Goal: Task Accomplishment & Management: Manage account settings

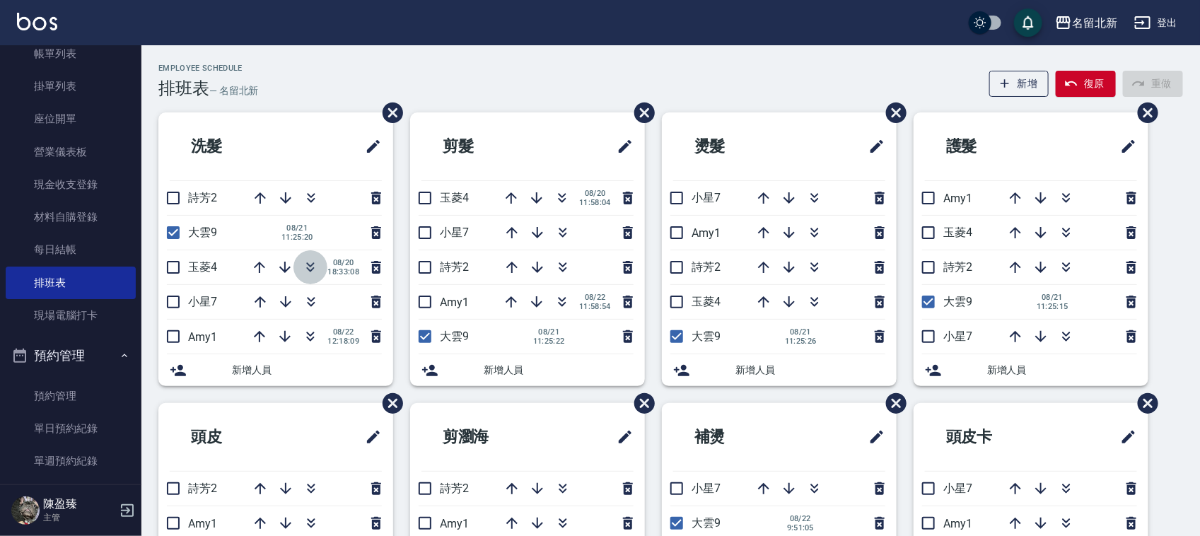
click at [318, 269] on icon "button" at bounding box center [310, 267] width 17 height 17
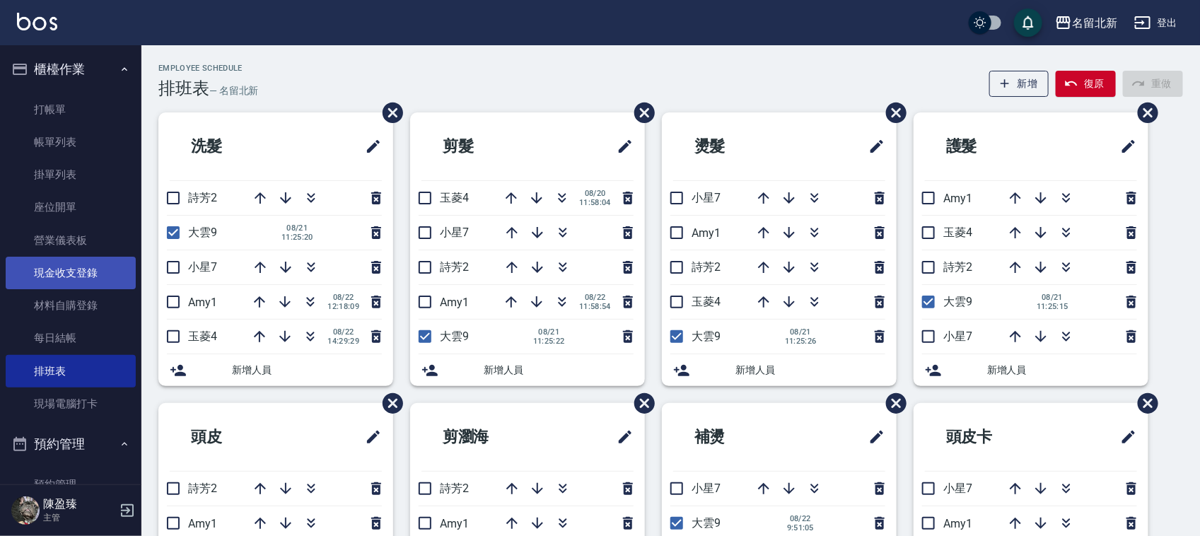
click at [67, 262] on link "現金收支登錄" at bounding box center [71, 273] width 130 height 33
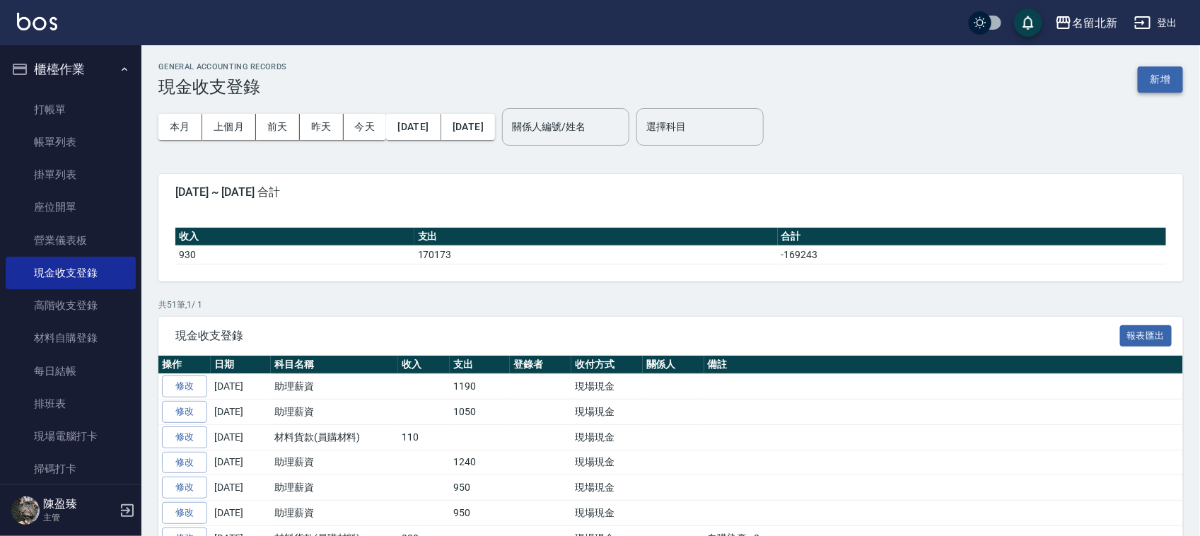
click at [1171, 83] on button "新增" at bounding box center [1160, 79] width 45 height 26
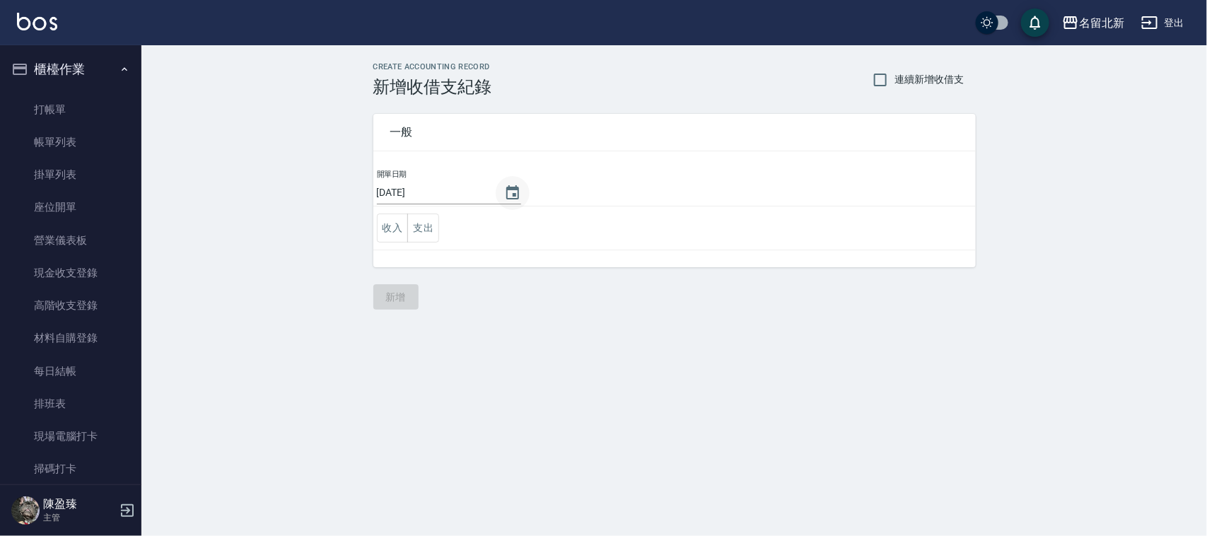
click at [513, 192] on icon "Choose date, selected date is 2025-08-22" at bounding box center [512, 193] width 17 height 17
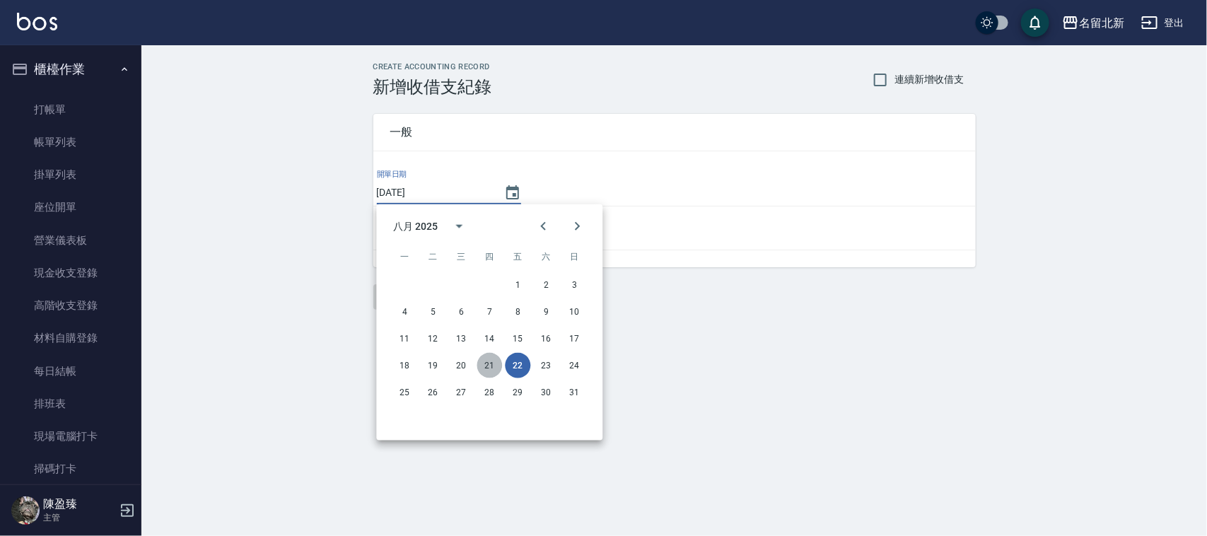
click at [483, 369] on button "21" at bounding box center [489, 365] width 25 height 25
type input "[DATE]"
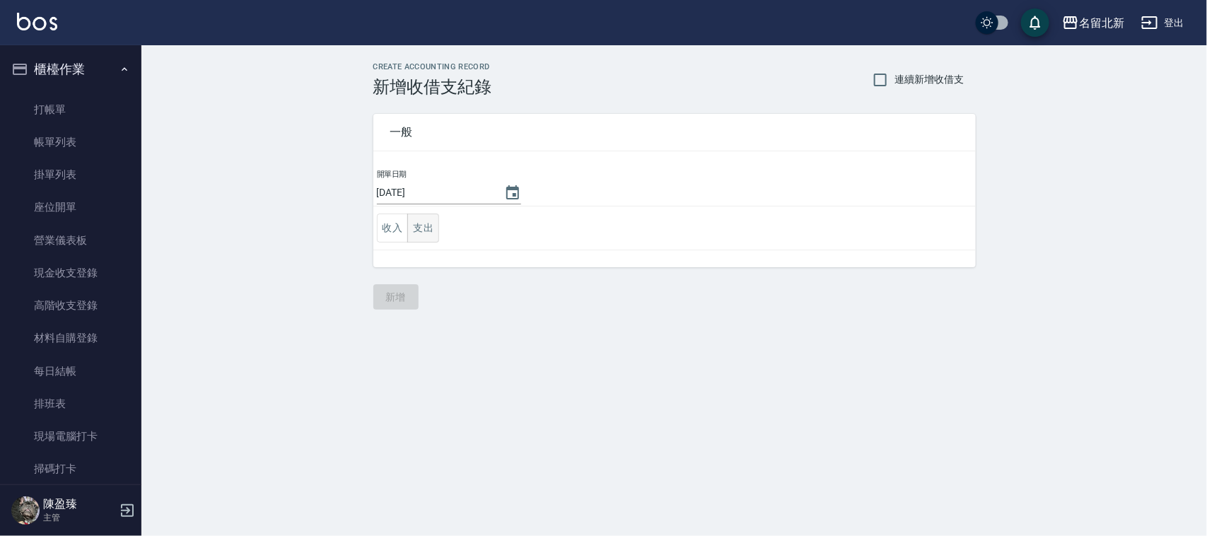
click at [415, 223] on button "支出" at bounding box center [423, 228] width 32 height 29
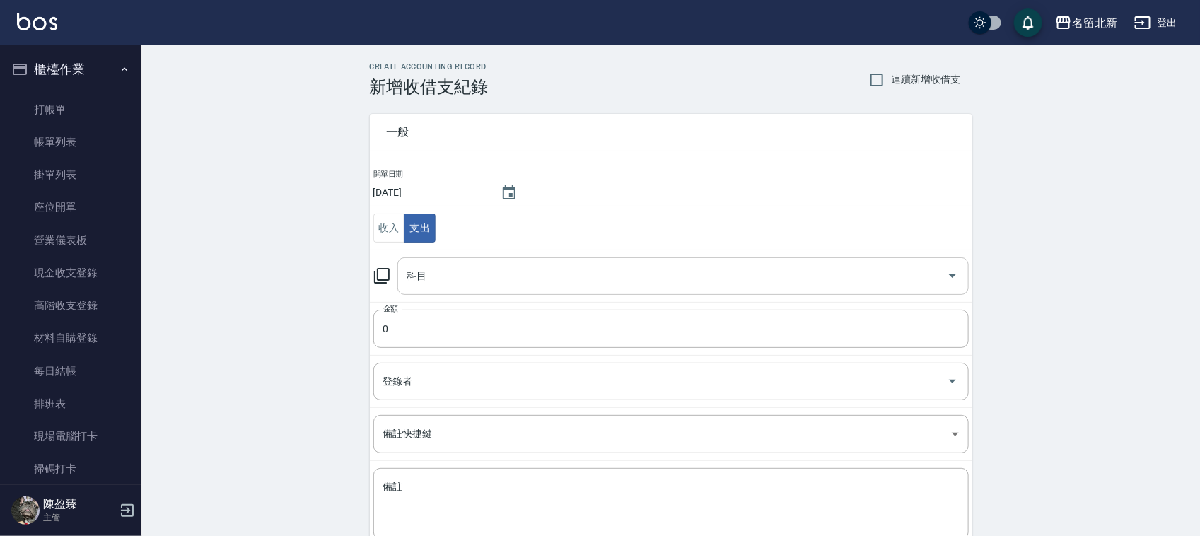
click at [436, 285] on input "科目" at bounding box center [672, 276] width 537 height 25
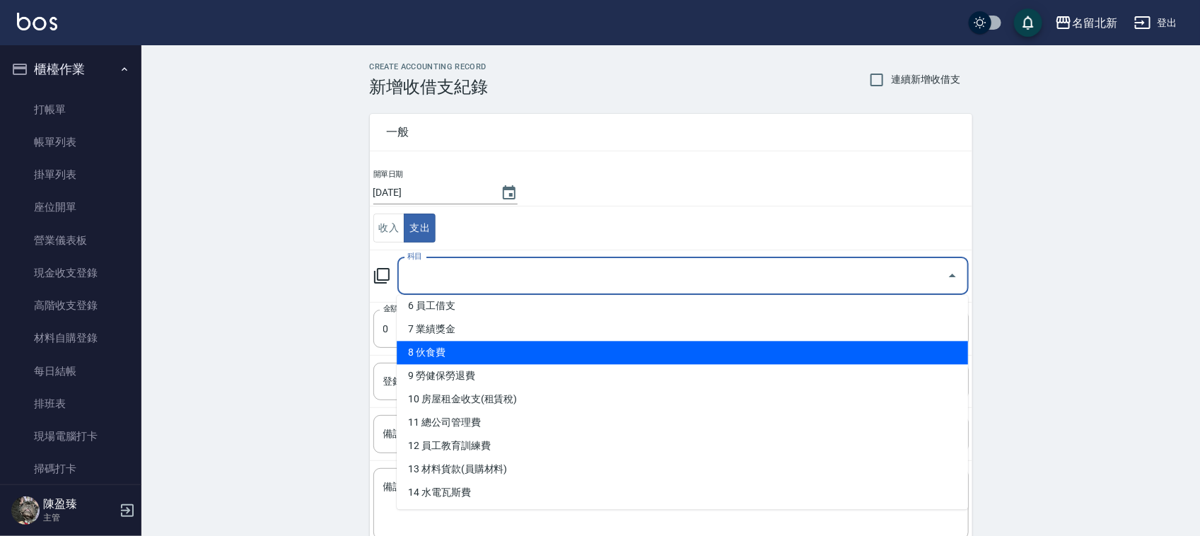
scroll to position [265, 0]
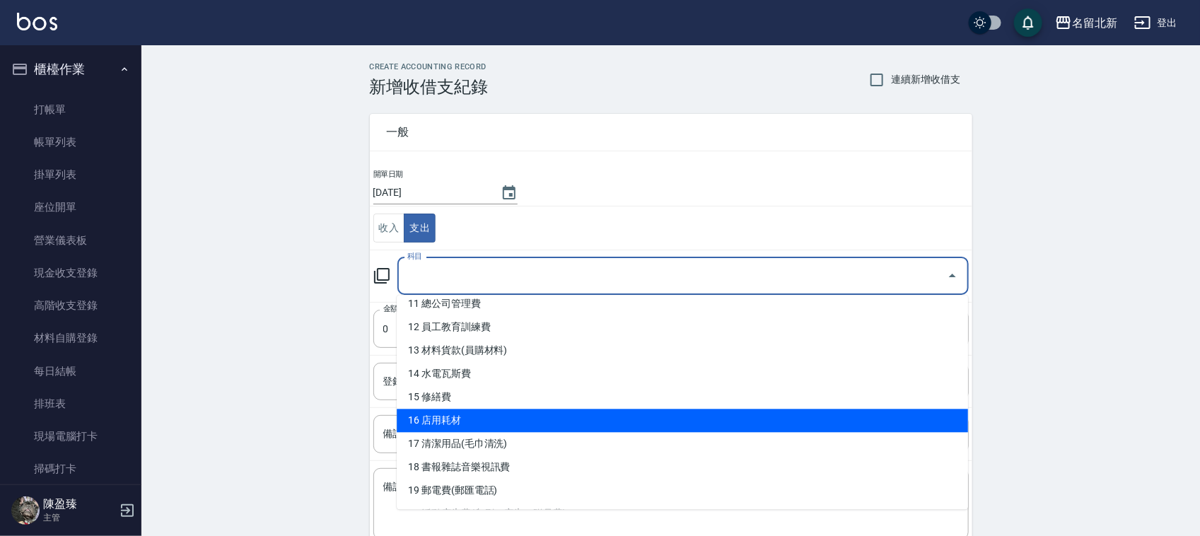
click at [507, 422] on li "16 店用耗材" at bounding box center [682, 420] width 571 height 23
type input "16 店用耗材"
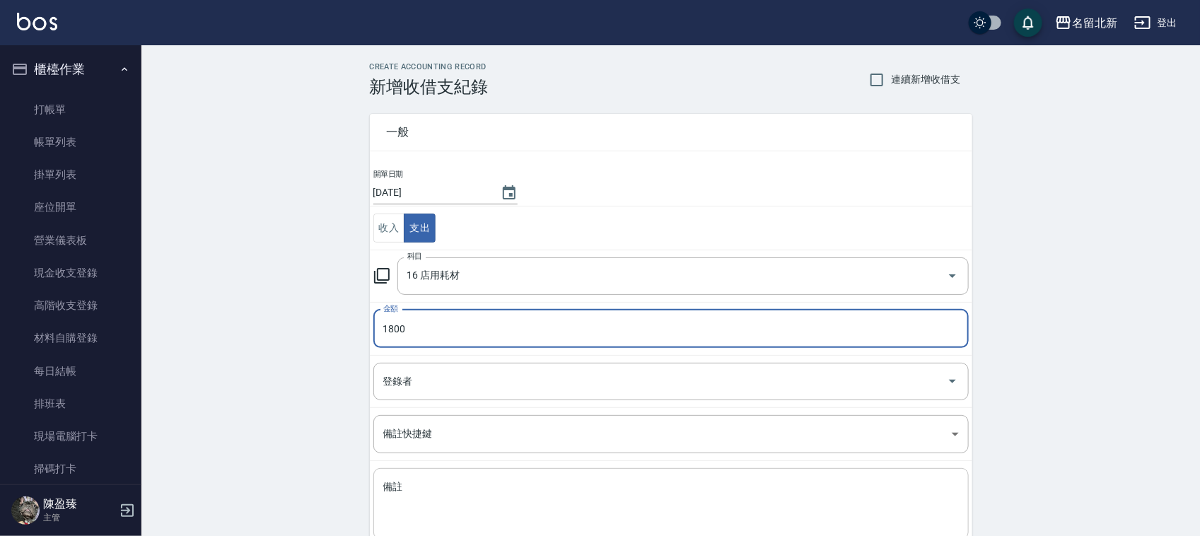
type input "1800"
click at [467, 527] on textarea "備註" at bounding box center [671, 504] width 576 height 48
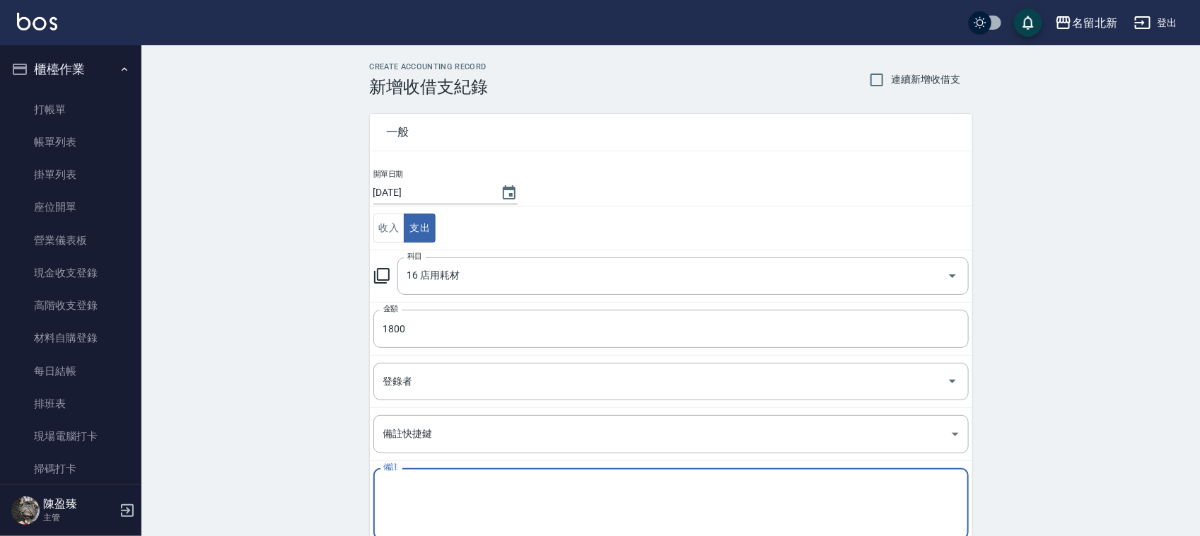
type textarea "U"
type textarea "印表機墨水"
click at [71, 403] on link "排班表" at bounding box center [71, 403] width 130 height 33
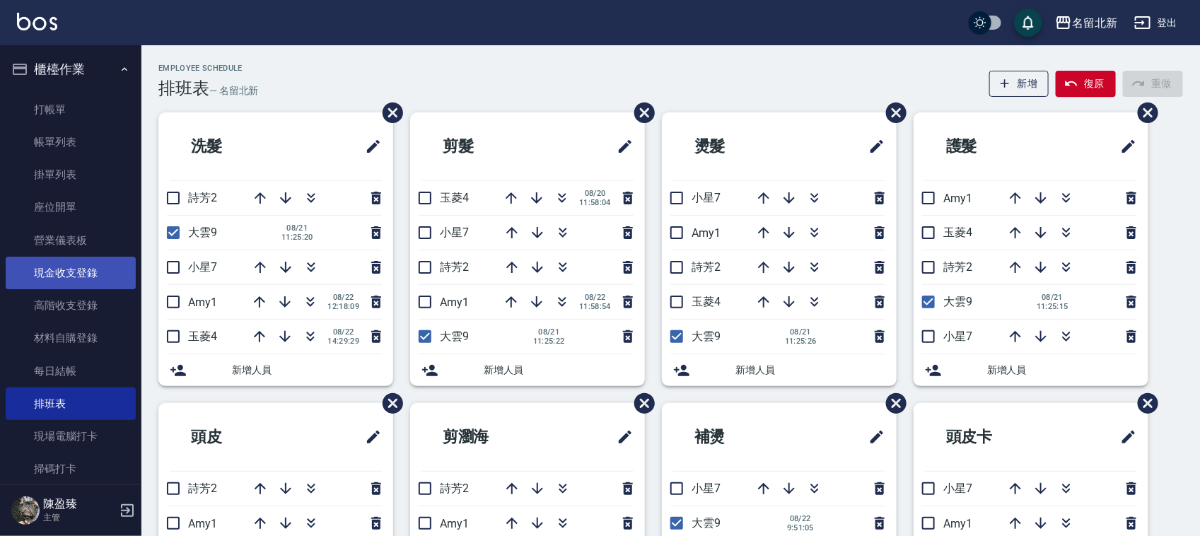
click at [89, 274] on link "現金收支登錄" at bounding box center [71, 273] width 130 height 33
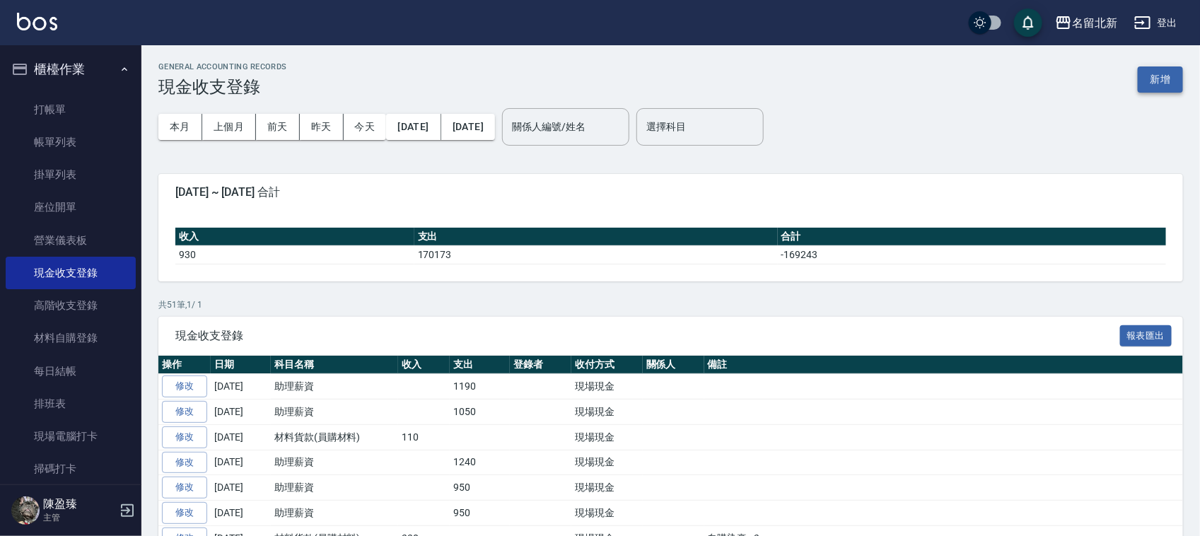
click at [1153, 71] on button "新增" at bounding box center [1160, 79] width 45 height 26
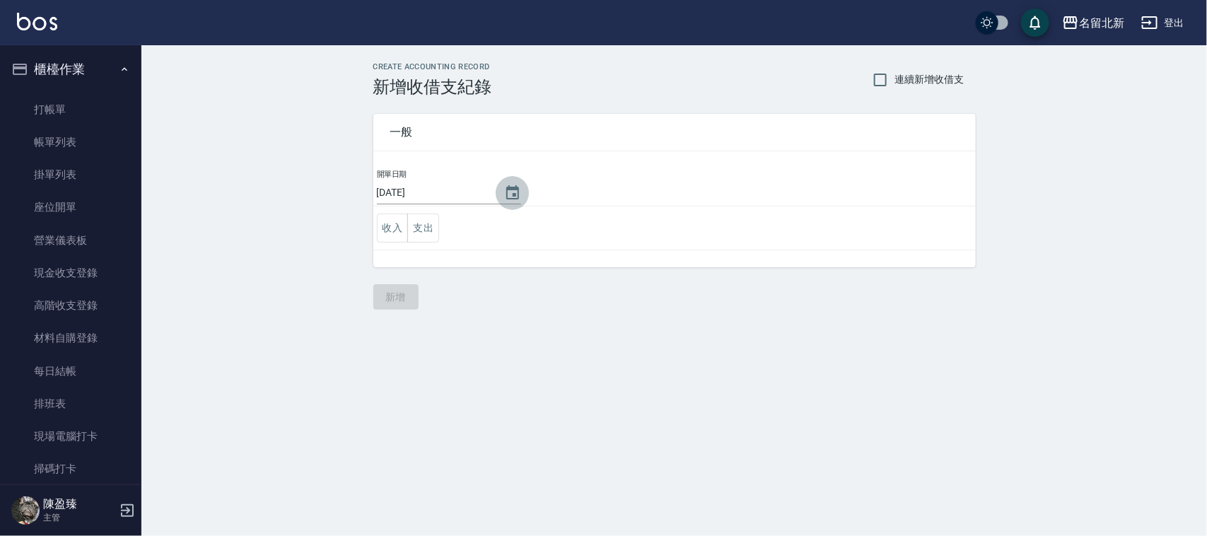
click at [520, 185] on icon "Choose date, selected date is 2025-08-22" at bounding box center [512, 193] width 17 height 17
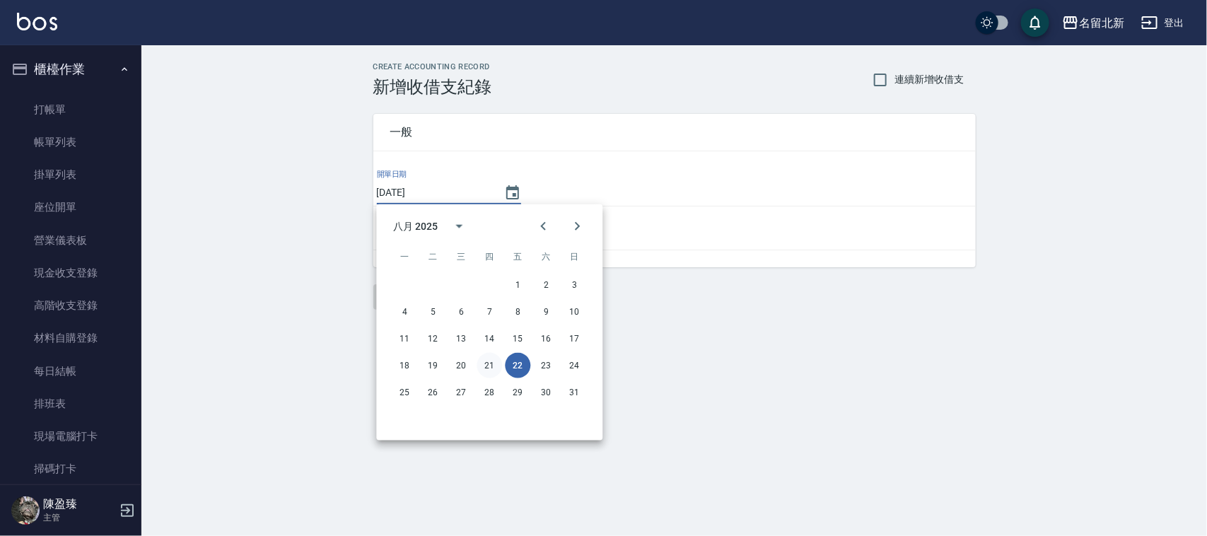
click at [499, 357] on button "21" at bounding box center [489, 365] width 25 height 25
type input "[DATE]"
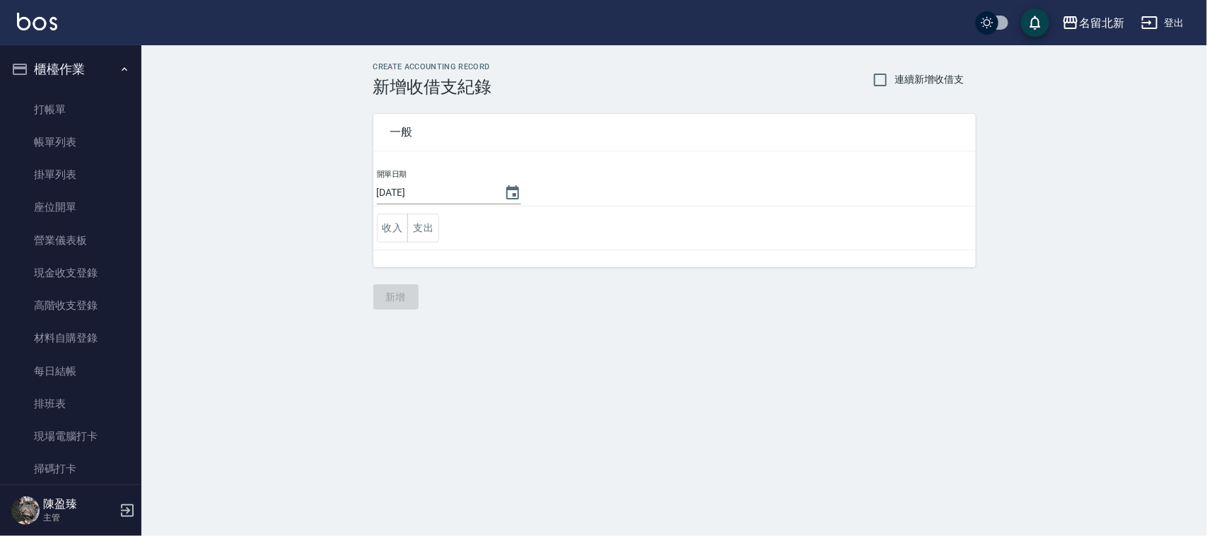
click at [442, 224] on td "收入 支出" at bounding box center [674, 228] width 602 height 44
click at [424, 228] on button "支出" at bounding box center [423, 228] width 32 height 29
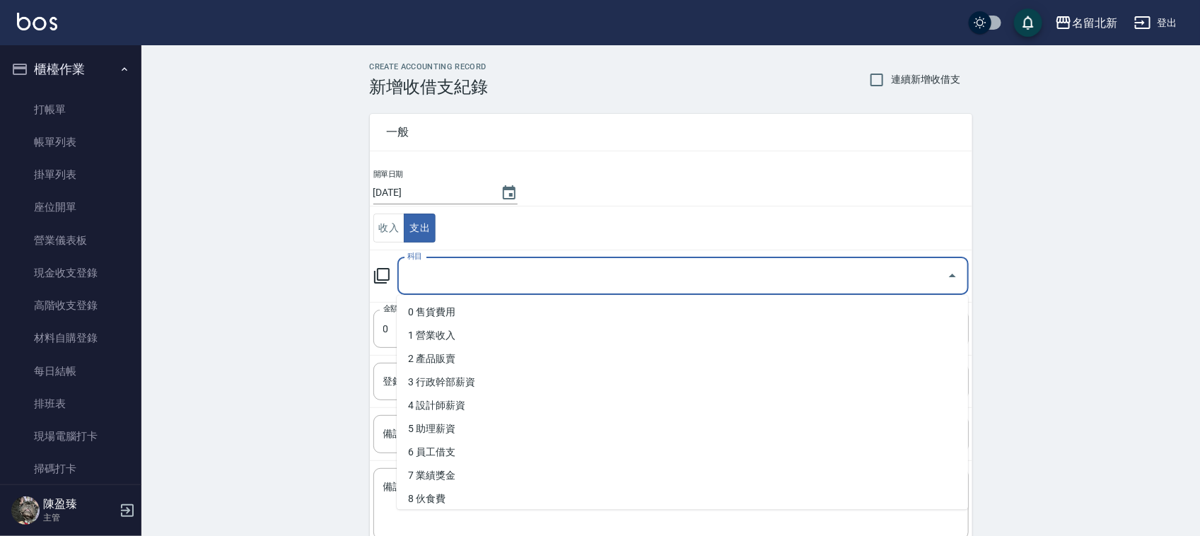
drag, startPoint x: 522, startPoint y: 279, endPoint x: 577, endPoint y: 401, distance: 133.5
click at [522, 281] on input "科目" at bounding box center [672, 276] width 537 height 25
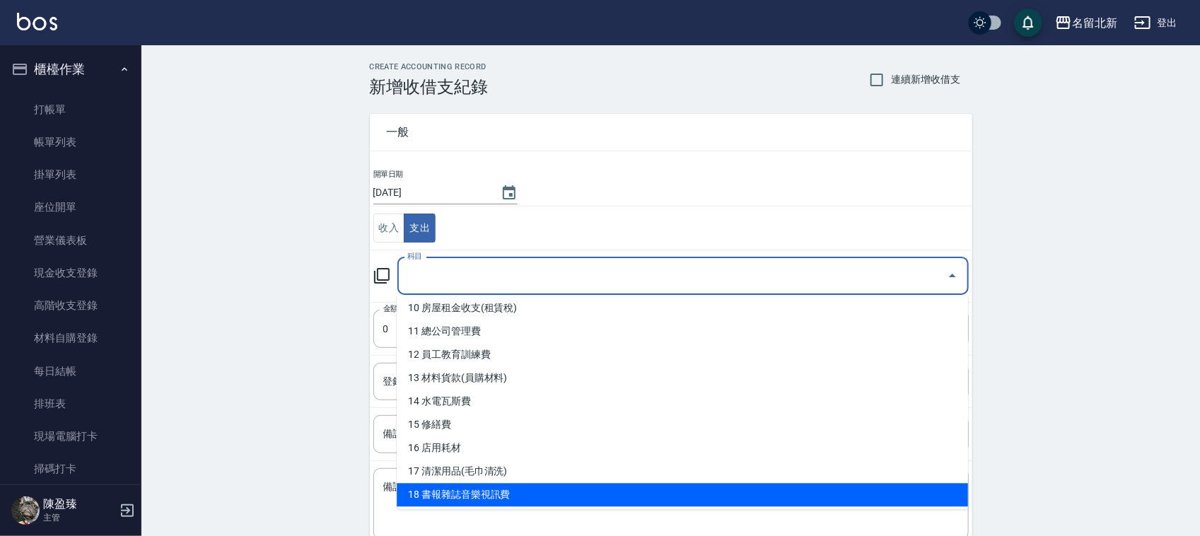
scroll to position [265, 0]
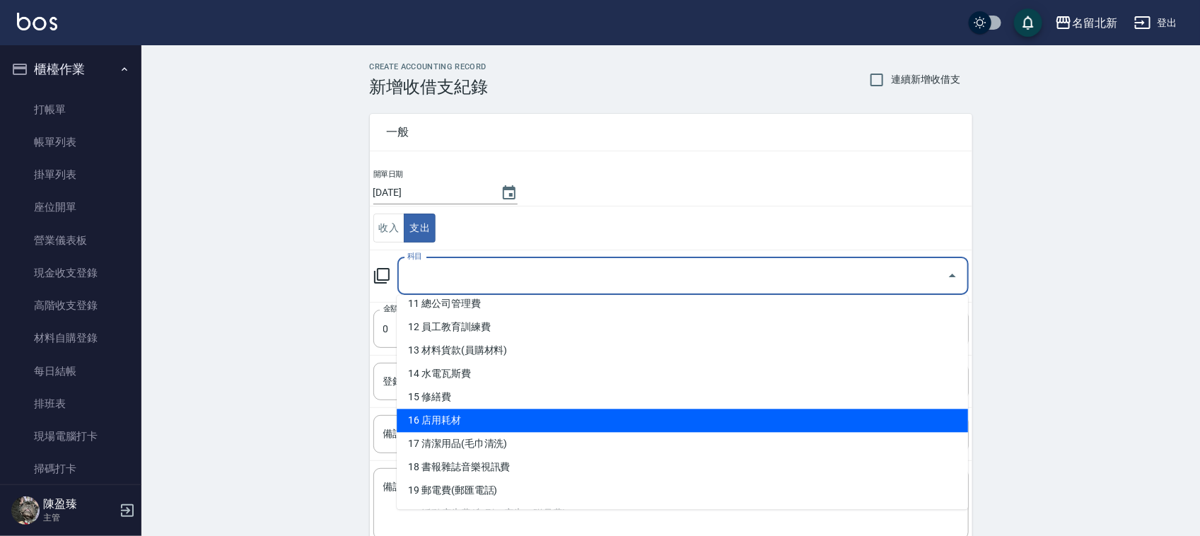
click at [527, 421] on li "16 店用耗材" at bounding box center [682, 420] width 571 height 23
type input "16 店用耗材"
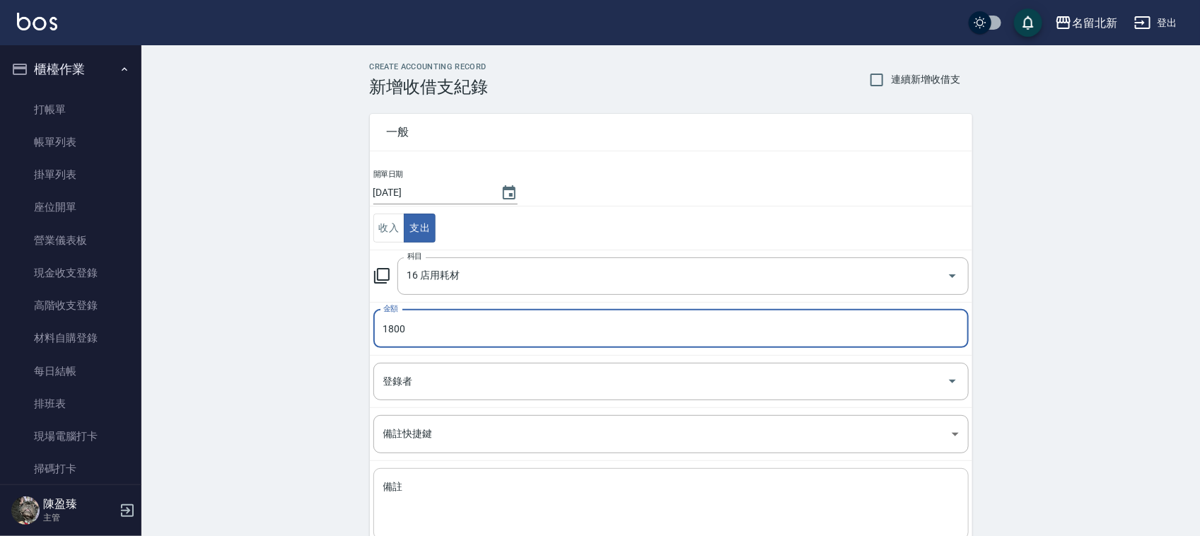
type input "1800"
click at [615, 479] on div "x 備註" at bounding box center [670, 503] width 595 height 71
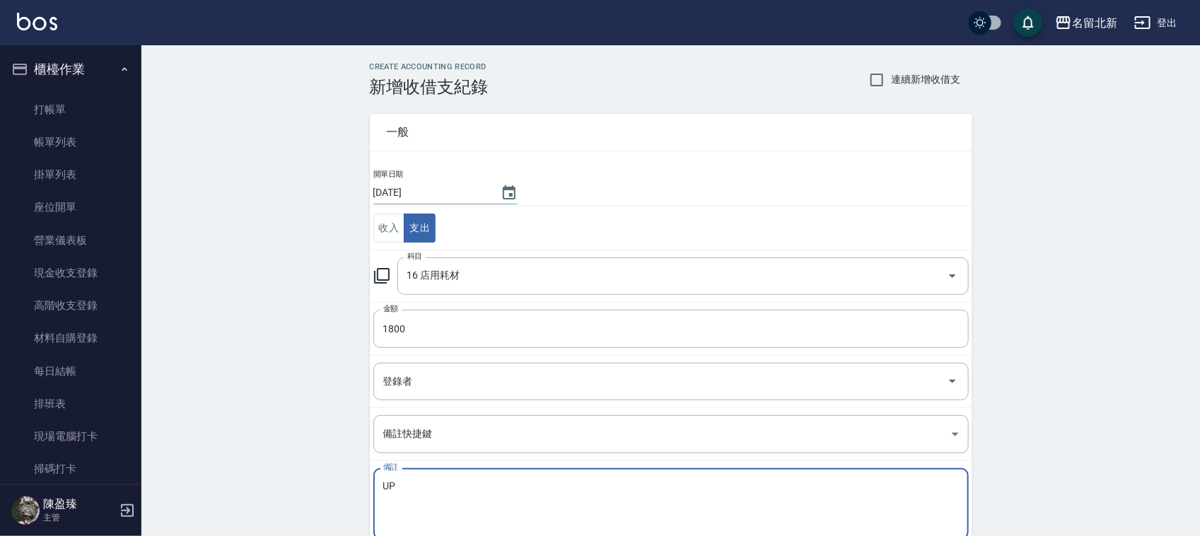
type textarea "U"
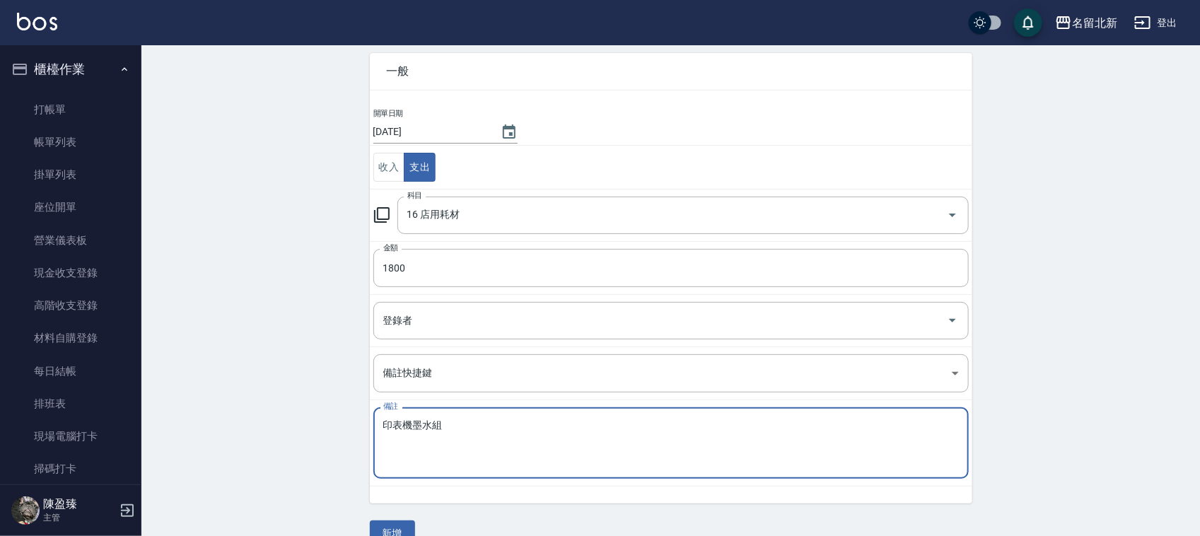
scroll to position [89, 0]
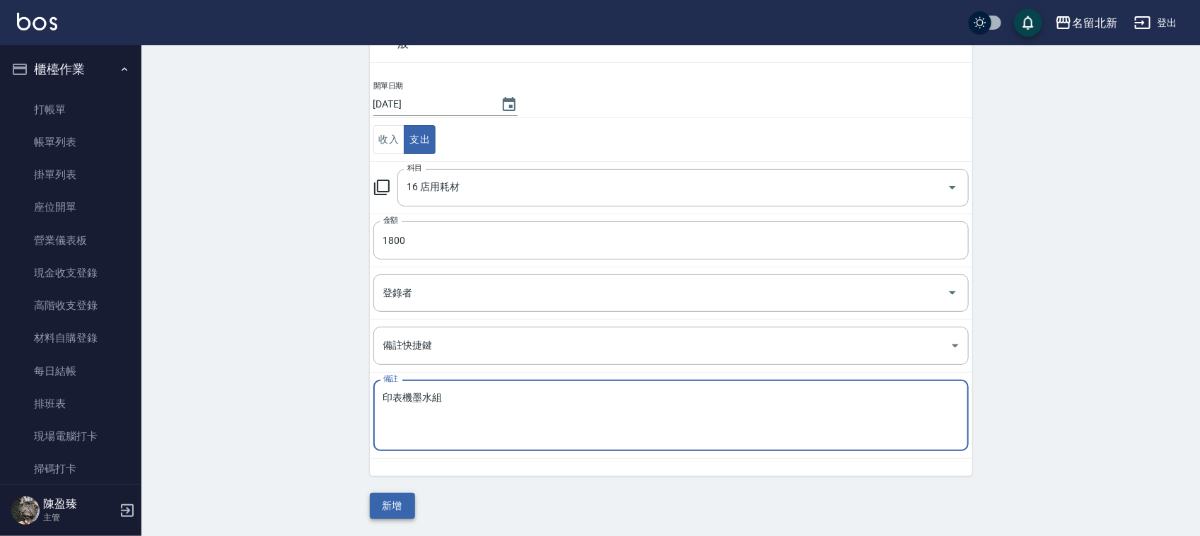
type textarea "印表機墨水組"
click at [394, 500] on button "新增" at bounding box center [392, 506] width 45 height 26
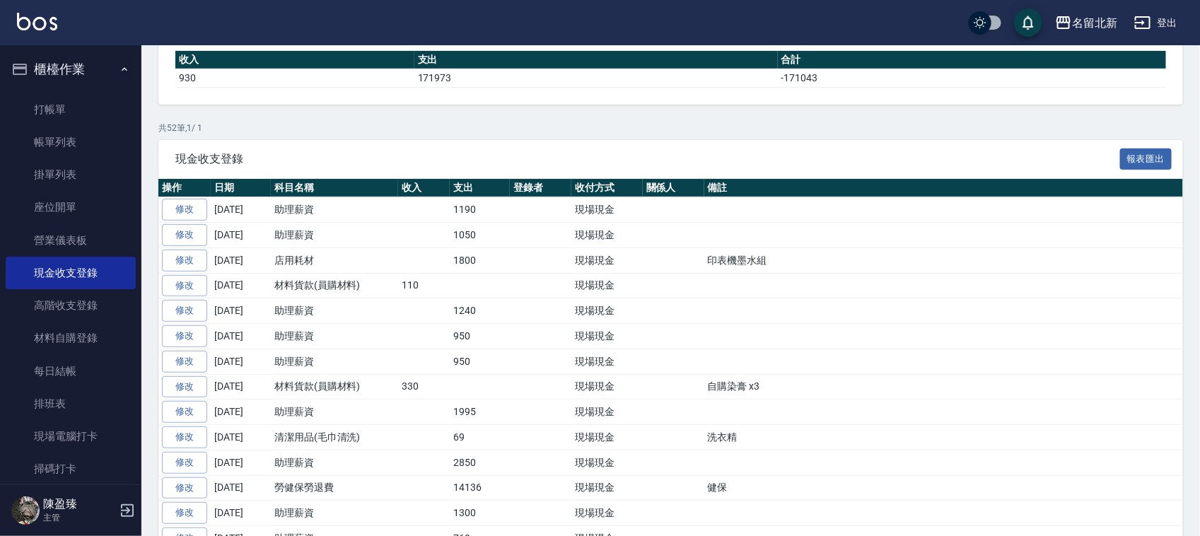
scroll to position [530, 0]
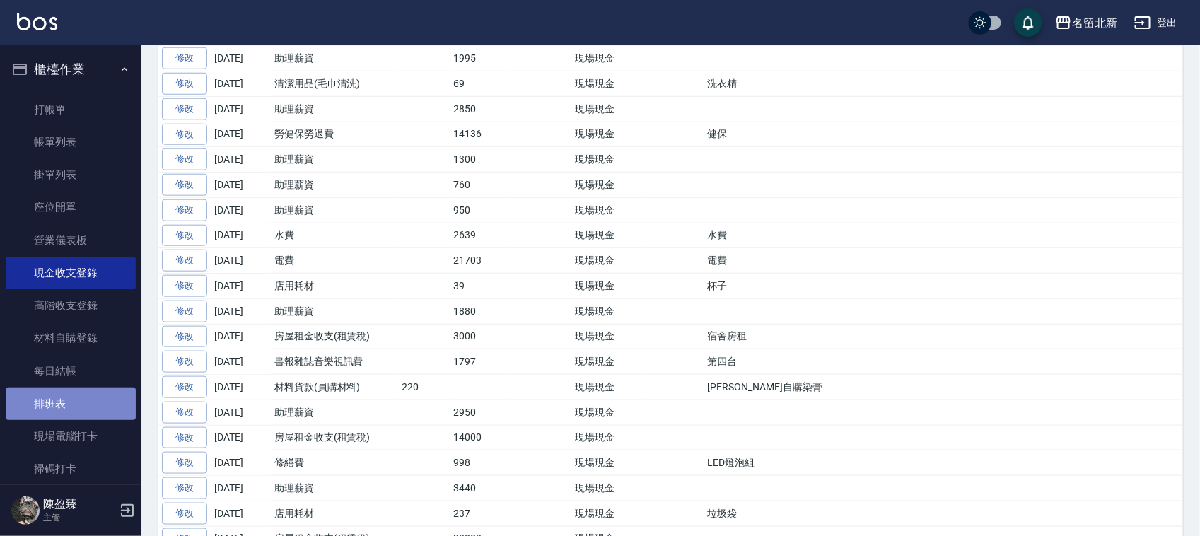
click at [76, 402] on link "排班表" at bounding box center [71, 403] width 130 height 33
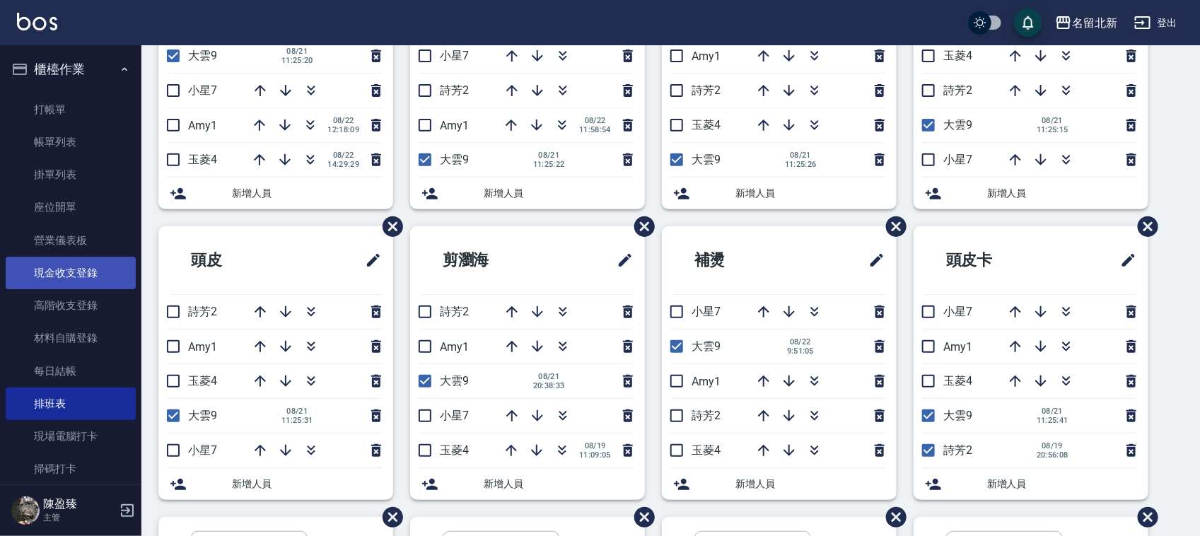
drag, startPoint x: 71, startPoint y: 281, endPoint x: 82, endPoint y: 277, distance: 11.9
click at [73, 281] on link "現金收支登錄" at bounding box center [71, 273] width 130 height 33
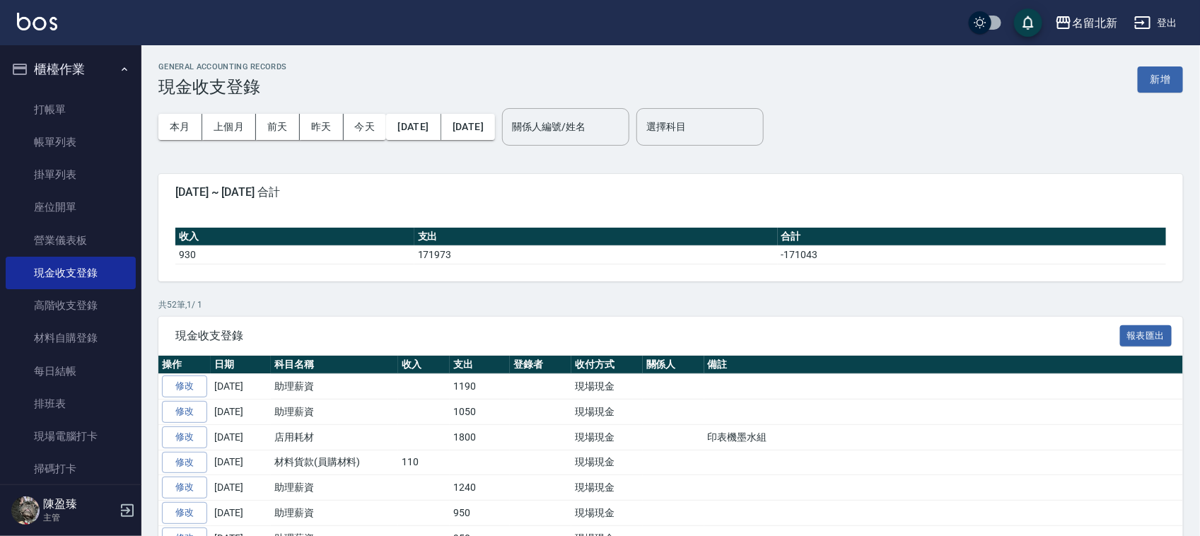
click at [1161, 64] on div "GENERAL ACCOUNTING RECORDS 現金收支登錄 新增" at bounding box center [670, 79] width 1025 height 35
click at [1172, 82] on button "新增" at bounding box center [1160, 79] width 45 height 26
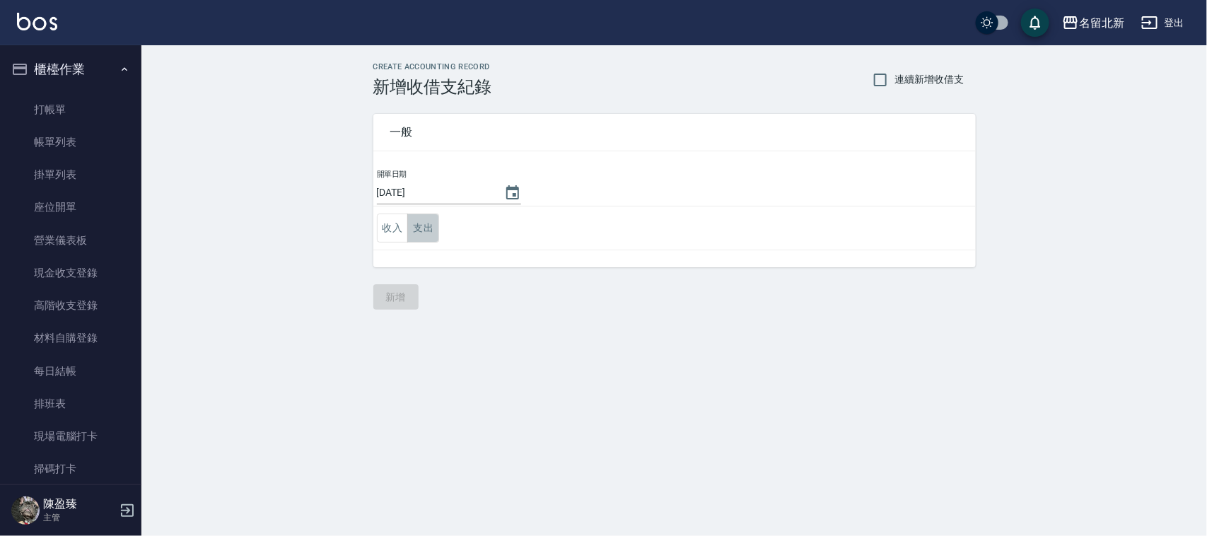
click at [428, 225] on button "支出" at bounding box center [423, 228] width 32 height 29
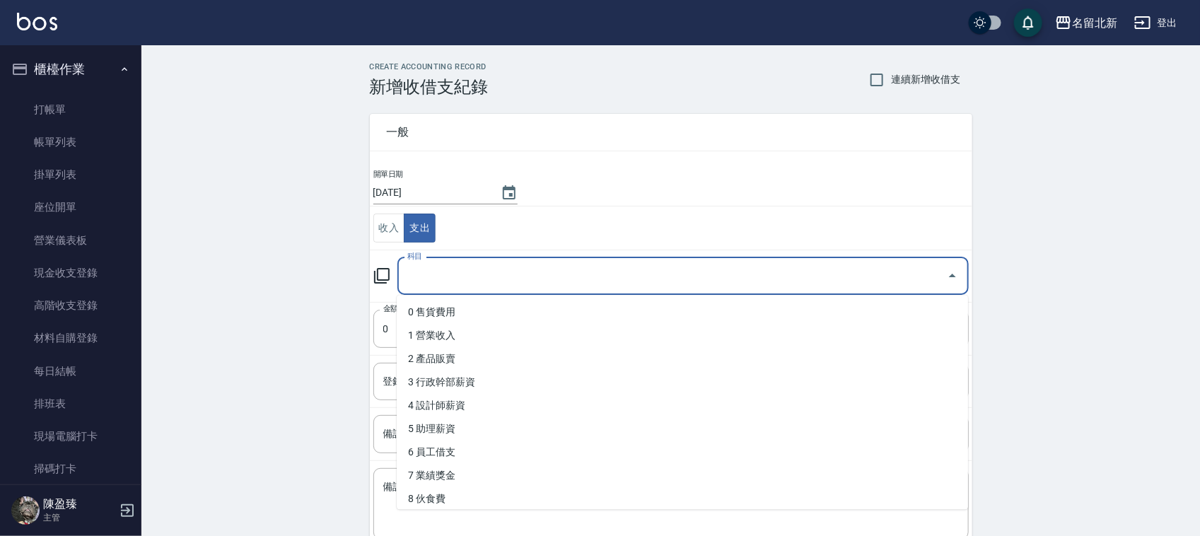
drag, startPoint x: 442, startPoint y: 281, endPoint x: 479, endPoint y: 373, distance: 99.7
click at [442, 283] on input "科目" at bounding box center [672, 276] width 537 height 25
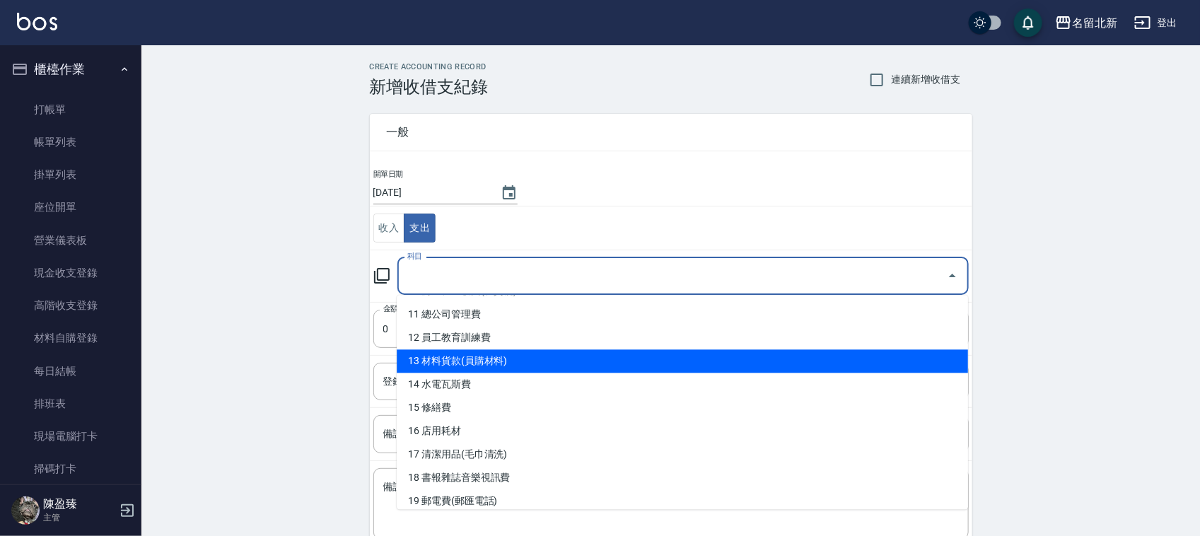
scroll to position [354, 0]
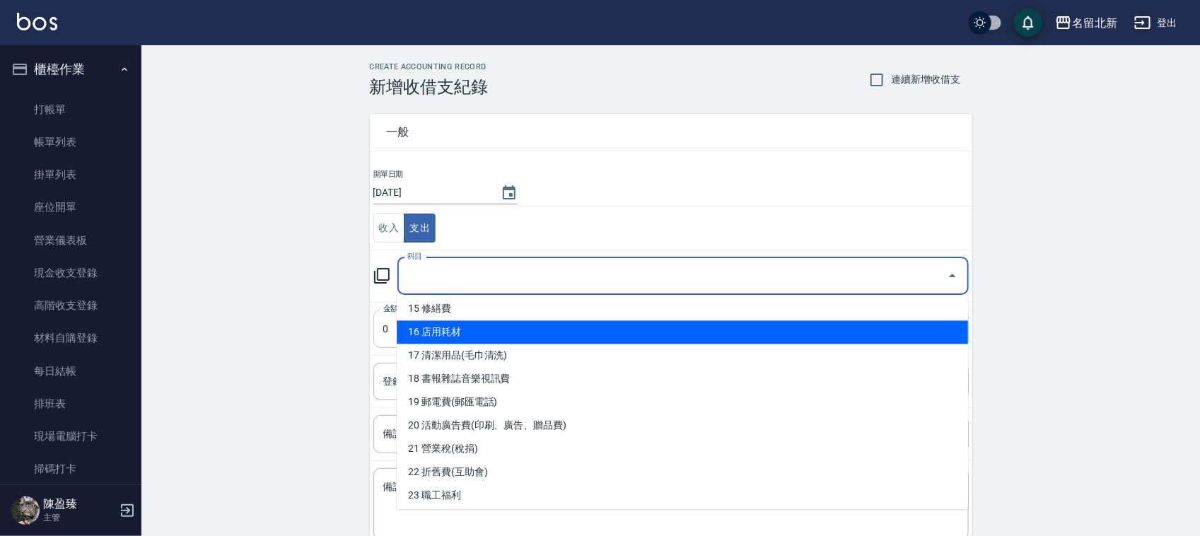
click at [511, 337] on li "16 店用耗材" at bounding box center [682, 332] width 571 height 23
type input "16 店用耗材"
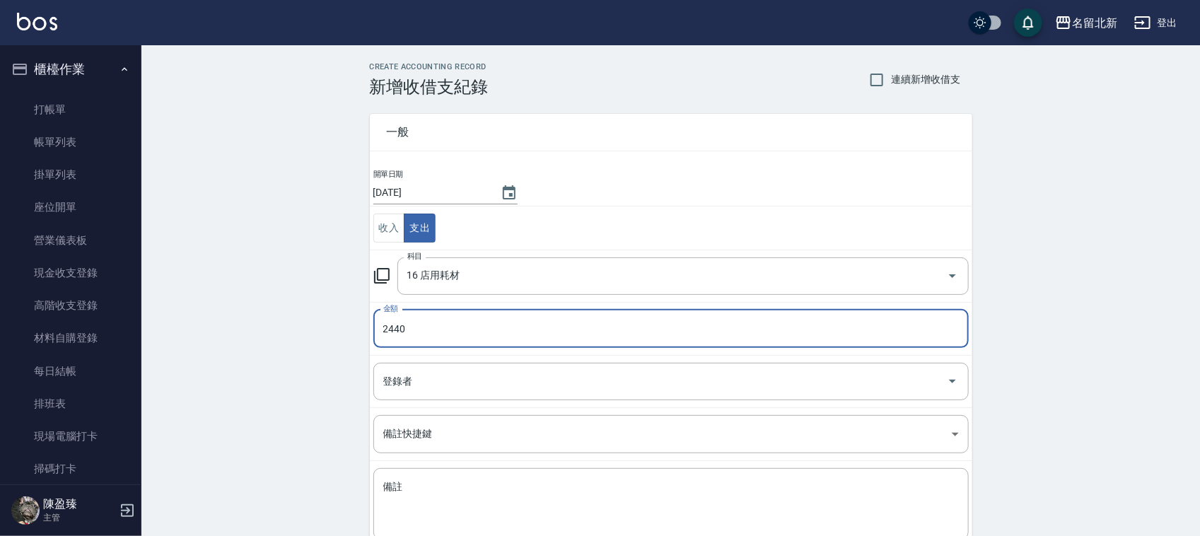
type input "2440"
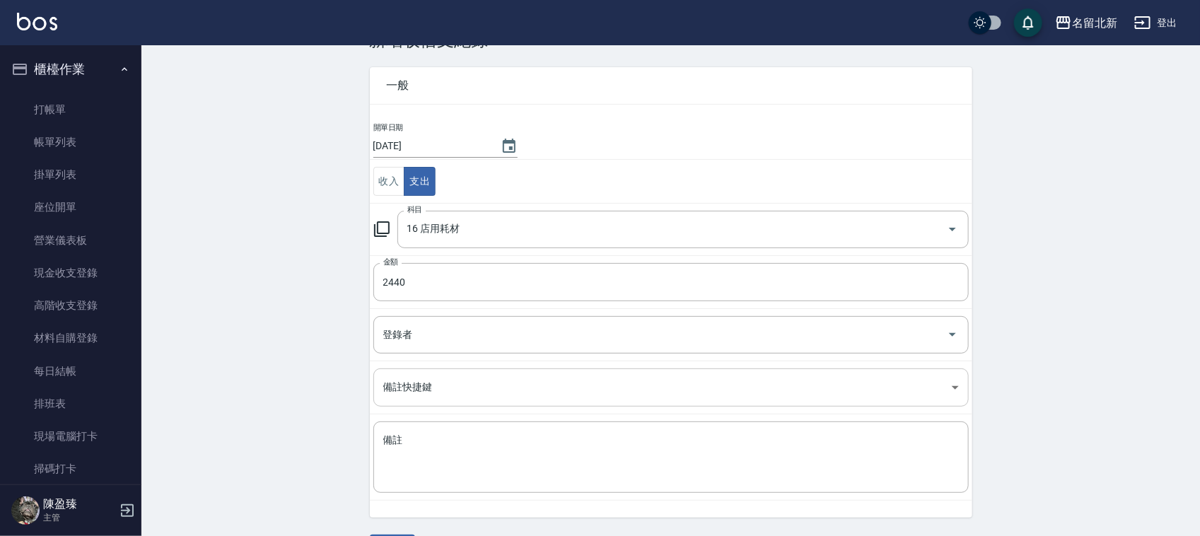
scroll to position [89, 0]
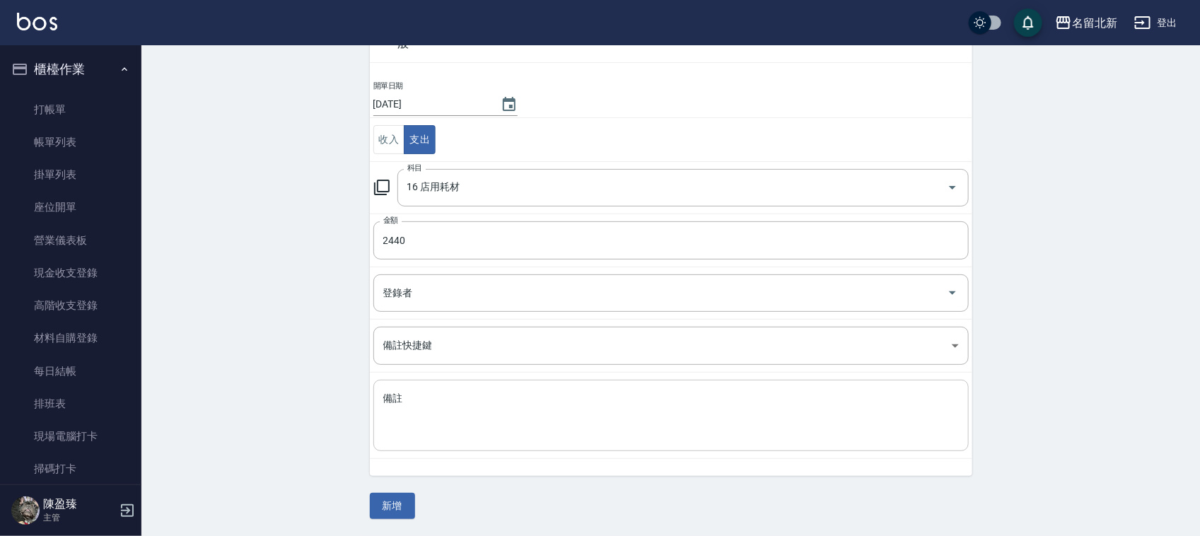
click at [447, 416] on textarea "備註" at bounding box center [671, 416] width 576 height 48
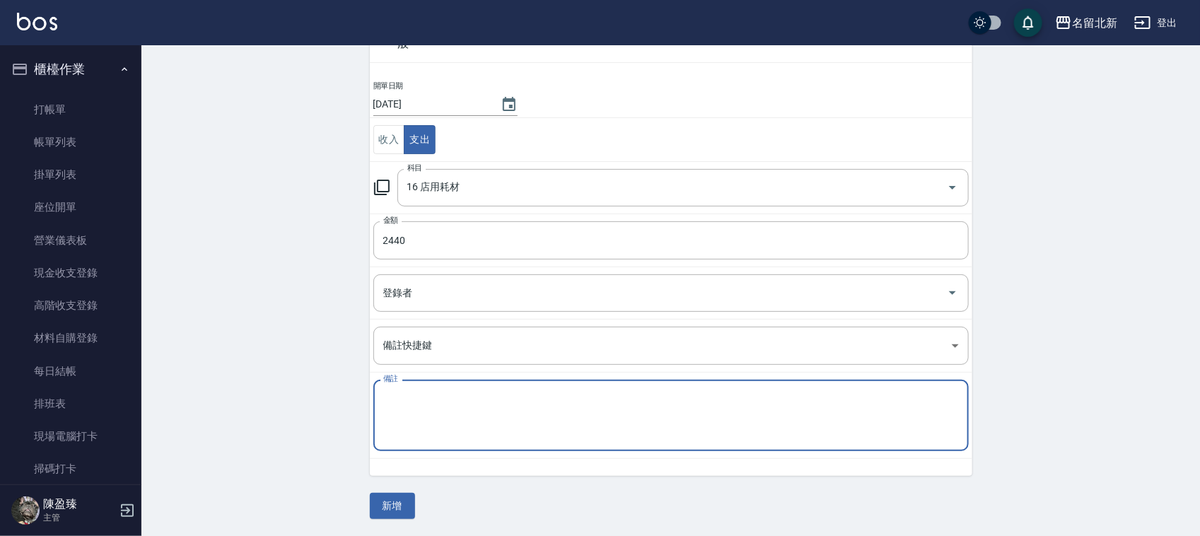
type textarea "Z"
click at [449, 433] on textarea "防濕紙.熱敷霜.鋁箔鋁箔" at bounding box center [671, 416] width 576 height 48
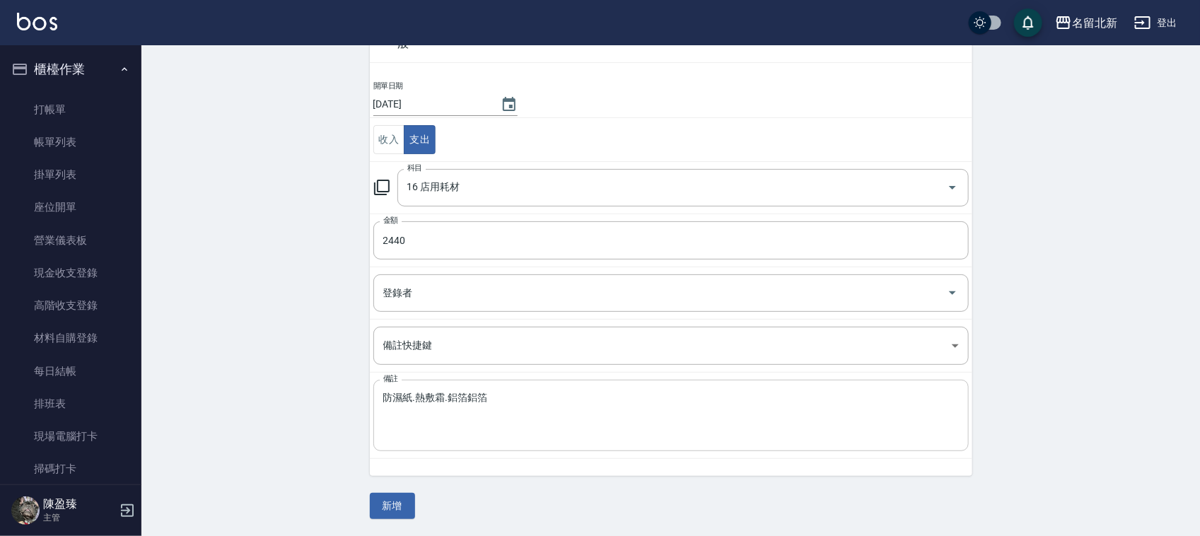
drag, startPoint x: 465, startPoint y: 390, endPoint x: 585, endPoint y: 412, distance: 122.1
click at [585, 412] on div "防濕紙.熱敷霜.鋁箔鋁箔 x 備註" at bounding box center [670, 415] width 595 height 71
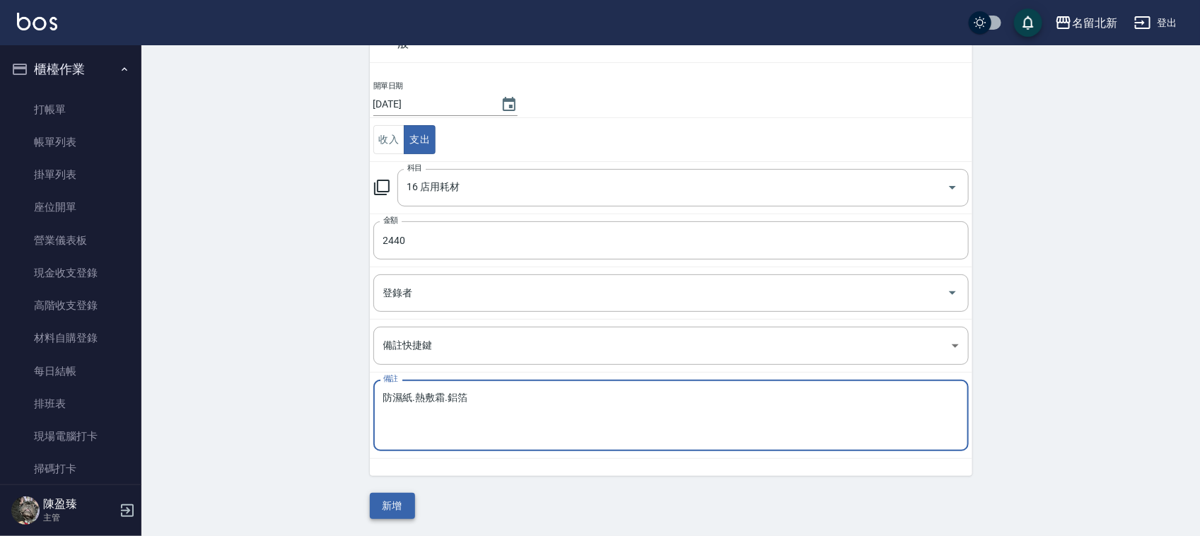
type textarea "防濕紙.熱敷霜.鋁箔"
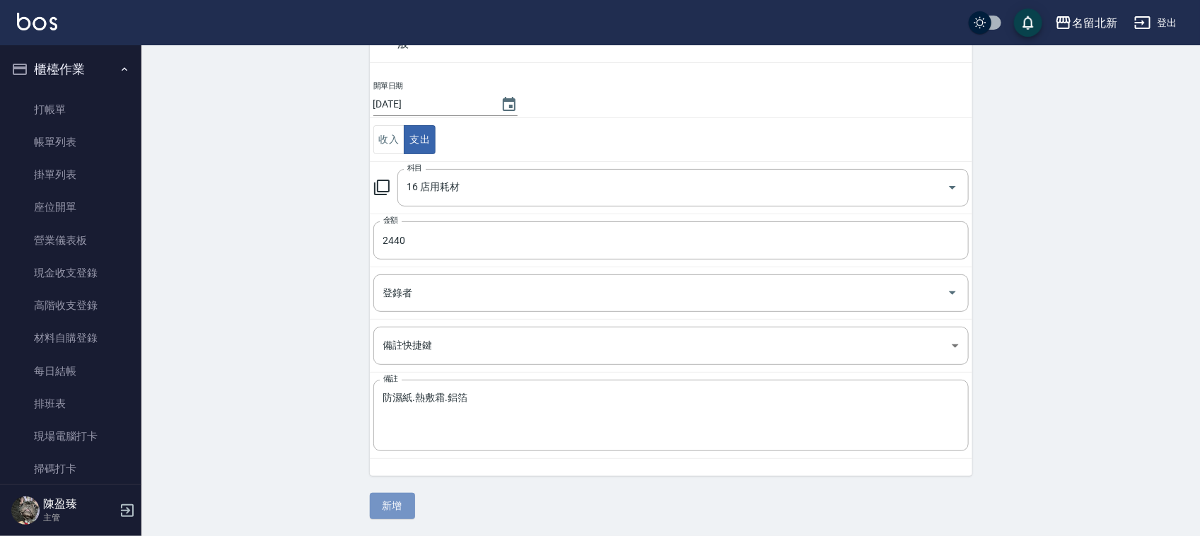
click at [397, 496] on button "新增" at bounding box center [392, 506] width 45 height 26
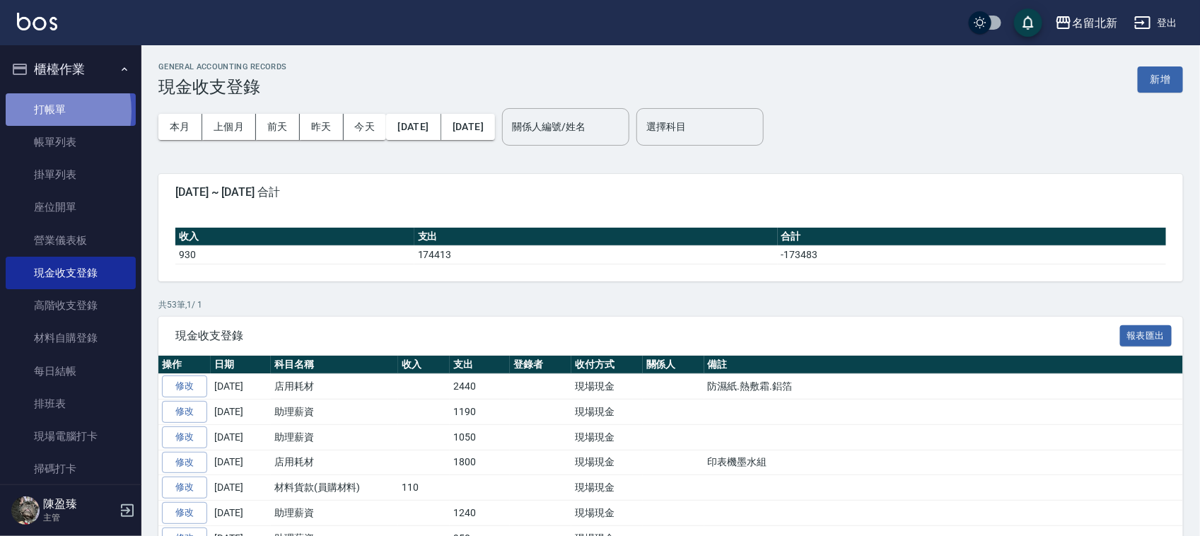
click at [29, 110] on link "打帳單" at bounding box center [71, 109] width 130 height 33
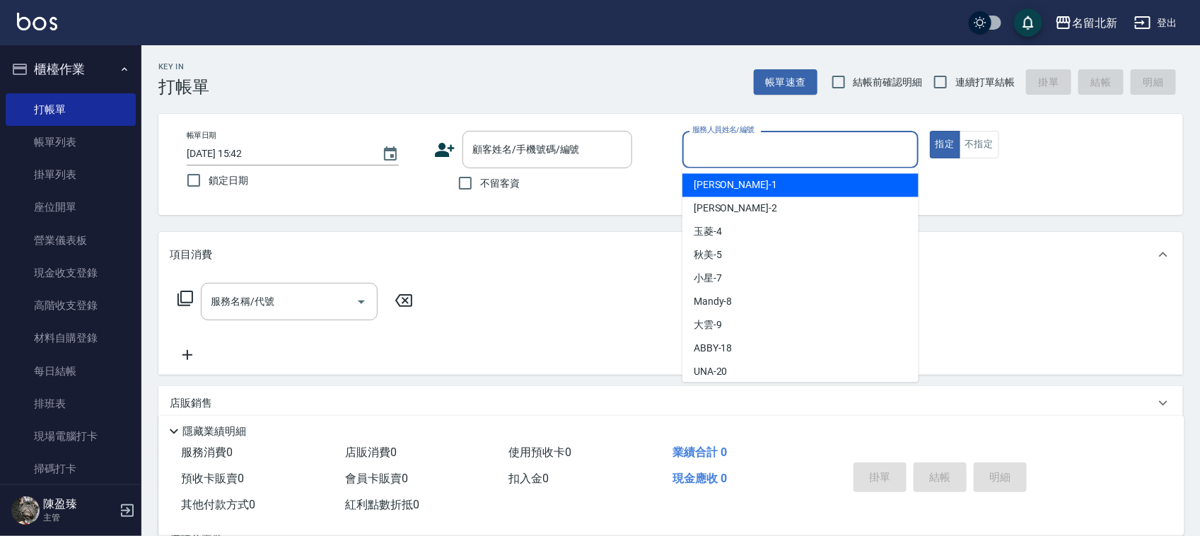
click at [772, 161] on input "服務人員姓名/編號" at bounding box center [800, 149] width 223 height 25
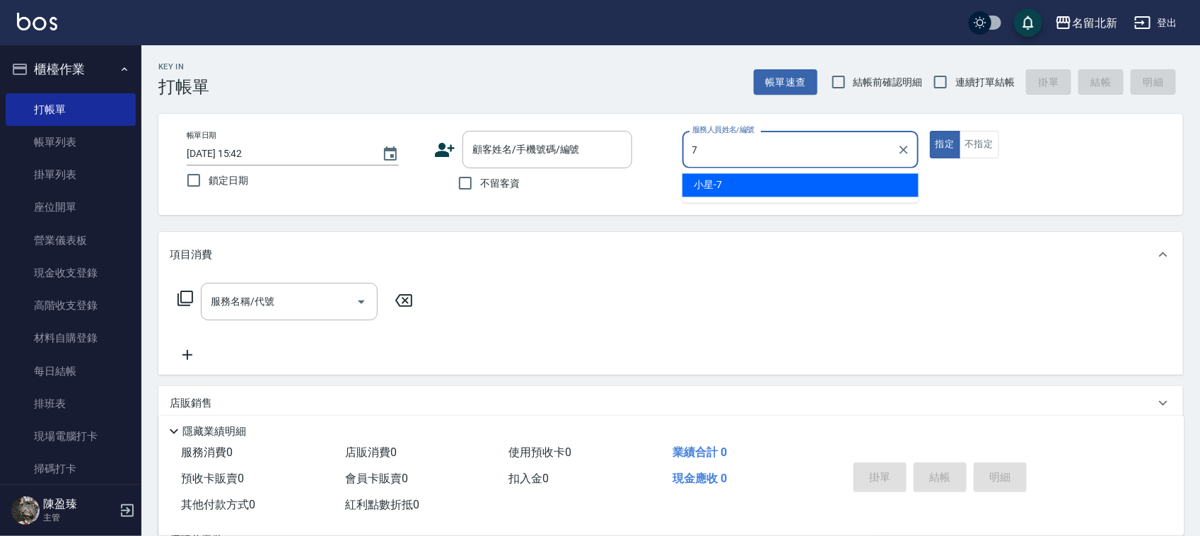
type input "小星-7"
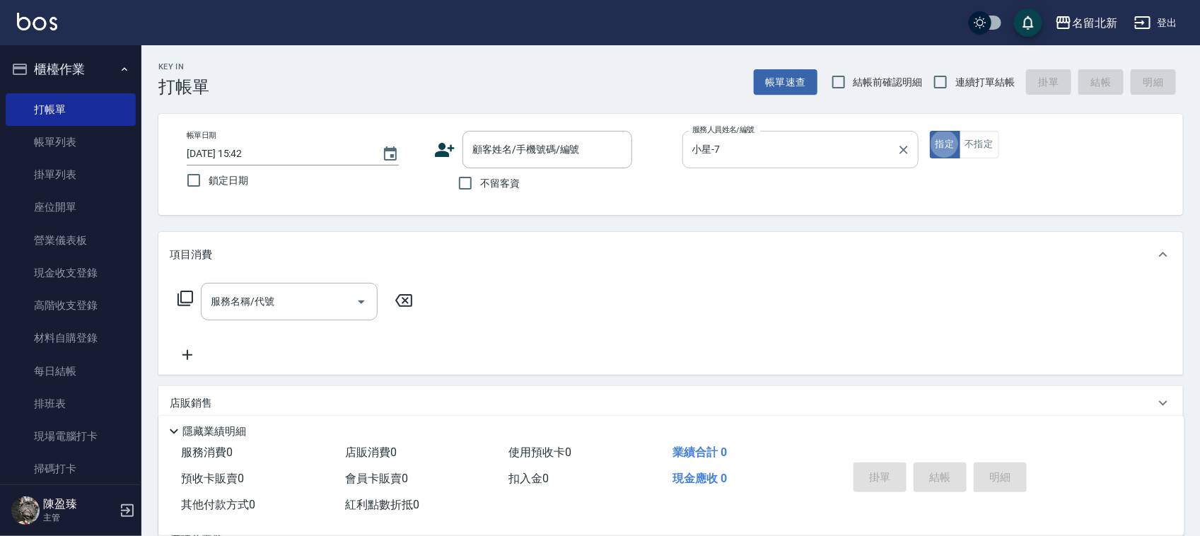
type button "true"
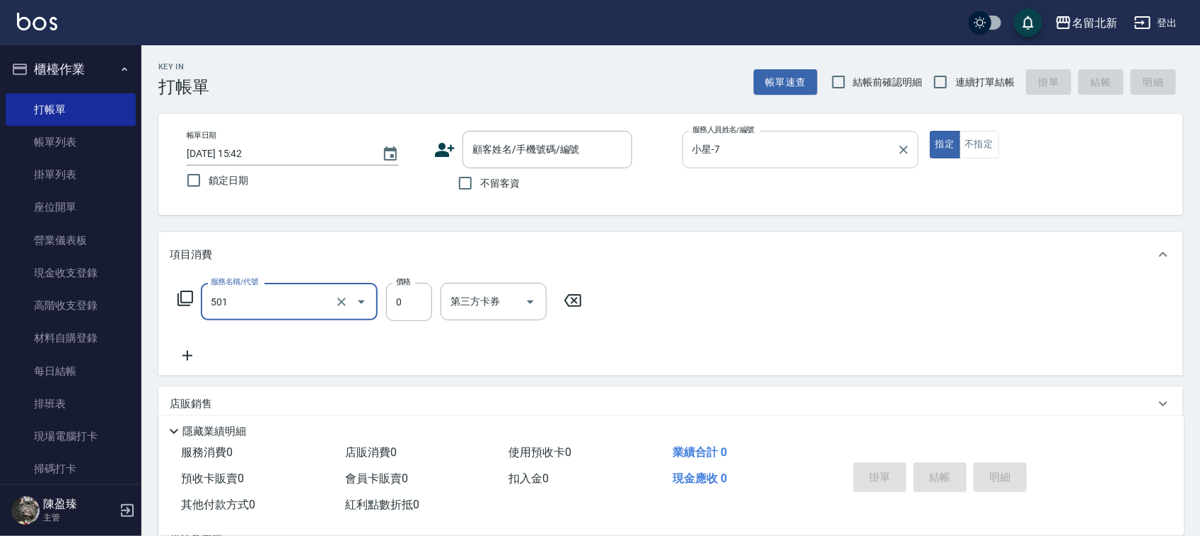
type input "染髮(501)"
type input "1300"
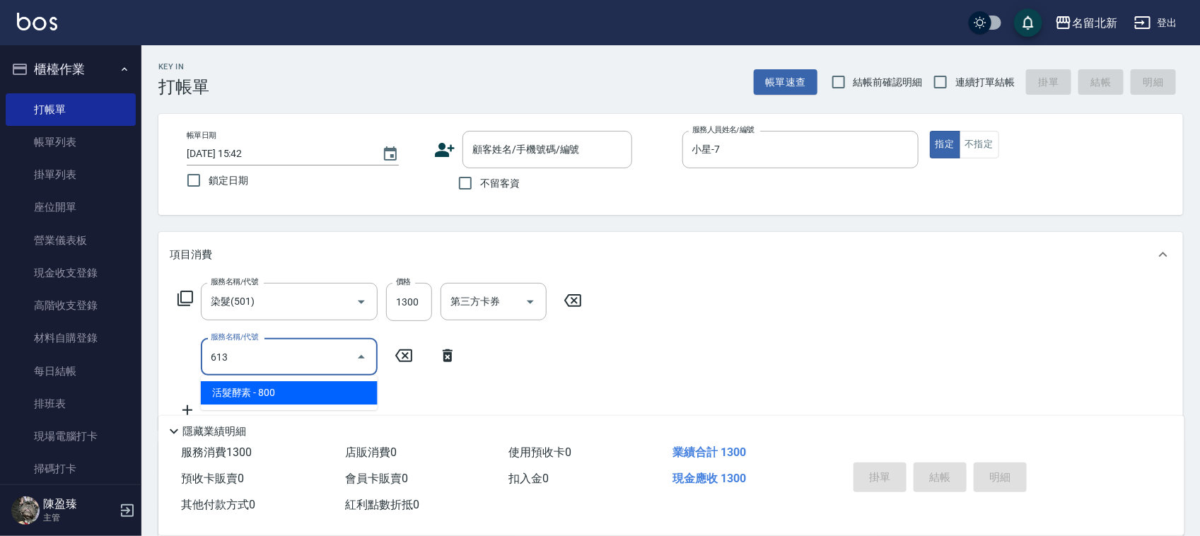
click at [260, 359] on input "613" at bounding box center [278, 356] width 143 height 25
type input "613"
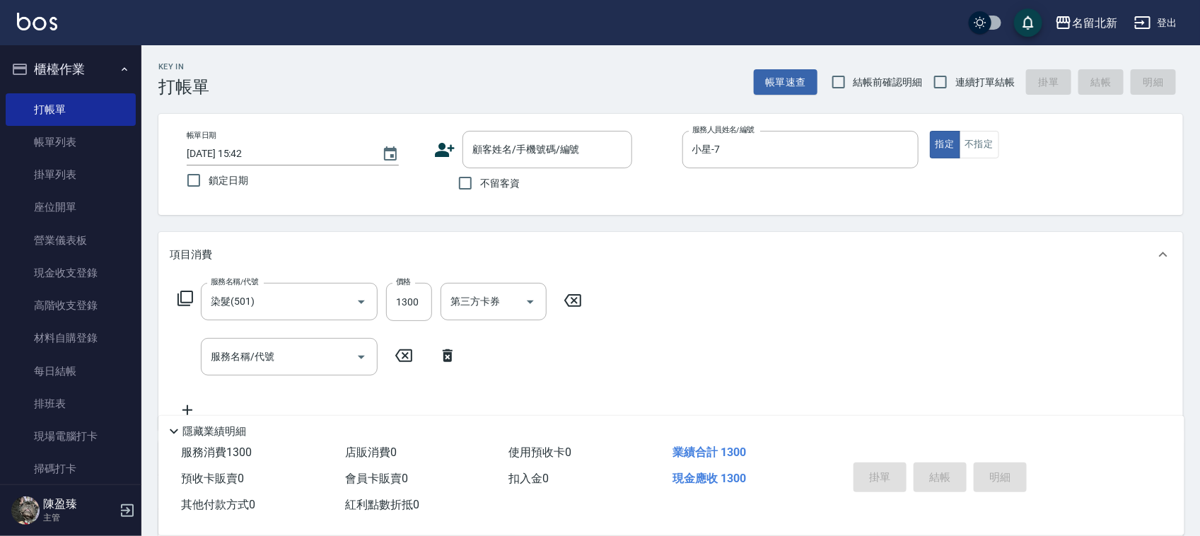
click at [185, 292] on icon at bounding box center [185, 298] width 17 height 17
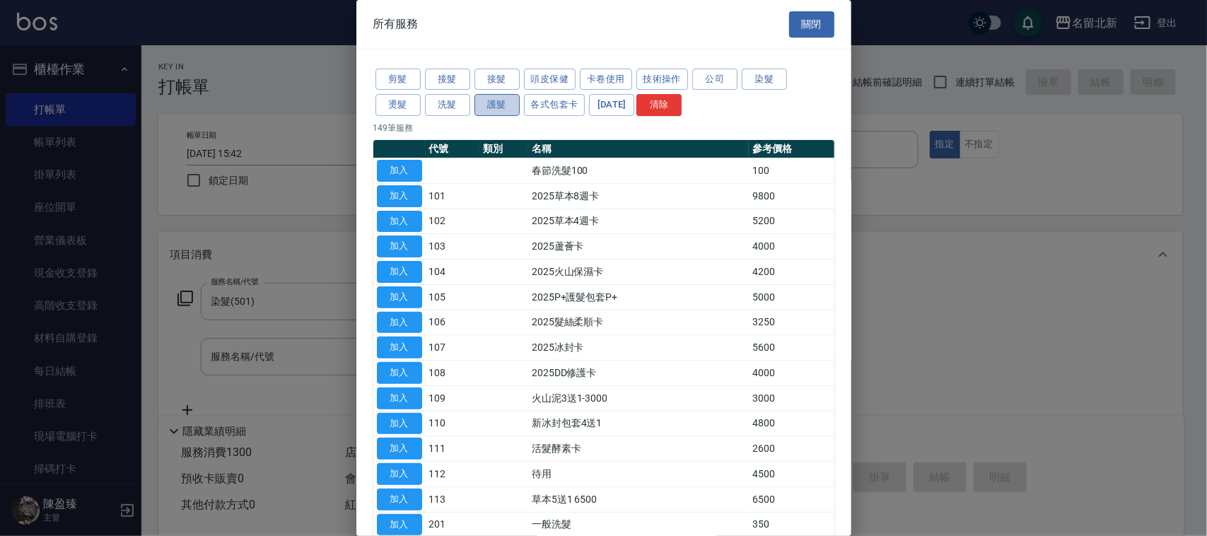
click at [495, 110] on button "護髮" at bounding box center [496, 105] width 45 height 22
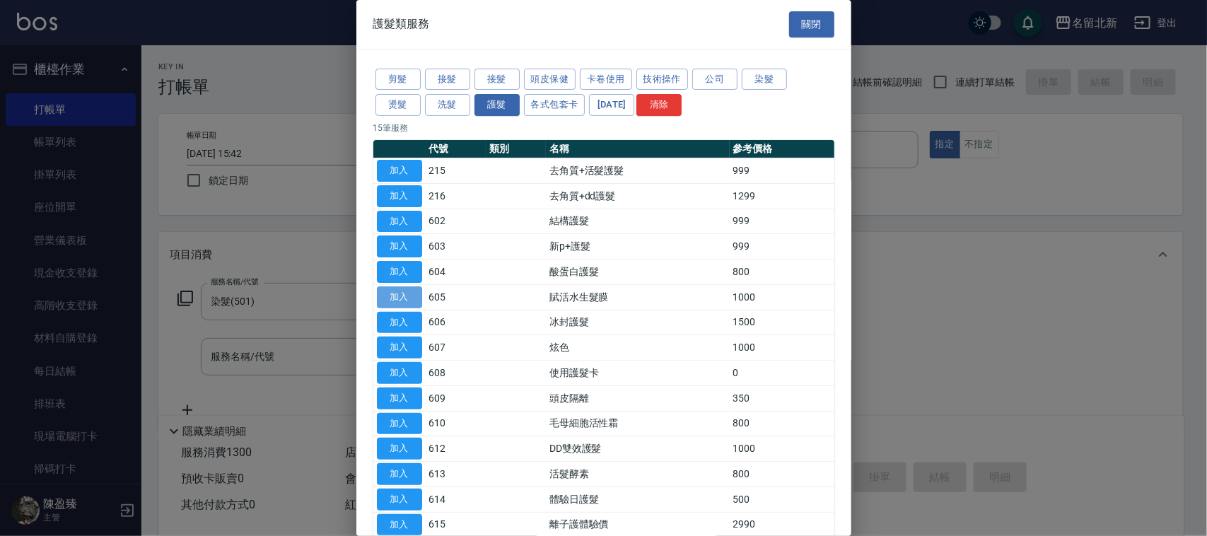
click at [404, 299] on button "加入" at bounding box center [399, 297] width 45 height 22
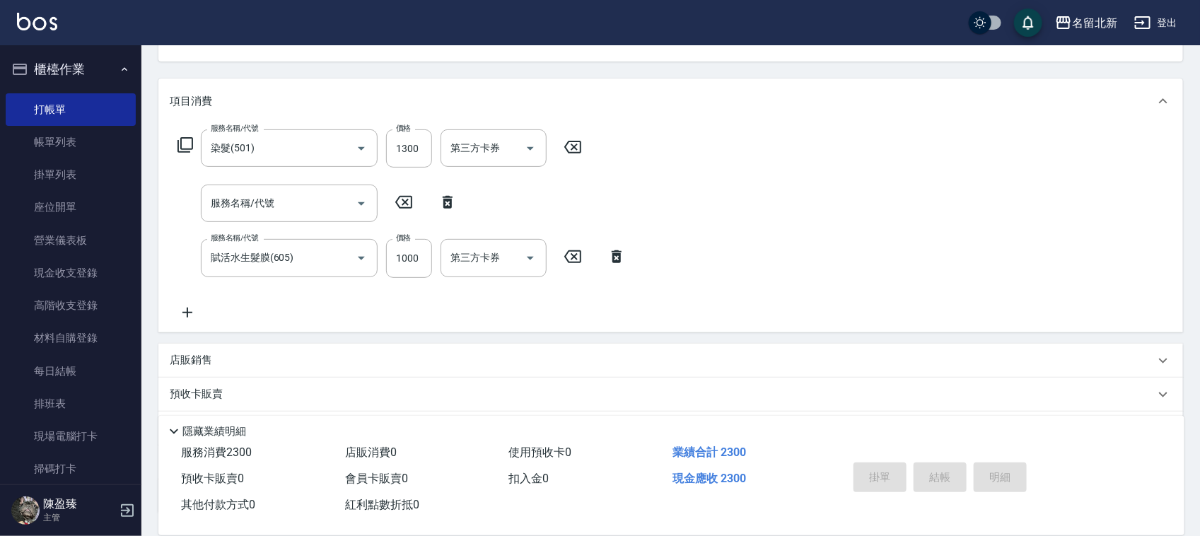
scroll to position [177, 0]
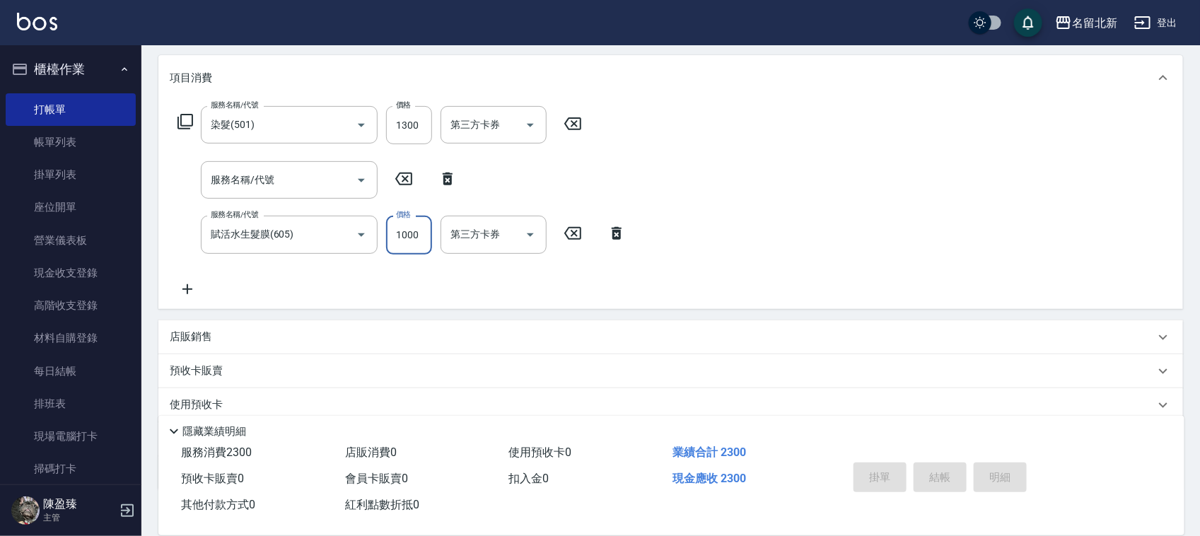
click at [419, 238] on input "1000" at bounding box center [409, 235] width 46 height 38
type input "1180"
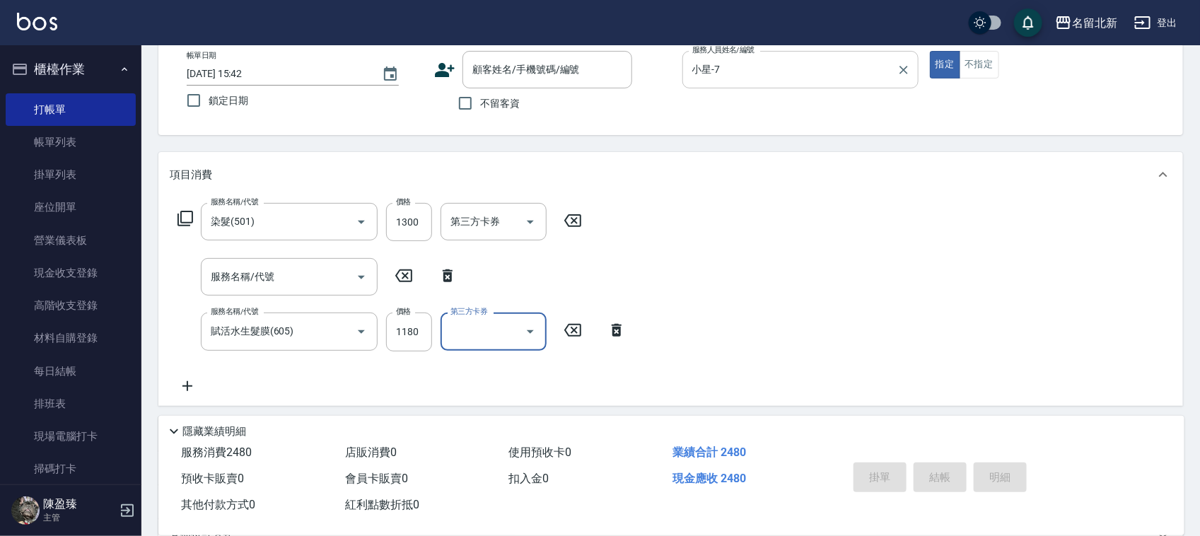
scroll to position [0, 0]
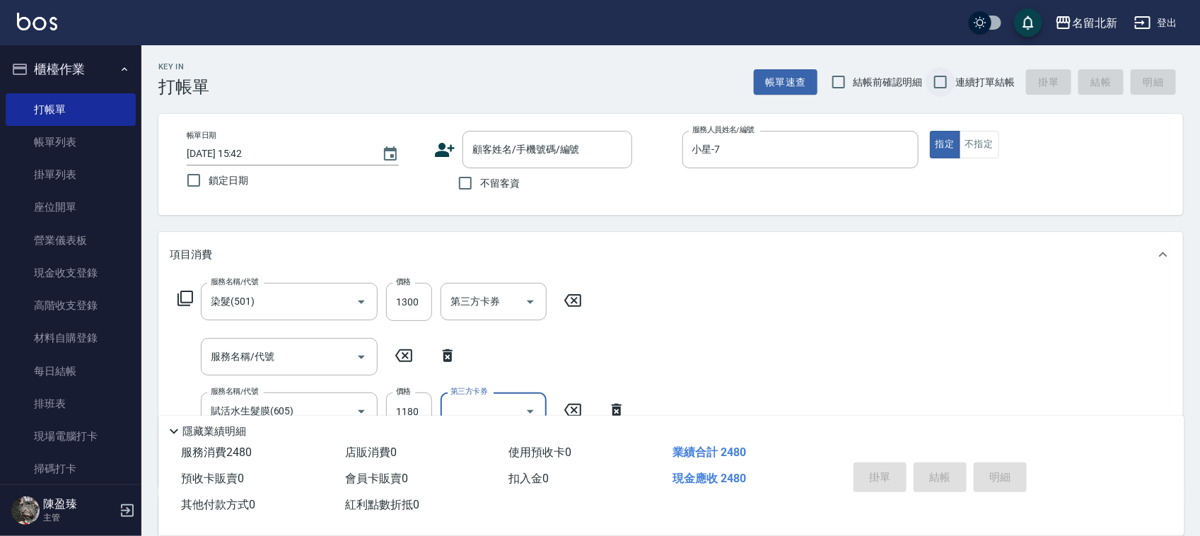
click at [935, 87] on input "連續打單結帳" at bounding box center [941, 82] width 30 height 30
checkbox input "true"
click at [463, 180] on input "不留客資" at bounding box center [465, 183] width 30 height 30
checkbox input "true"
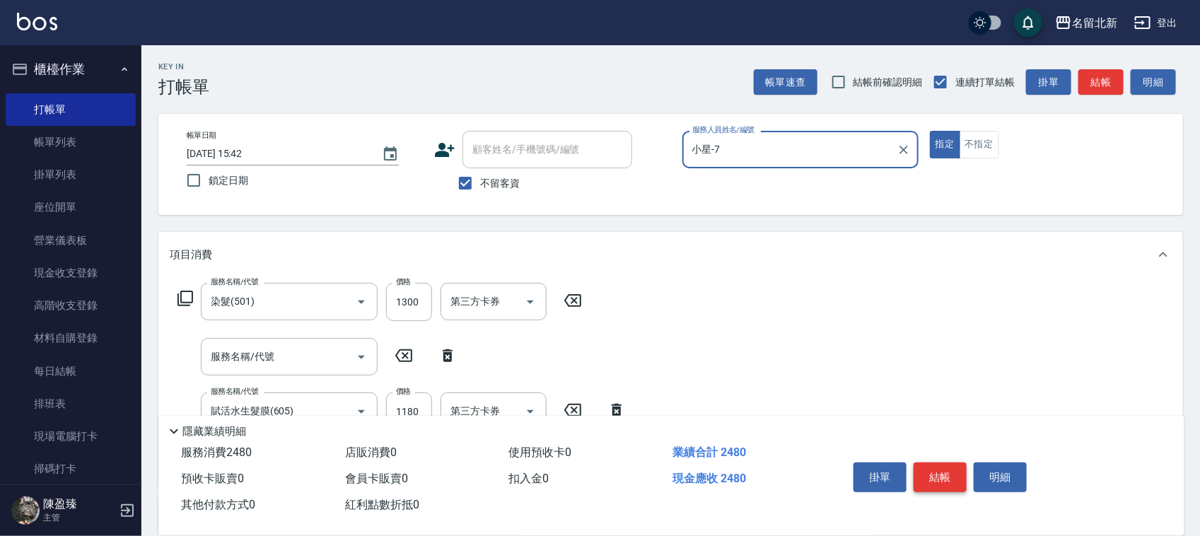
click at [927, 462] on button "結帳" at bounding box center [940, 477] width 53 height 30
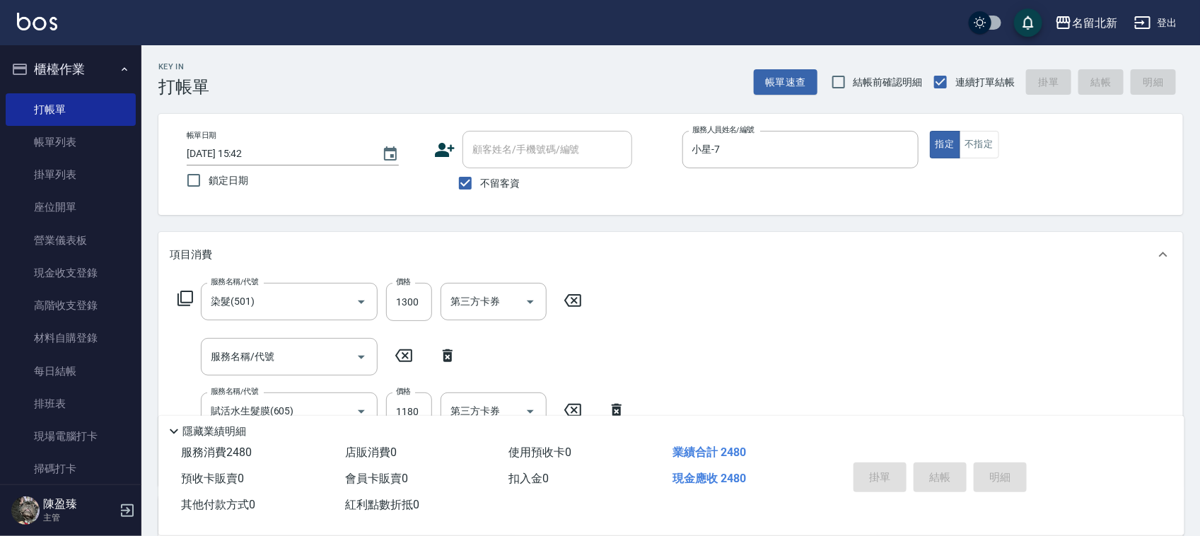
type input "[DATE] 15:48"
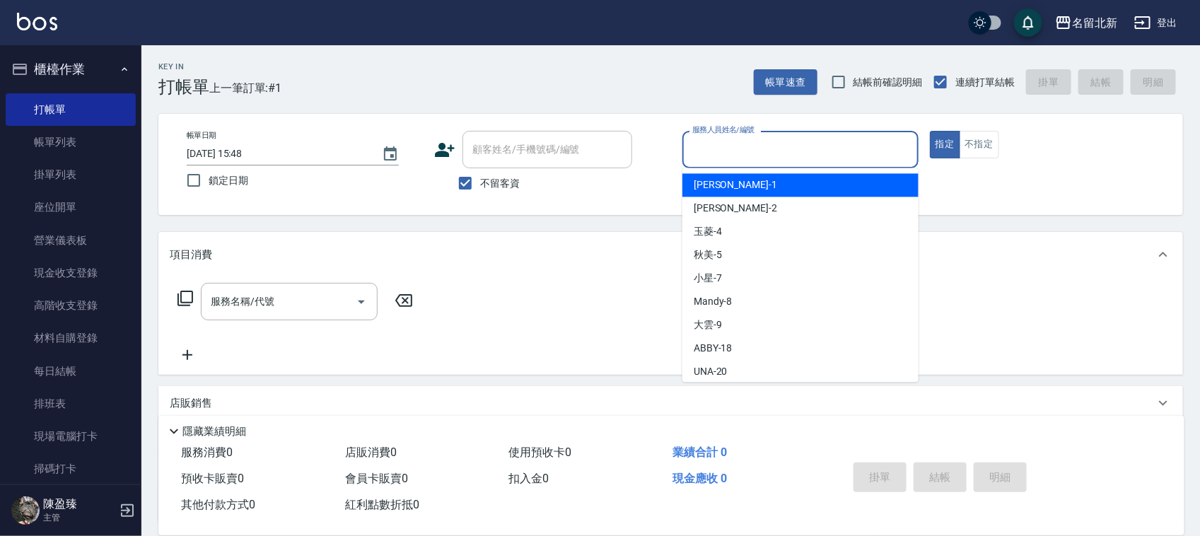
click at [725, 158] on input "服務人員姓名/編號" at bounding box center [800, 149] width 223 height 25
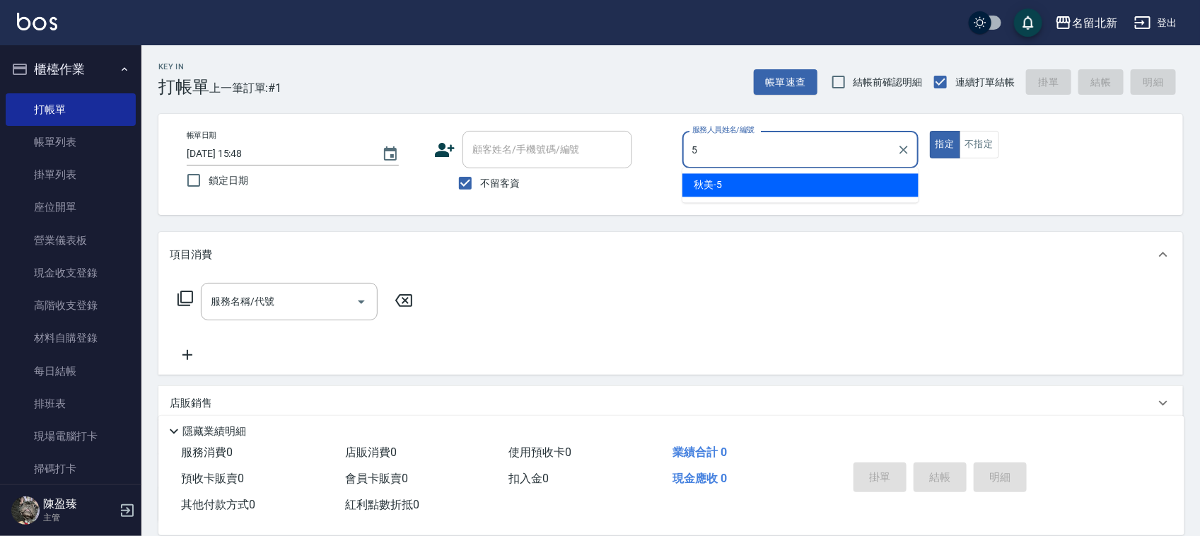
type input "秋美-5"
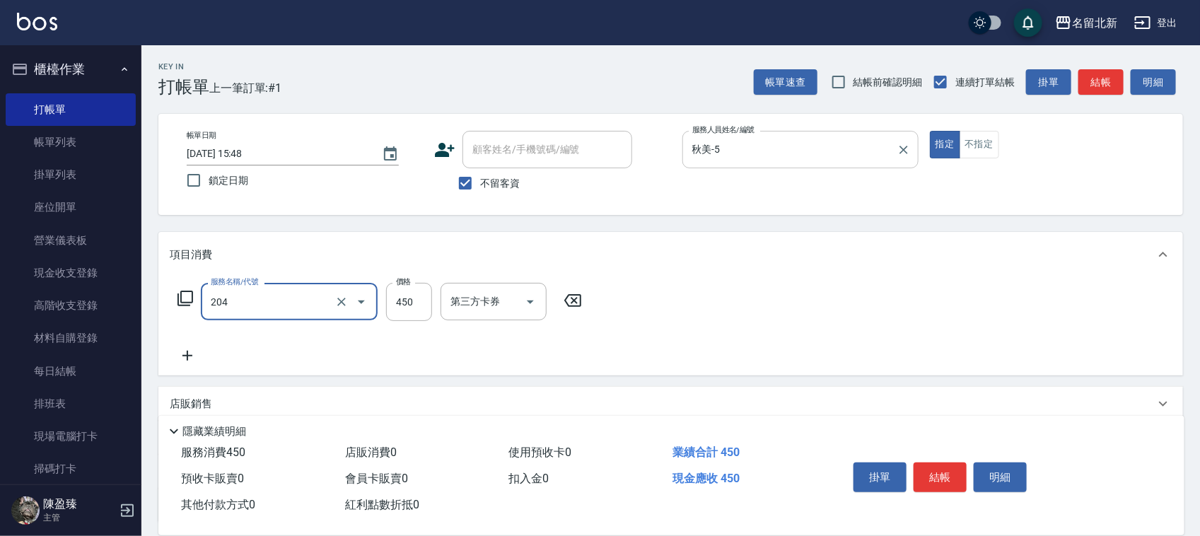
type input "髮質調理洗髮(204)"
type input "400"
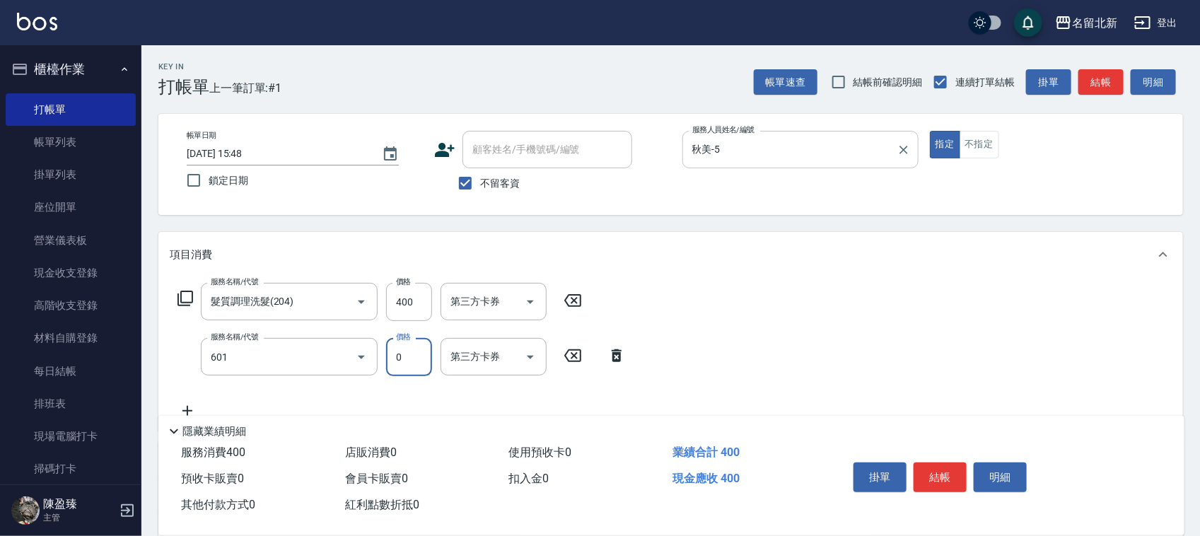
type input "使用護髮卡(601)"
type input "互助60(706)"
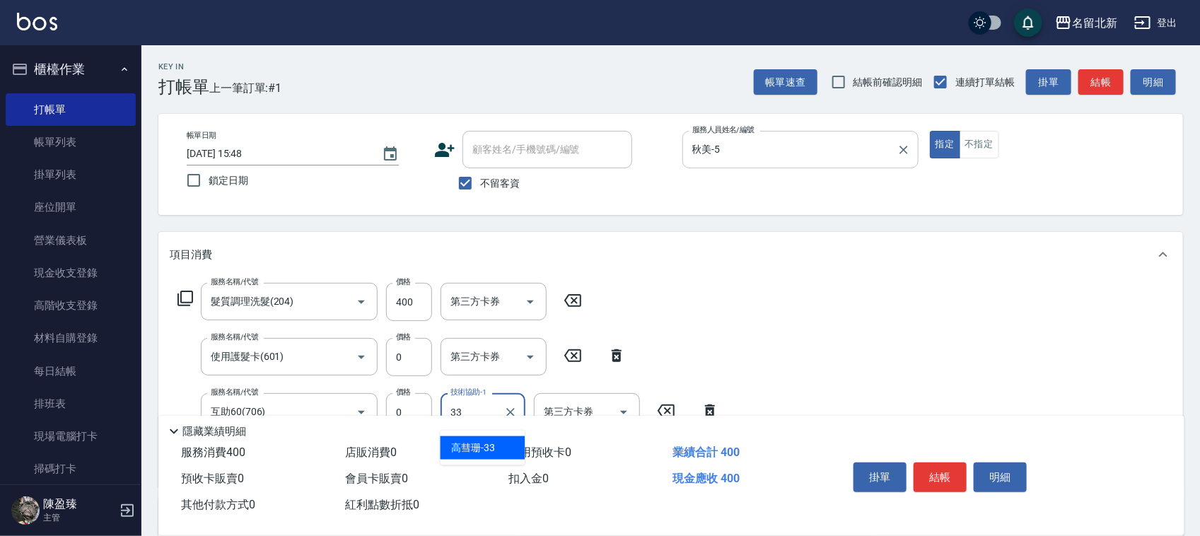
type input "[PERSON_NAME]-33"
type input "互助50(705)"
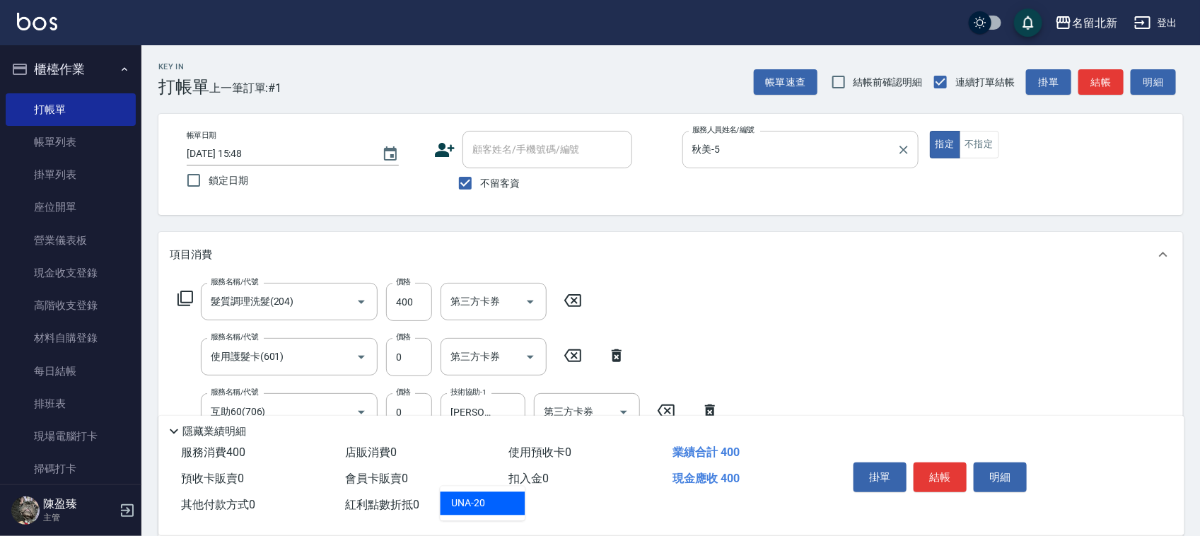
type input "UNA-20"
click at [959, 470] on button "結帳" at bounding box center [940, 477] width 53 height 30
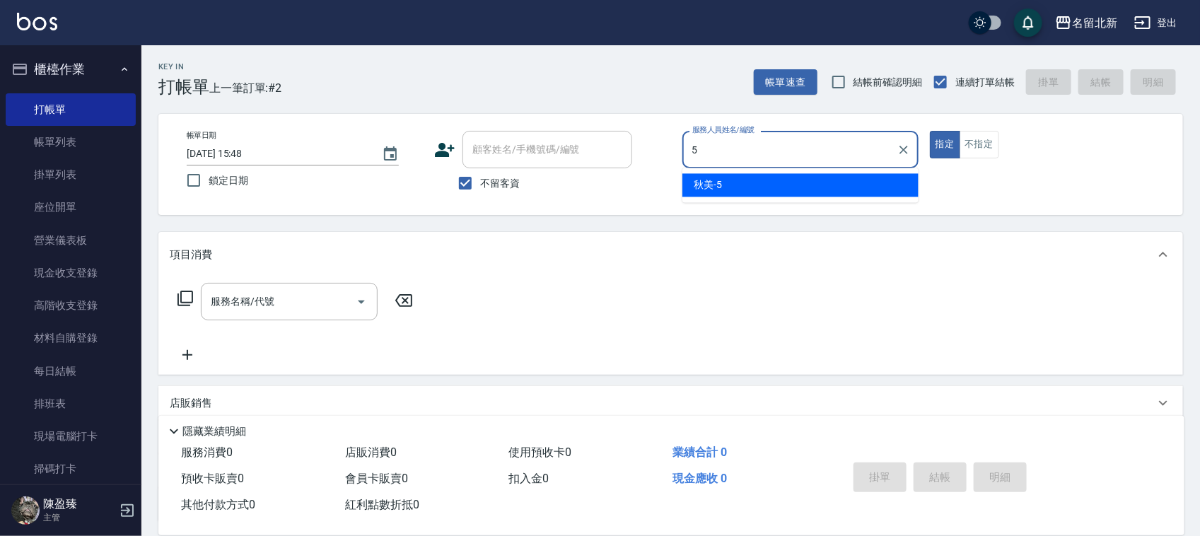
type input "秋美-5"
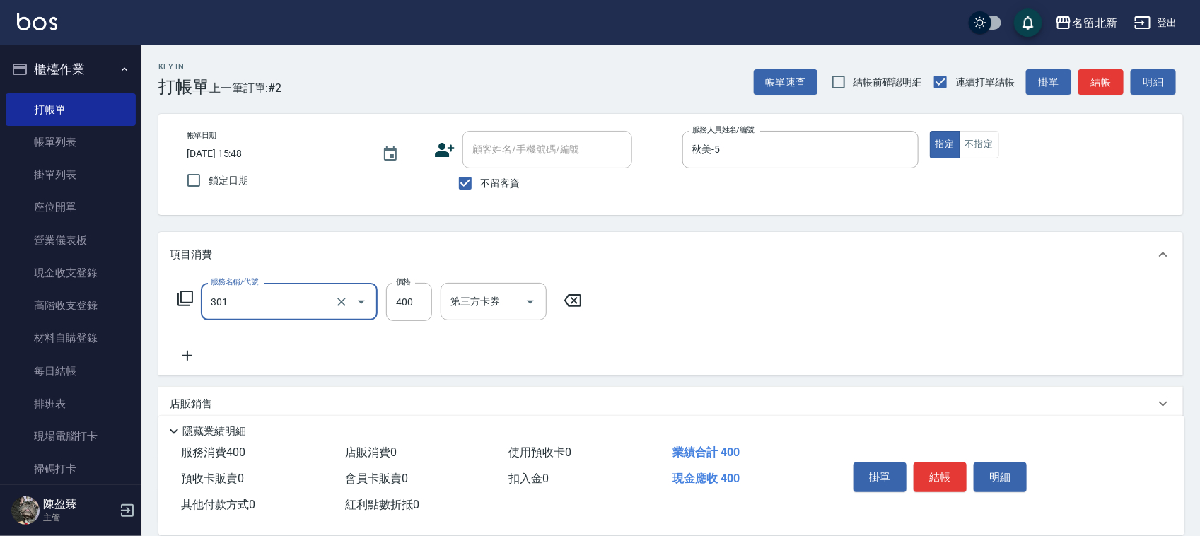
type input "造型剪髮(301)"
type input "350"
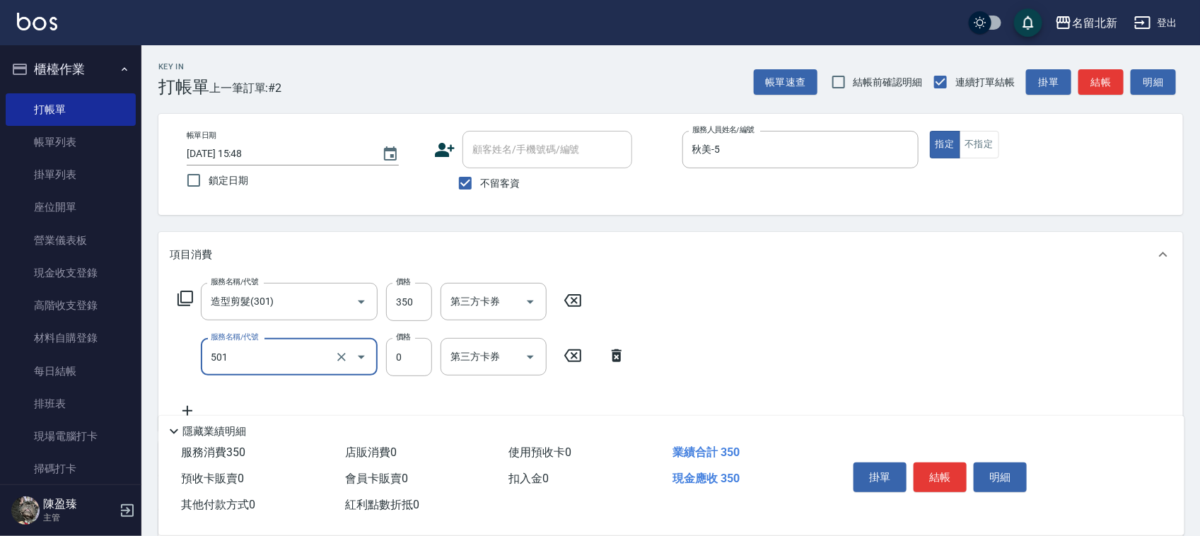
type input "染髮(501)"
type input "1500"
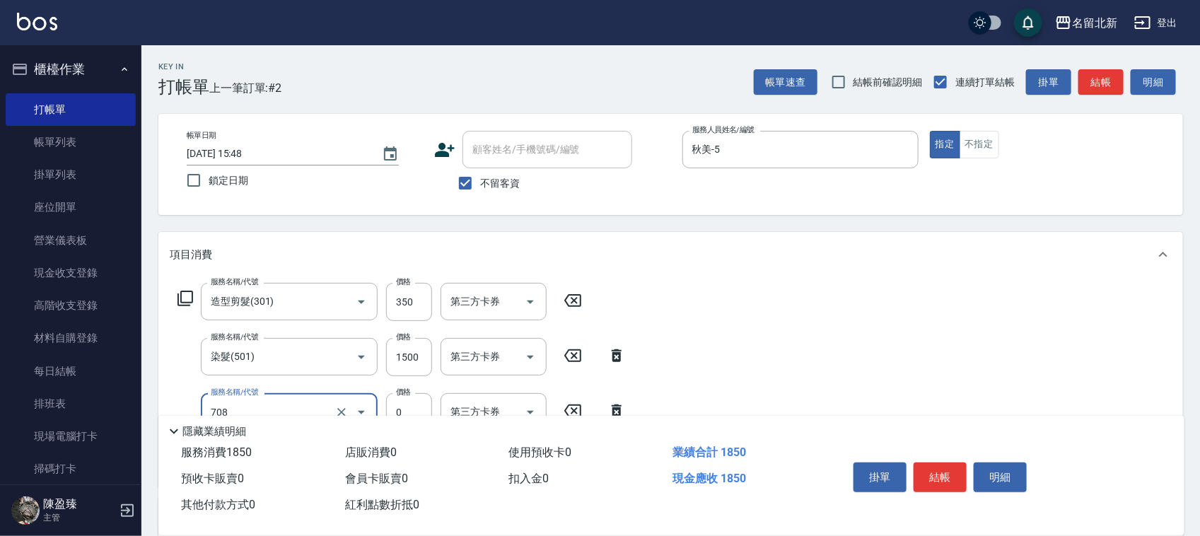
type input "互助80(708)"
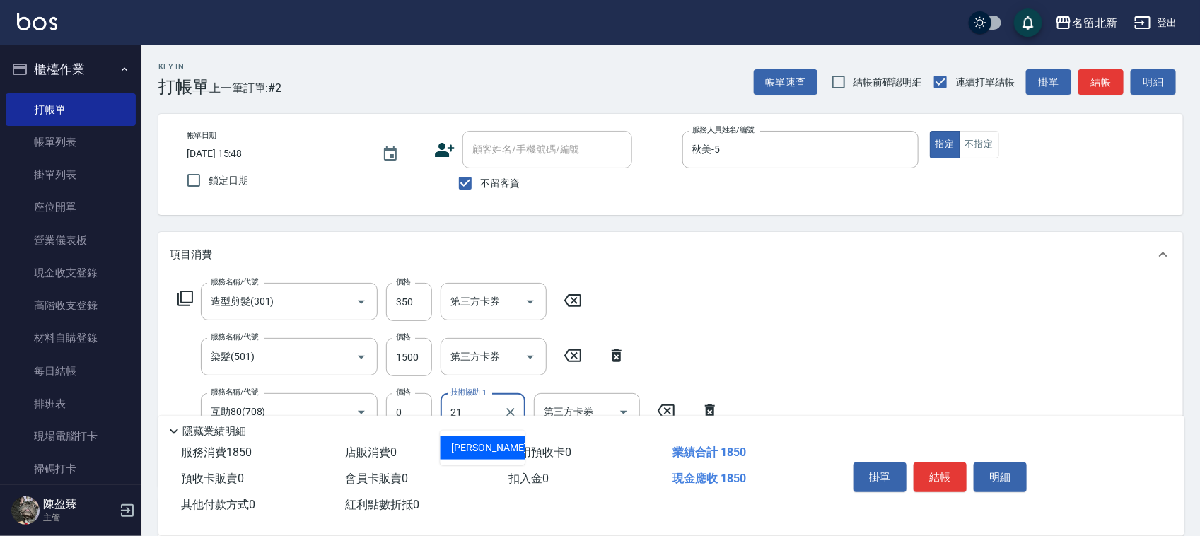
type input "[PERSON_NAME]-21"
type input "互助50(705)"
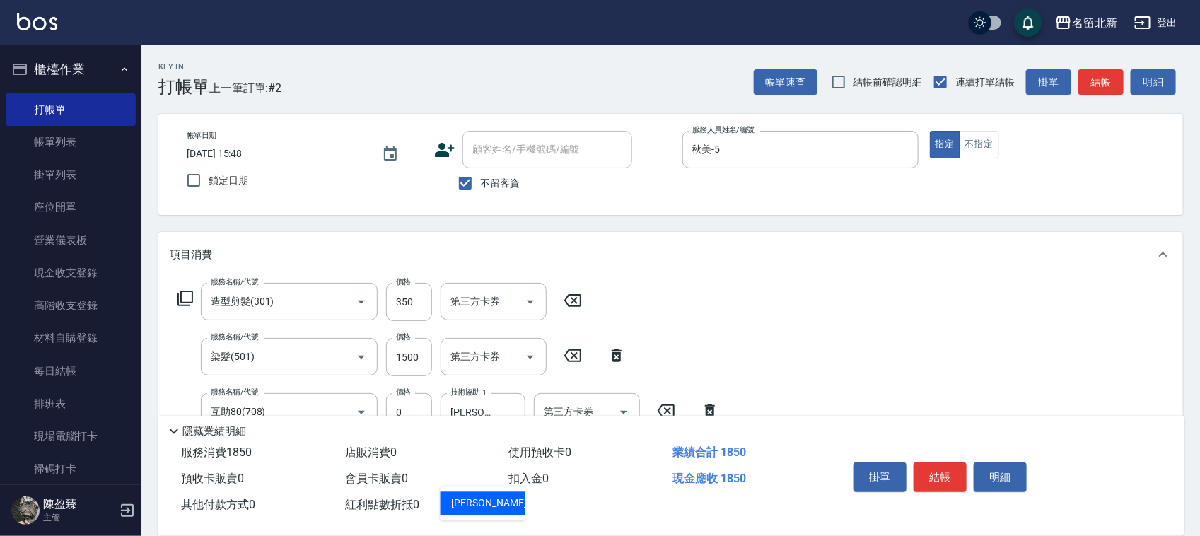
type input "禎禎-25"
click at [945, 465] on button "結帳" at bounding box center [940, 477] width 53 height 30
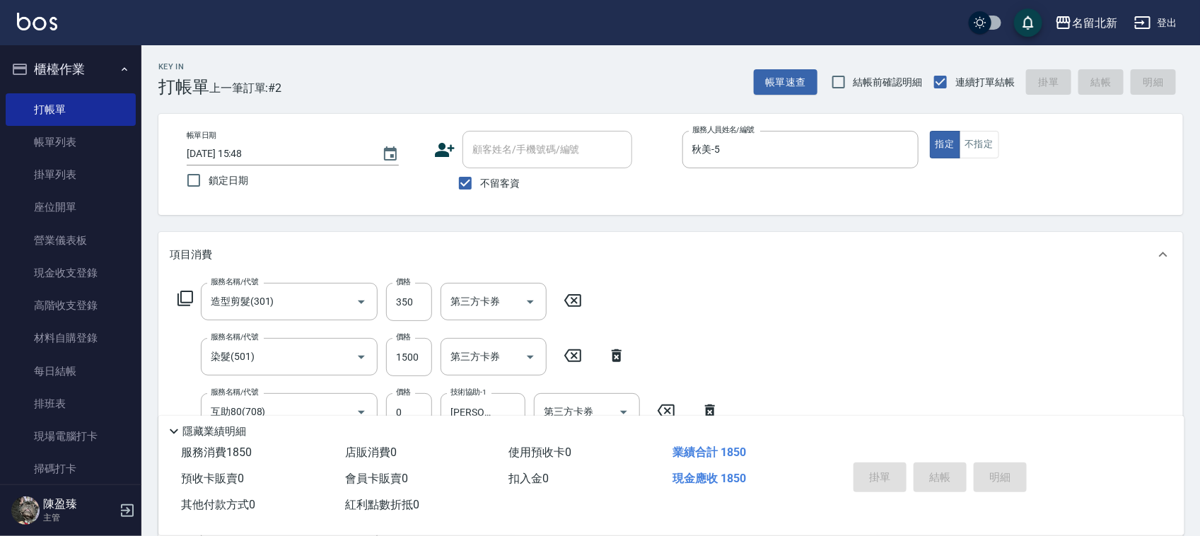
type input "[DATE] 15:49"
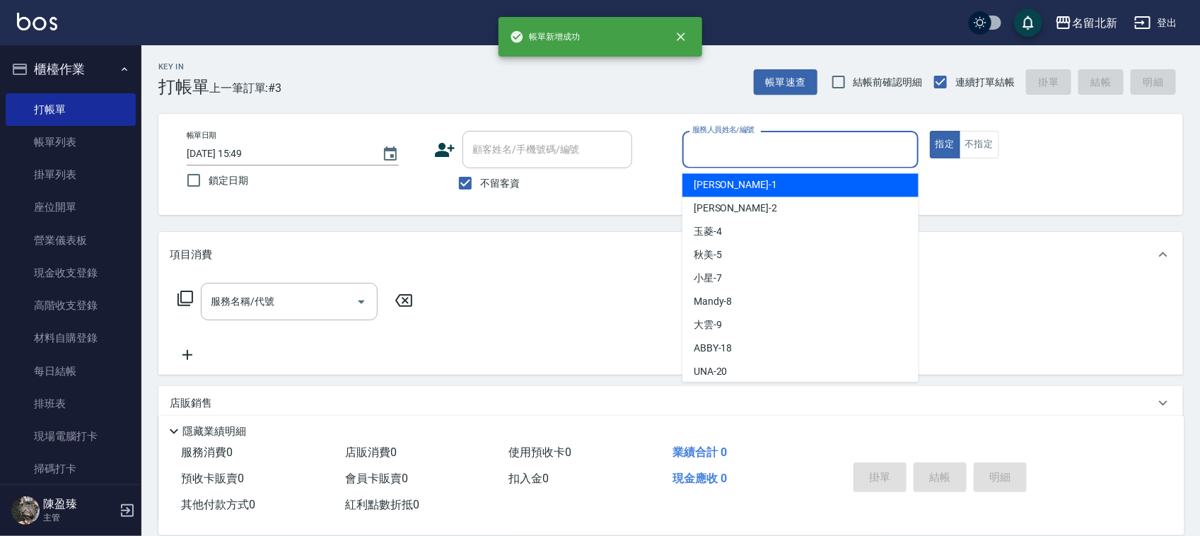
click at [771, 164] on div "服務人員姓名/編號" at bounding box center [800, 149] width 236 height 37
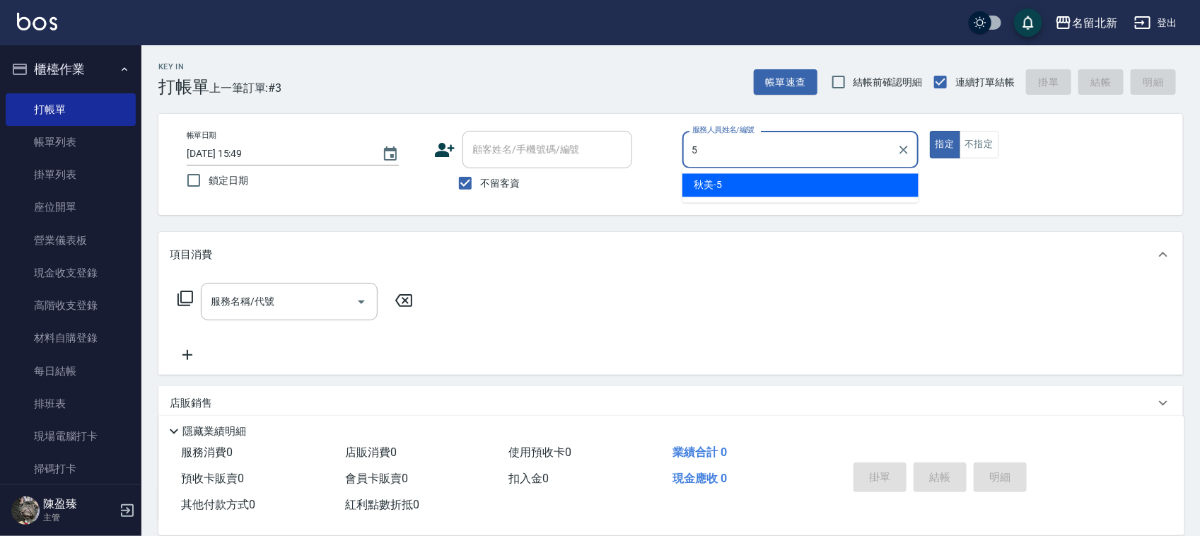
type input "秋美-5"
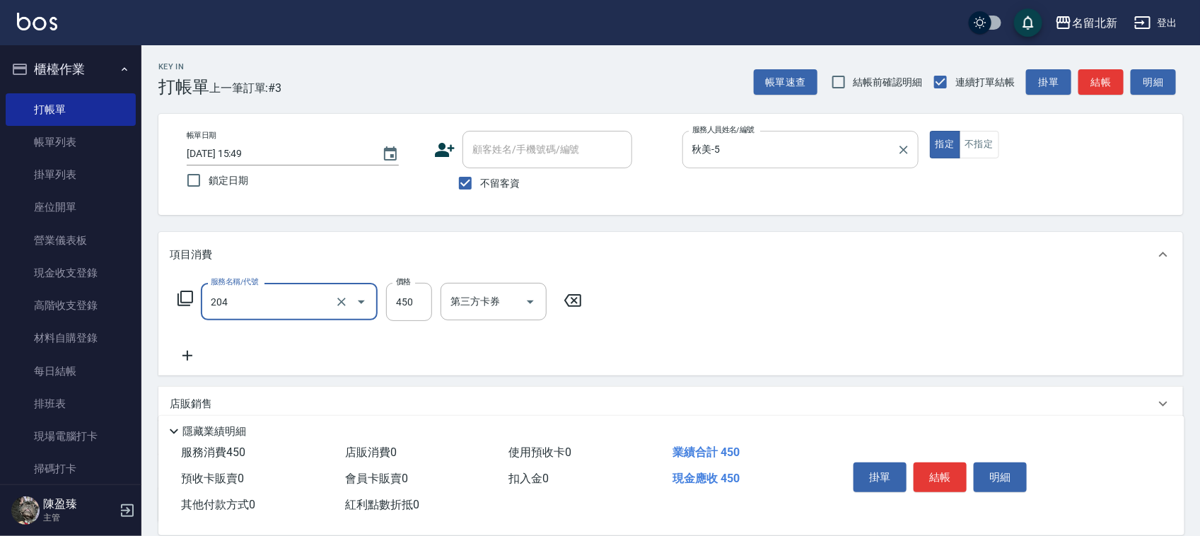
type input "髮質調理洗髮(204)"
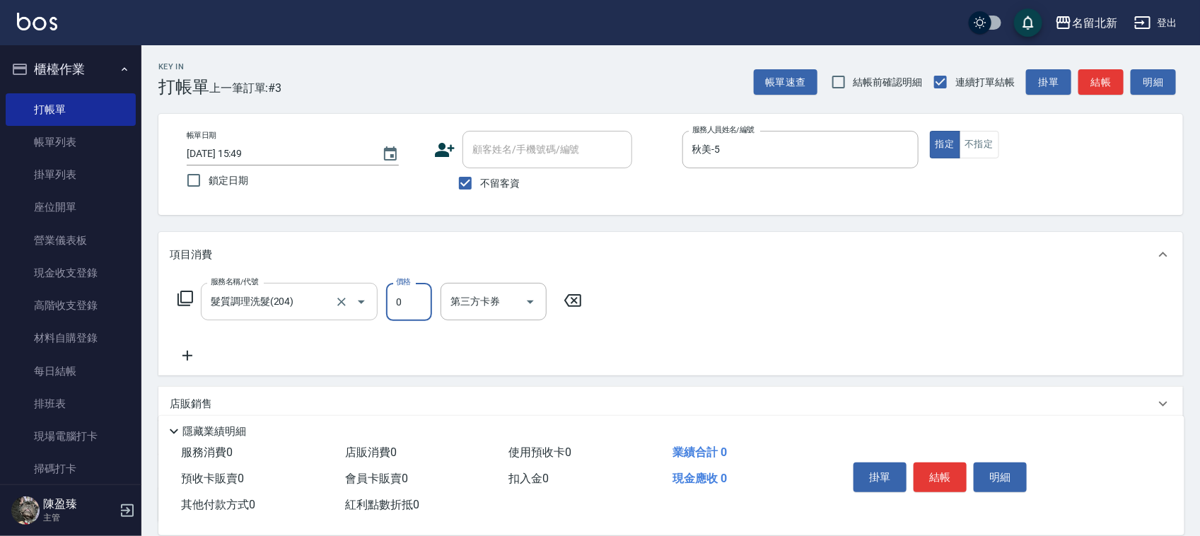
type input "0"
click at [276, 308] on input "髮質調理洗髮(204)" at bounding box center [269, 301] width 124 height 25
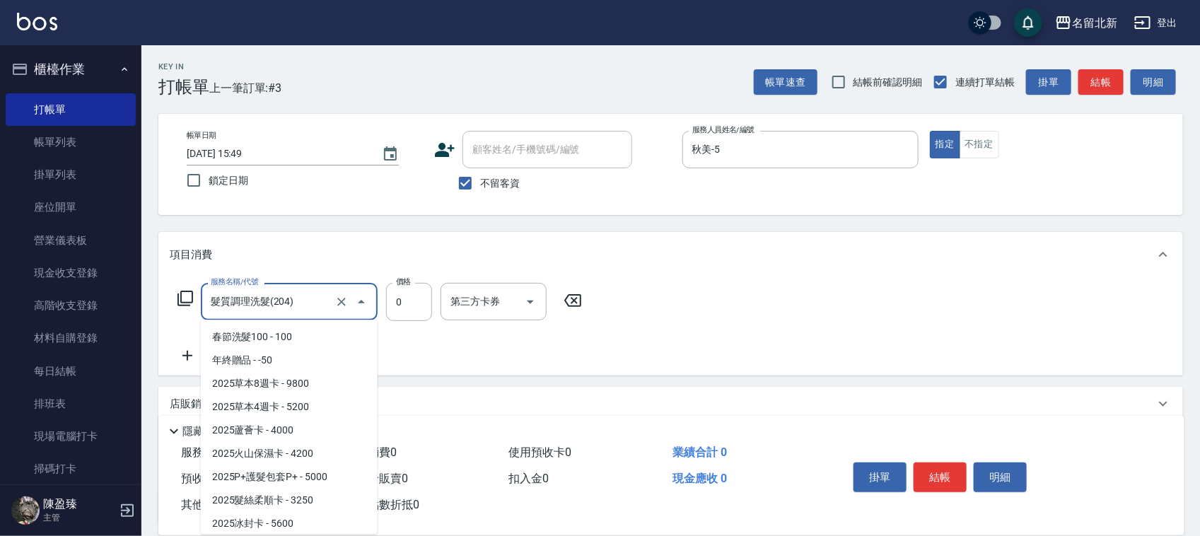
scroll to position [235, 0]
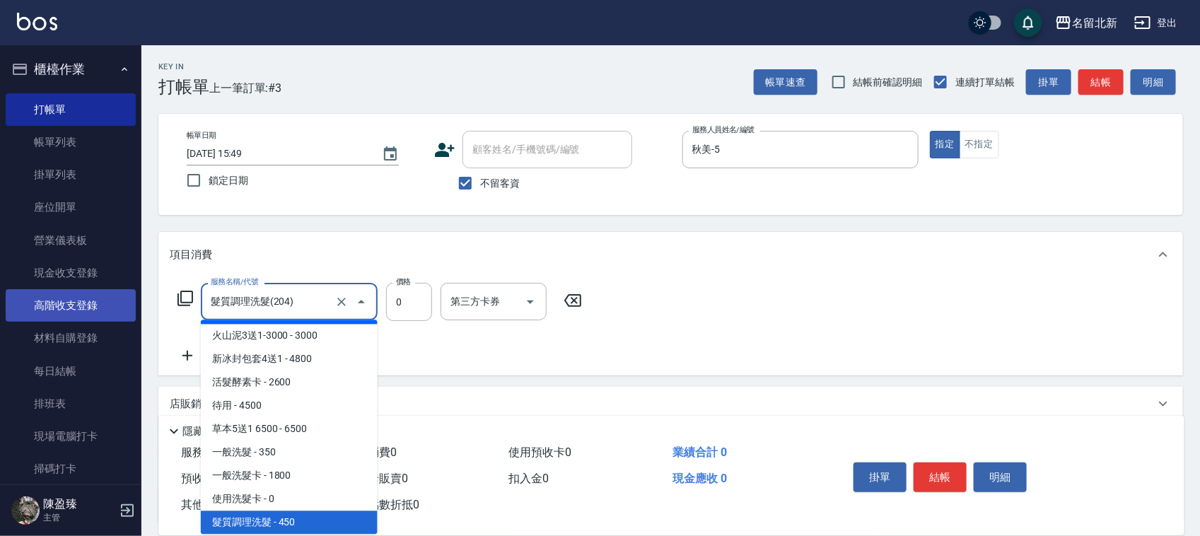
drag, startPoint x: 297, startPoint y: 303, endPoint x: 72, endPoint y: 319, distance: 225.4
click at [72, 320] on div "名留北新 登出 櫃檯作業 打帳單 帳單列表 掛單列表 座位開單 營業儀表板 現金收支登錄 高階收支登錄 材料自購登錄 每日結帳 排班表 現場電腦打卡 掃碼打卡…" at bounding box center [600, 329] width 1200 height 658
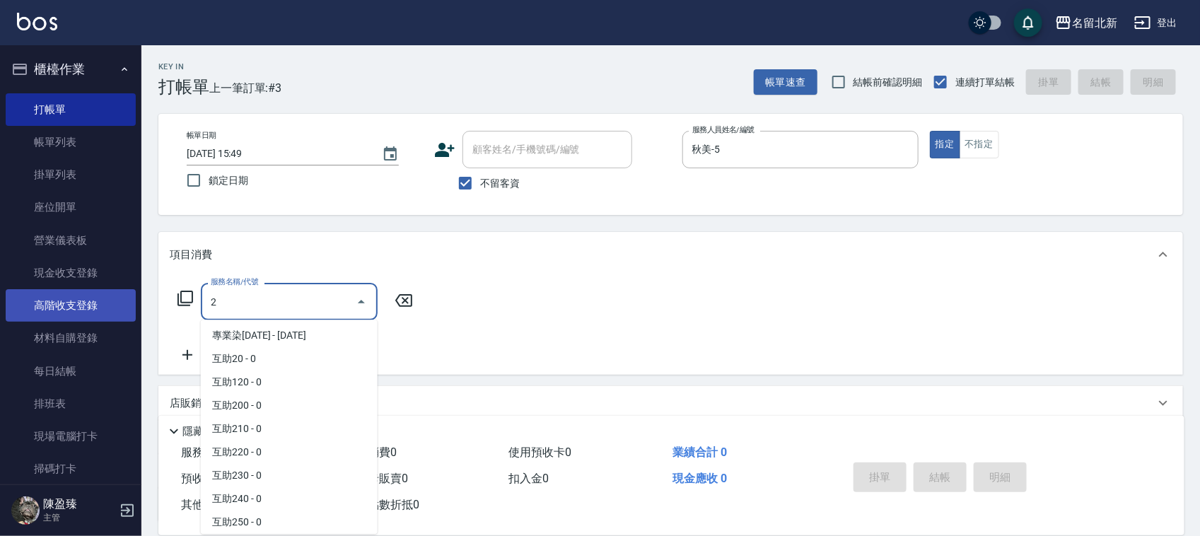
scroll to position [0, 0]
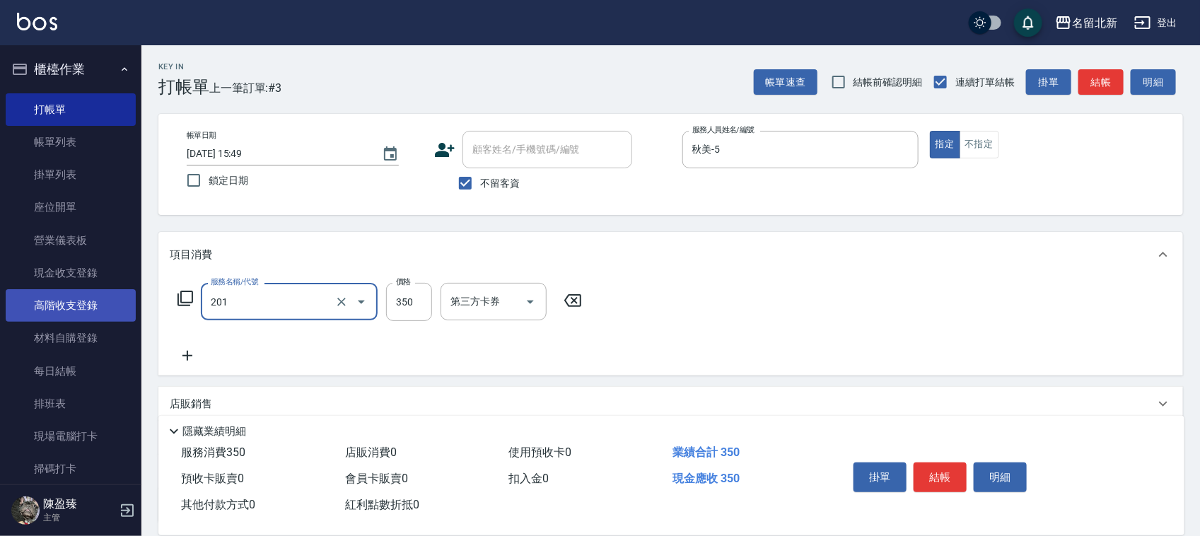
type input "一般洗髮(201)"
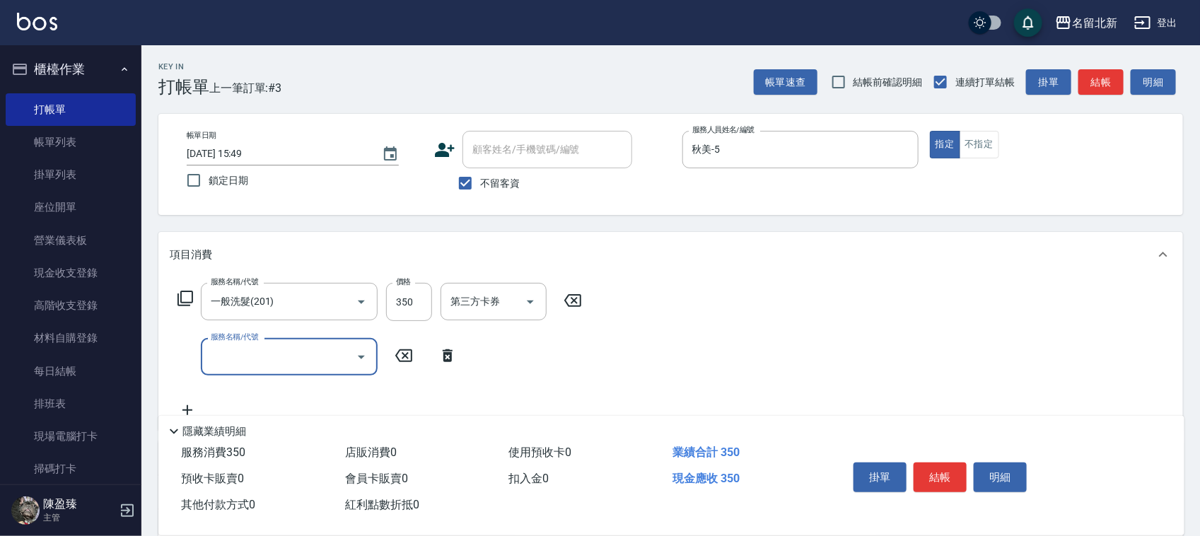
click at [943, 477] on button "結帳" at bounding box center [940, 477] width 53 height 30
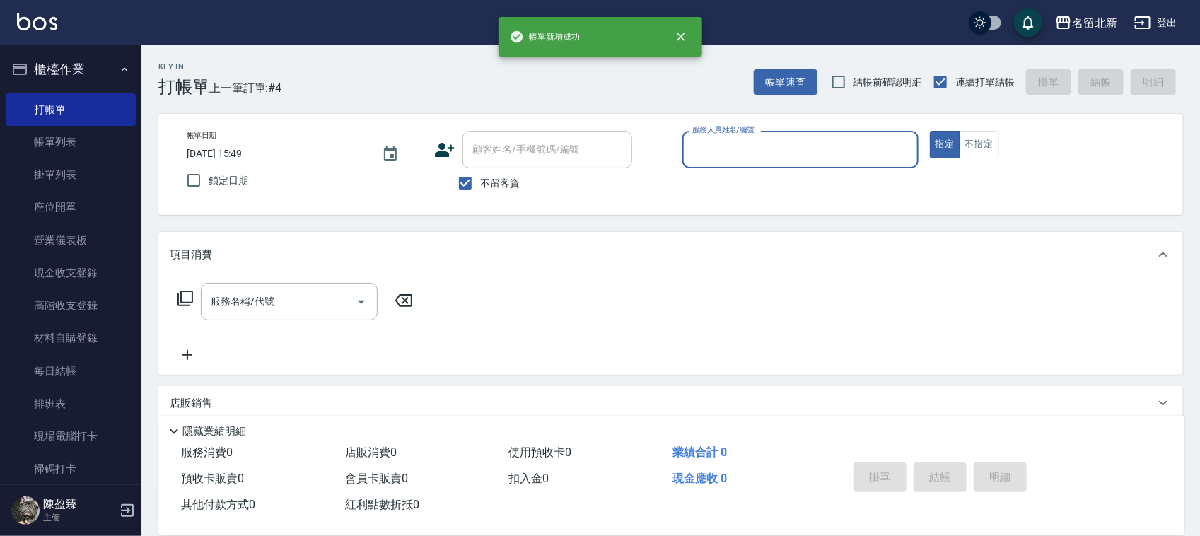
click at [745, 164] on div "服務人員姓名/編號" at bounding box center [800, 149] width 236 height 37
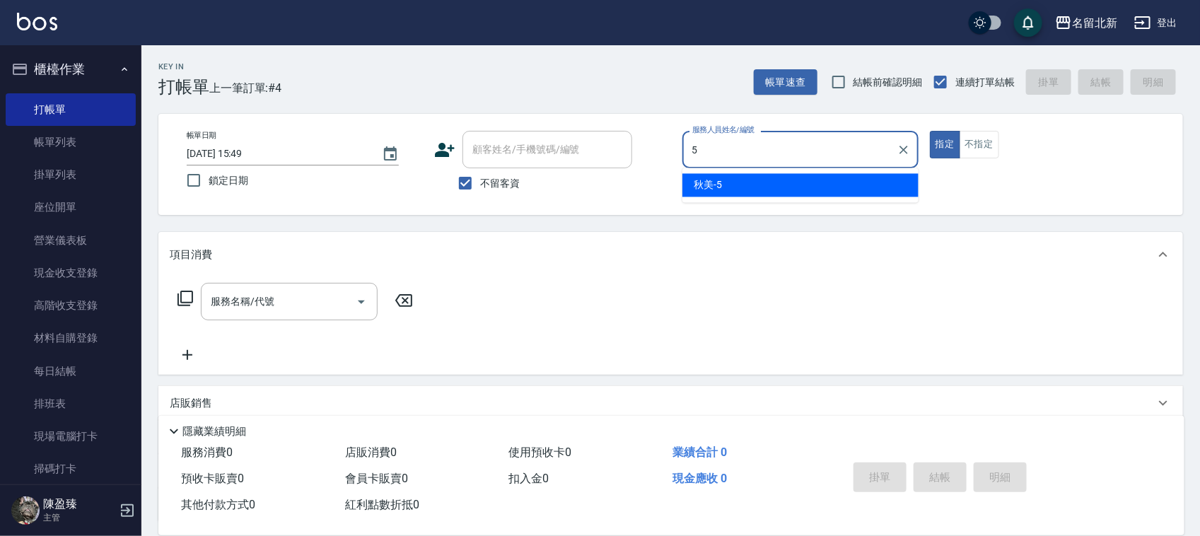
type input "秋美-5"
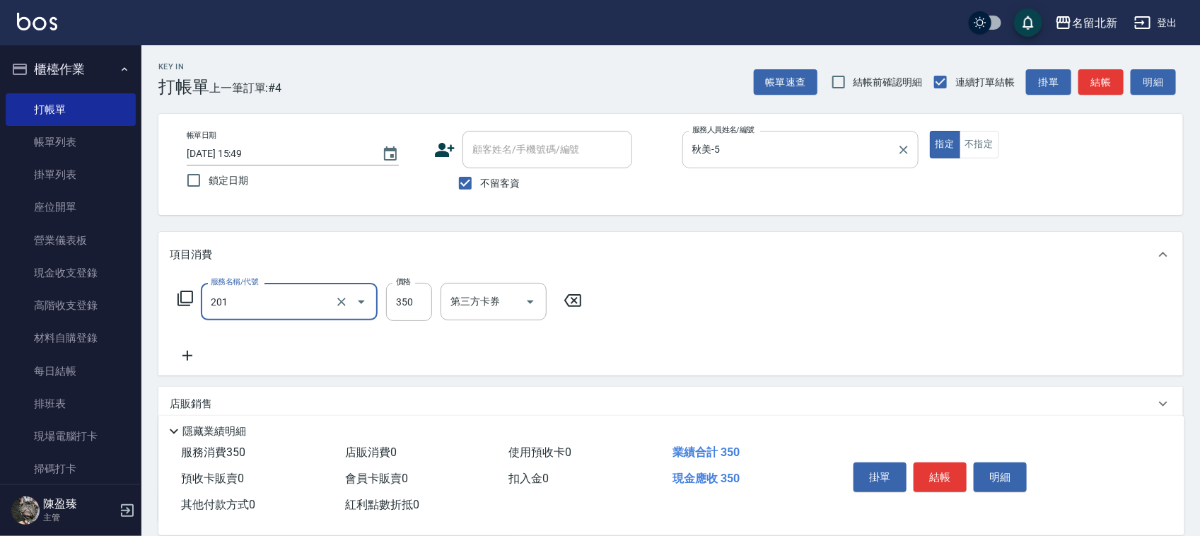
type input "一般洗髮(201)"
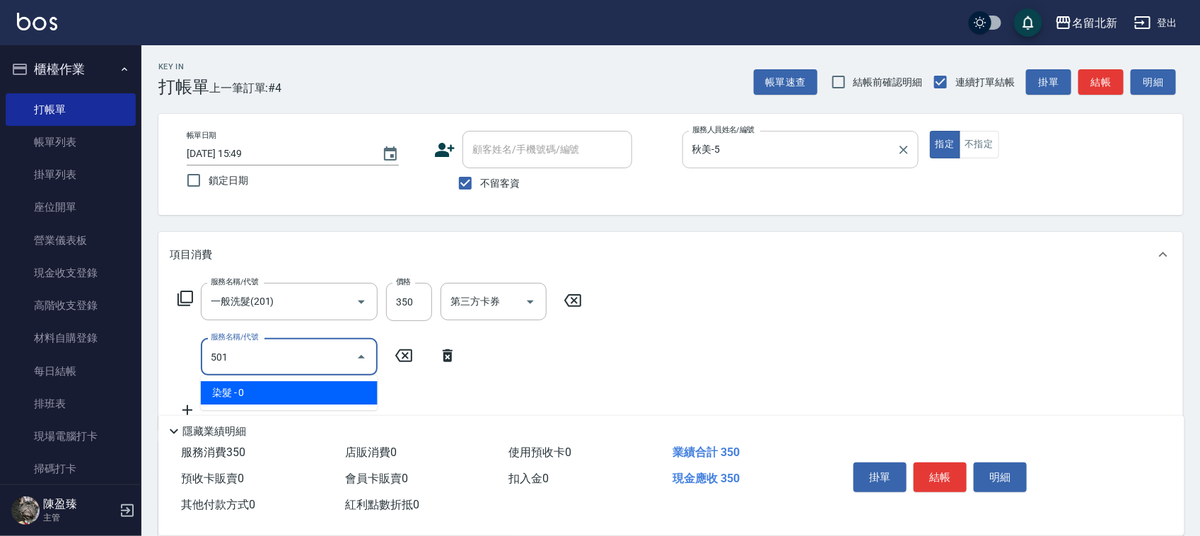
type input "染髮(501)"
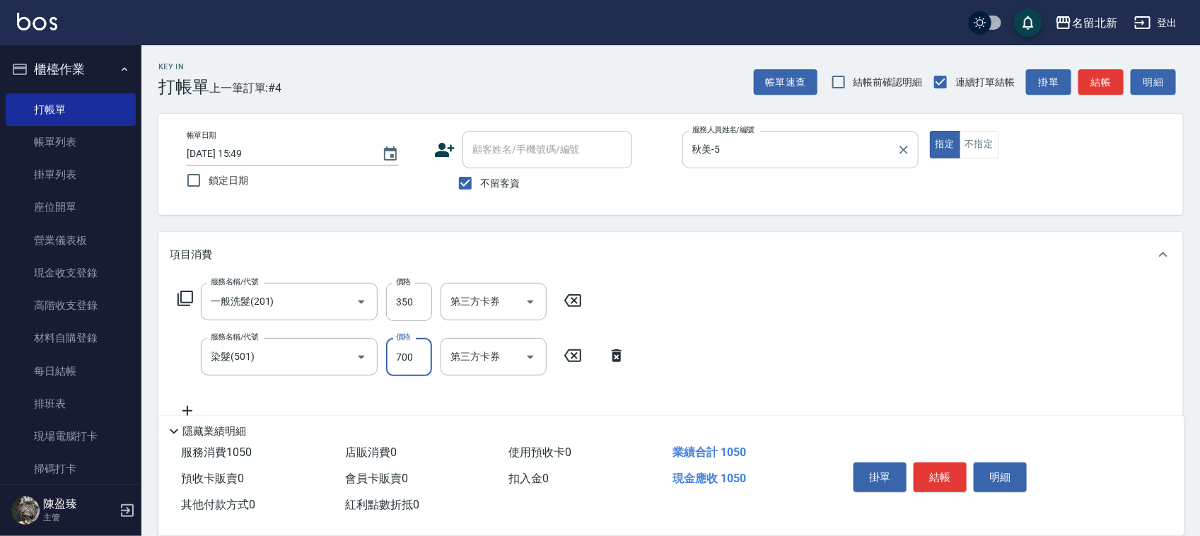
type input "700"
click at [952, 467] on button "結帳" at bounding box center [940, 477] width 53 height 30
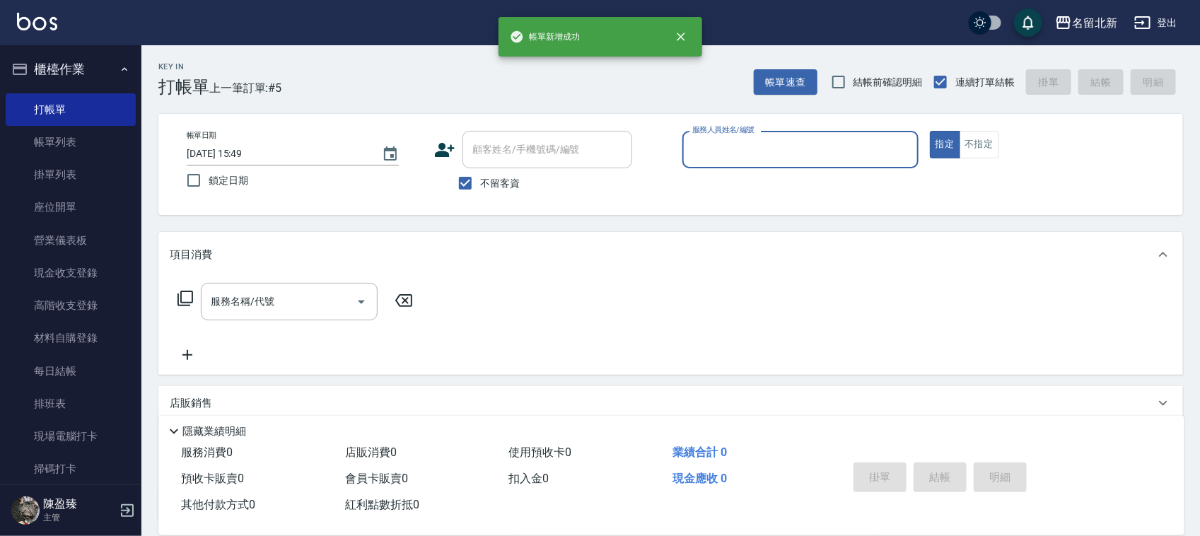
click at [767, 157] on input "服務人員姓名/編號" at bounding box center [800, 149] width 223 height 25
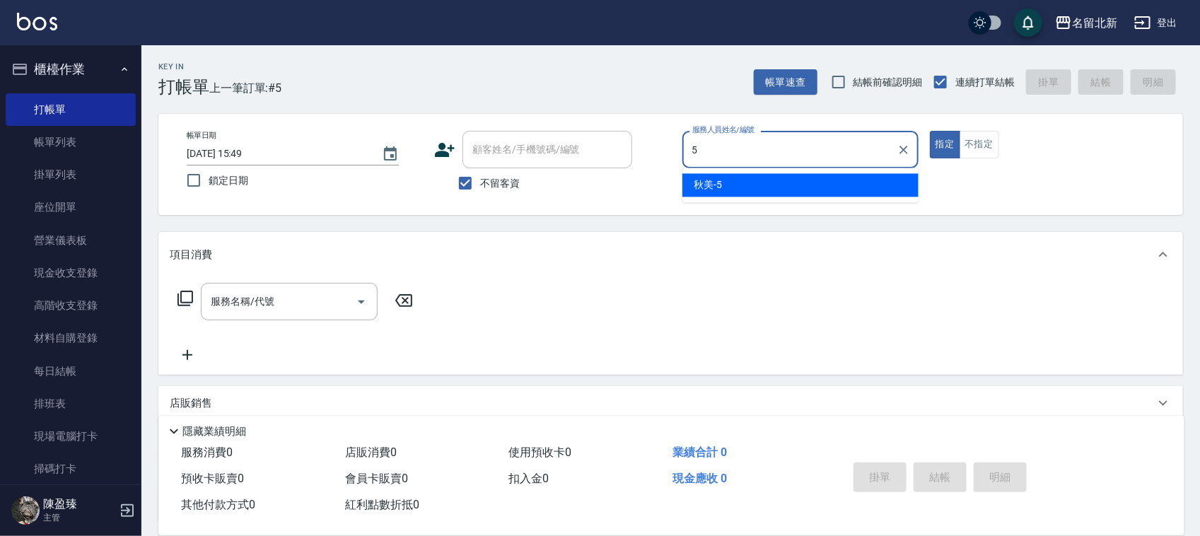
type input "秋美-5"
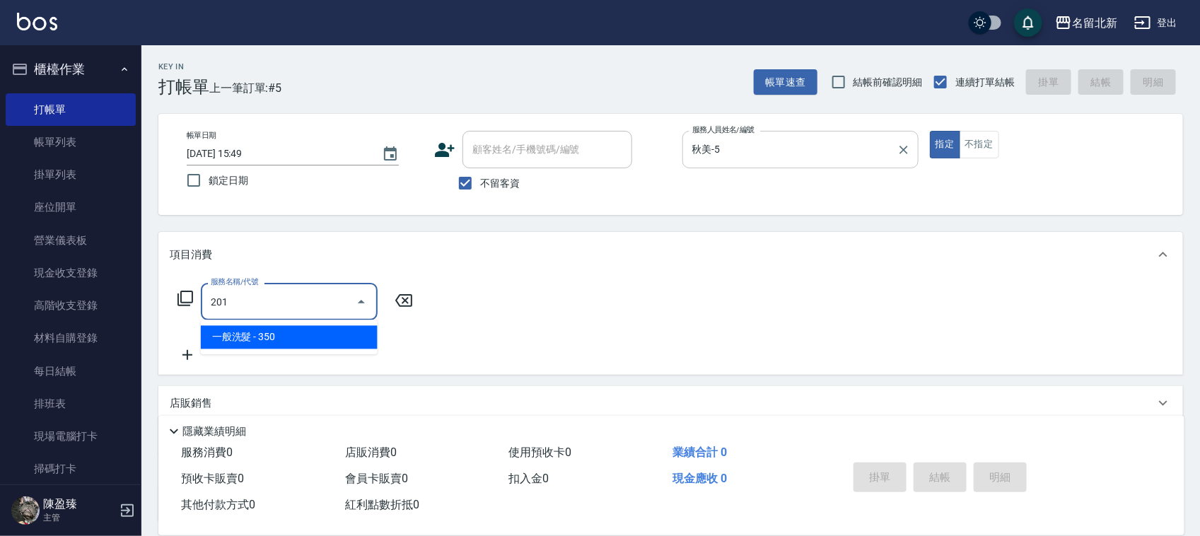
type input "一般洗髮(201)"
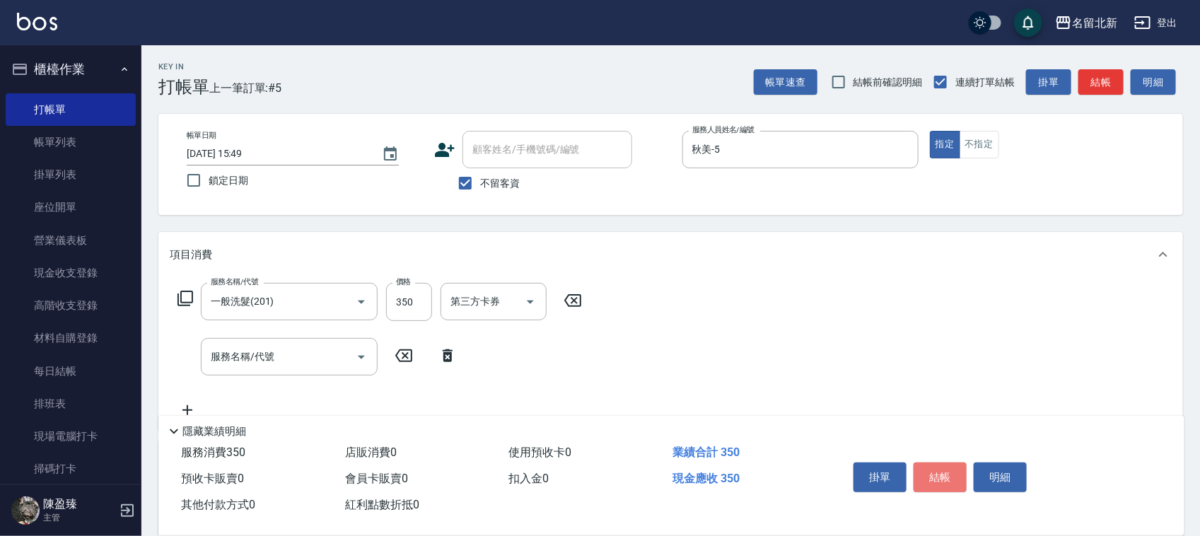
click at [944, 470] on button "結帳" at bounding box center [940, 477] width 53 height 30
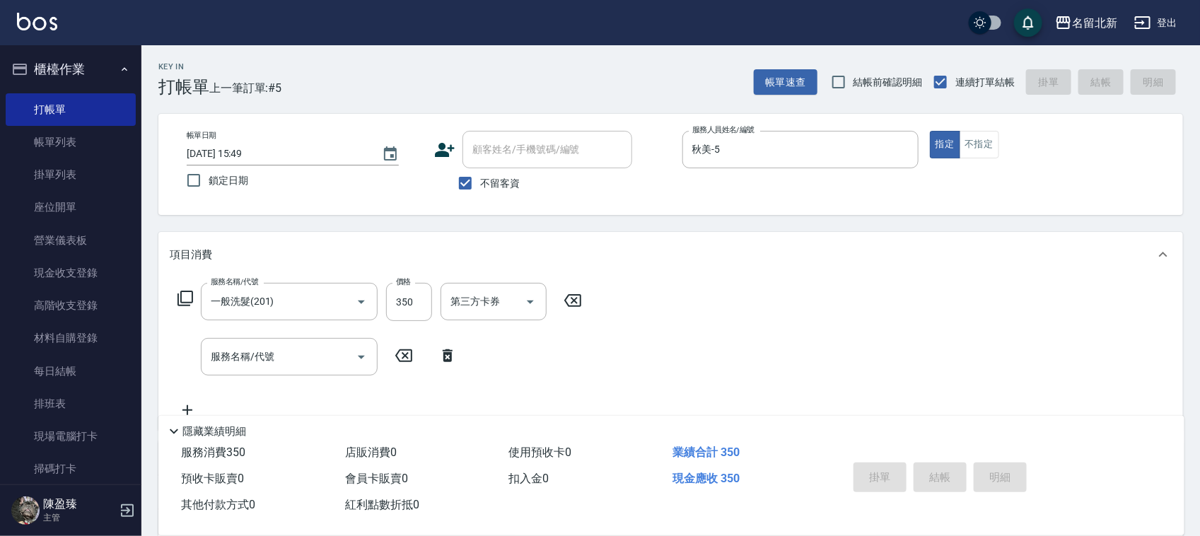
type input "[DATE] 15:50"
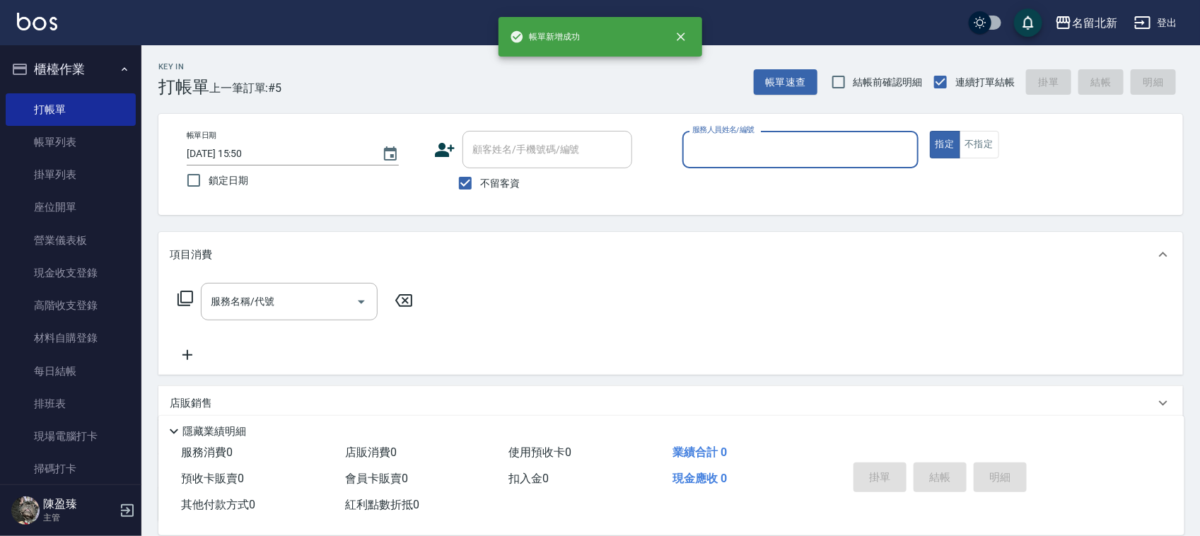
click at [829, 156] on input "服務人員姓名/編號" at bounding box center [800, 149] width 223 height 25
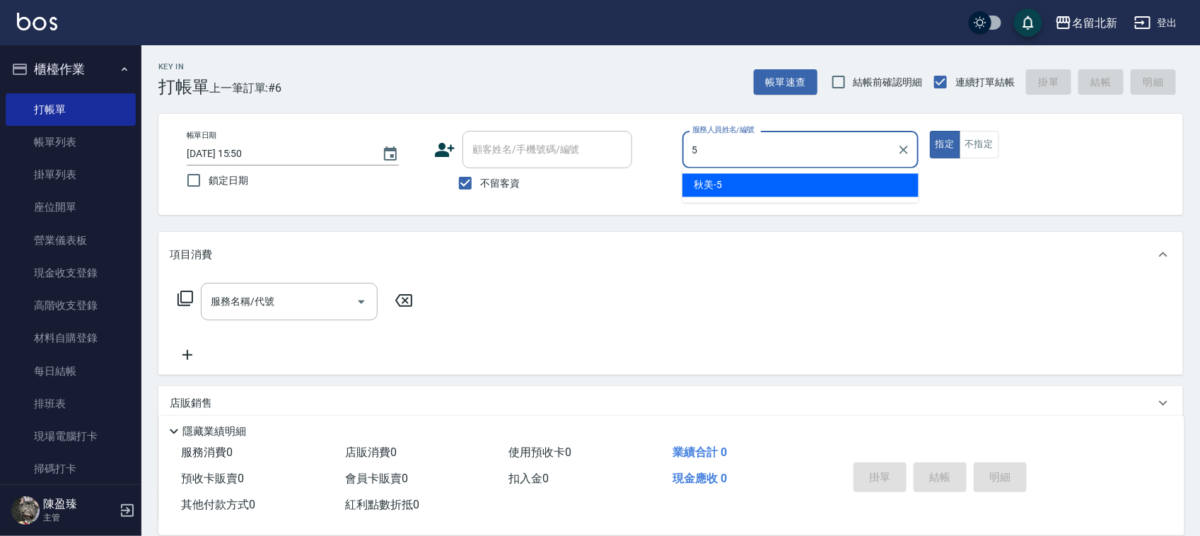
type input "秋美-5"
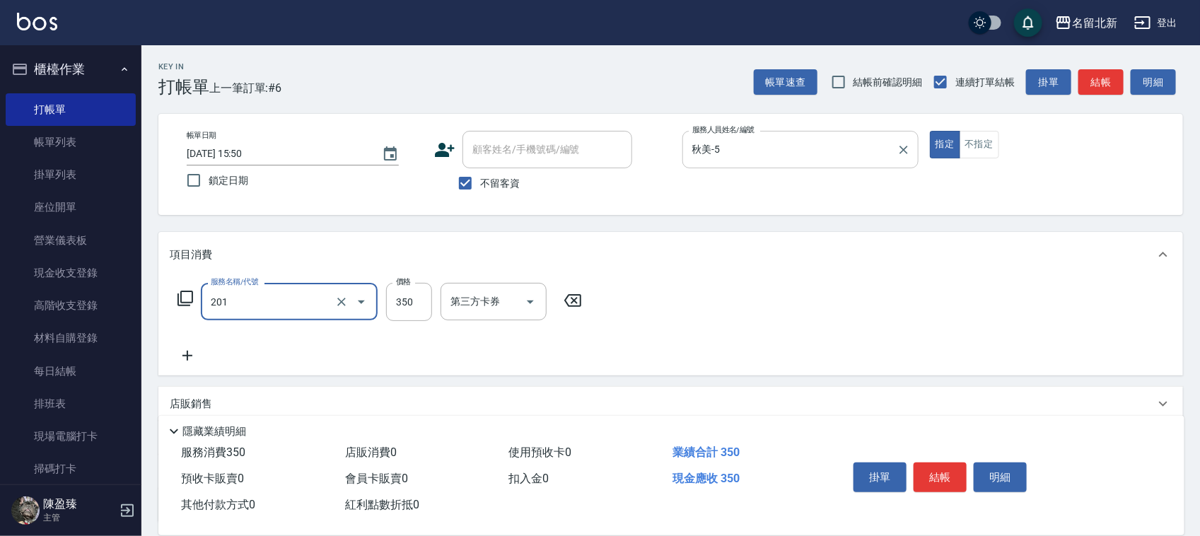
type input "一般洗髮(201)"
type input "350"
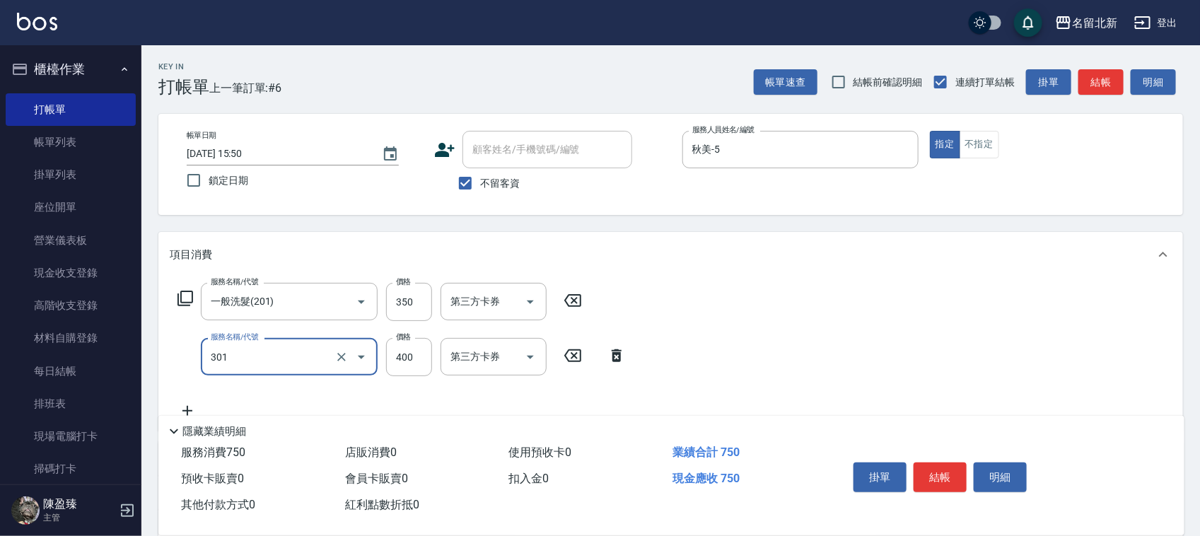
type input "造型剪髮(301)"
type input "350"
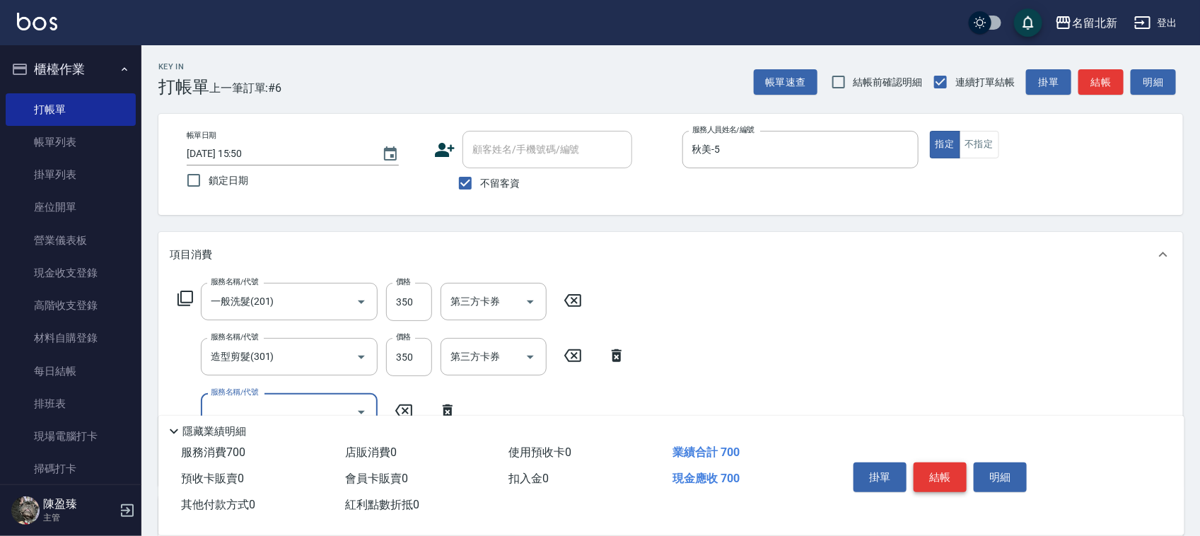
click at [939, 474] on button "結帳" at bounding box center [940, 477] width 53 height 30
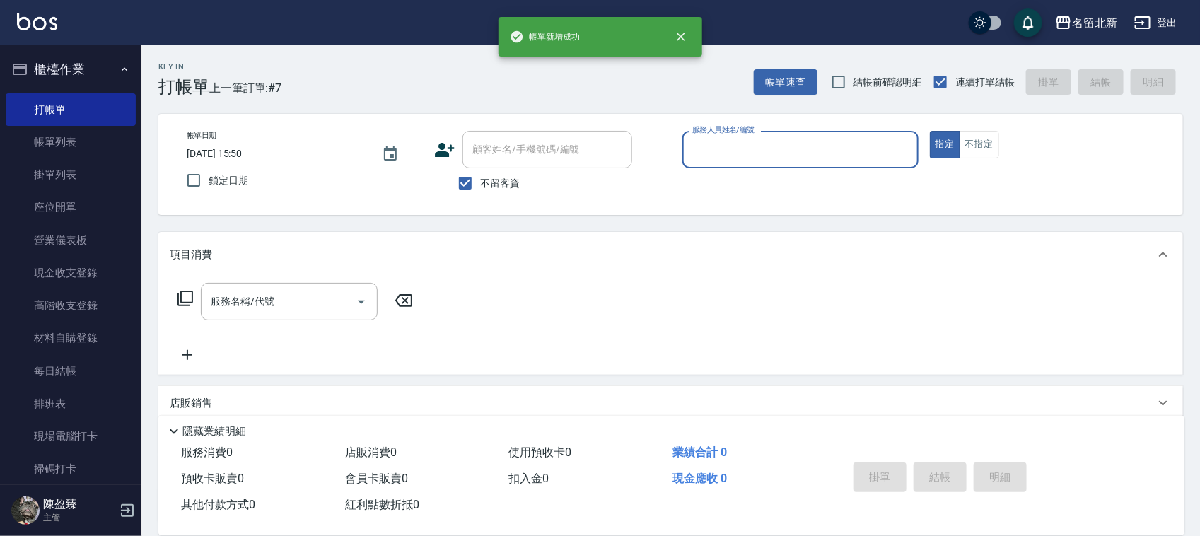
click at [808, 141] on input "服務人員姓名/編號" at bounding box center [800, 149] width 223 height 25
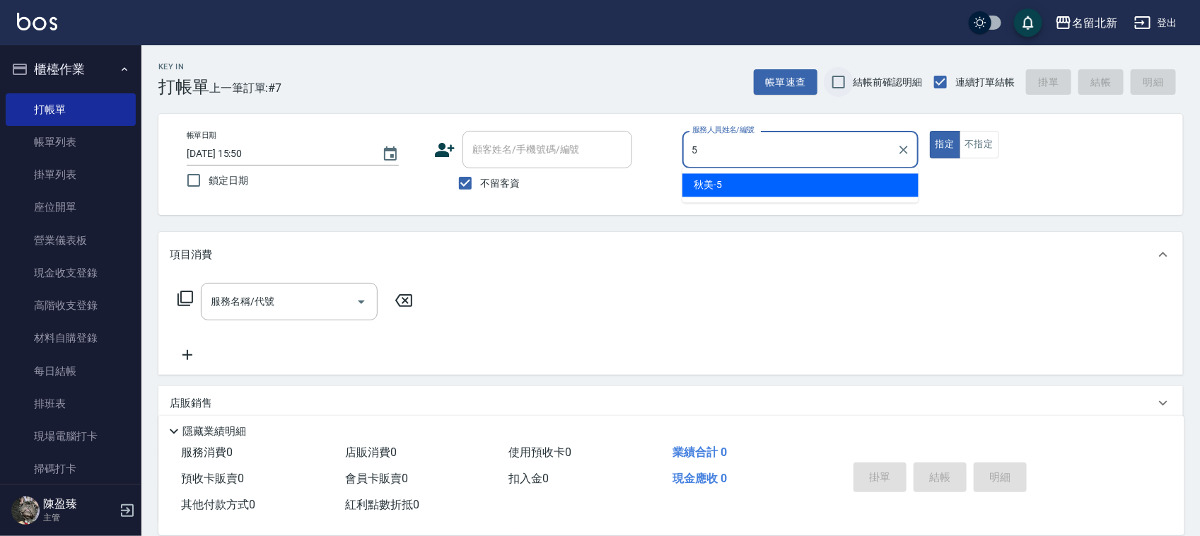
type input "秋美-5"
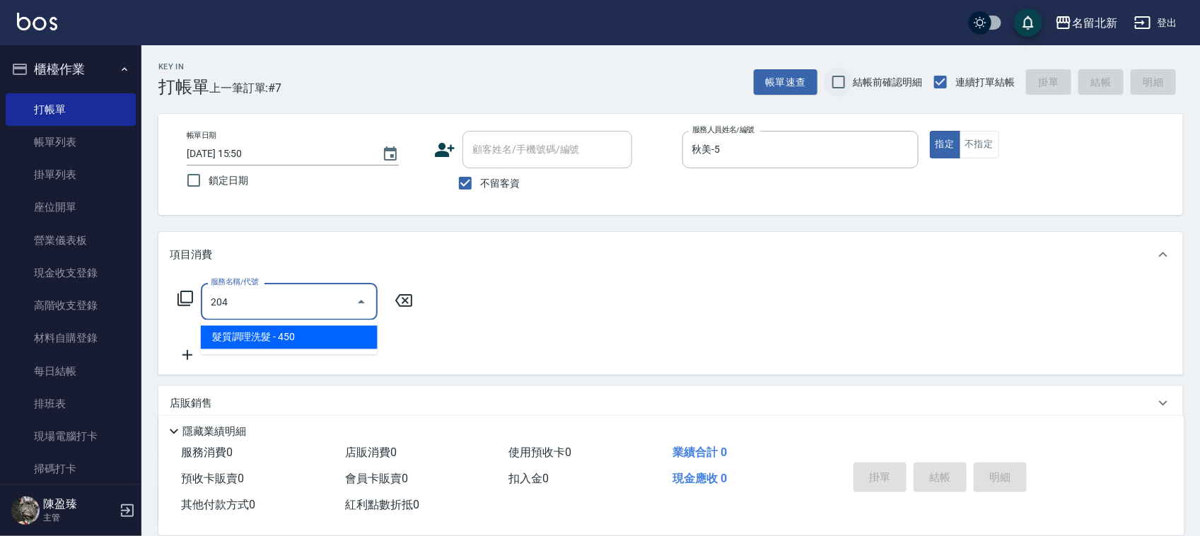
type input "髮質調理洗髮(204)"
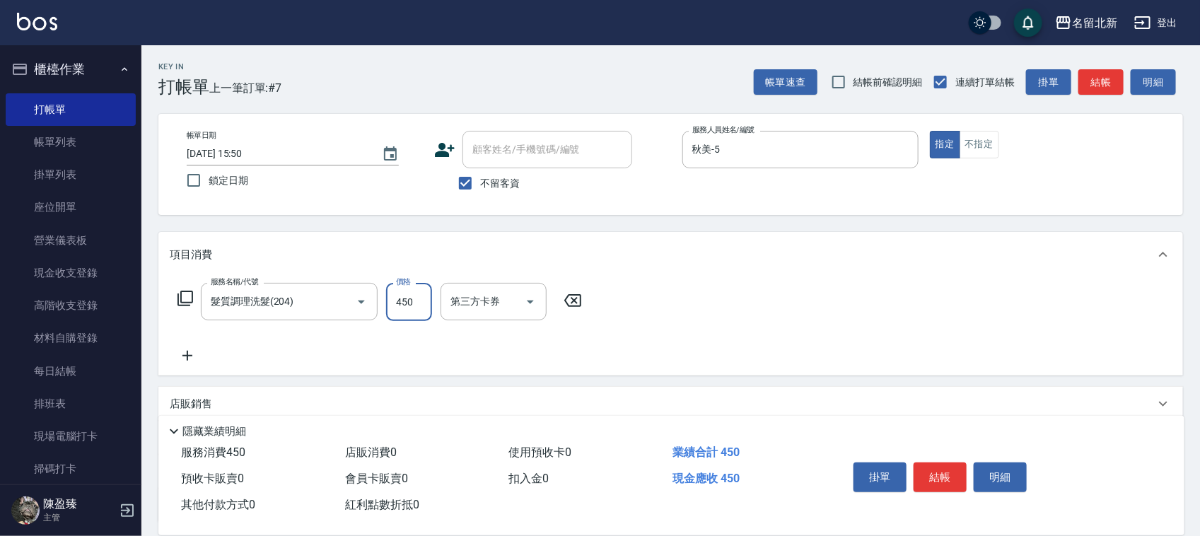
click at [408, 305] on input "450" at bounding box center [409, 302] width 46 height 38
type input "400"
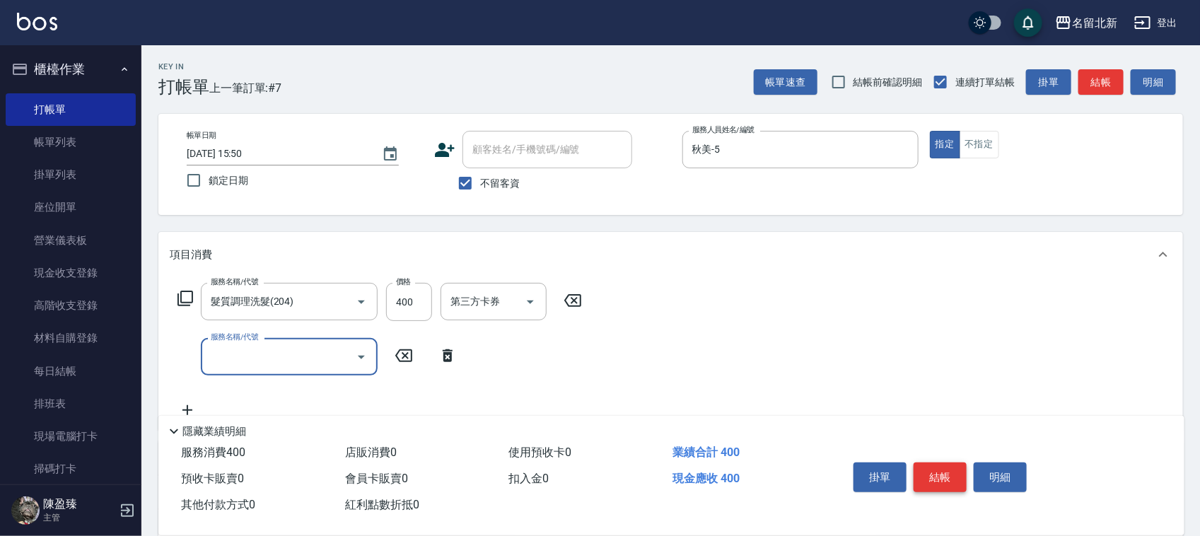
click at [952, 474] on button "結帳" at bounding box center [940, 477] width 53 height 30
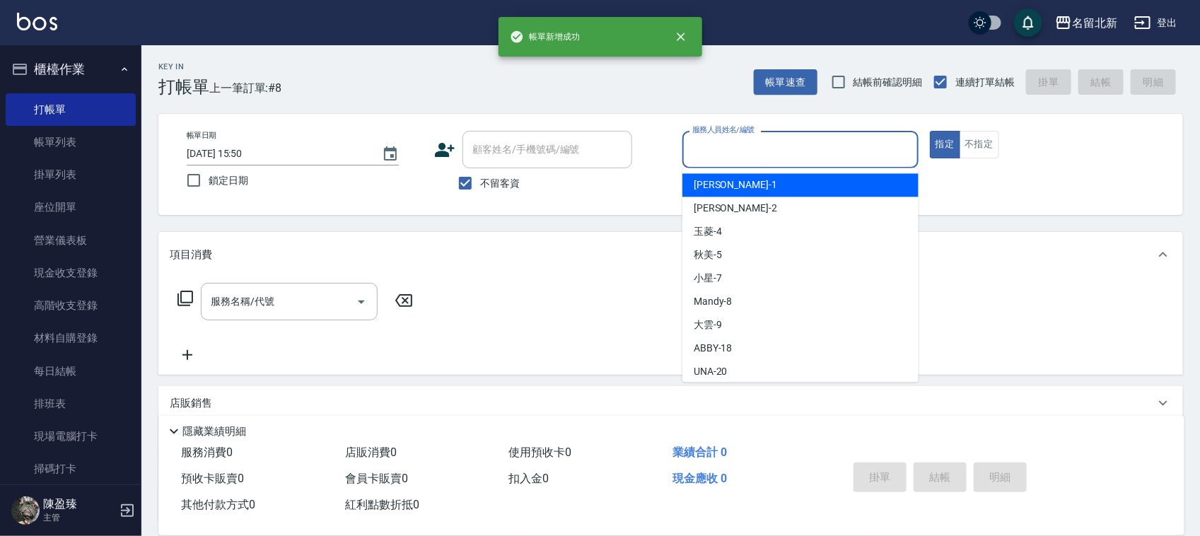
click at [790, 149] on input "服務人員姓名/編號" at bounding box center [800, 149] width 223 height 25
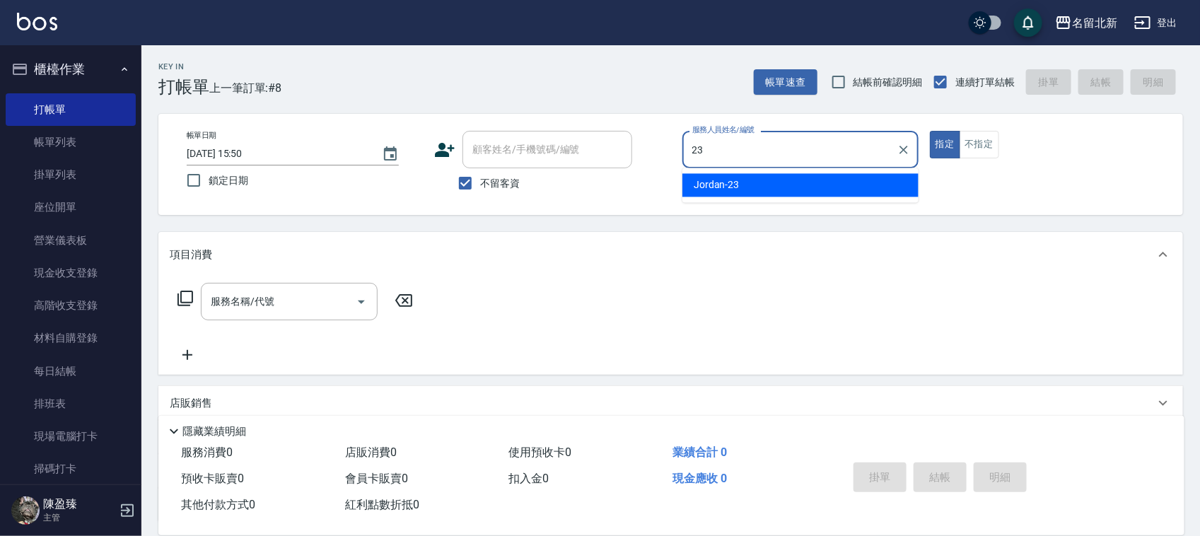
type input "Jordan-23"
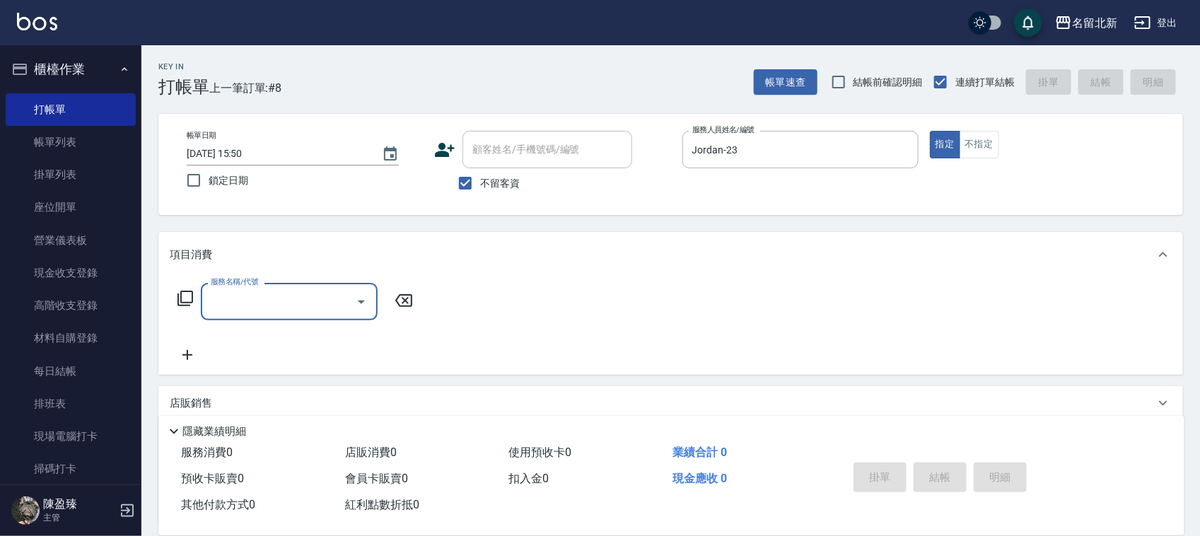
type input "9"
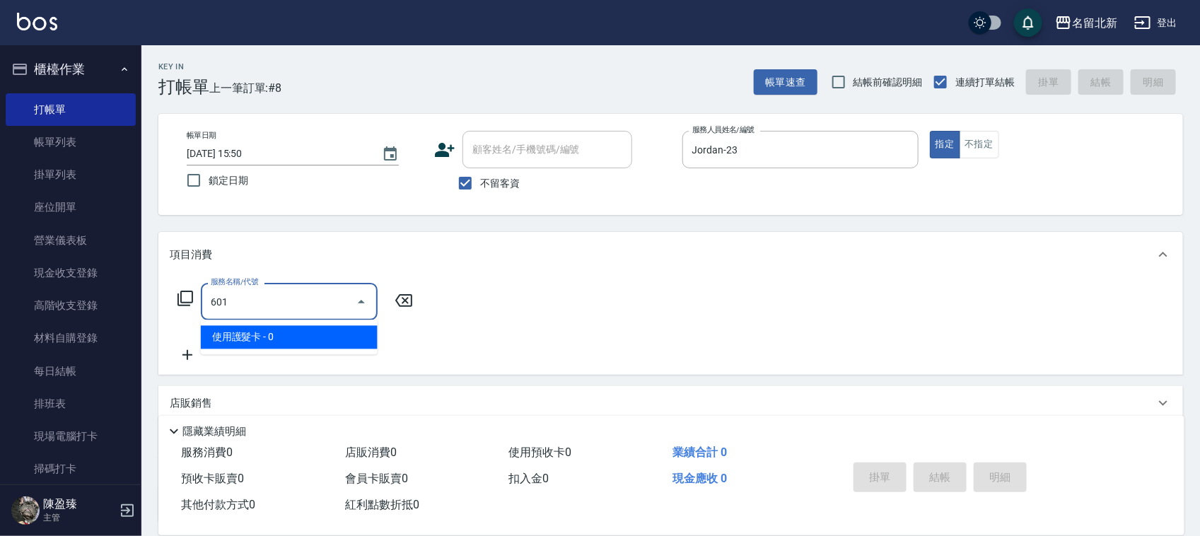
type input "使用護髮卡(601)"
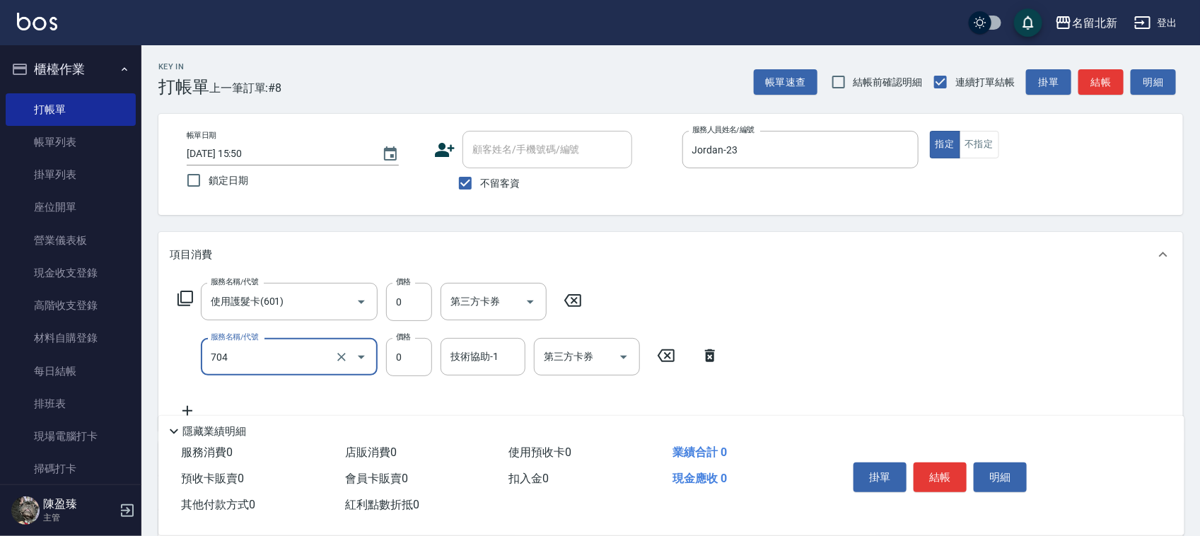
type input "精油洗.互助40(704)"
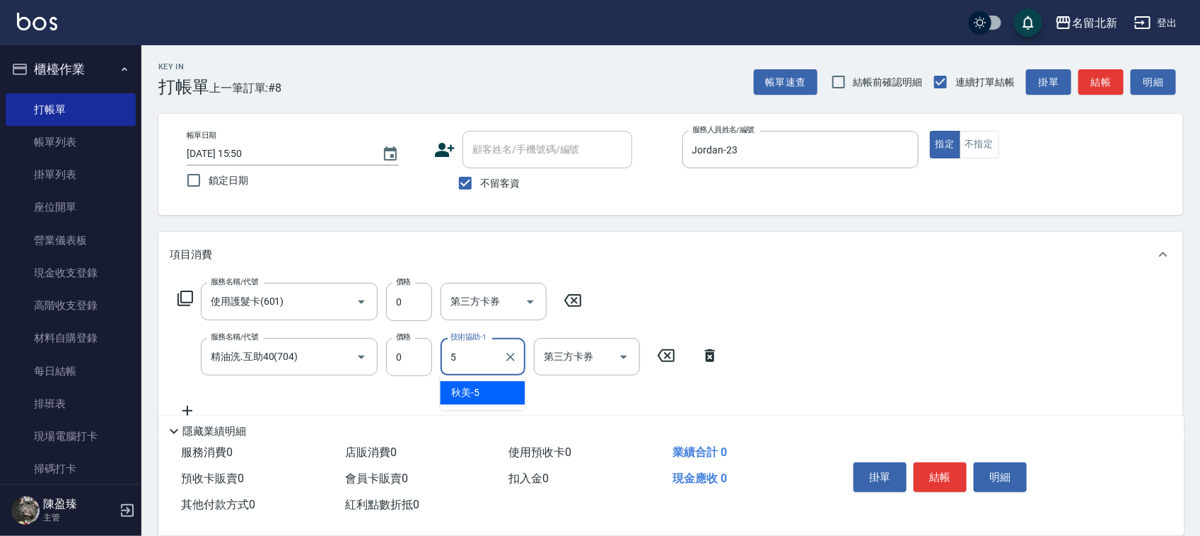
type input "秋美-5"
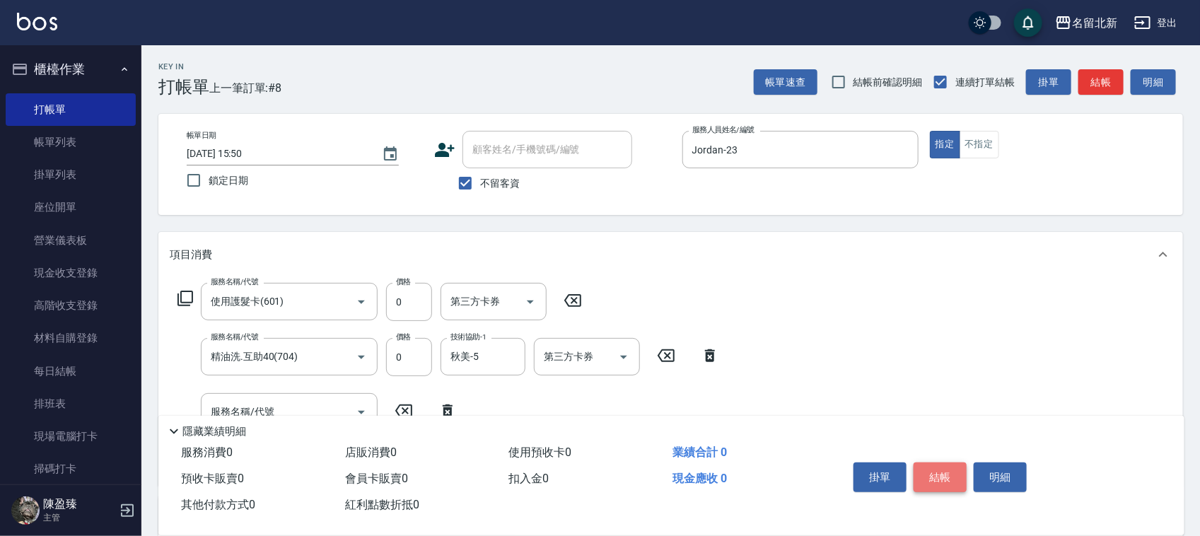
click at [943, 476] on button "結帳" at bounding box center [940, 477] width 53 height 30
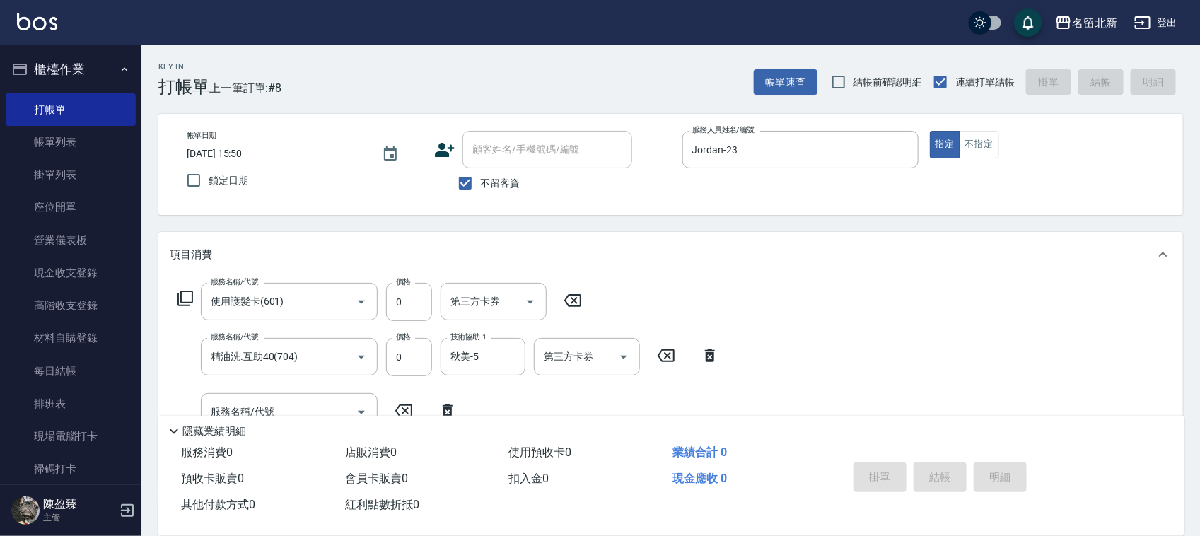
type input "[DATE] 15:52"
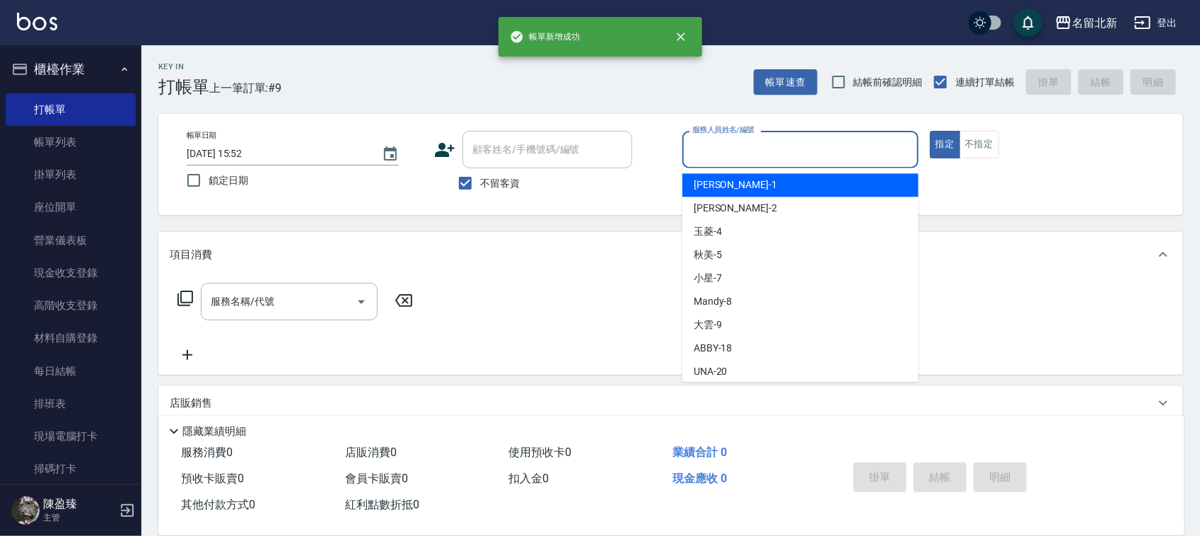
click at [790, 161] on input "服務人員姓名/編號" at bounding box center [800, 149] width 223 height 25
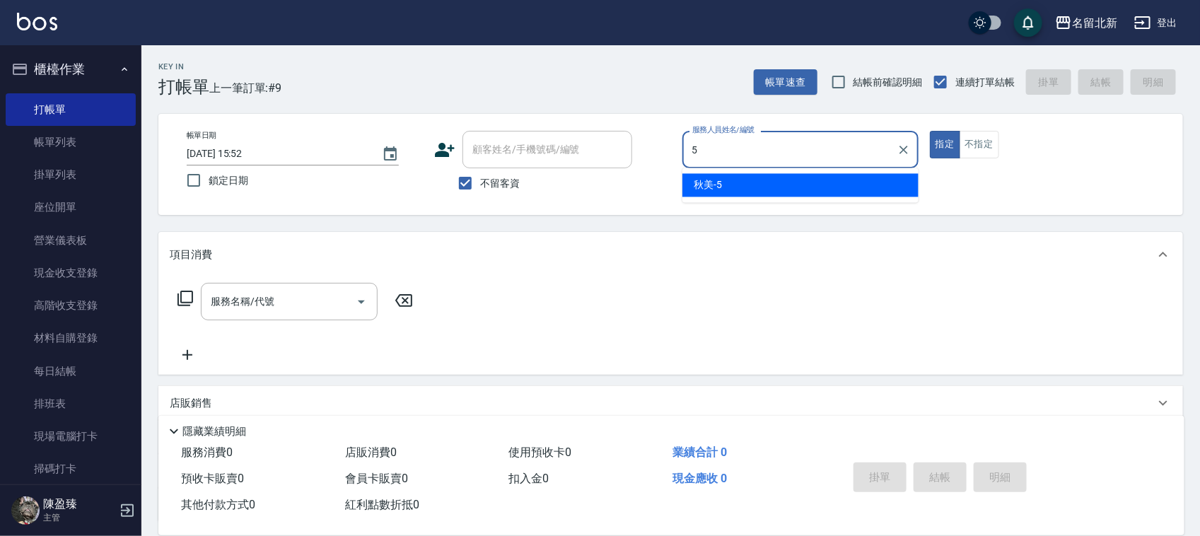
type input "秋美-5"
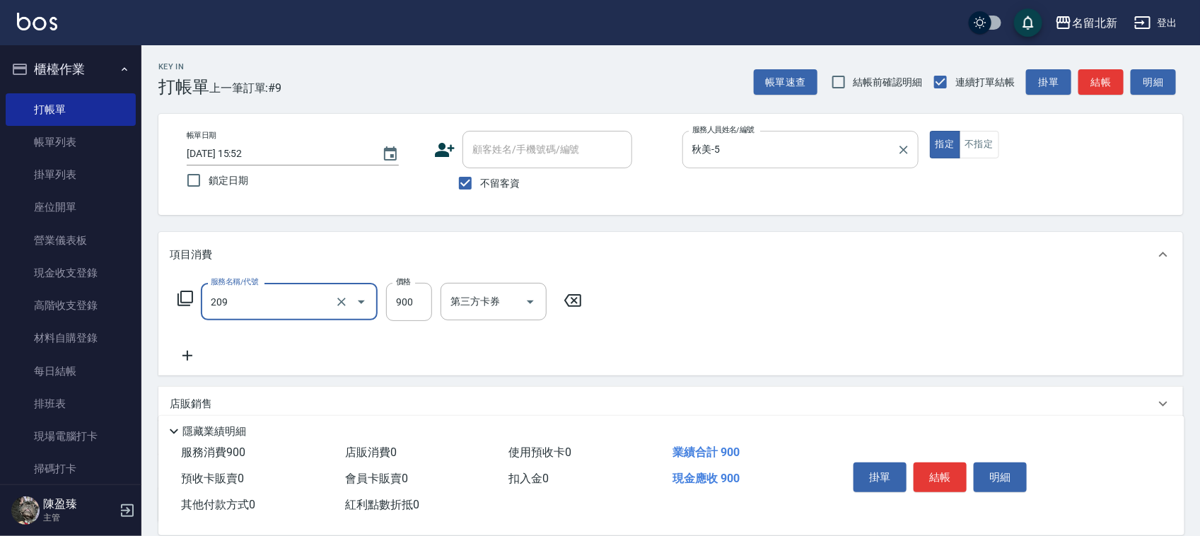
type input "滾珠洗髮(209)"
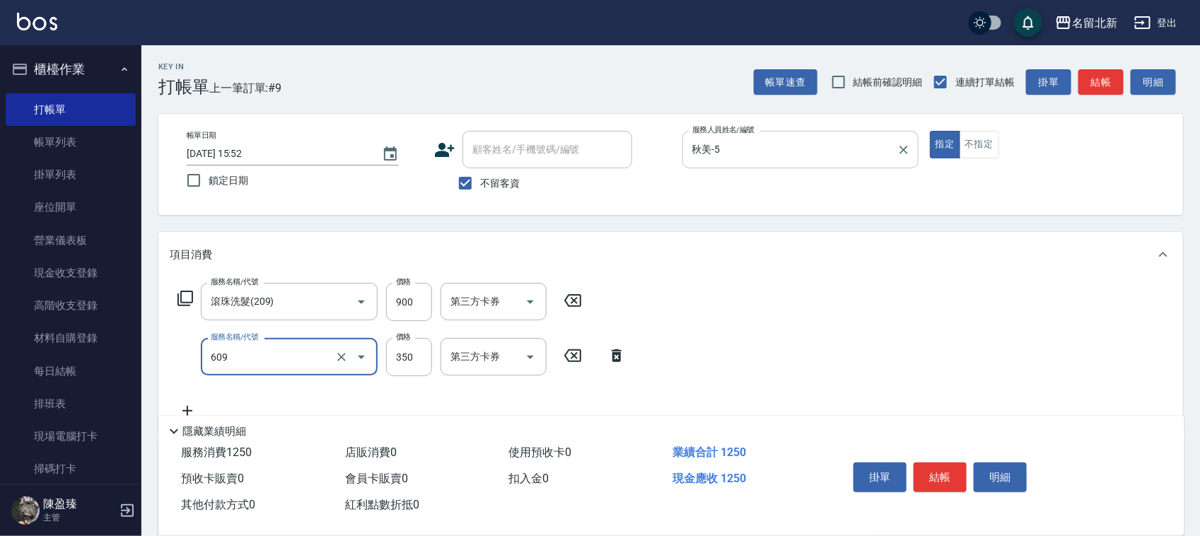
type input "頭皮隔離(609)"
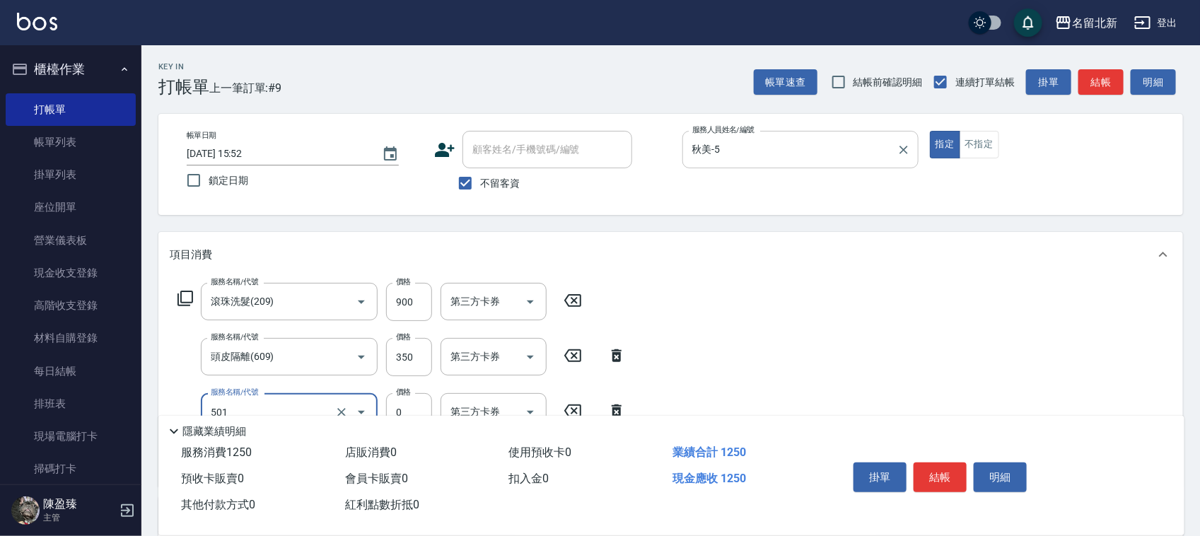
type input "染髮(501)"
type input "1150"
type input "互助200(720)"
type input "[PERSON_NAME]-33"
drag, startPoint x: 938, startPoint y: 471, endPoint x: 917, endPoint y: 474, distance: 20.7
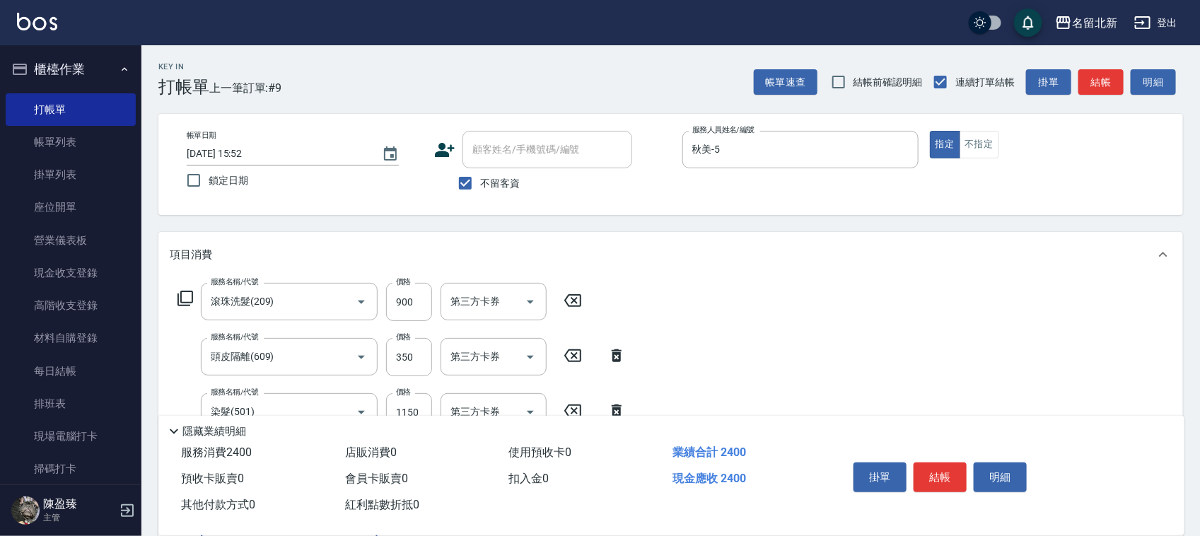
click at [932, 474] on button "結帳" at bounding box center [940, 477] width 53 height 30
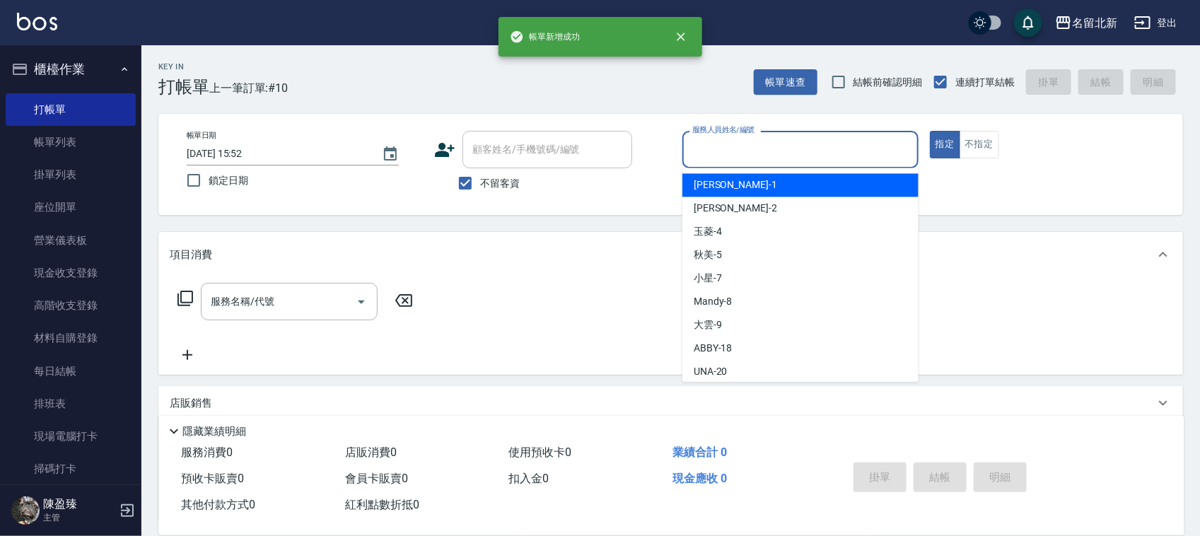
click at [728, 138] on input "服務人員姓名/編號" at bounding box center [800, 149] width 223 height 25
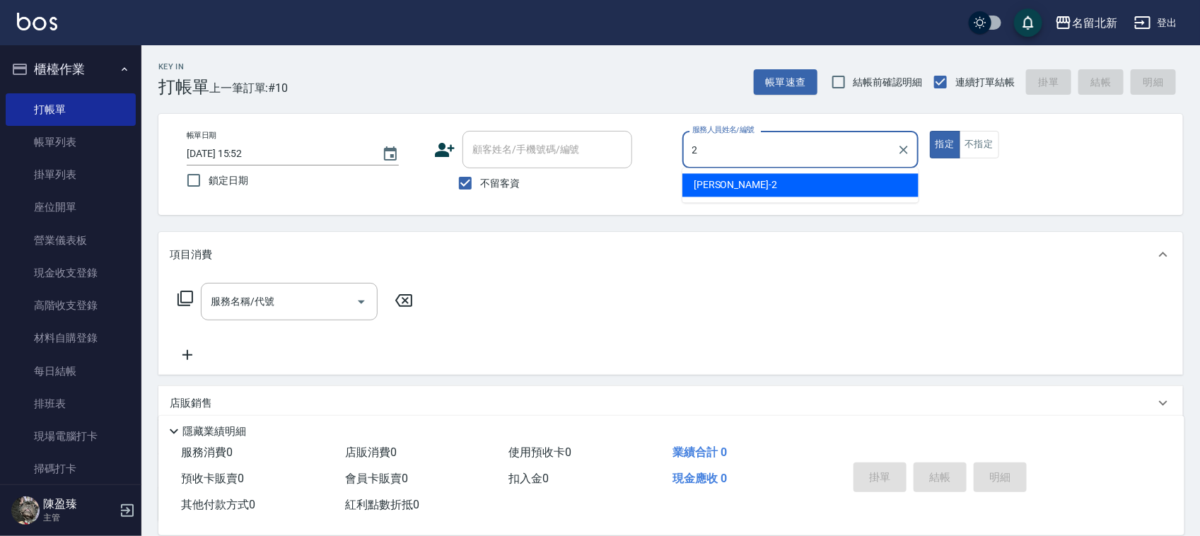
type input "詩芳-2"
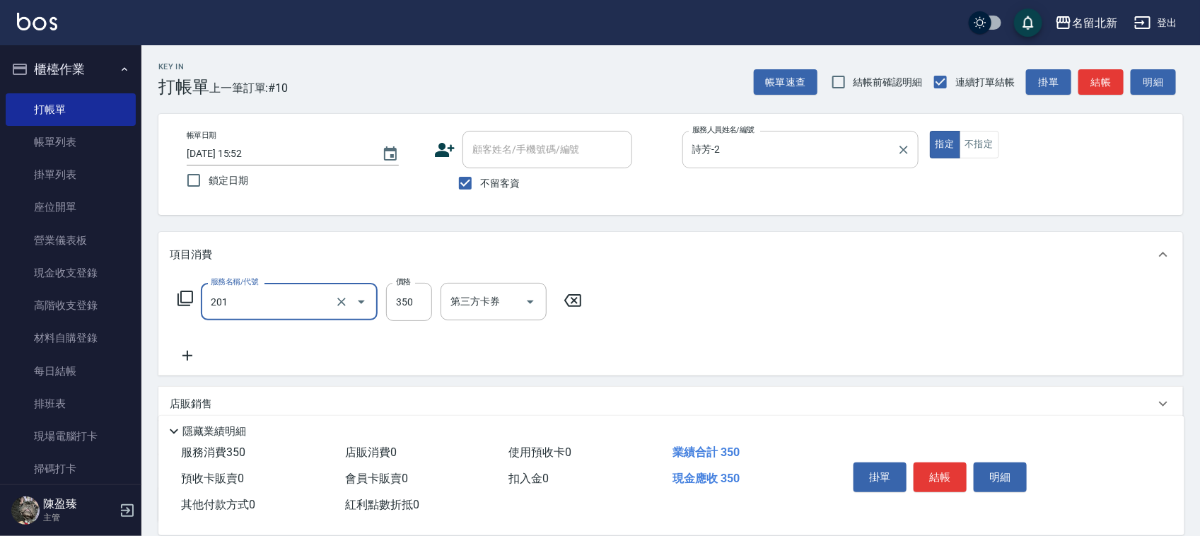
type input "一般洗髮(201)"
type input "100"
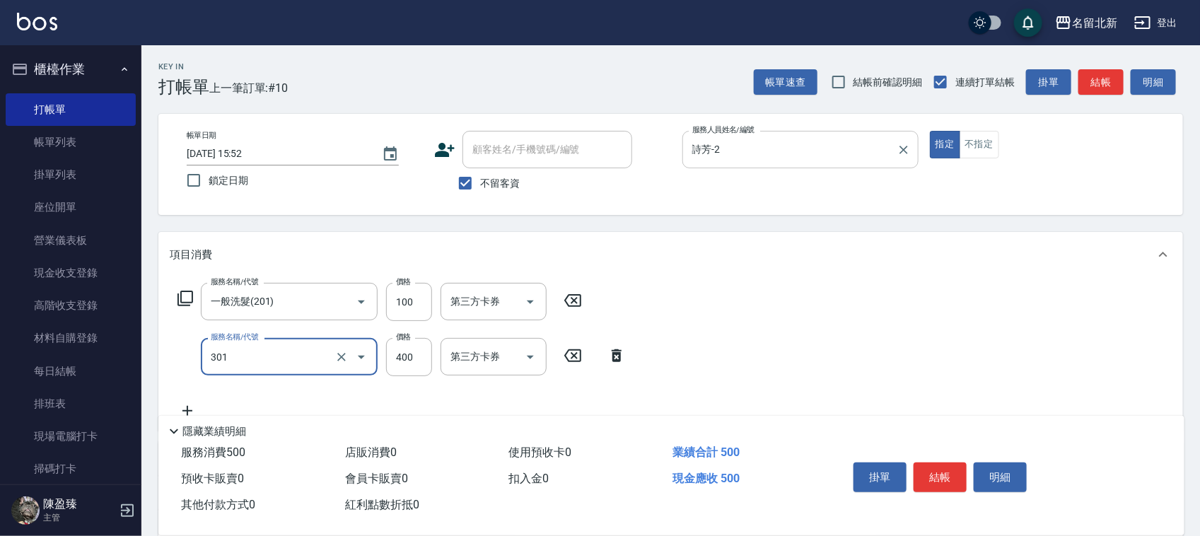
type input "造型剪髮(301)"
type input "380"
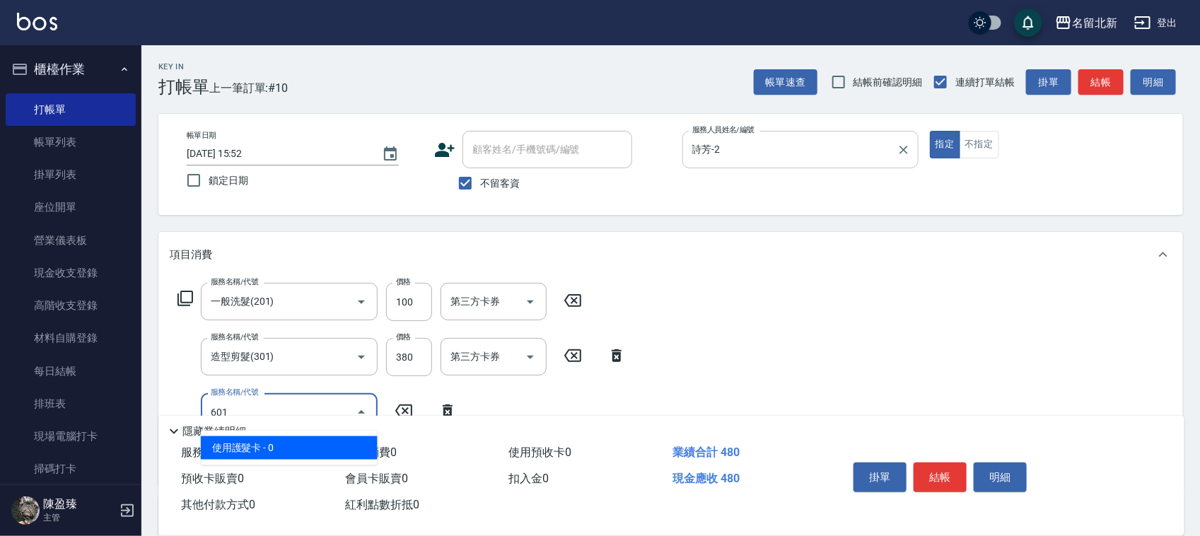
type input "使用護髮卡(601)"
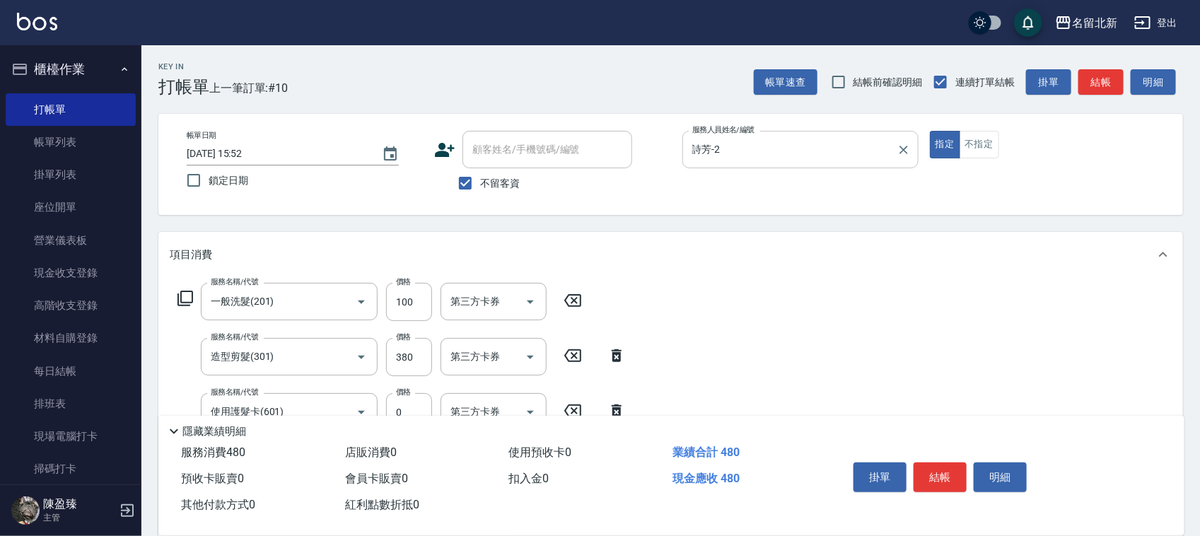
type input "互助130(713)"
type input "[PERSON_NAME]-33"
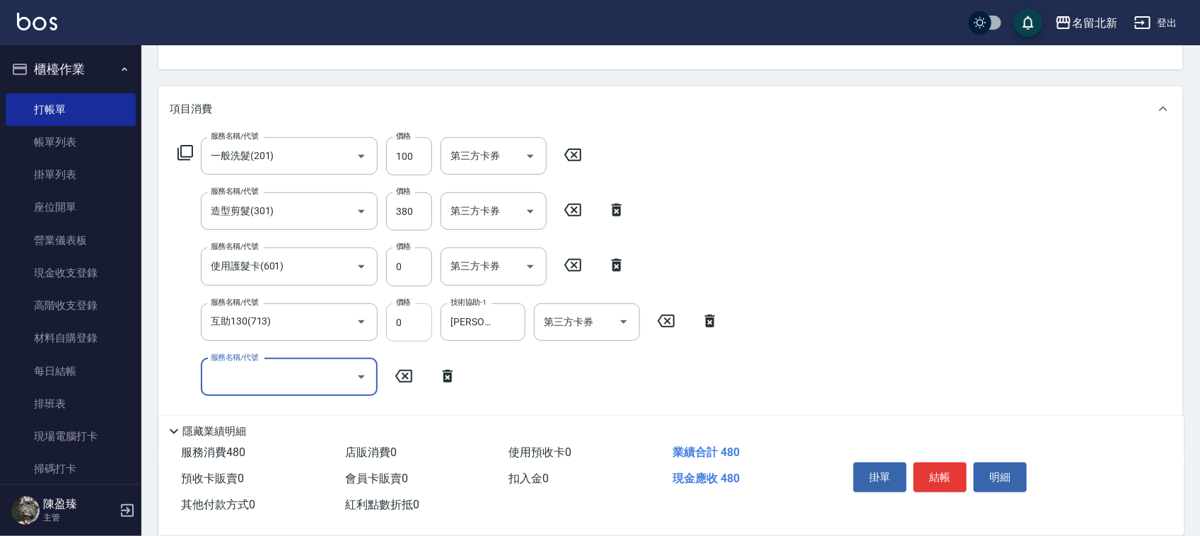
scroll to position [177, 0]
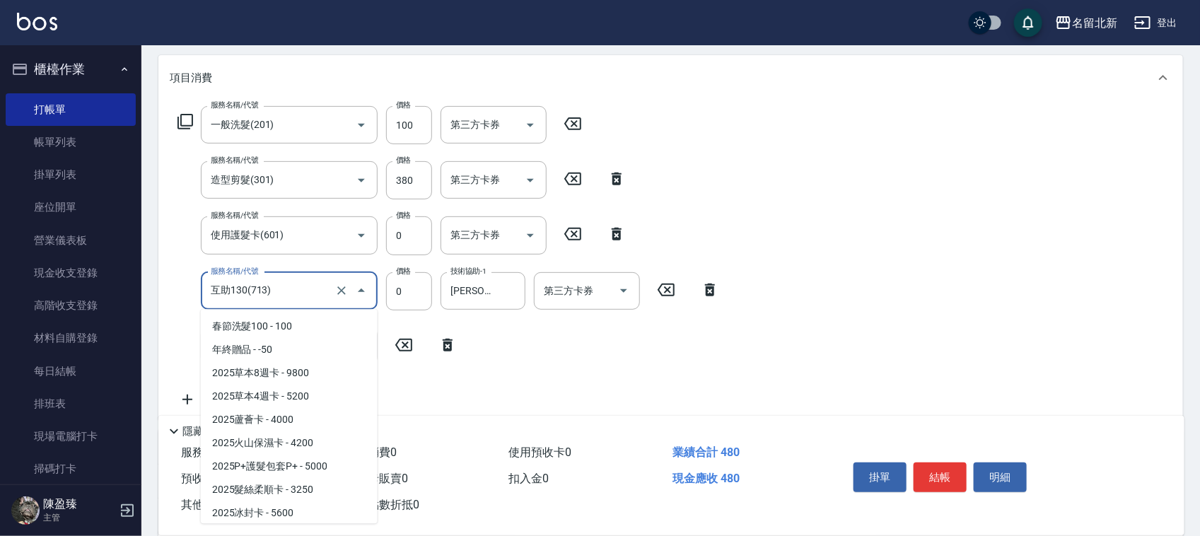
click at [279, 291] on input "互助130(713)" at bounding box center [269, 291] width 124 height 25
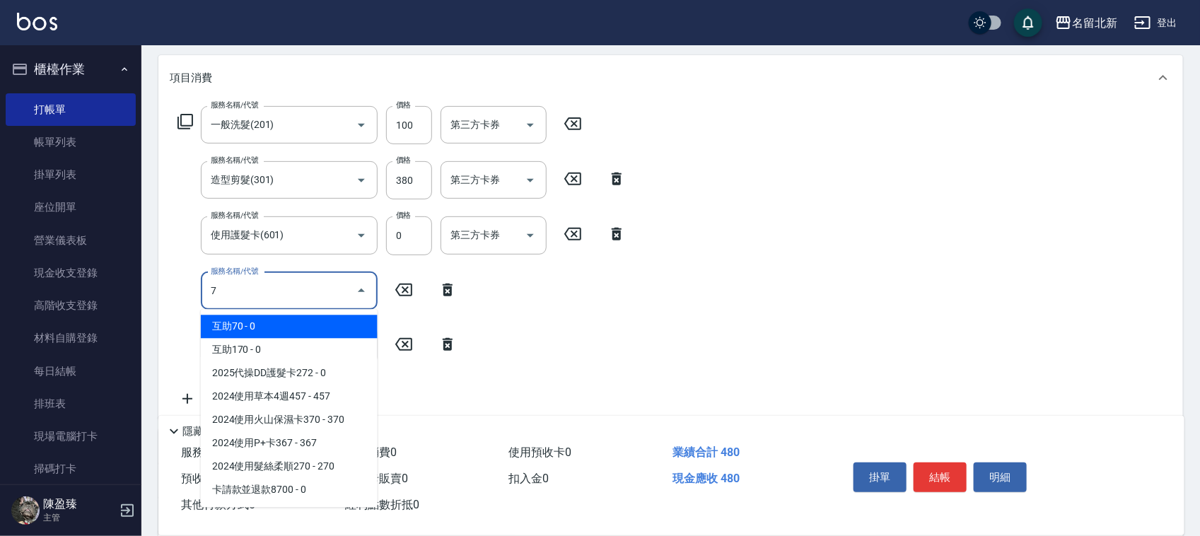
scroll to position [0, 0]
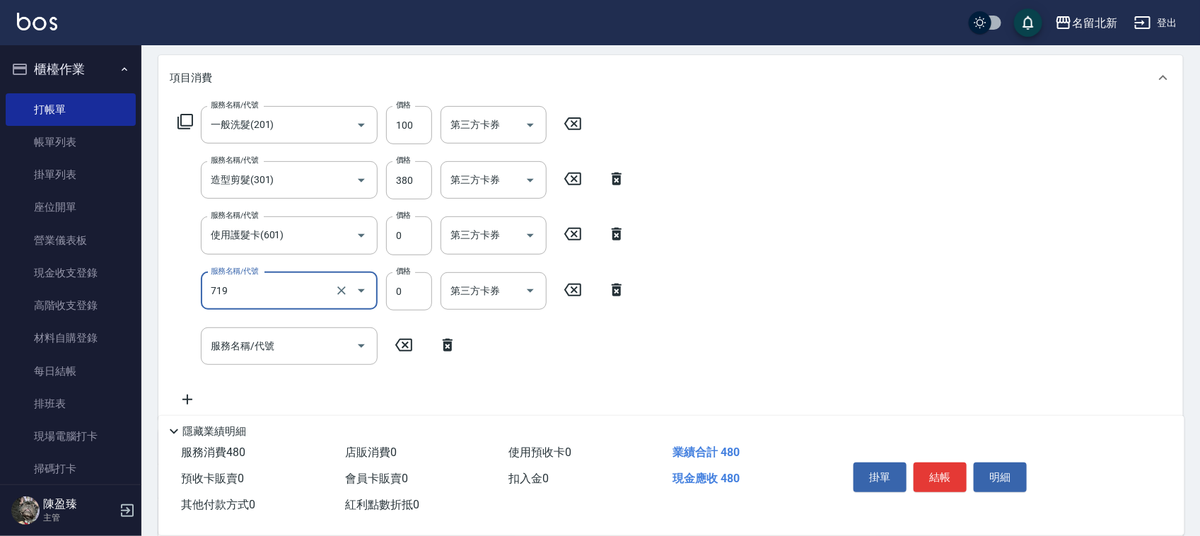
type input "互助190(719)"
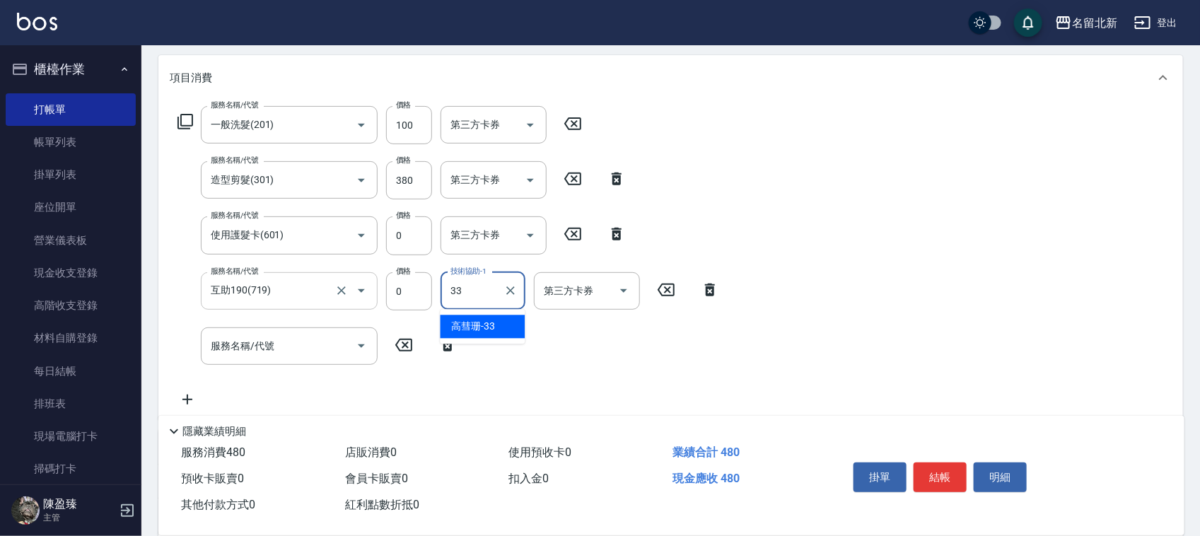
type input "[PERSON_NAME]-33"
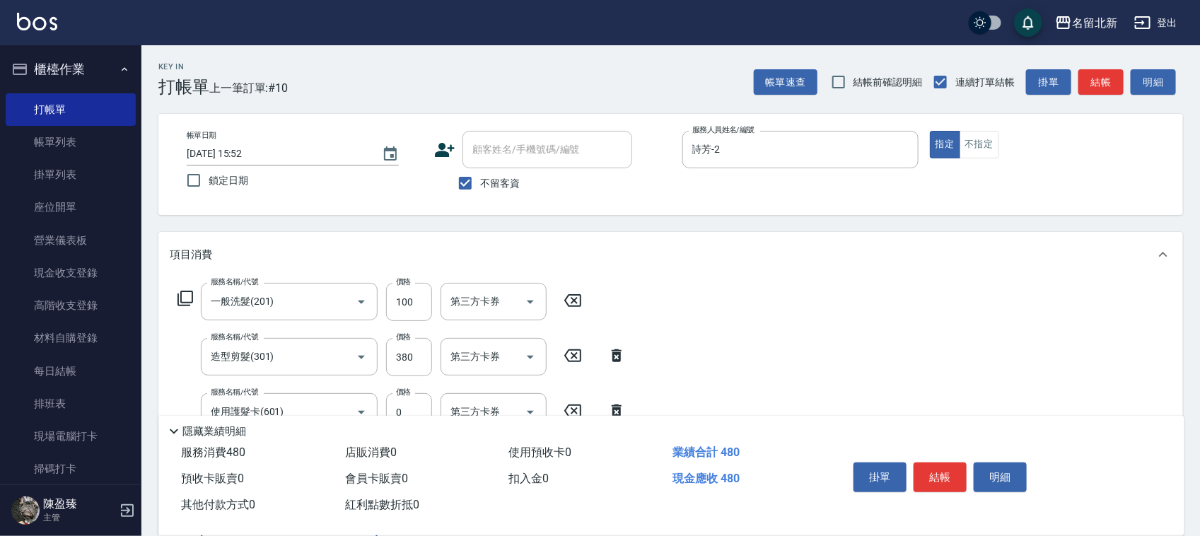
click at [933, 465] on button "結帳" at bounding box center [940, 477] width 53 height 30
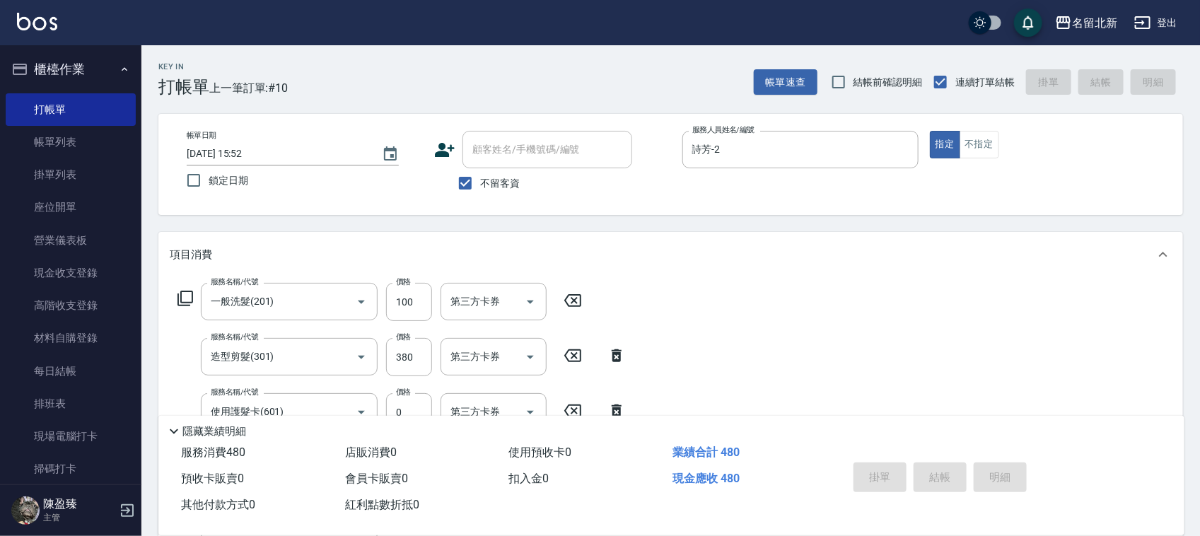
type input "[DATE] 15:53"
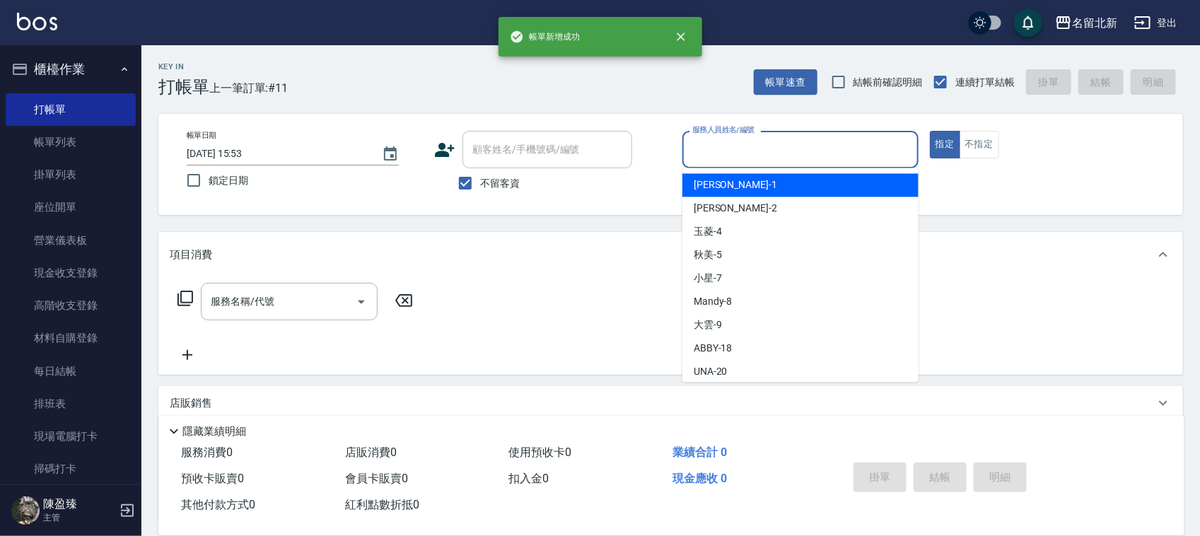
click at [750, 150] on input "服務人員姓名/編號" at bounding box center [800, 149] width 223 height 25
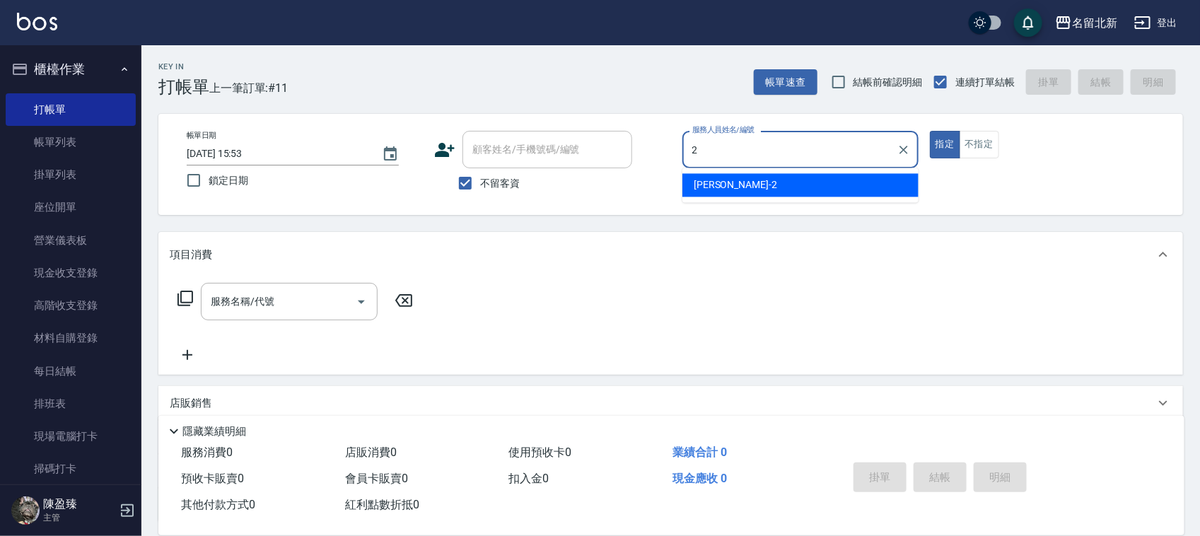
type input "詩芳-2"
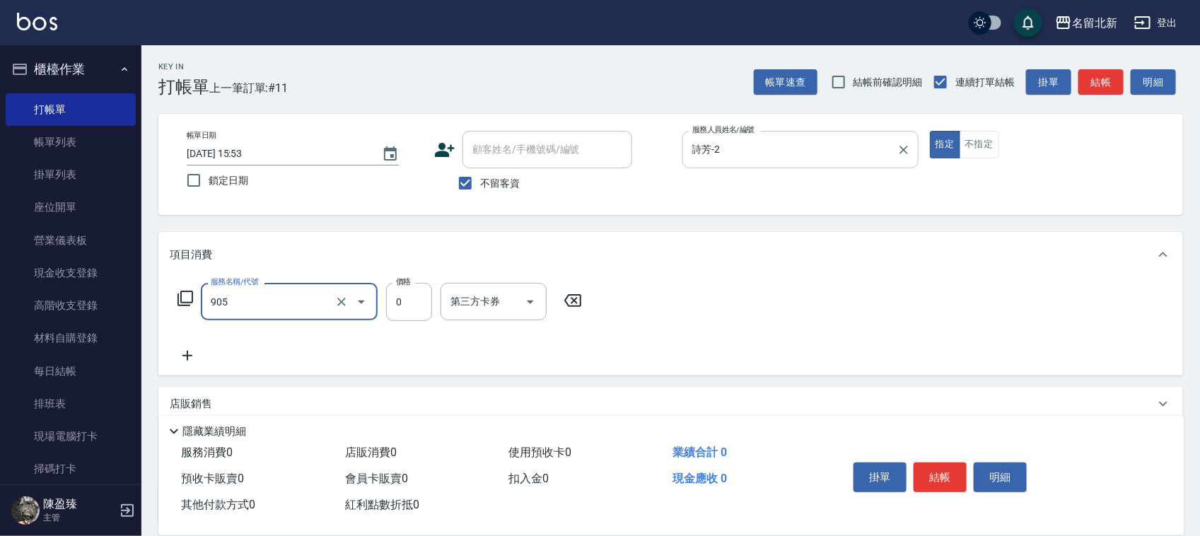
type input "頭皮卡使用(905)"
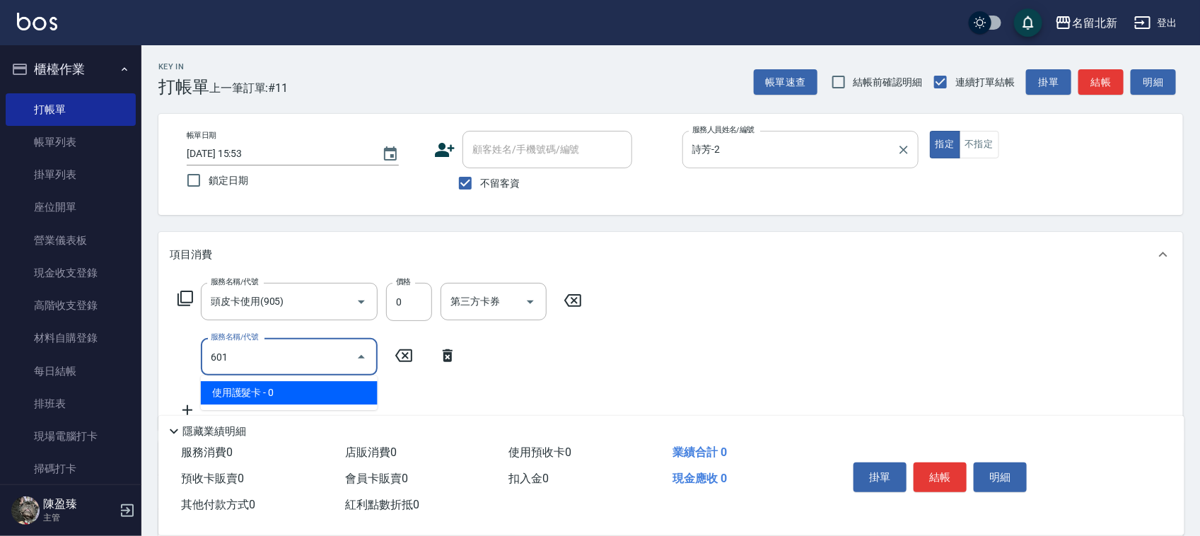
type input "使用護髮卡(601)"
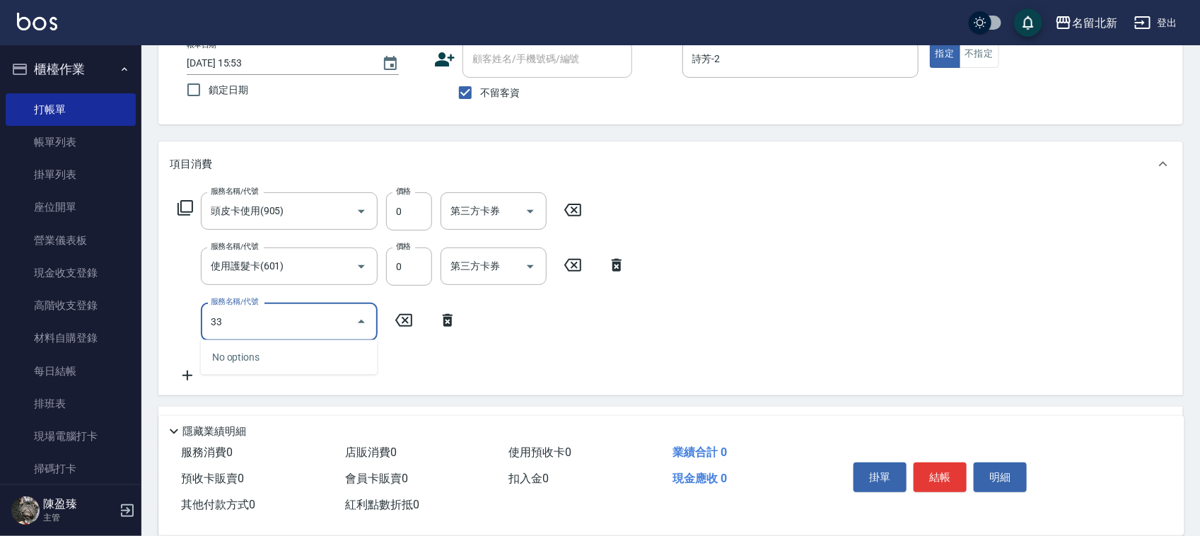
scroll to position [177, 0]
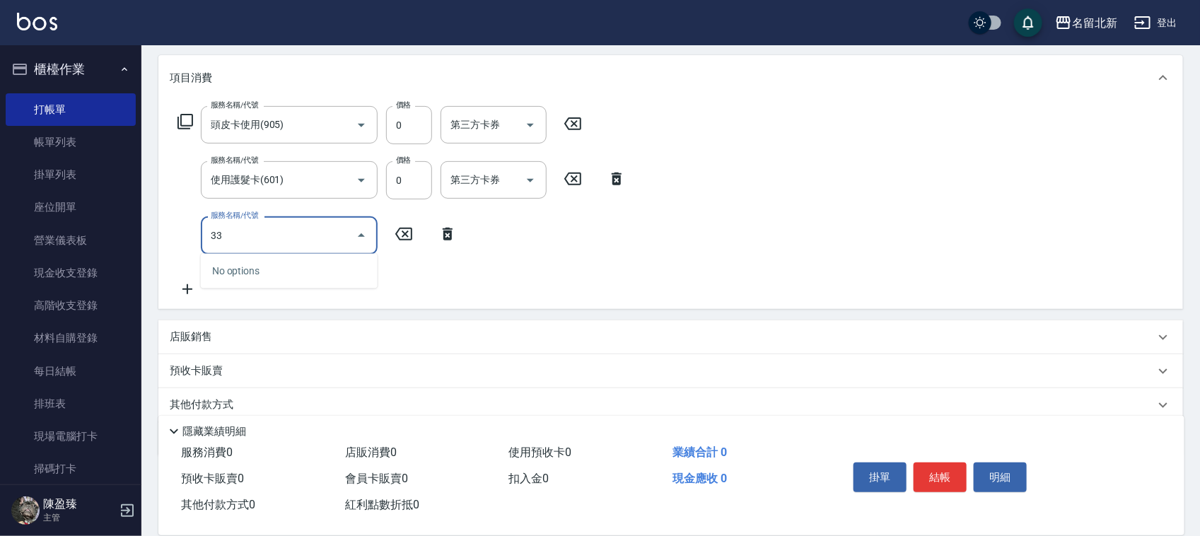
type input "3"
type input "互助180(718)"
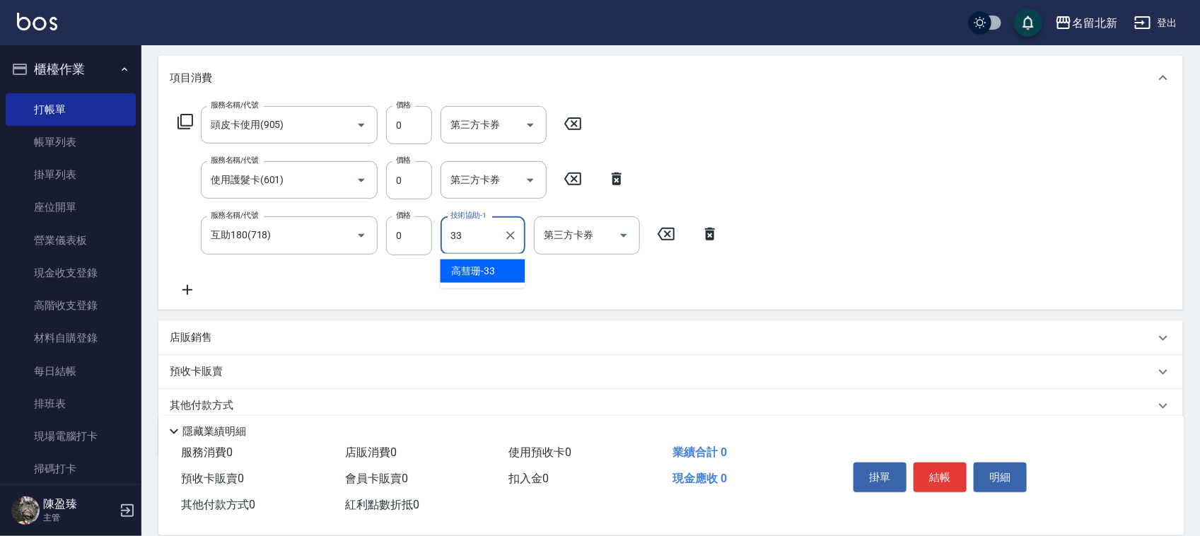
type input "[PERSON_NAME]-33"
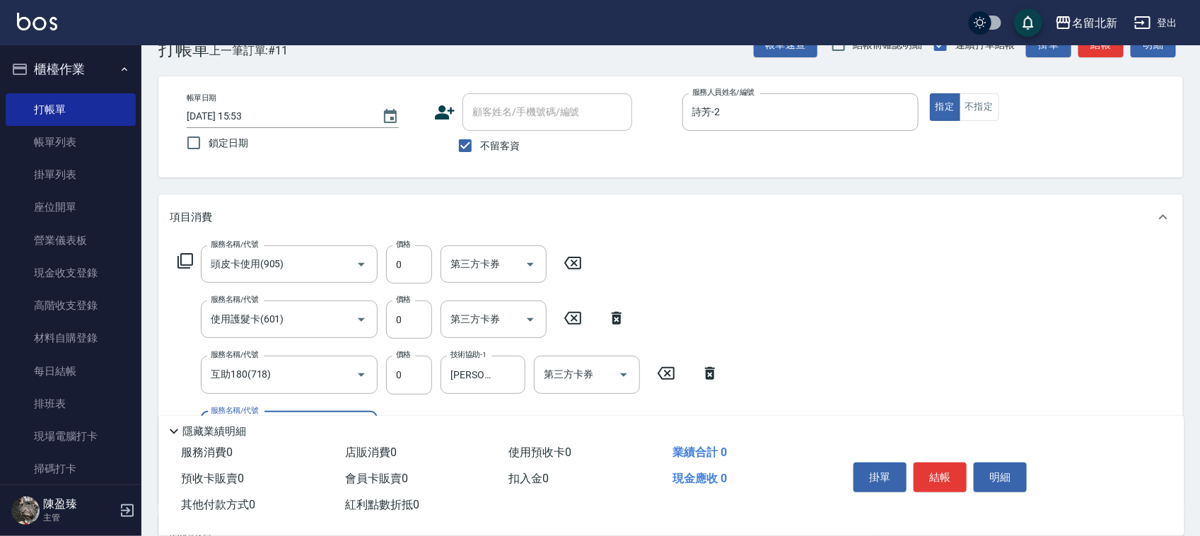
scroll to position [0, 0]
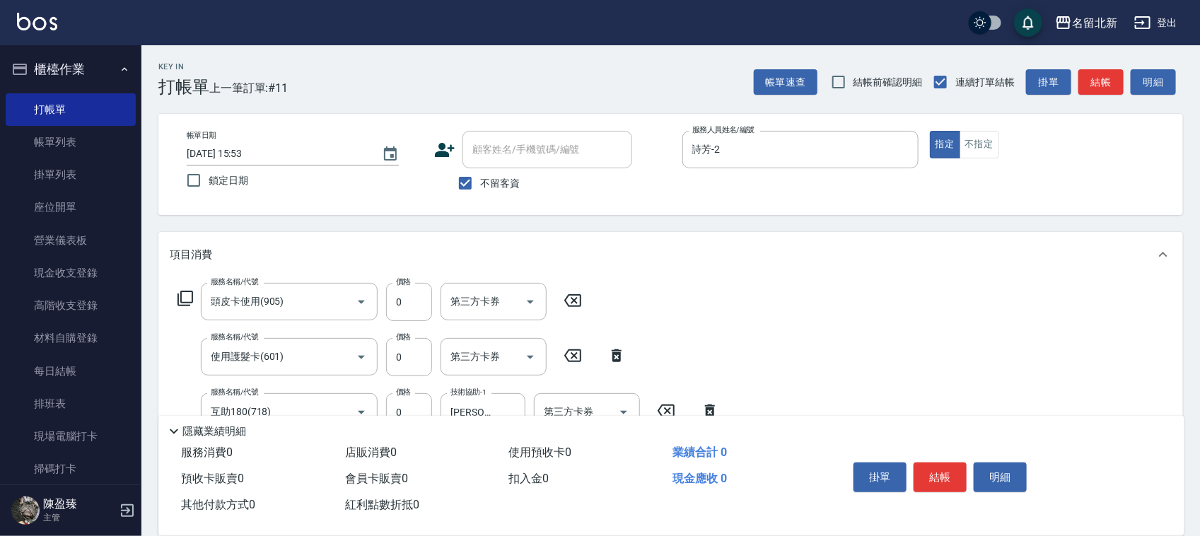
drag, startPoint x: 953, startPoint y: 468, endPoint x: 959, endPoint y: 457, distance: 12.6
click at [955, 465] on button "結帳" at bounding box center [940, 477] width 53 height 30
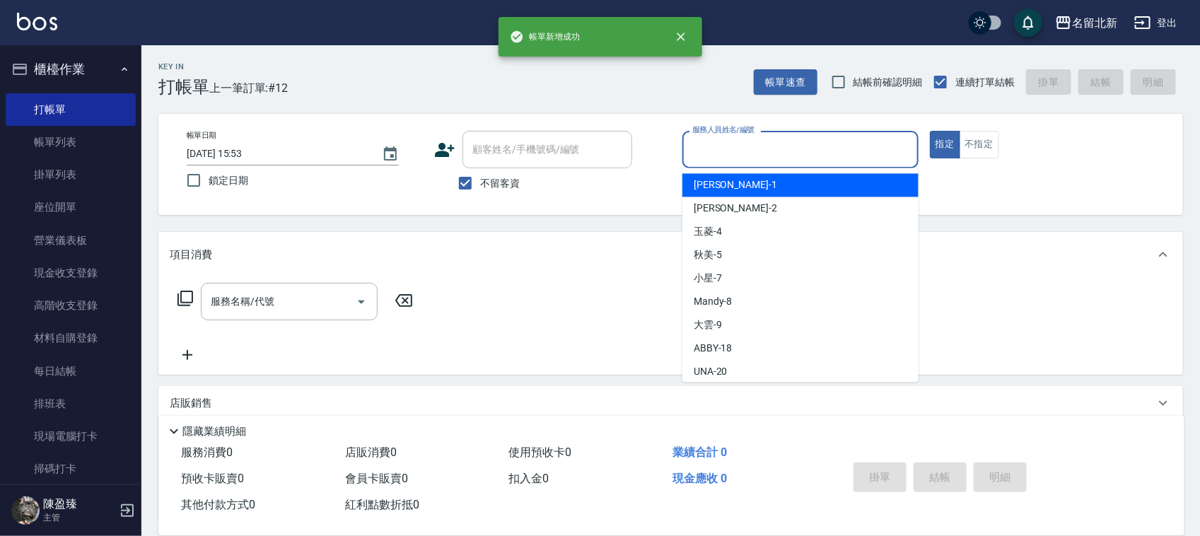
click at [713, 156] on input "服務人員姓名/編號" at bounding box center [800, 149] width 223 height 25
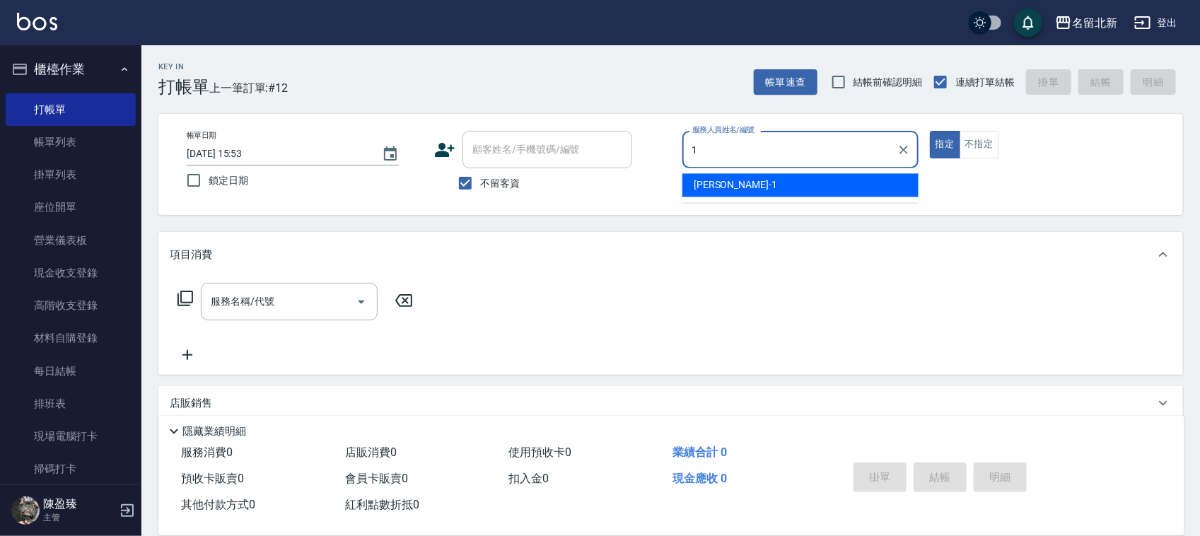
type input "[PERSON_NAME]-1"
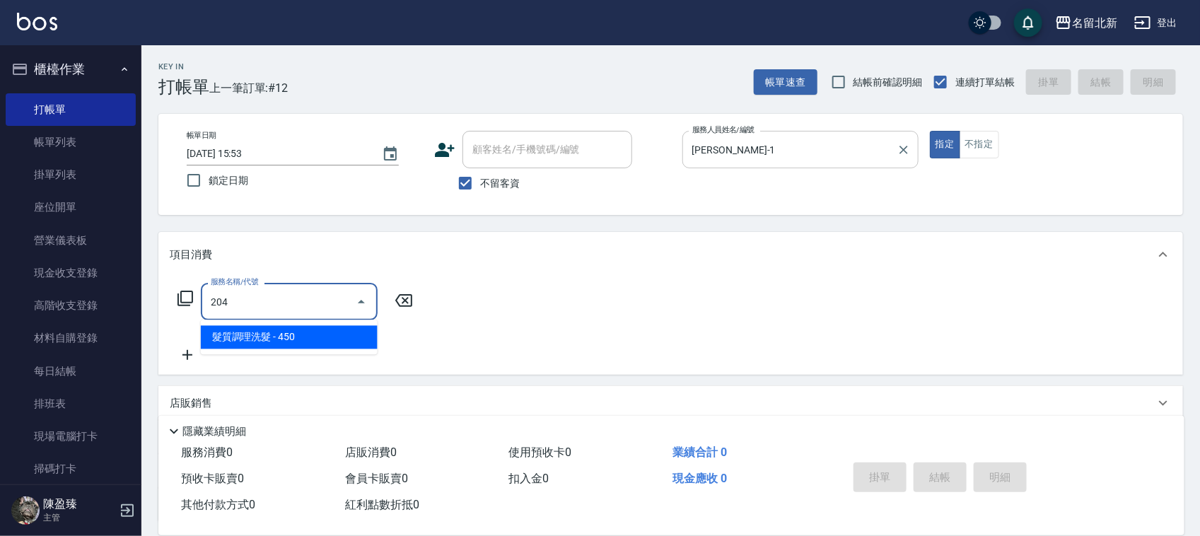
type input "髮質調理洗髮(204)"
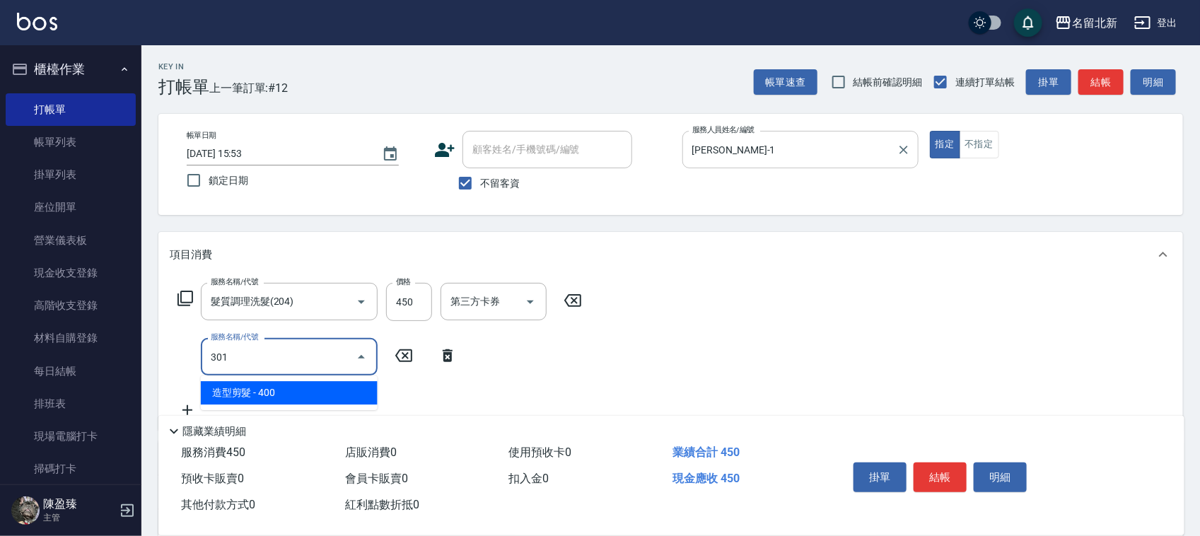
type input "造型剪髮(301)"
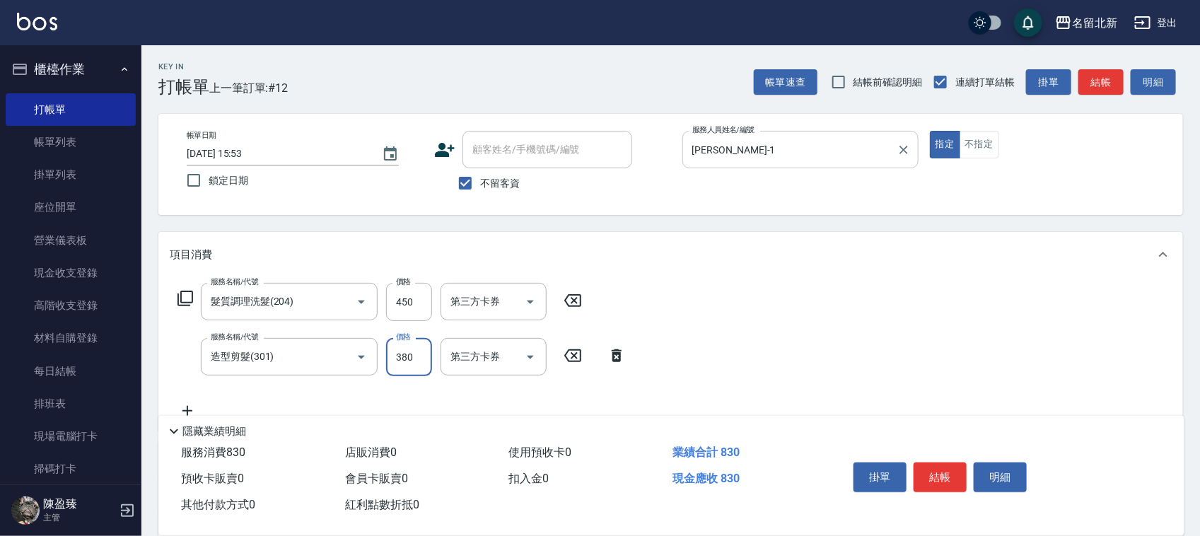
type input "380"
click at [977, 145] on button "不指定" at bounding box center [980, 145] width 40 height 28
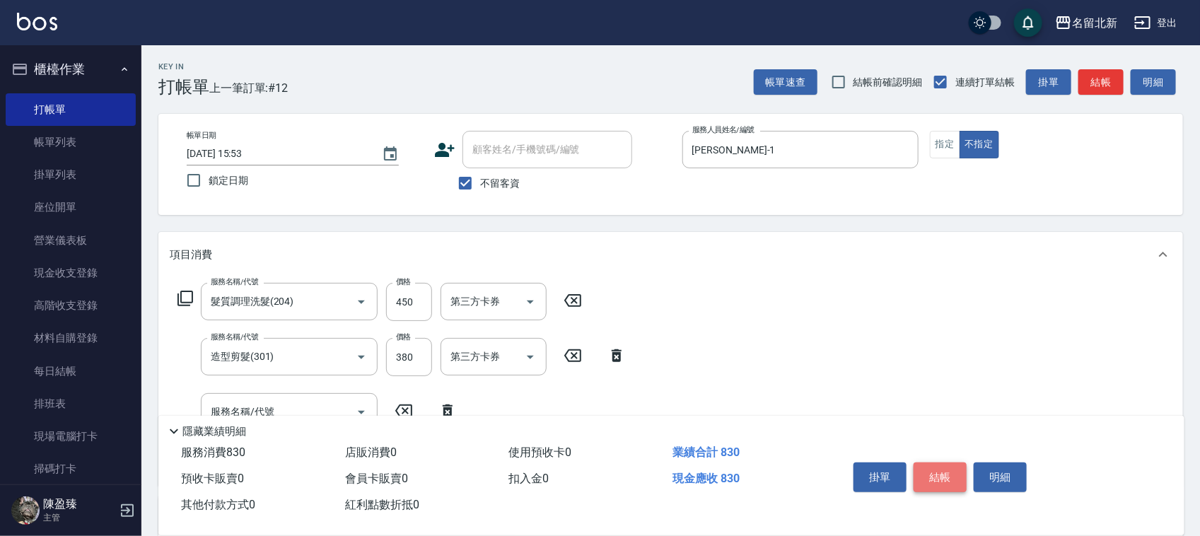
click at [940, 475] on button "結帳" at bounding box center [940, 477] width 53 height 30
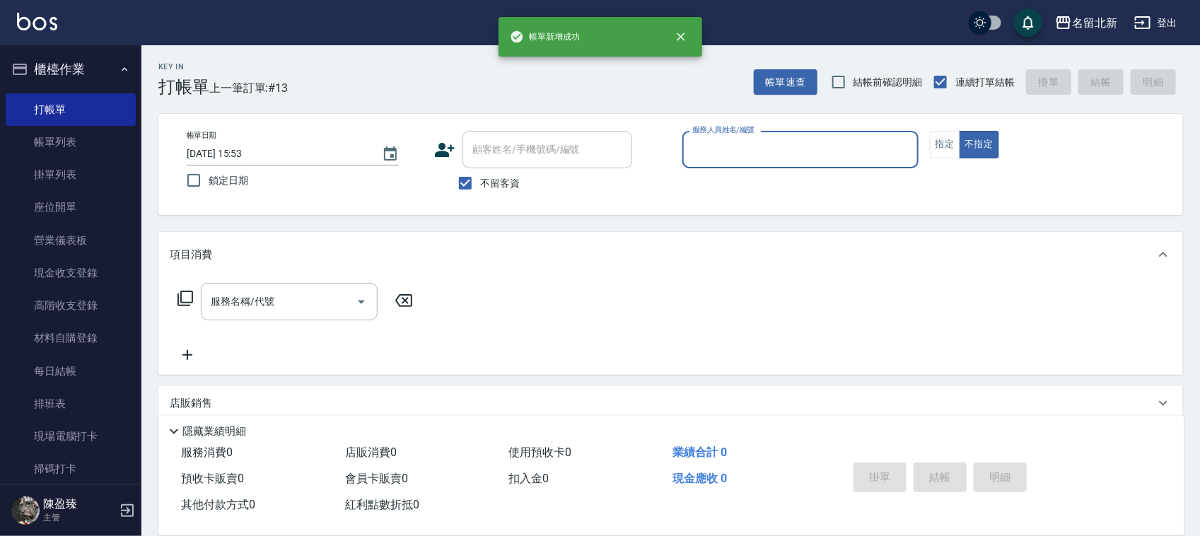
click at [787, 156] on input "服務人員姓名/編號" at bounding box center [800, 149] width 223 height 25
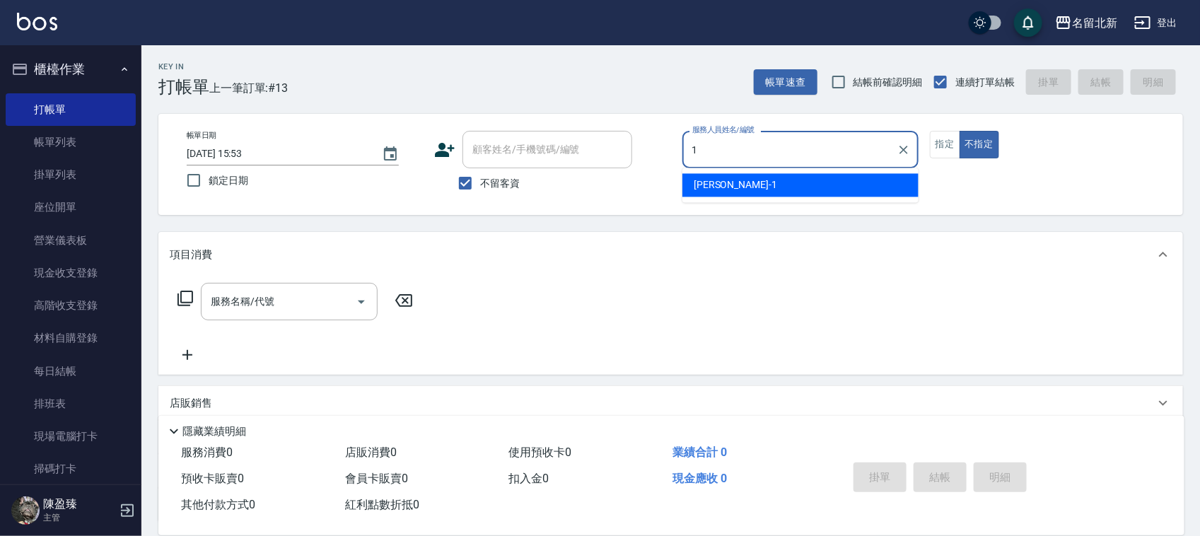
type input "[PERSON_NAME]-1"
type button "false"
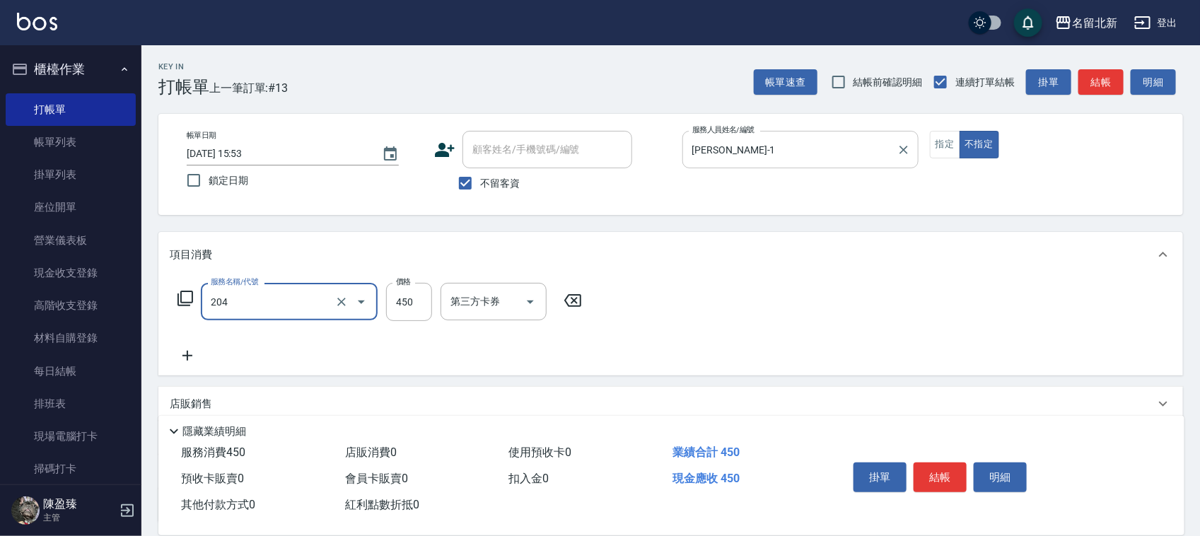
type input "髮質調理洗髮(204)"
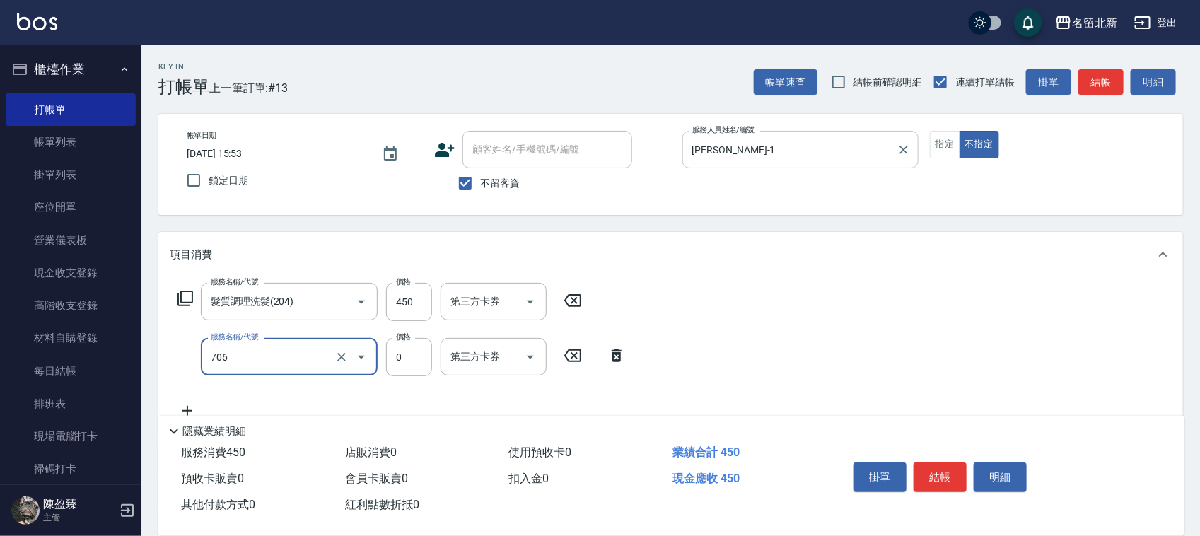
type input "互助60(706)"
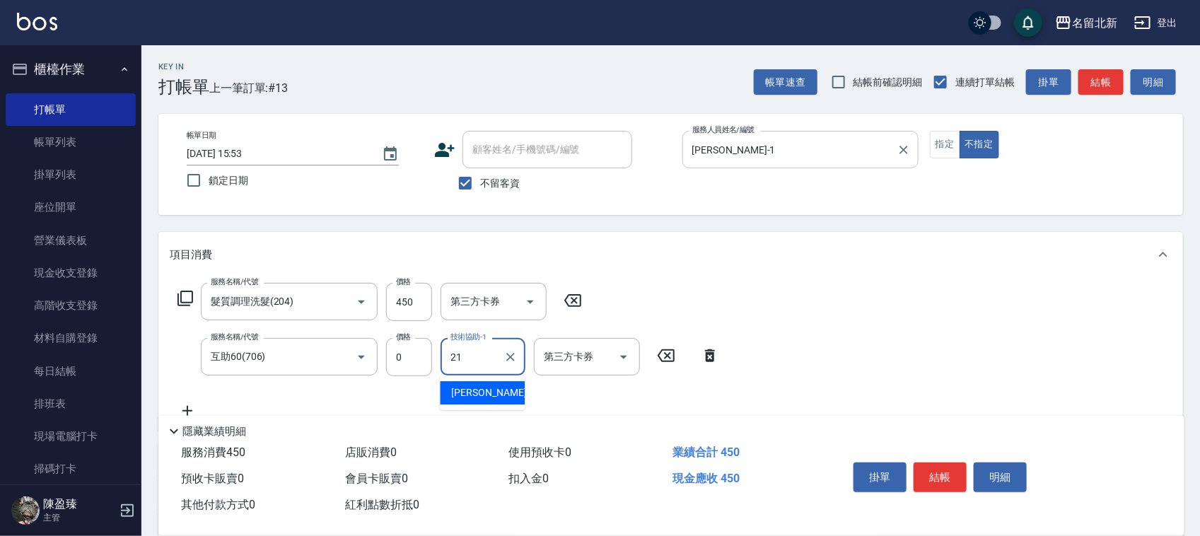
type input "[PERSON_NAME]-21"
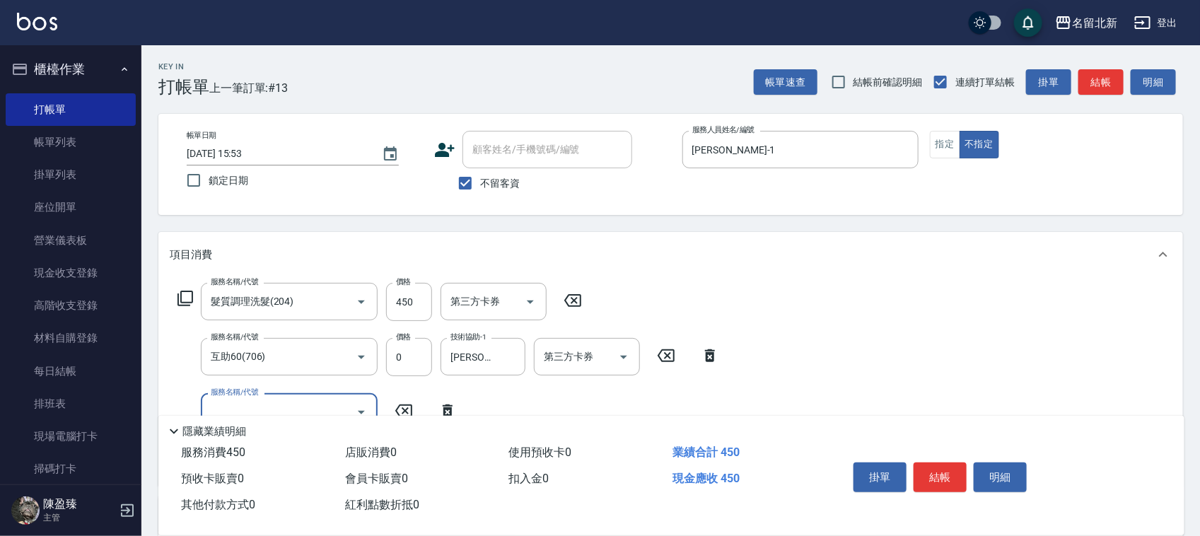
drag, startPoint x: 941, startPoint y: 475, endPoint x: 853, endPoint y: 407, distance: 110.9
click at [940, 474] on button "結帳" at bounding box center [940, 477] width 53 height 30
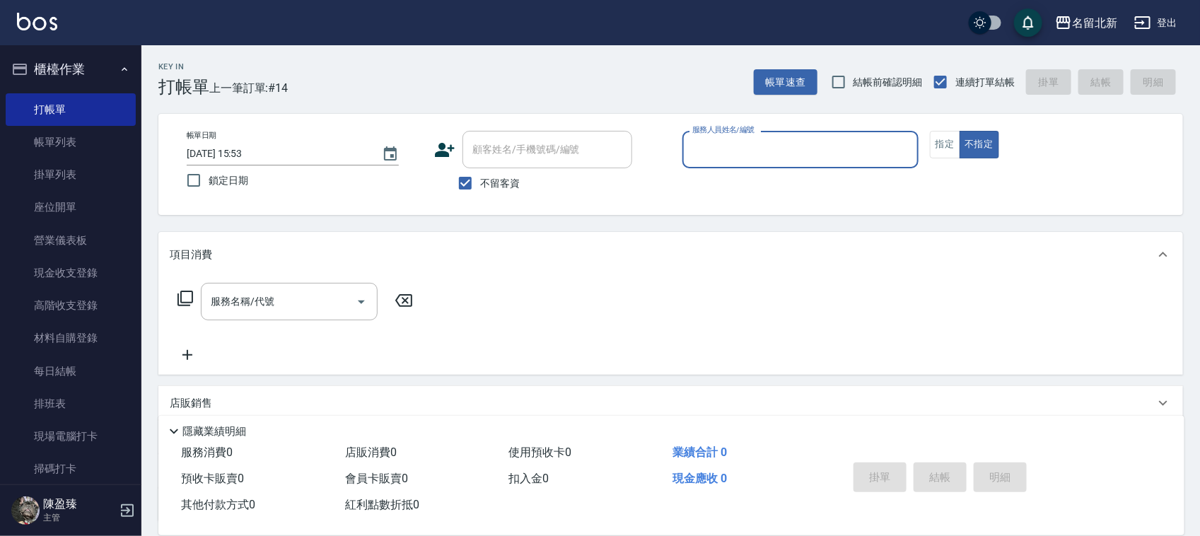
click at [789, 164] on div "服務人員姓名/編號" at bounding box center [800, 149] width 236 height 37
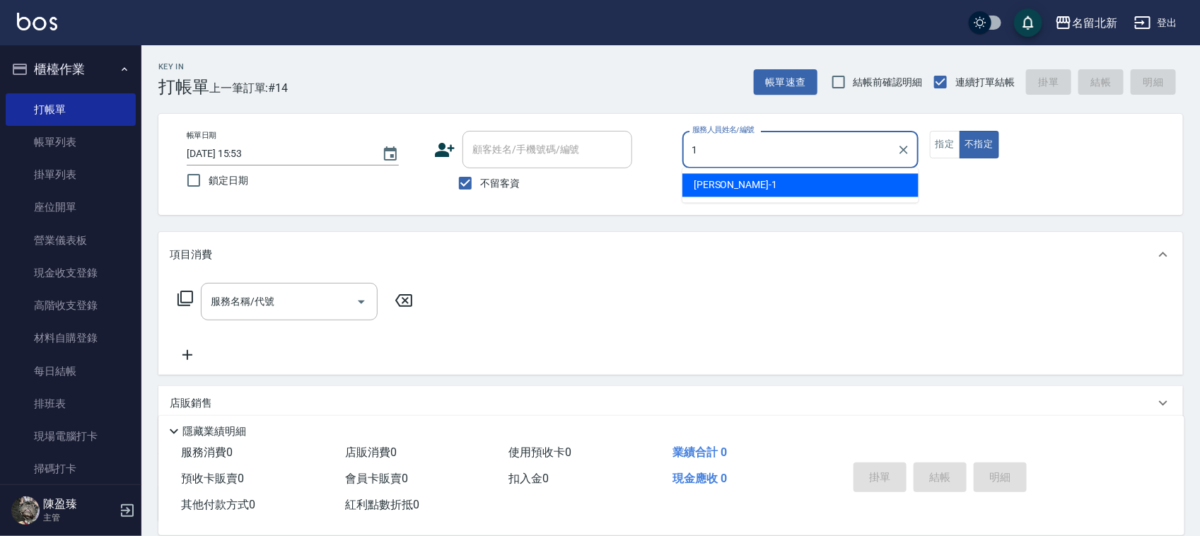
type input "[PERSON_NAME]-1"
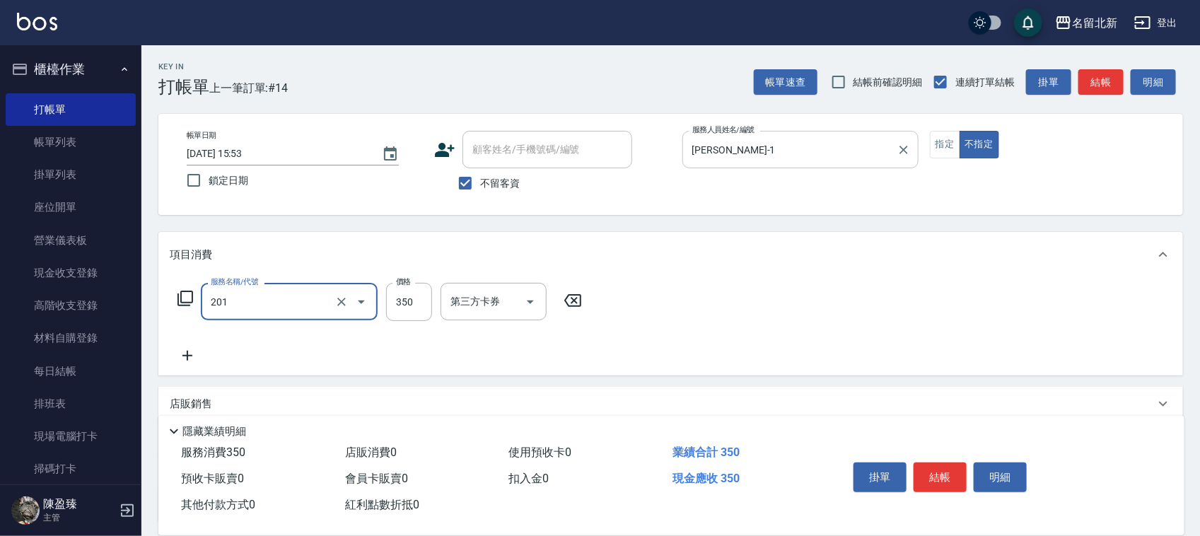
type input "一般洗髮(201)"
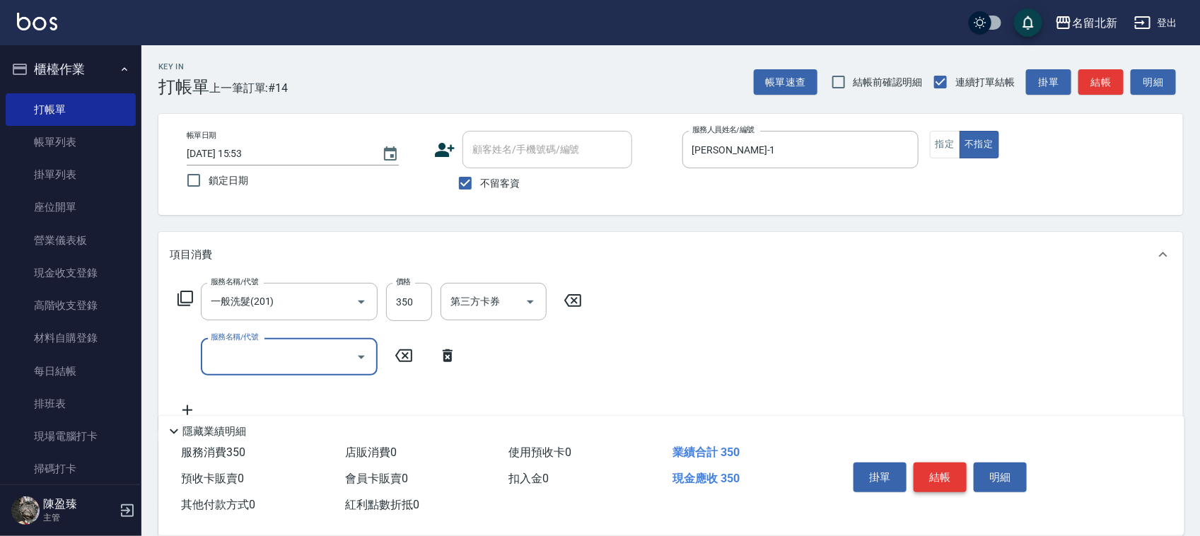
click at [947, 479] on button "結帳" at bounding box center [940, 477] width 53 height 30
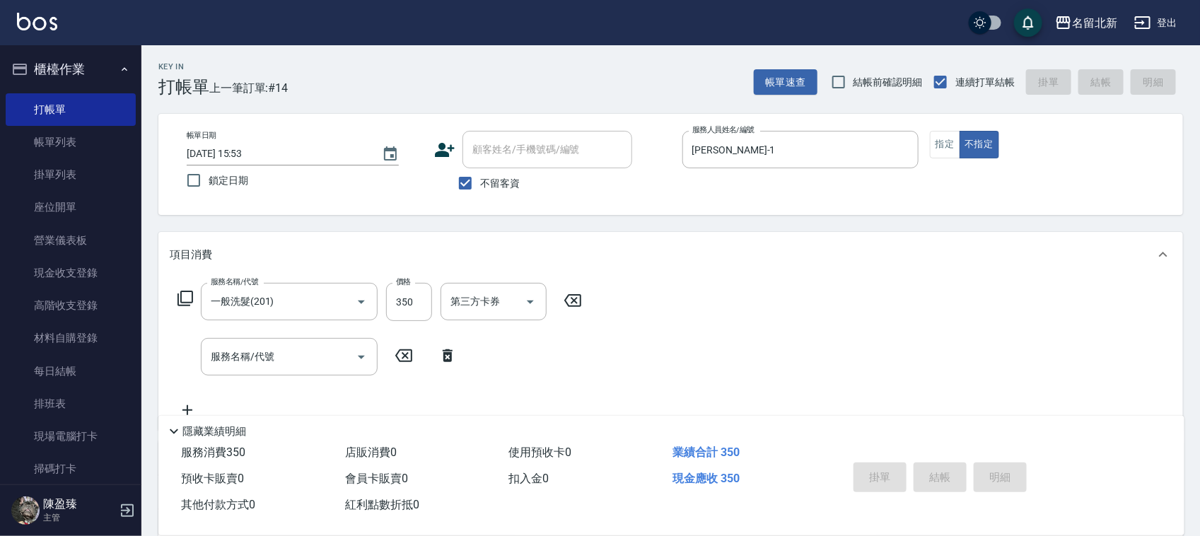
type input "[DATE] 15:55"
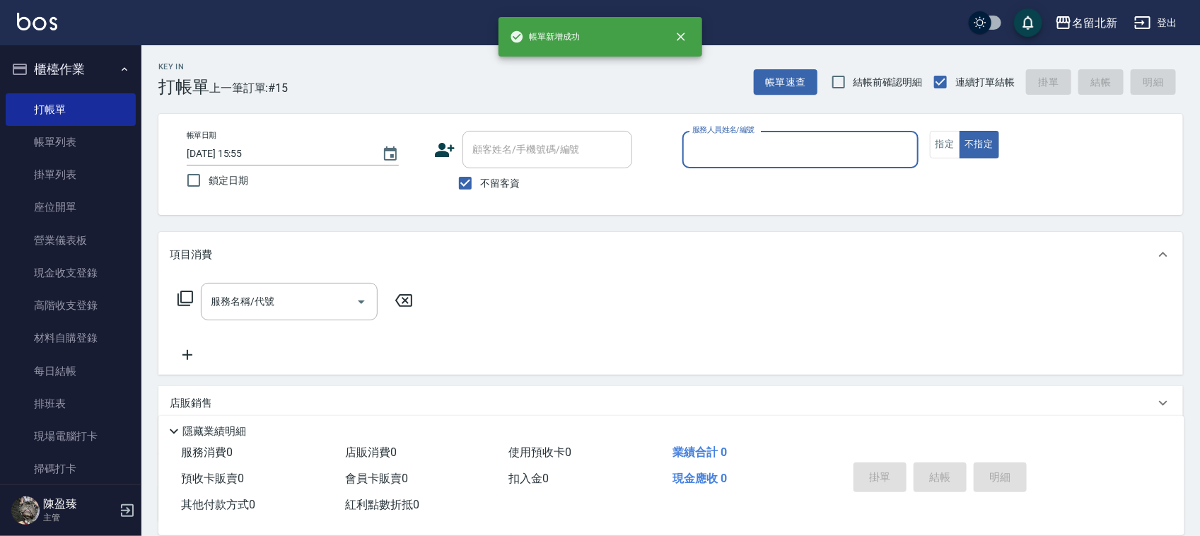
click at [758, 159] on input "服務人員姓名/編號" at bounding box center [800, 149] width 223 height 25
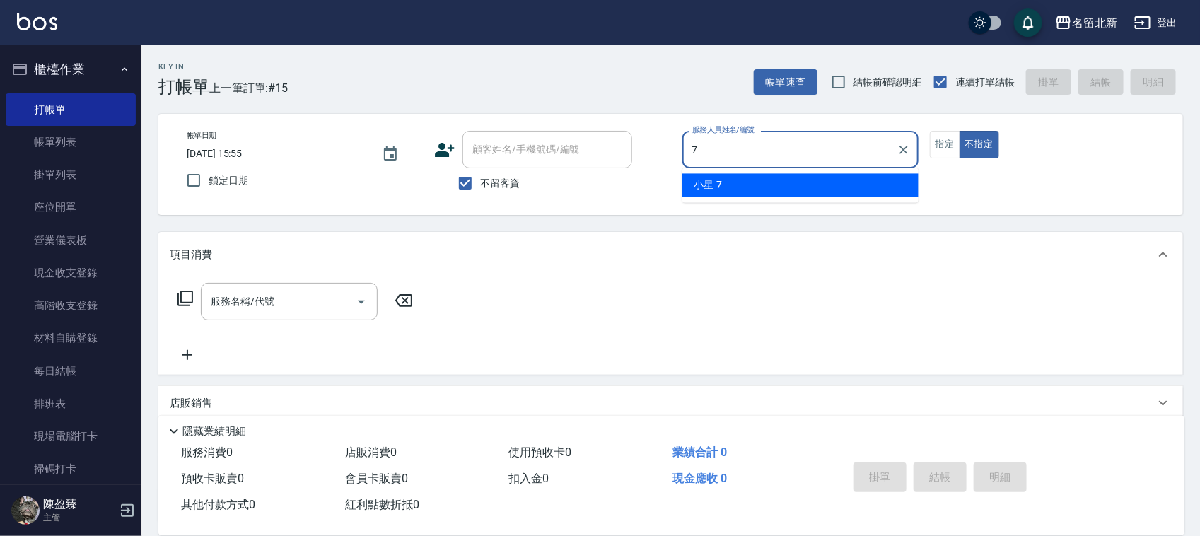
type input "小星-7"
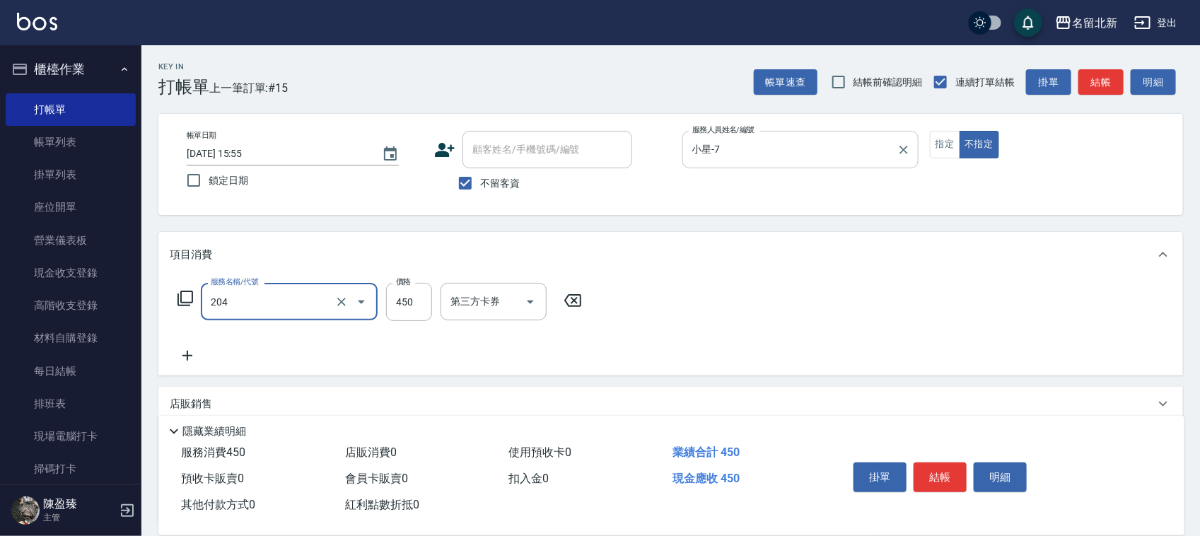
type input "髮質調理洗髮(204)"
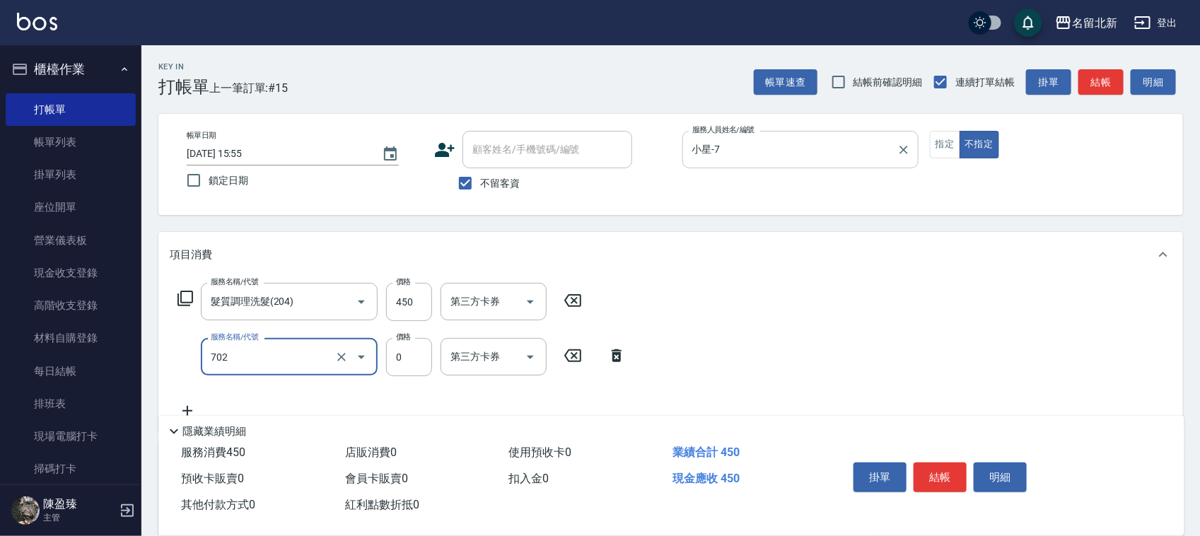
type input "互助20(702)"
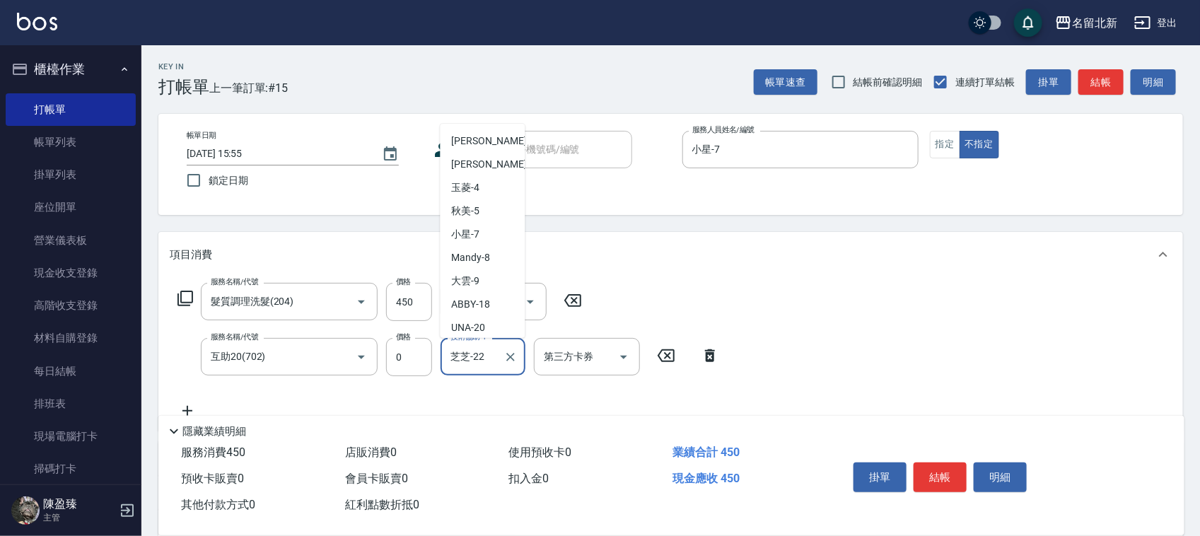
click at [494, 361] on input "芝芝-22" at bounding box center [472, 356] width 51 height 25
drag, startPoint x: 494, startPoint y: 361, endPoint x: 424, endPoint y: 357, distance: 69.4
click at [424, 357] on div "服務名稱/代號 互助20(702) 服務名稱/代號 價格 0 價格 技術協助-1 芝芝-22 技術協助-1 第三方卡券 第三方卡券" at bounding box center [449, 357] width 558 height 38
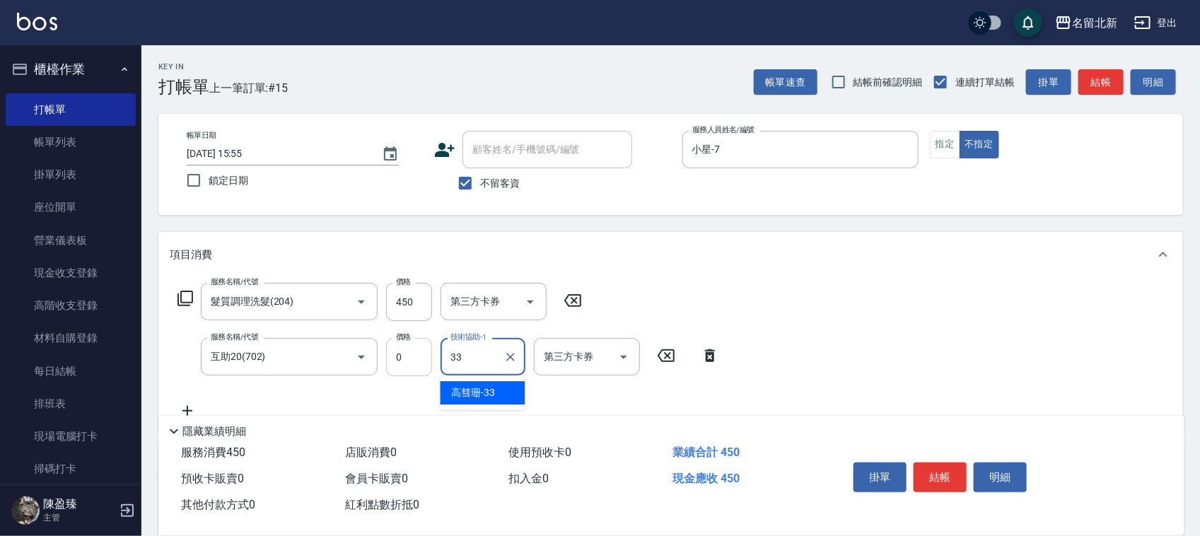
type input "[PERSON_NAME]-33"
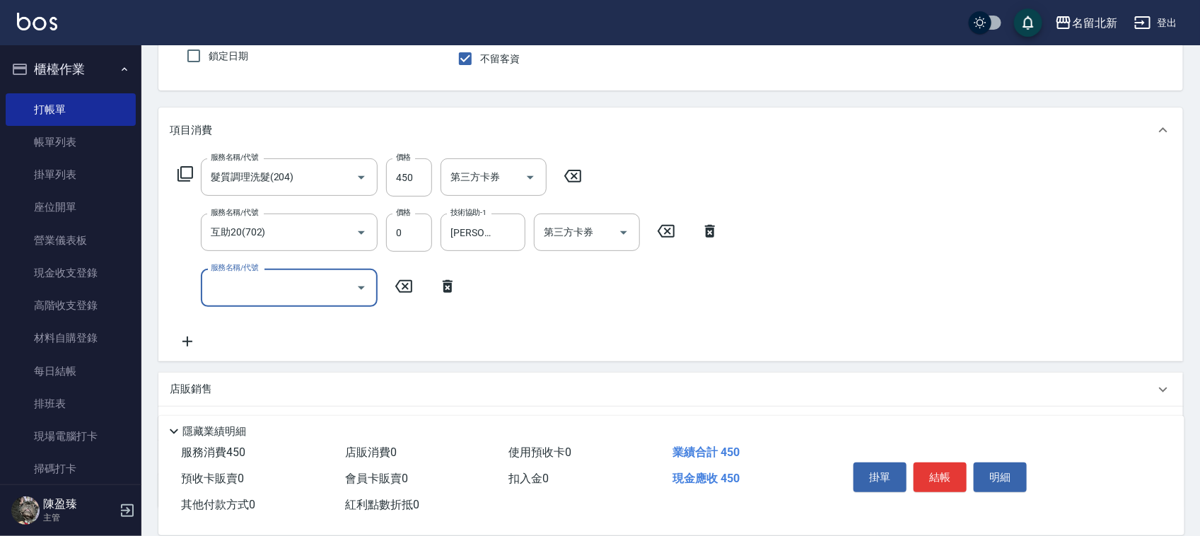
scroll to position [0, 0]
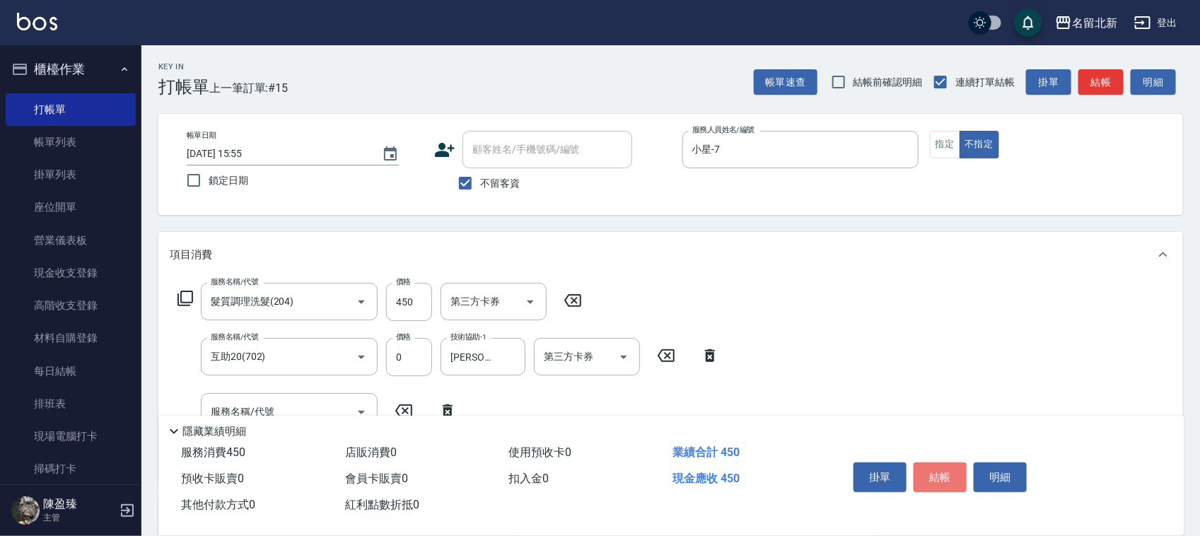
click at [952, 477] on button "結帳" at bounding box center [940, 477] width 53 height 30
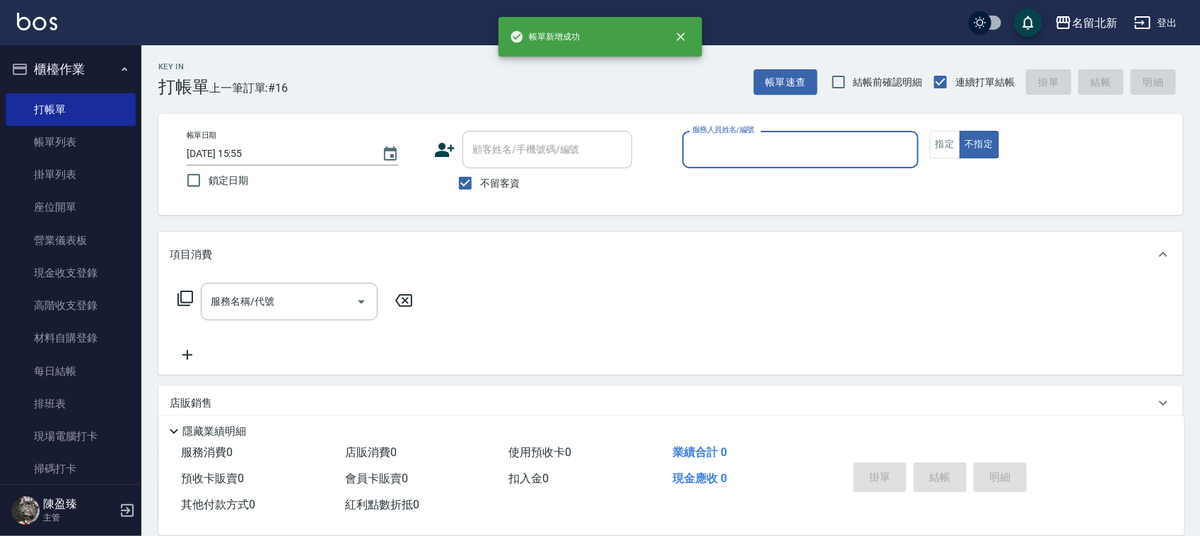
click at [726, 134] on label "服務人員姓名/編號" at bounding box center [723, 129] width 62 height 11
click at [726, 137] on input "服務人員姓名/編號" at bounding box center [800, 149] width 223 height 25
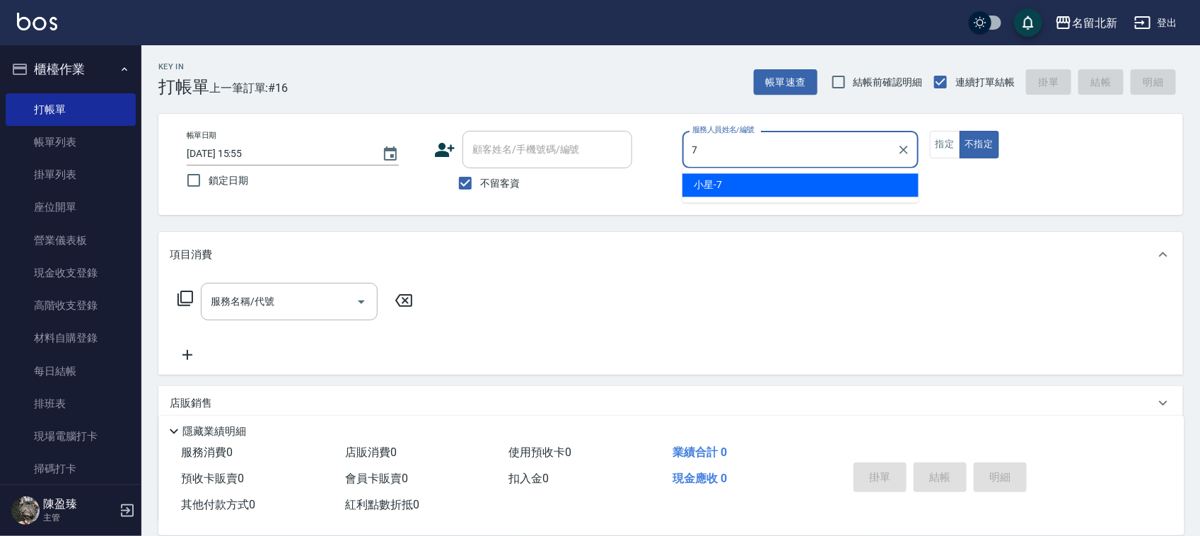
type input "小星-7"
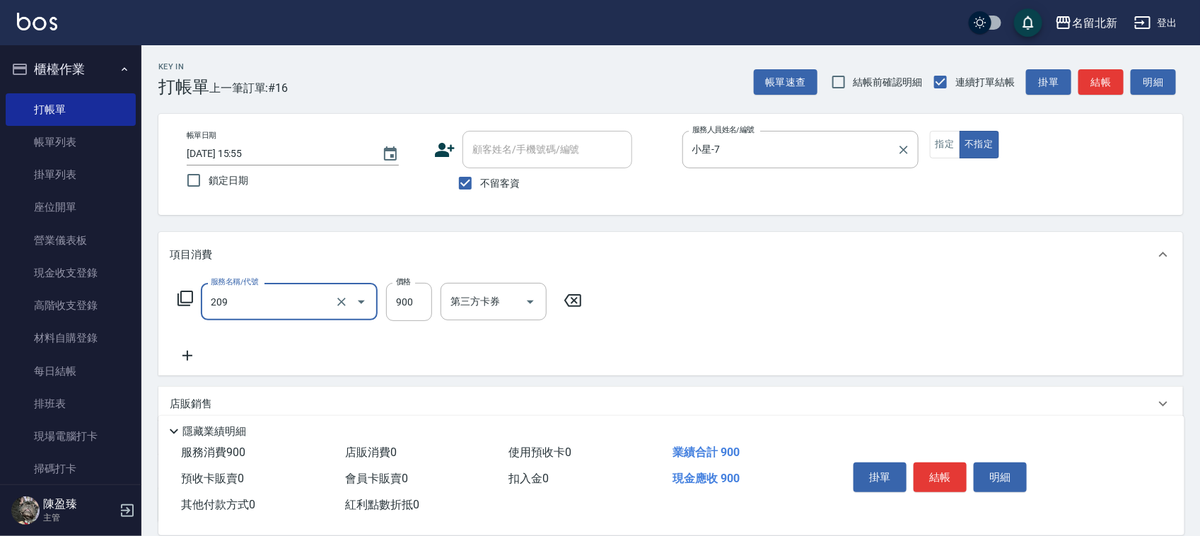
type input "滾珠洗髮(209)"
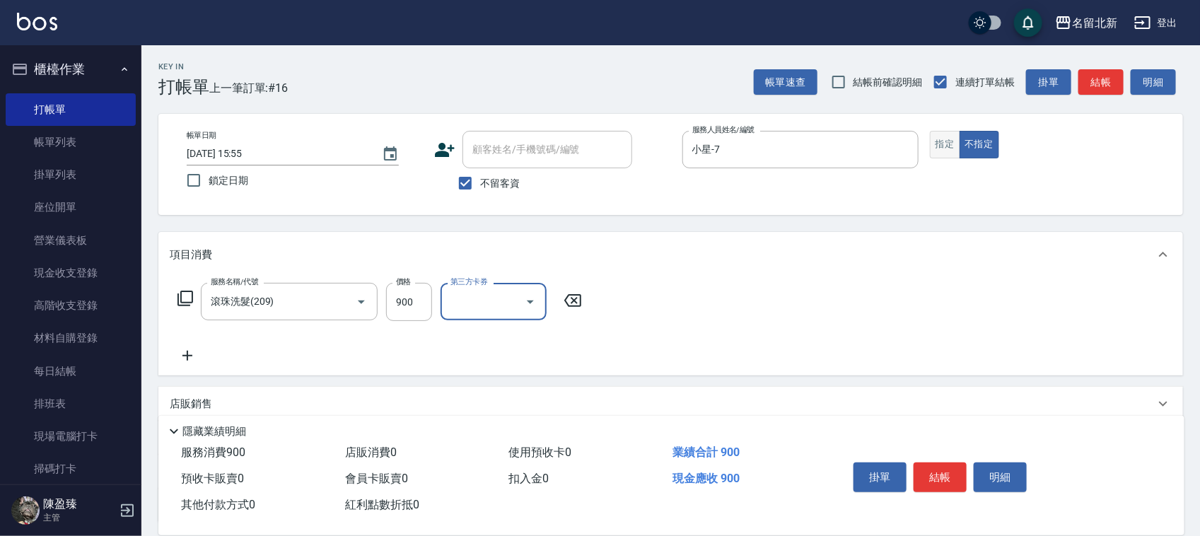
click at [948, 142] on button "指定" at bounding box center [945, 145] width 30 height 28
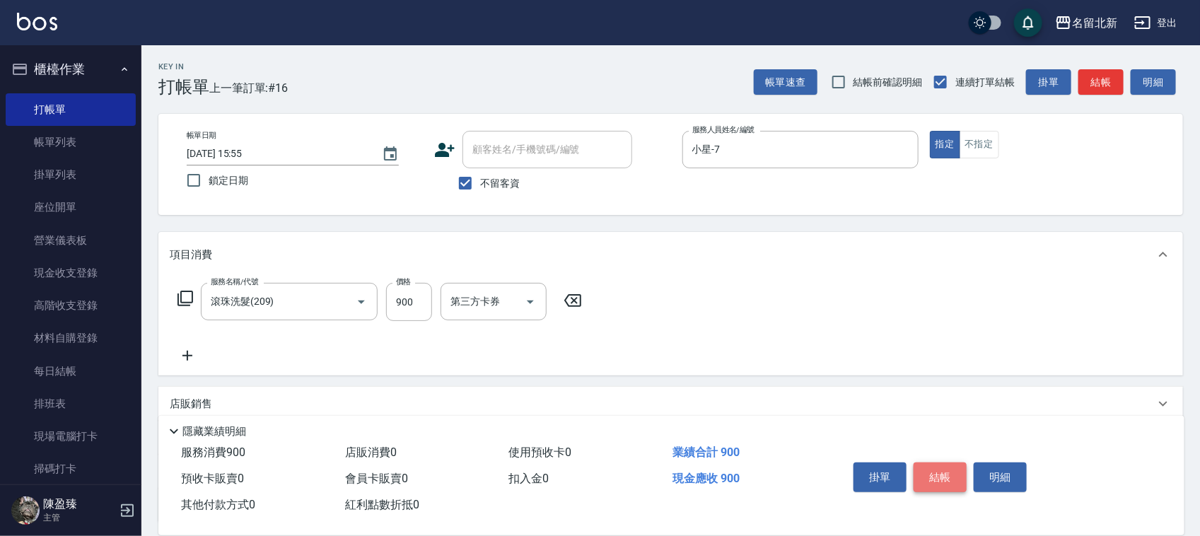
click at [943, 483] on button "結帳" at bounding box center [940, 477] width 53 height 30
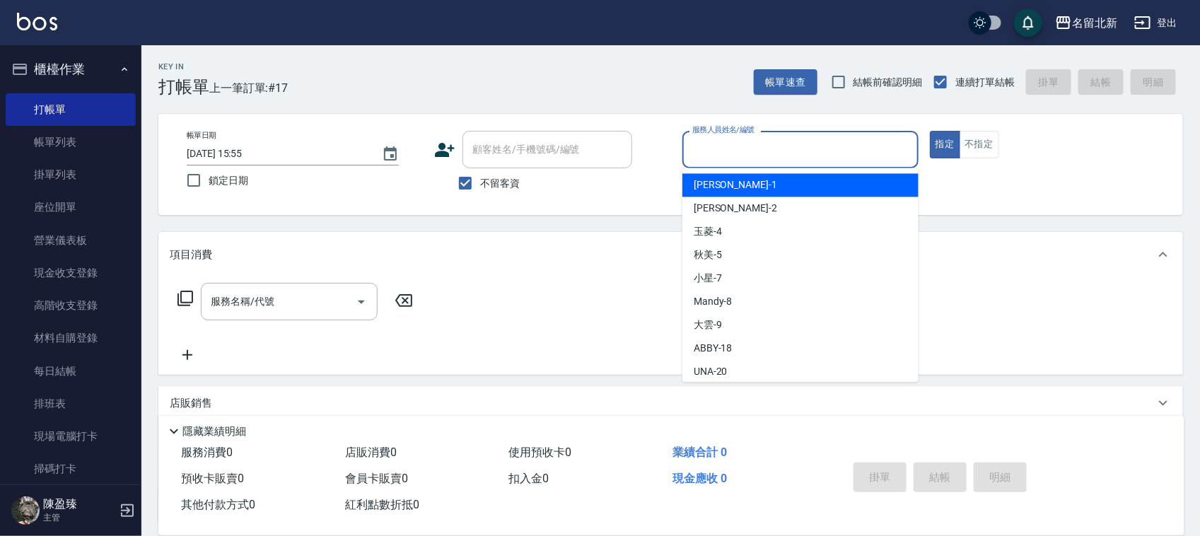
drag, startPoint x: 733, startPoint y: 159, endPoint x: 744, endPoint y: 161, distance: 10.8
click at [735, 159] on input "服務人員姓名/編號" at bounding box center [800, 149] width 223 height 25
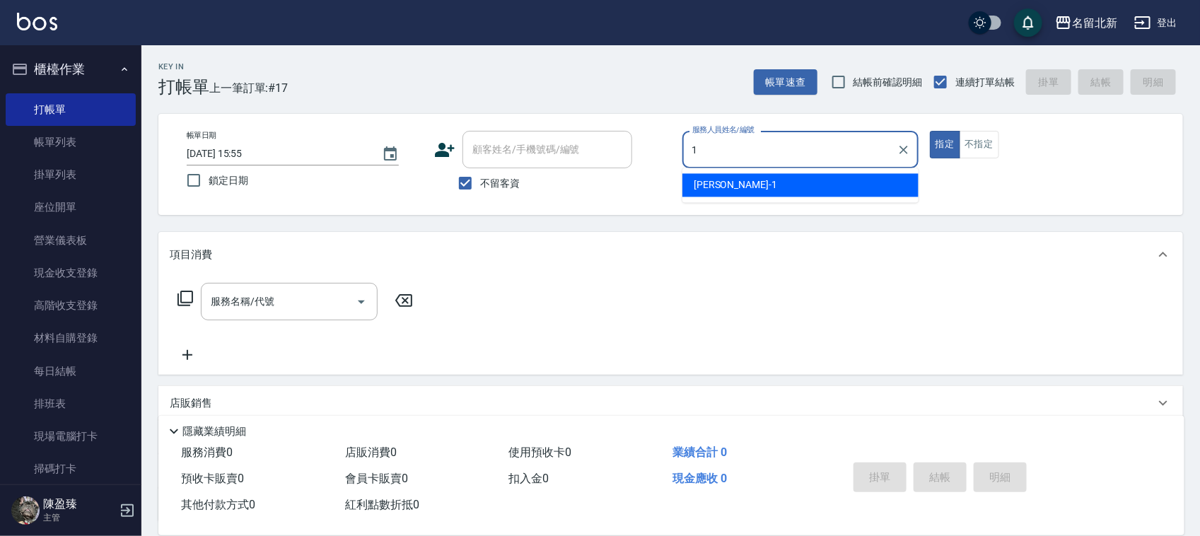
type input "[PERSON_NAME]-1"
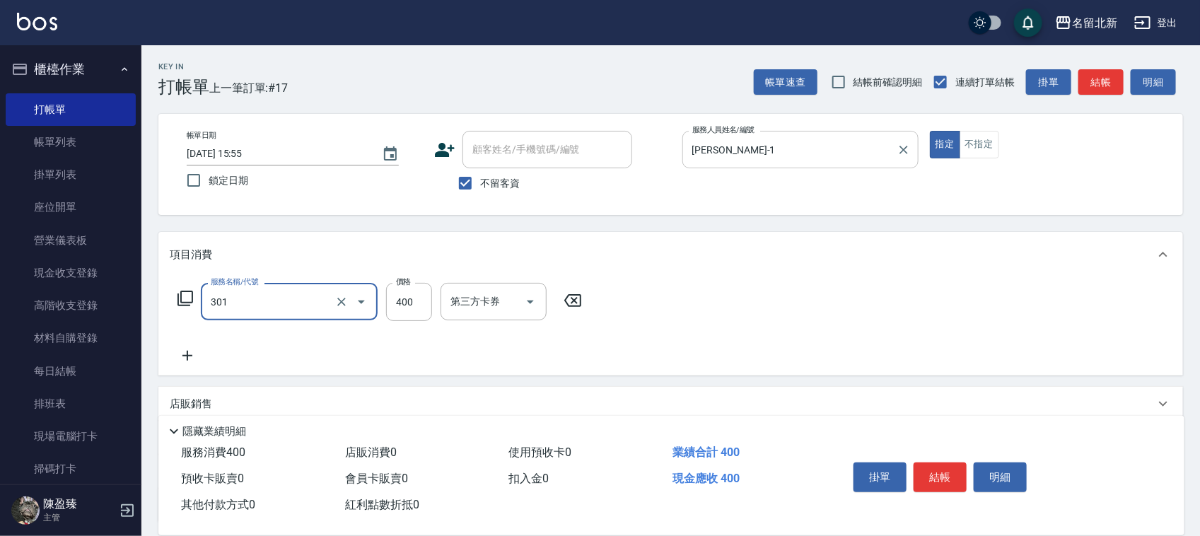
type input "造型剪髮(301)"
type input "50"
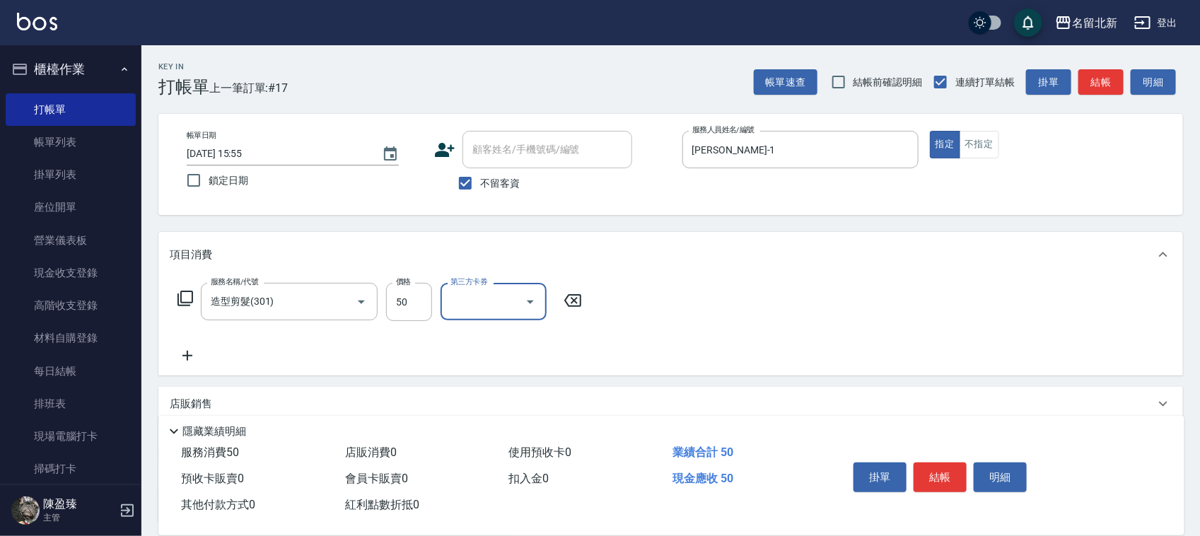
click at [932, 489] on div "掛單 結帳 明細" at bounding box center [940, 479] width 185 height 45
click at [945, 481] on button "結帳" at bounding box center [940, 477] width 53 height 30
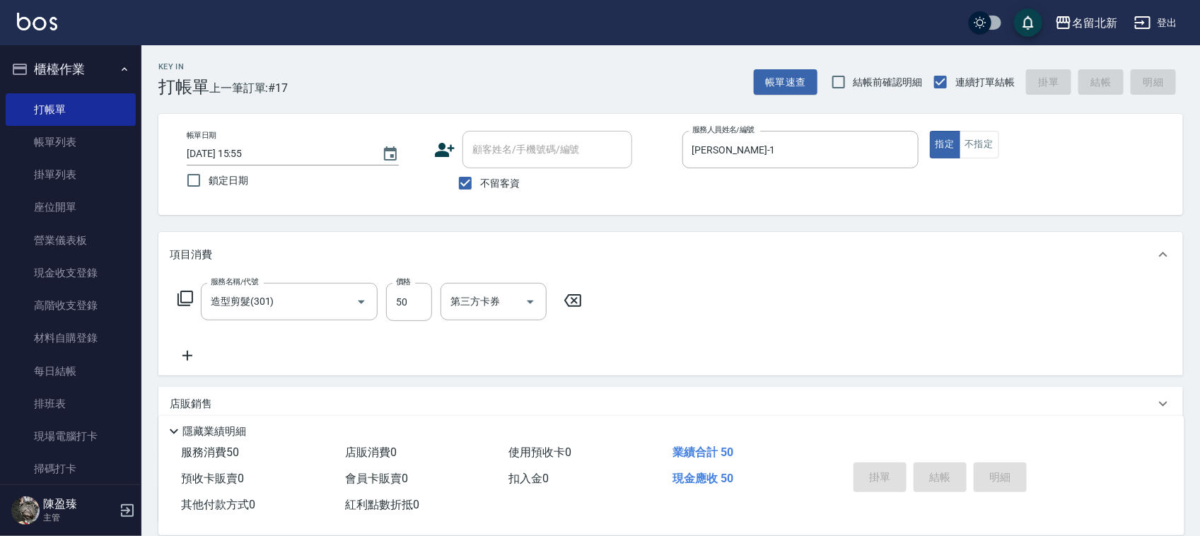
type input "[DATE] 15:56"
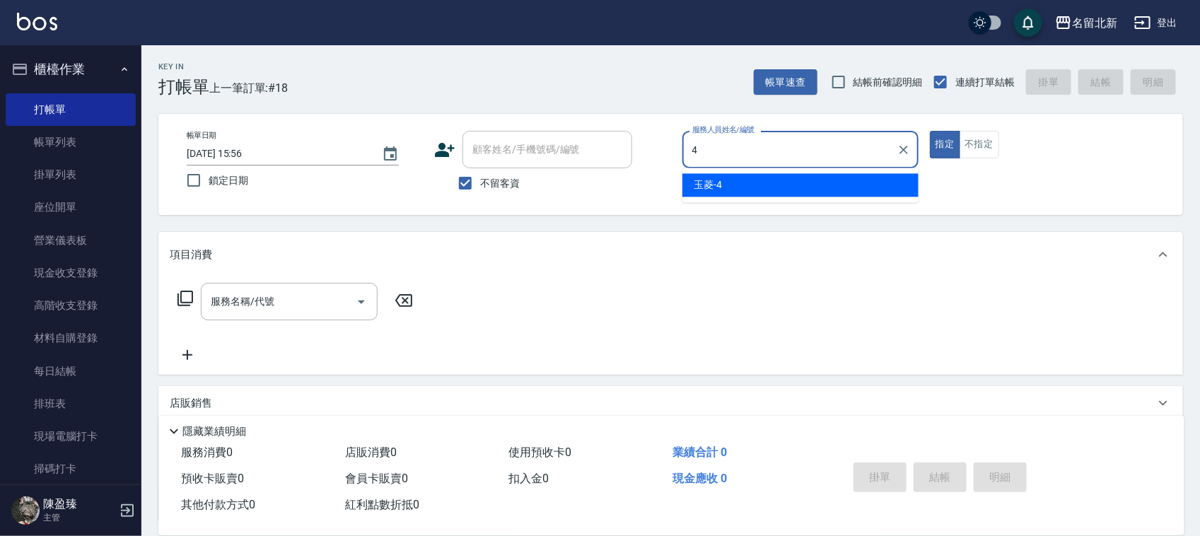
type input "玉菱-4"
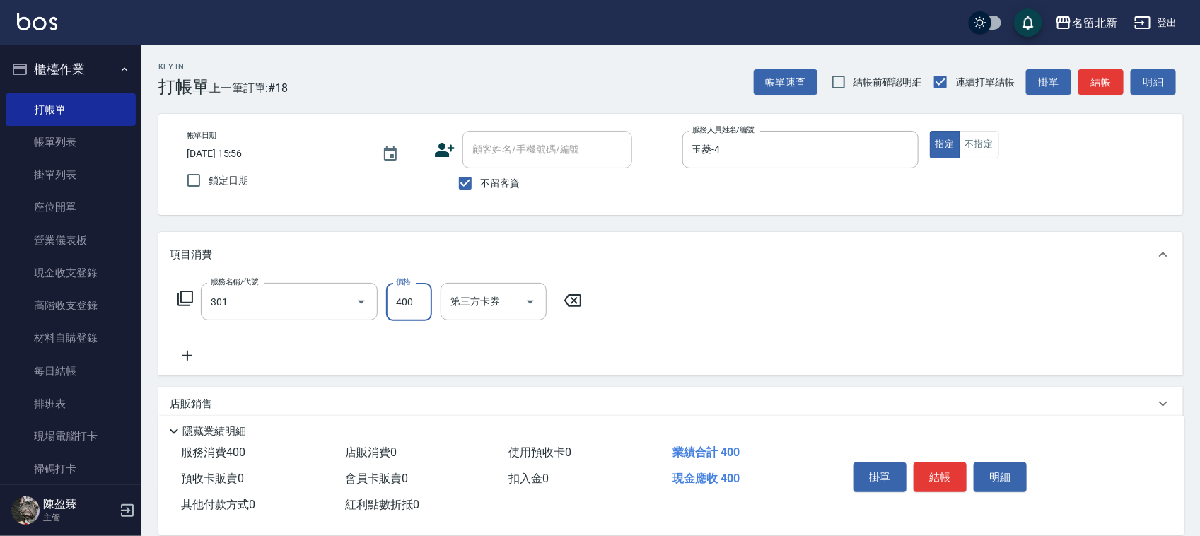
type input "造型剪髮(301)"
type input "380"
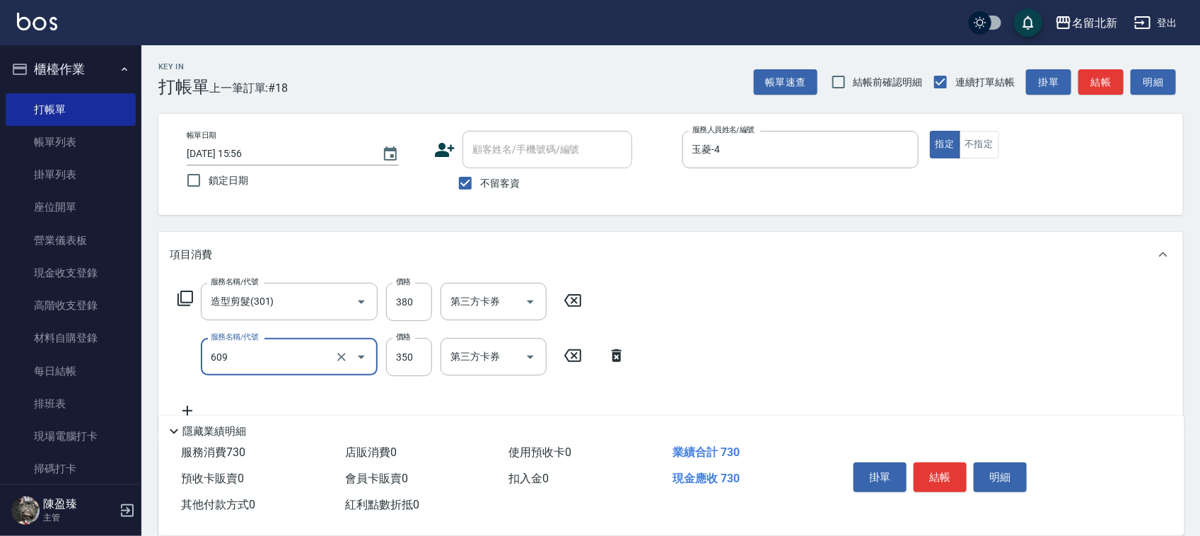
type input "頭皮隔離(609)"
drag, startPoint x: 308, startPoint y: 347, endPoint x: 308, endPoint y: 355, distance: 7.8
click at [308, 354] on input "頭皮隔離(609)" at bounding box center [269, 356] width 124 height 25
type input "0"
type input "頭皮卡使用(905)"
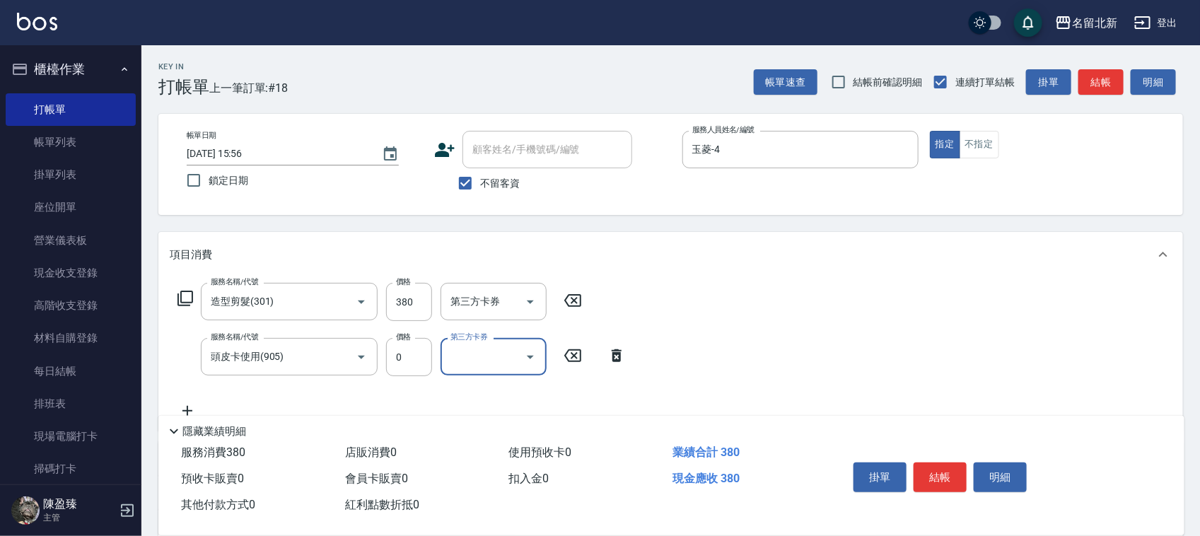
drag, startPoint x: 866, startPoint y: 338, endPoint x: 993, endPoint y: 317, distance: 129.0
click at [868, 338] on div "服務名稱/代號 造型剪髮(301) 服務名稱/代號 價格 380 價格 第三方卡券 第三方卡券 服務名稱/代號 頭皮卡使用(905) 服務名稱/代號 價格 0…" at bounding box center [670, 353] width 1025 height 153
click at [942, 467] on button "結帳" at bounding box center [940, 477] width 53 height 30
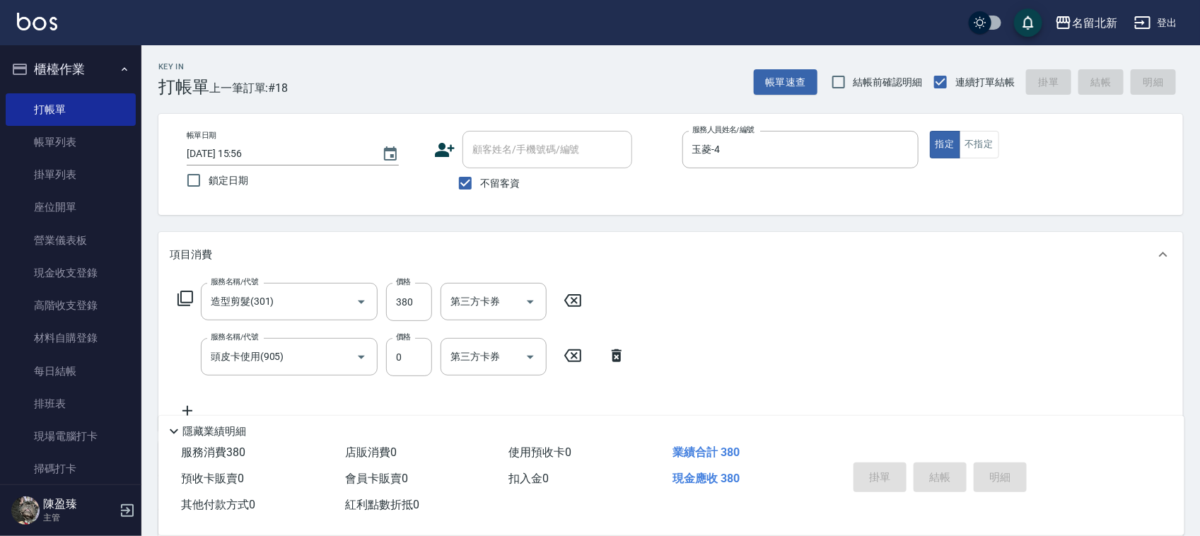
type input "[DATE] 15:58"
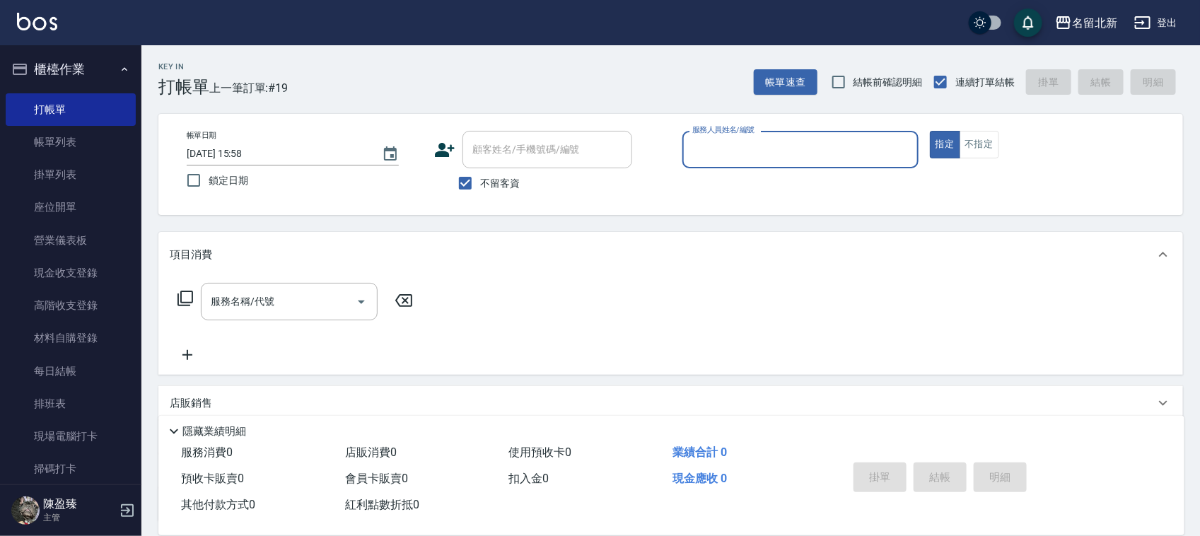
click at [743, 156] on input "服務人員姓名/編號" at bounding box center [800, 149] width 223 height 25
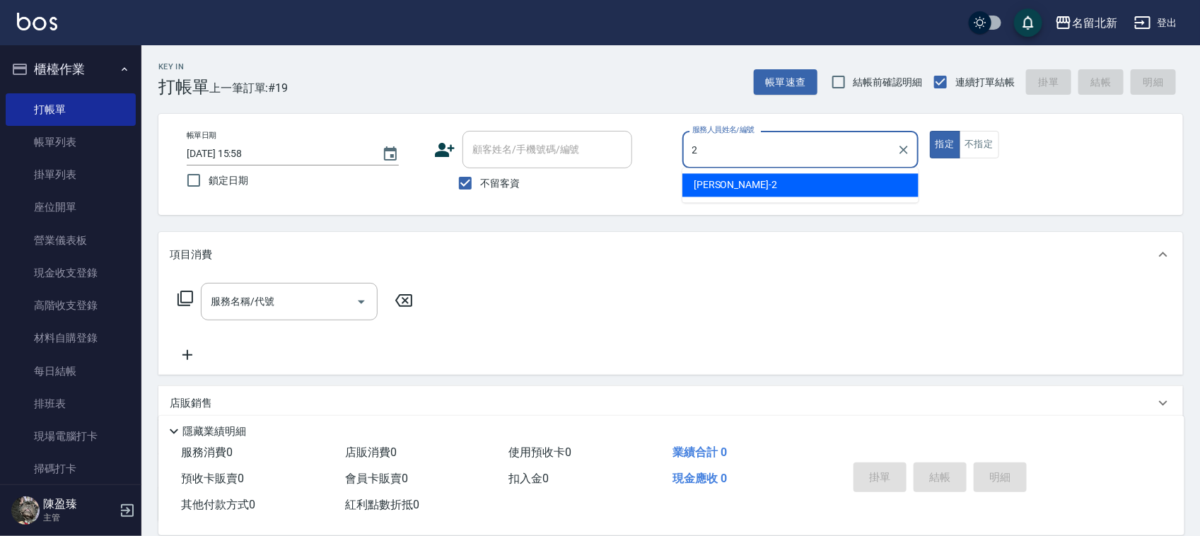
type input "詩芳-2"
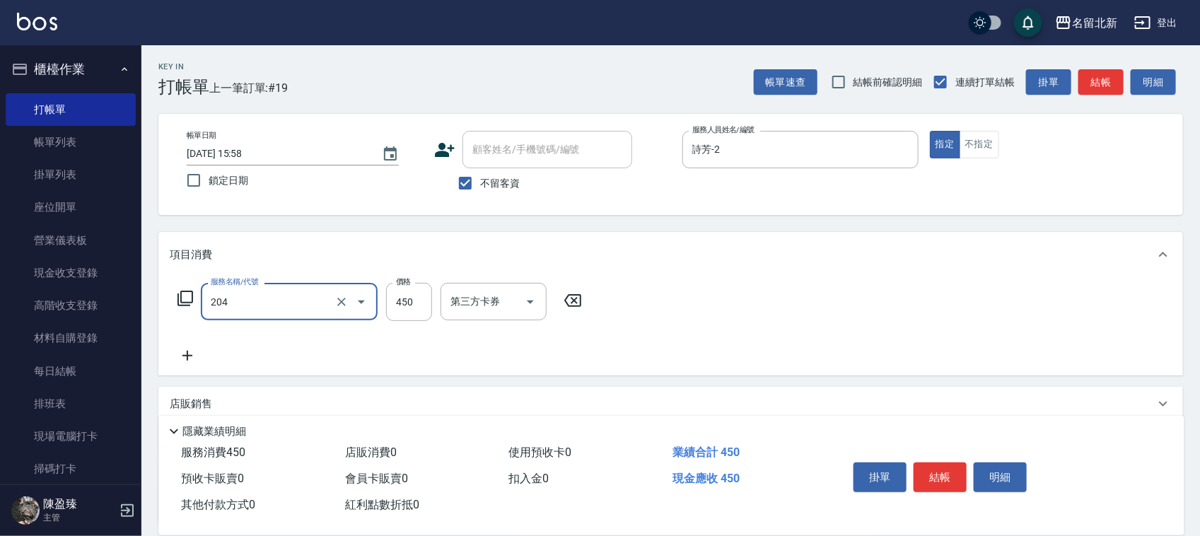
type input "髮質調理洗髮(204)"
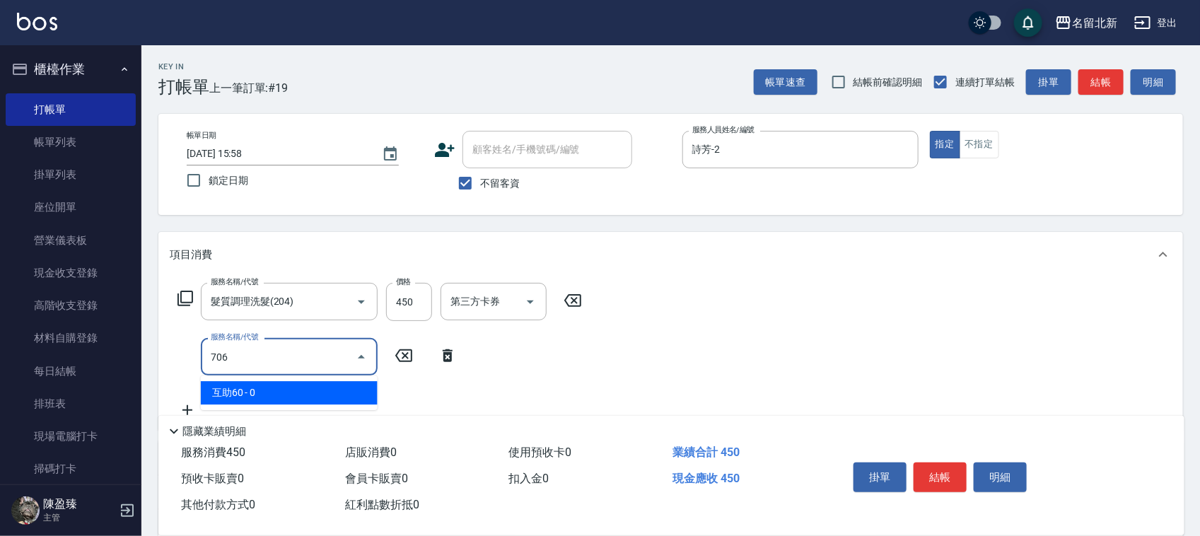
type input "互助60(706)"
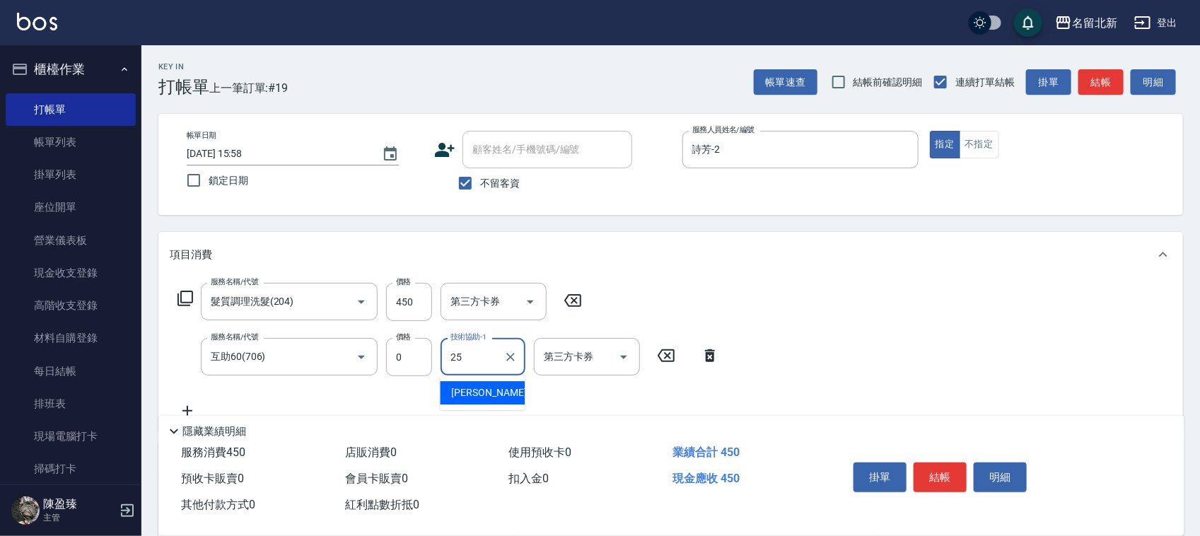
type input "禎禎-25"
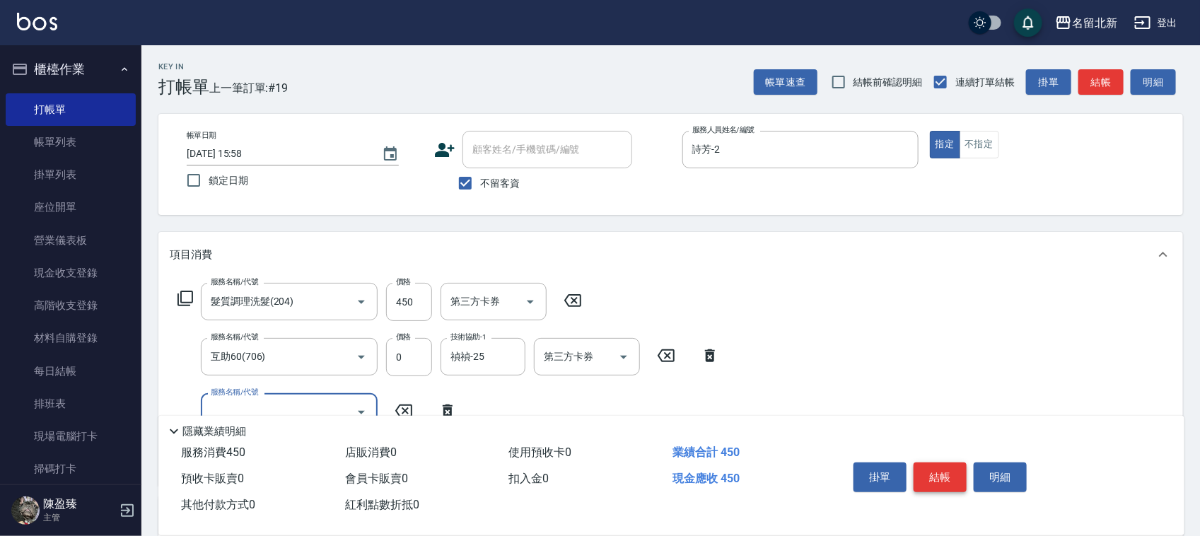
click at [950, 483] on button "結帳" at bounding box center [940, 477] width 53 height 30
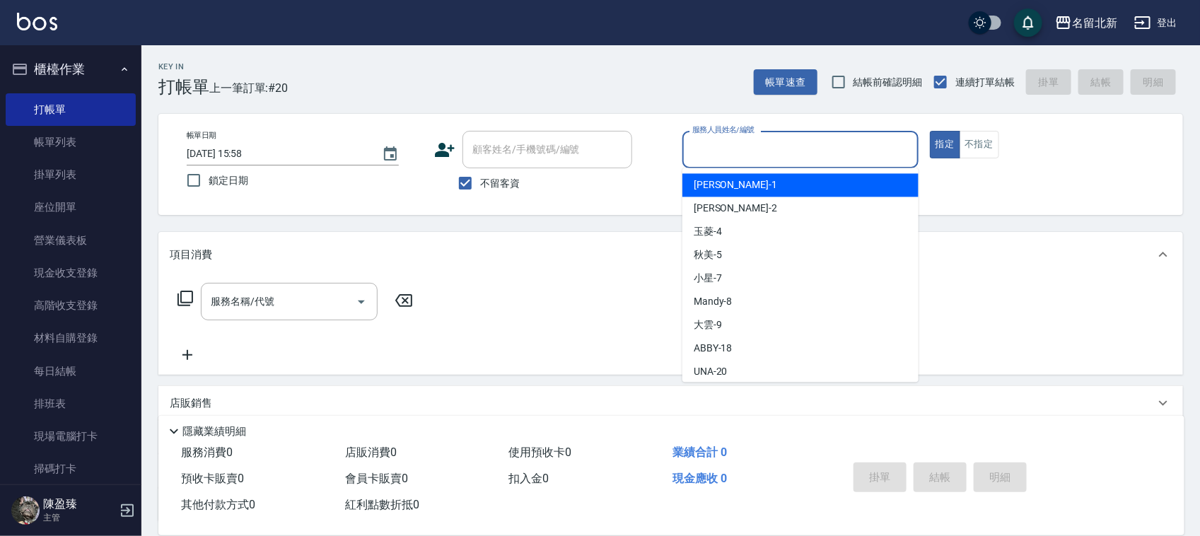
click at [737, 149] on input "服務人員姓名/編號" at bounding box center [800, 149] width 223 height 25
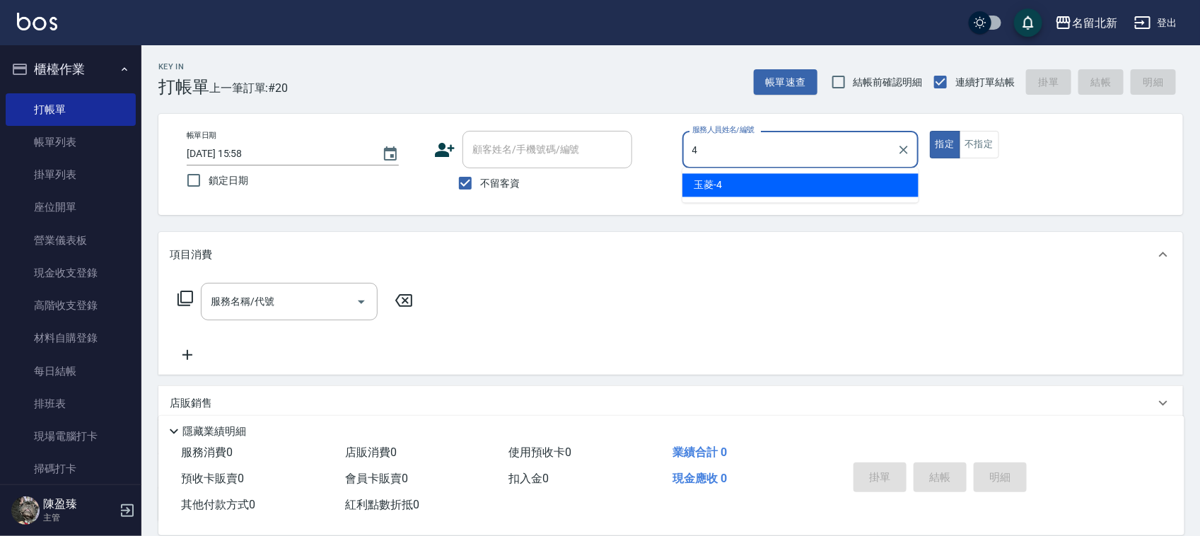
type input "玉菱-4"
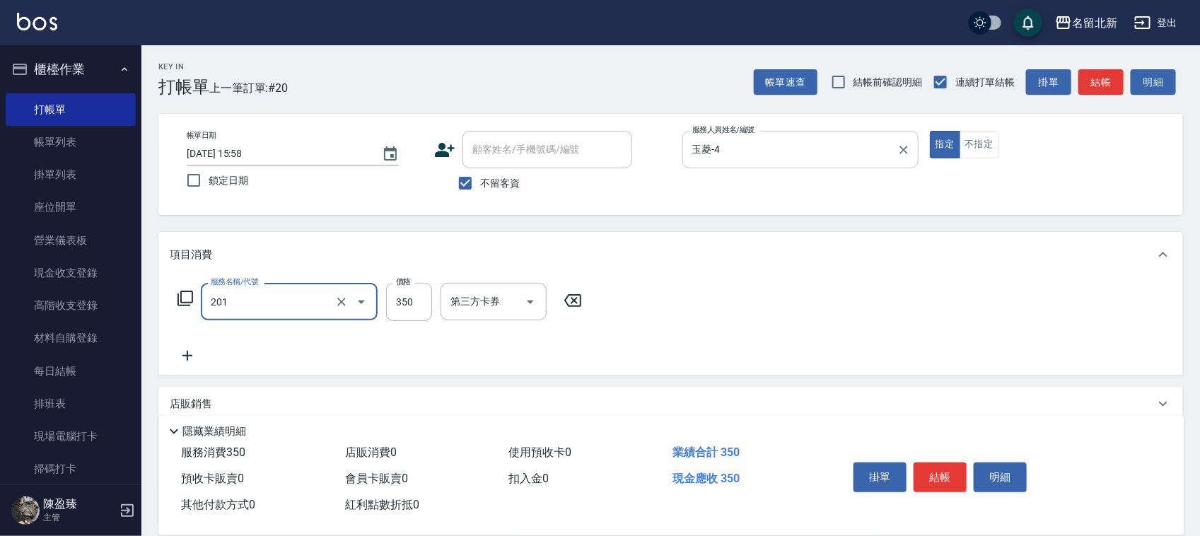
type input "一般洗髮(201)"
type input "3000"
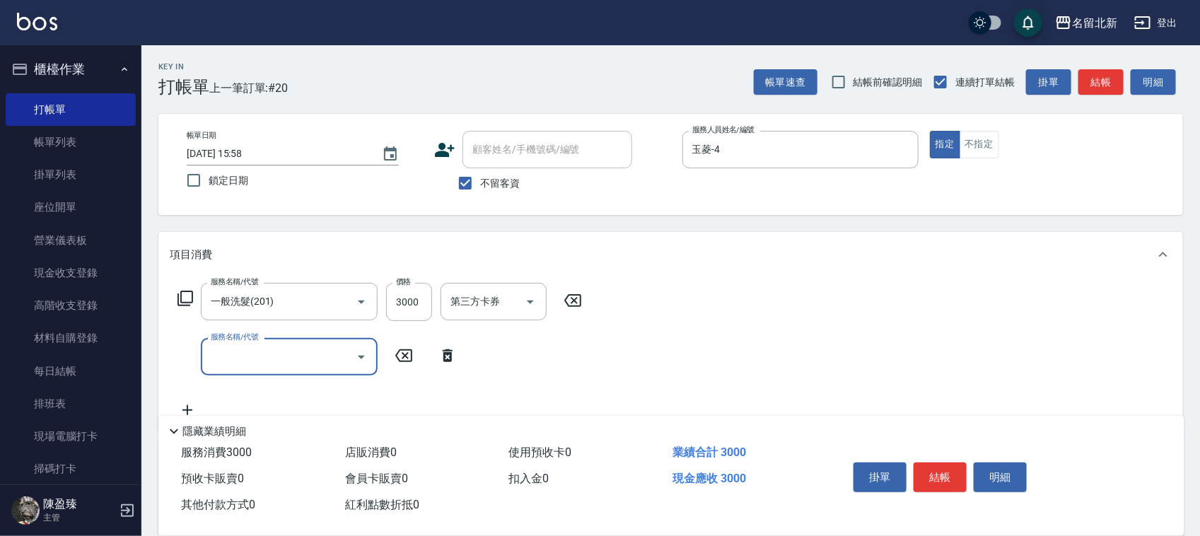
click at [946, 465] on button "結帳" at bounding box center [940, 477] width 53 height 30
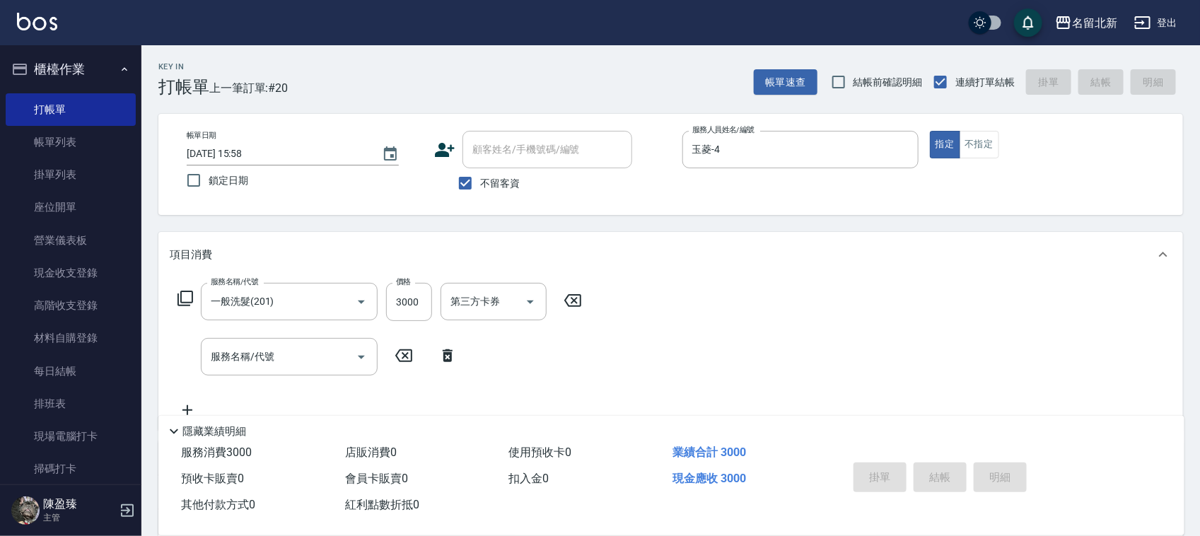
type input "[DATE] 15:59"
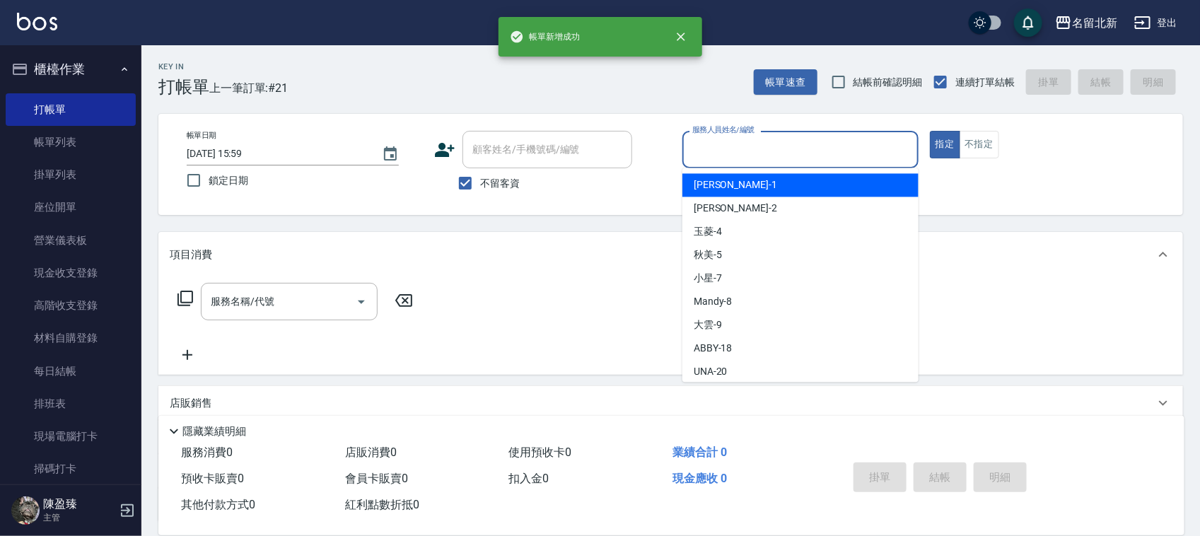
click at [768, 156] on input "服務人員姓名/編號" at bounding box center [800, 149] width 223 height 25
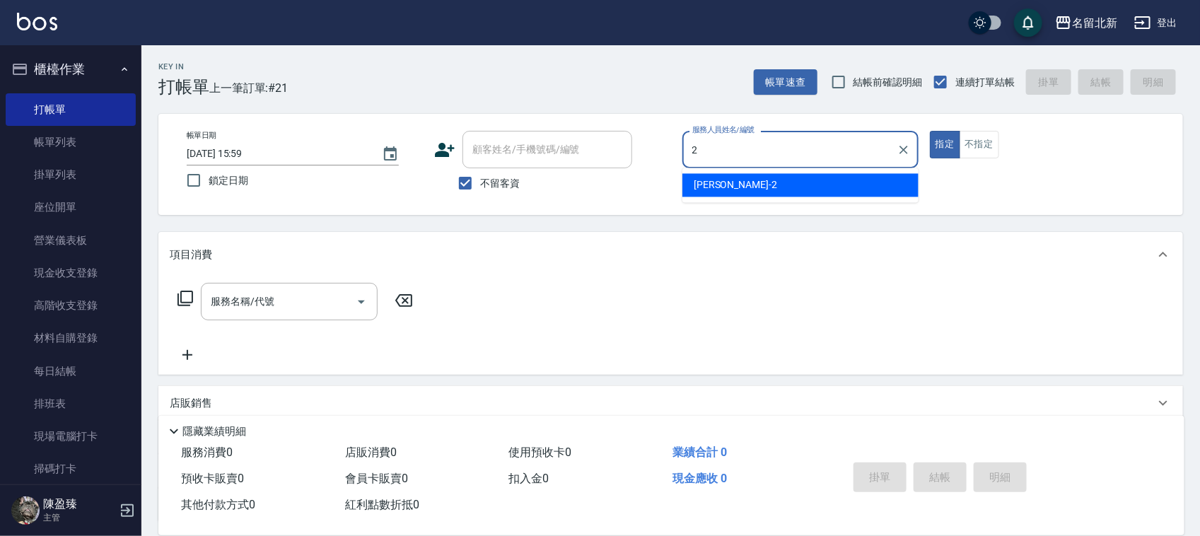
type input "詩芳-2"
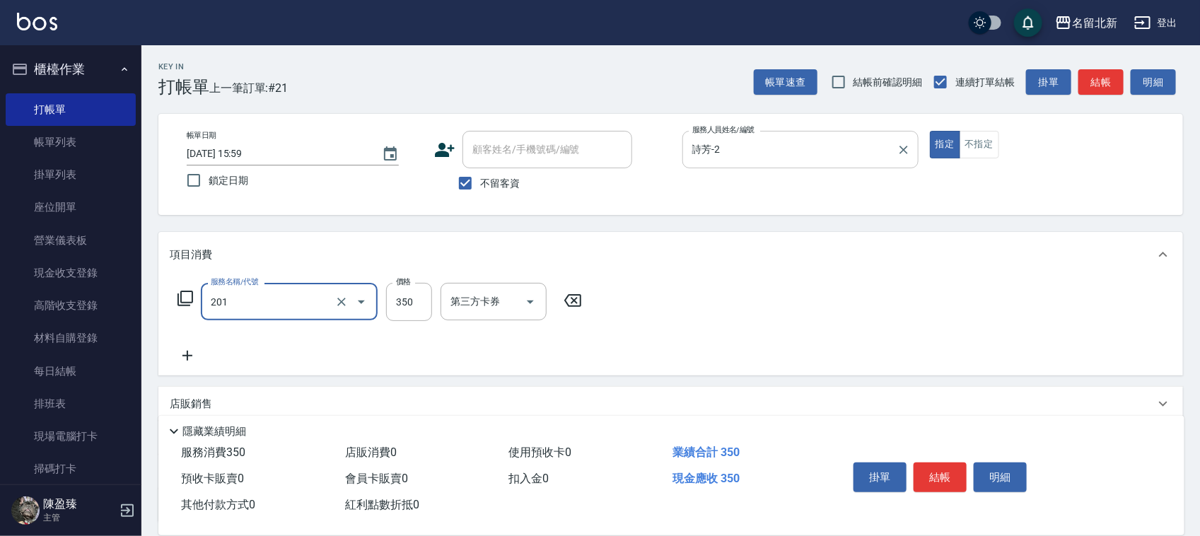
type input "一般洗髮(201)"
type input "100"
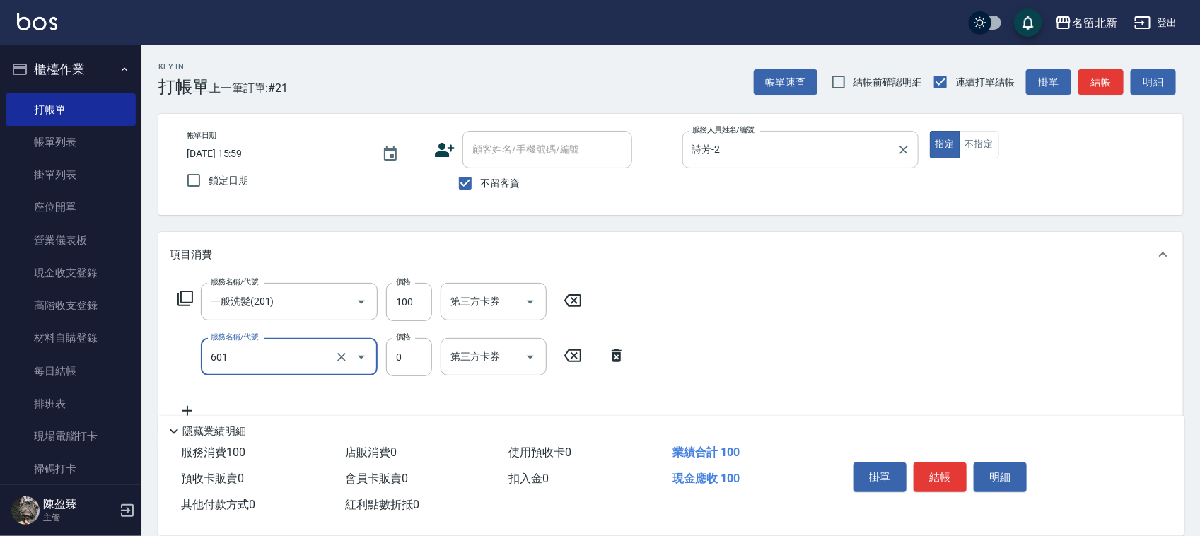
type input "使用護髮卡(601)"
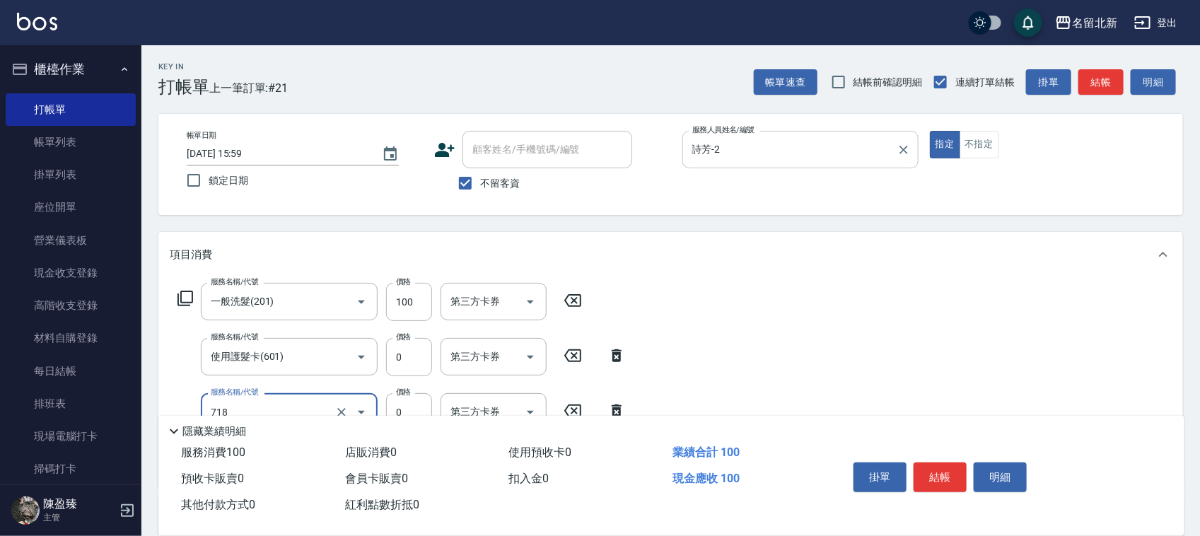
type input "互助180(718)"
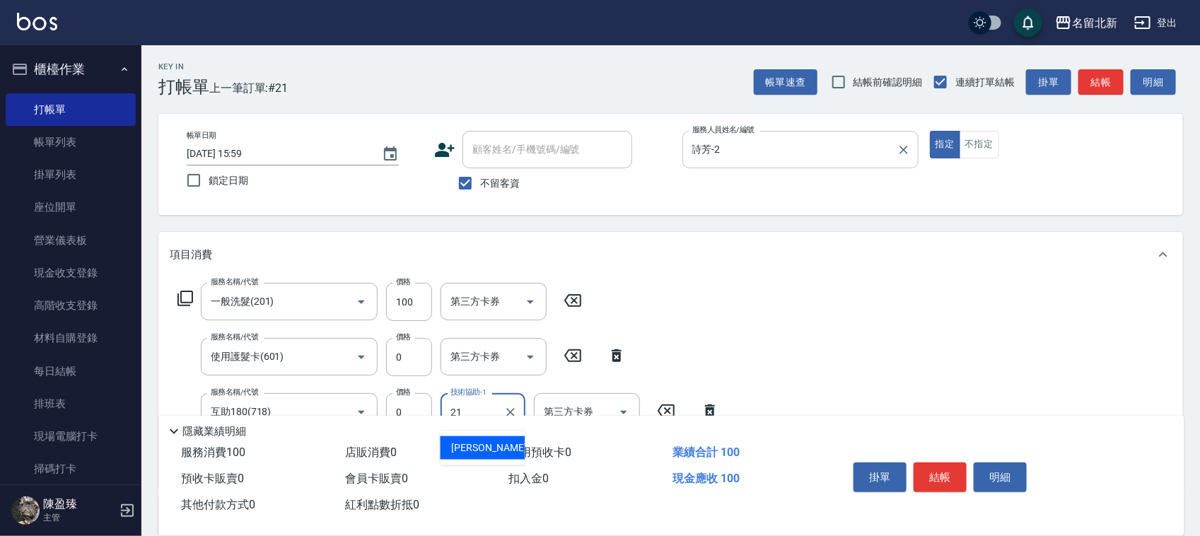
type input "[PERSON_NAME]-21"
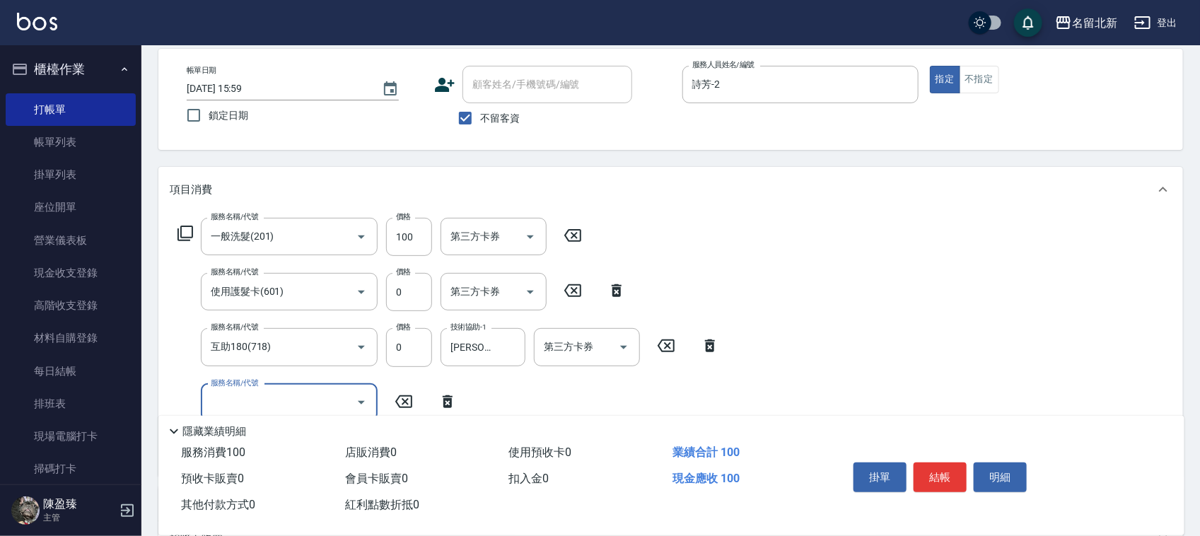
scroll to position [177, 0]
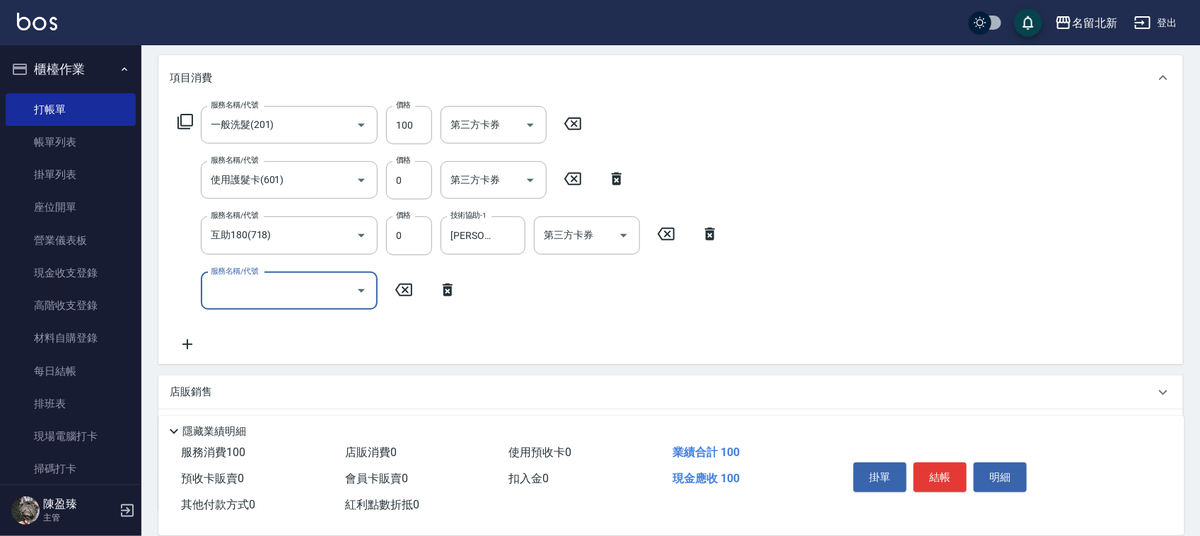
click at [960, 475] on button "結帳" at bounding box center [940, 477] width 53 height 30
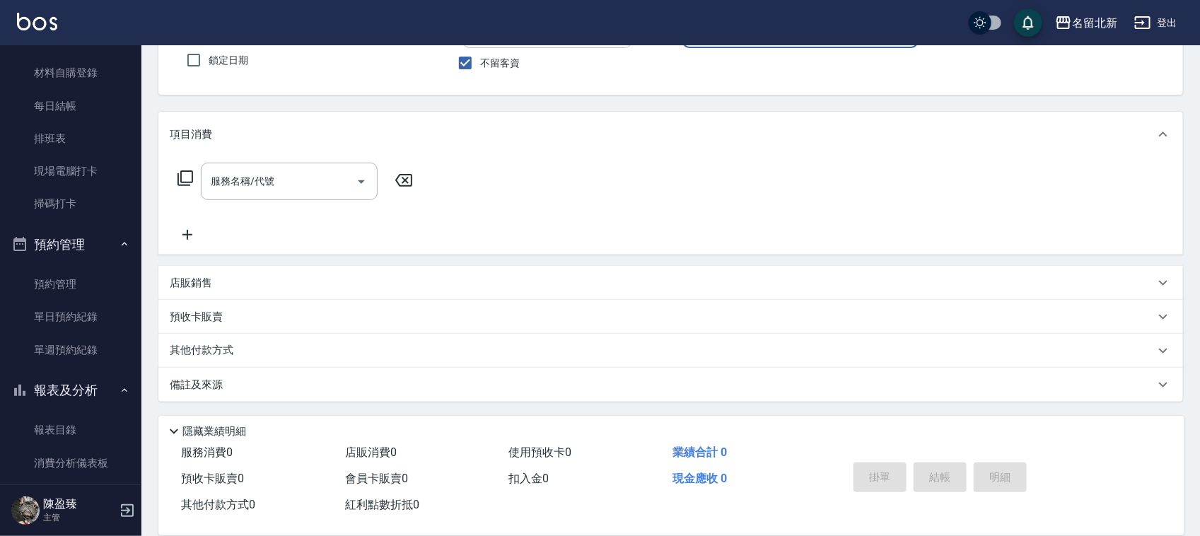
scroll to position [354, 0]
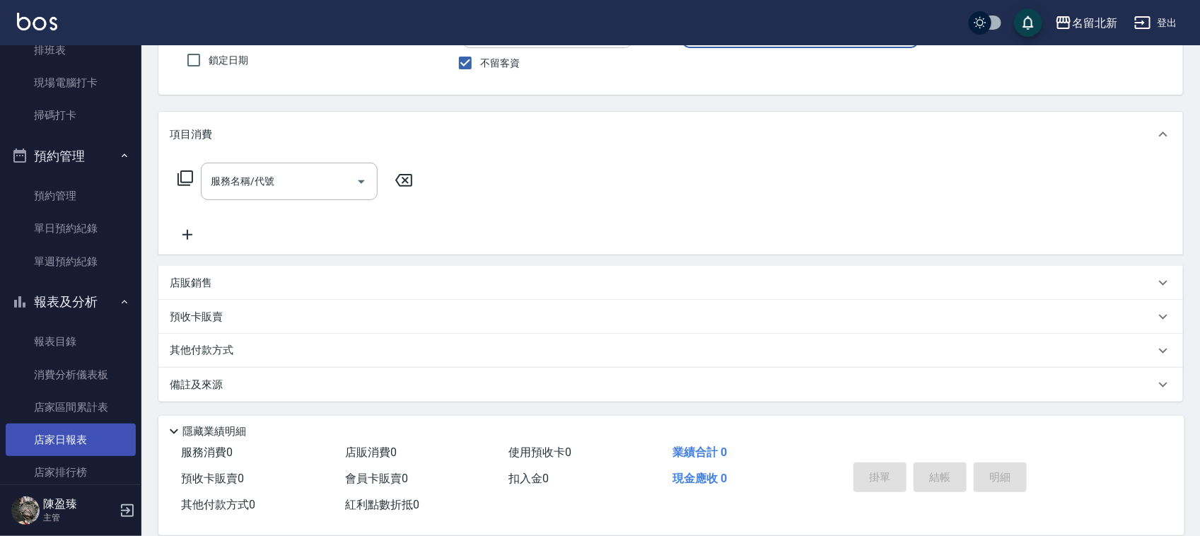
click at [82, 433] on link "店家日報表" at bounding box center [71, 440] width 130 height 33
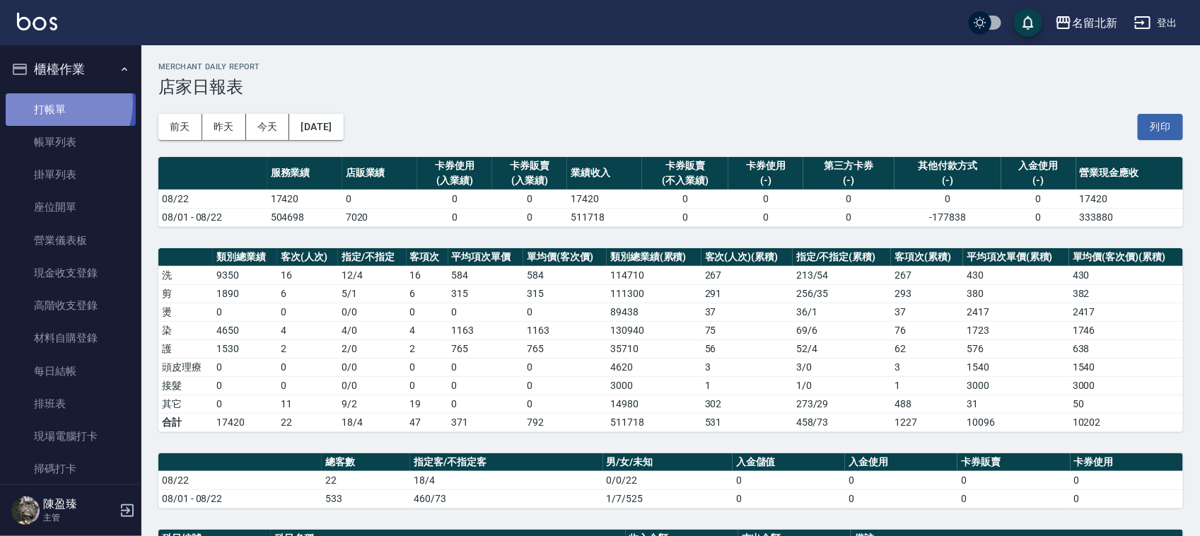
click at [62, 103] on link "打帳單" at bounding box center [71, 109] width 130 height 33
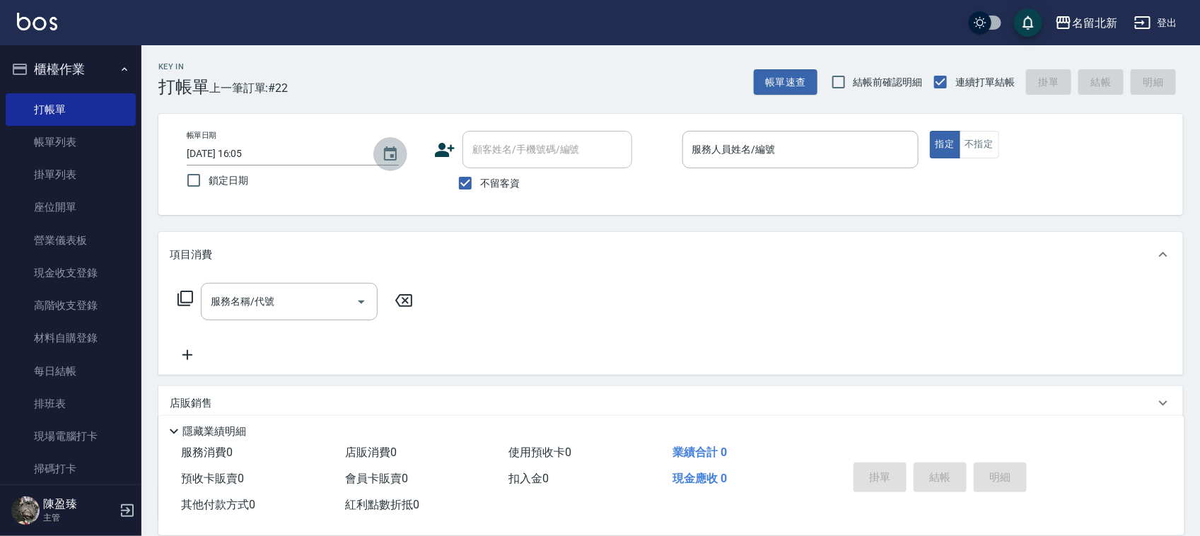
click at [394, 148] on icon "Choose date, selected date is 2025-08-22" at bounding box center [390, 153] width 13 height 14
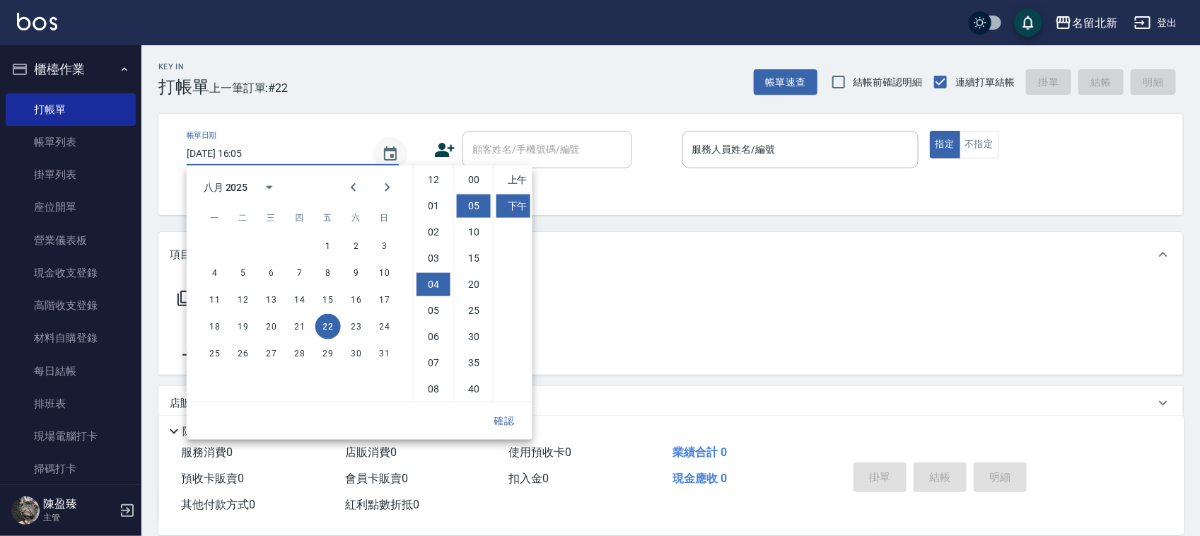
scroll to position [26, 0]
click at [242, 347] on button "26" at bounding box center [243, 353] width 25 height 25
type input "[DATE] 16:05"
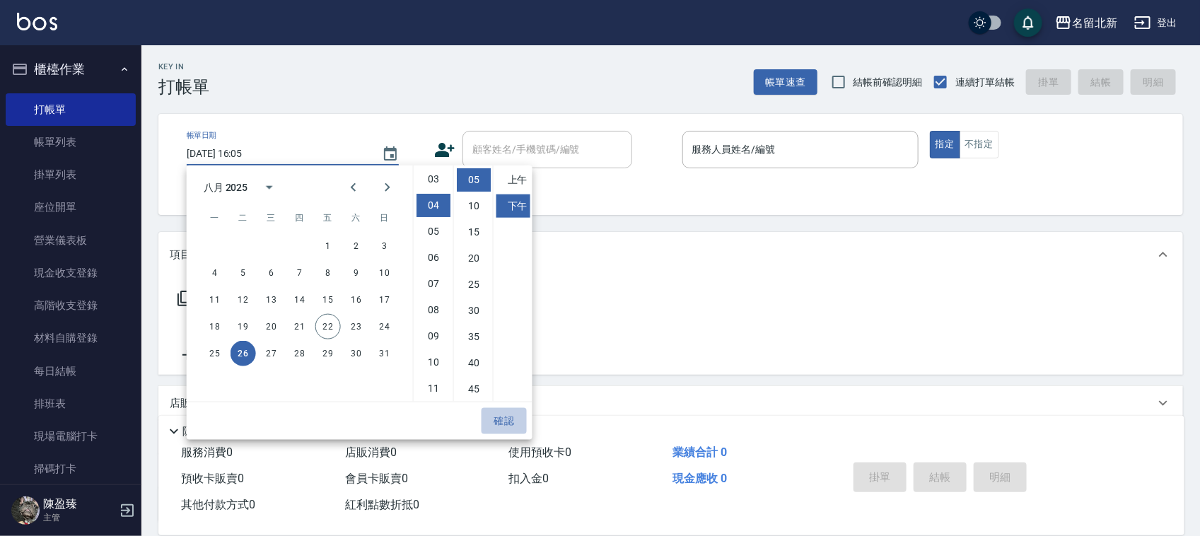
click at [506, 412] on button "確認" at bounding box center [504, 421] width 45 height 26
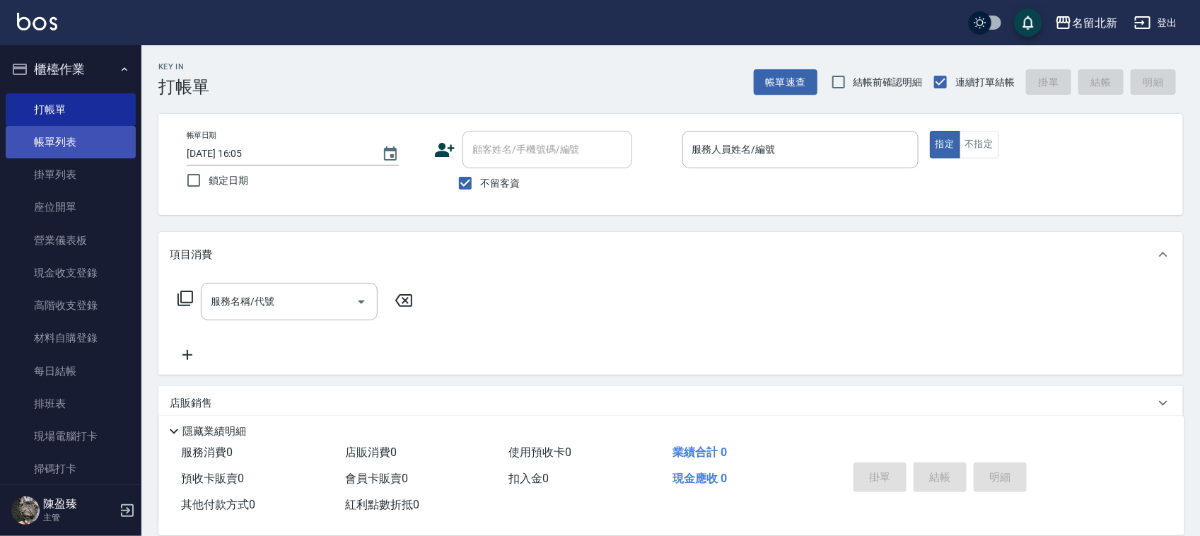
click at [82, 134] on link "帳單列表" at bounding box center [71, 142] width 130 height 33
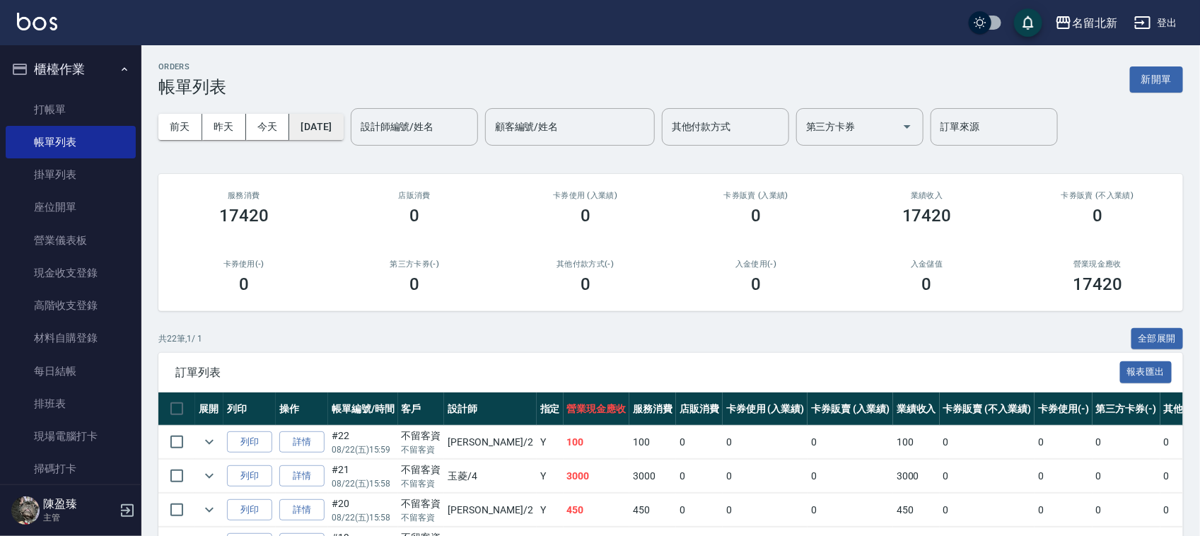
click at [341, 129] on button "[DATE]" at bounding box center [316, 127] width 54 height 26
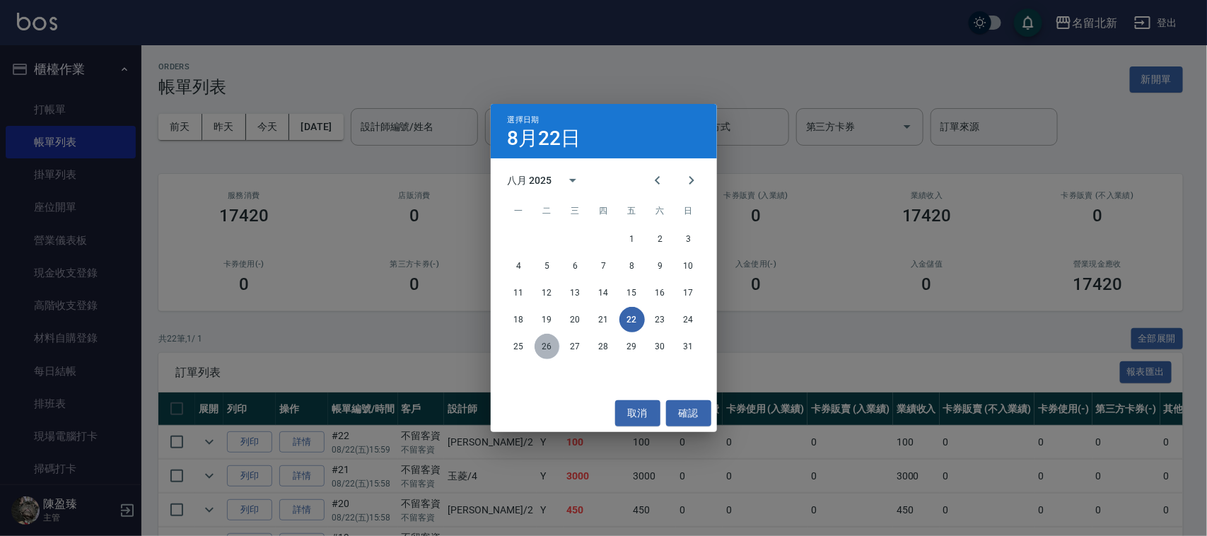
click at [546, 348] on button "26" at bounding box center [547, 346] width 25 height 25
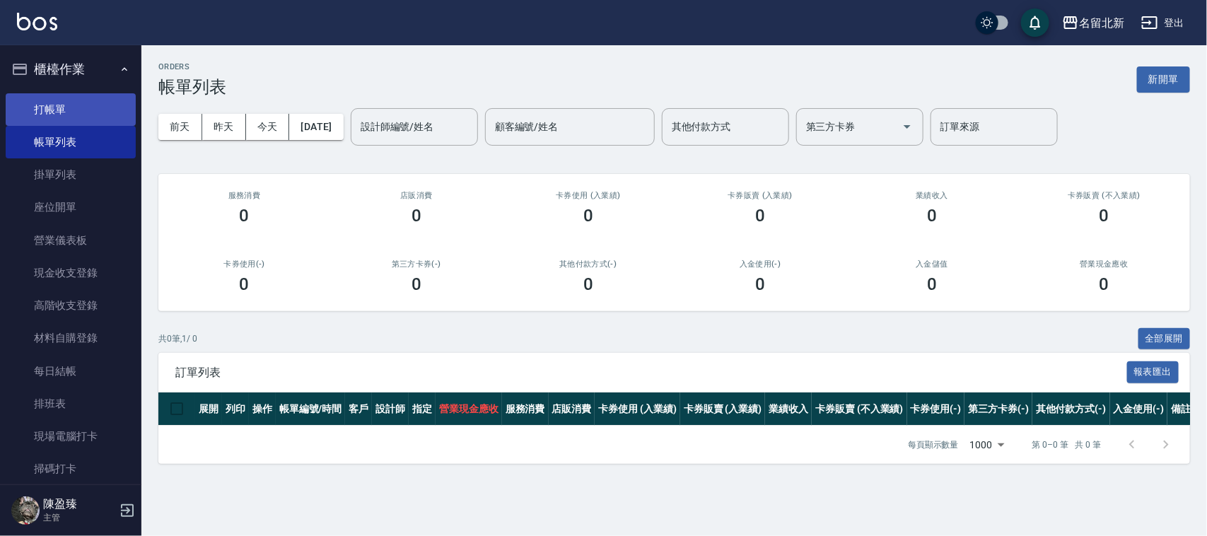
click at [40, 110] on link "打帳單" at bounding box center [71, 109] width 130 height 33
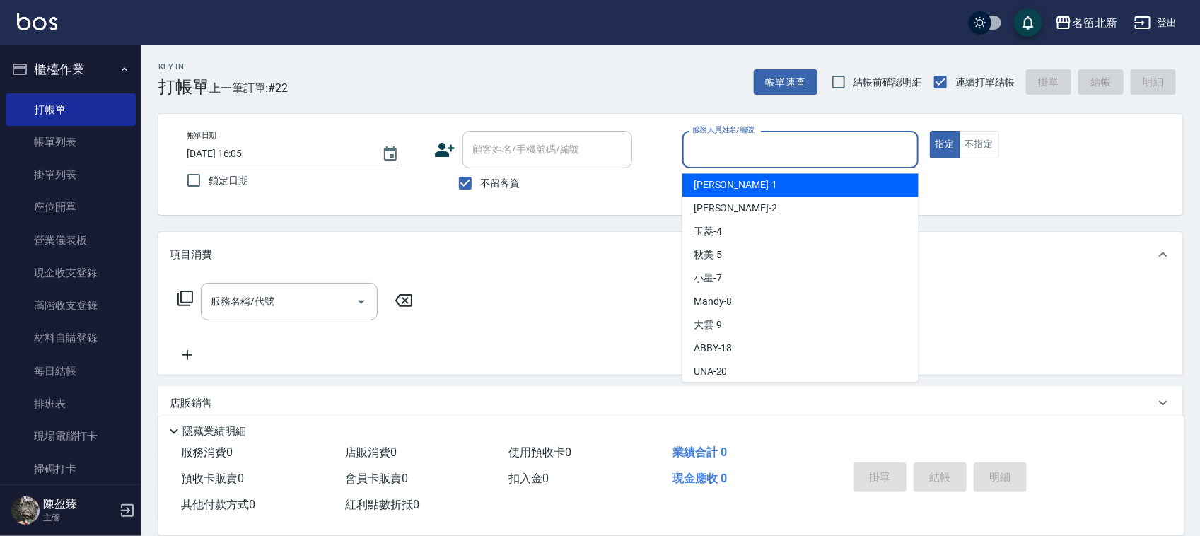
click at [713, 146] on input "服務人員姓名/編號" at bounding box center [800, 149] width 223 height 25
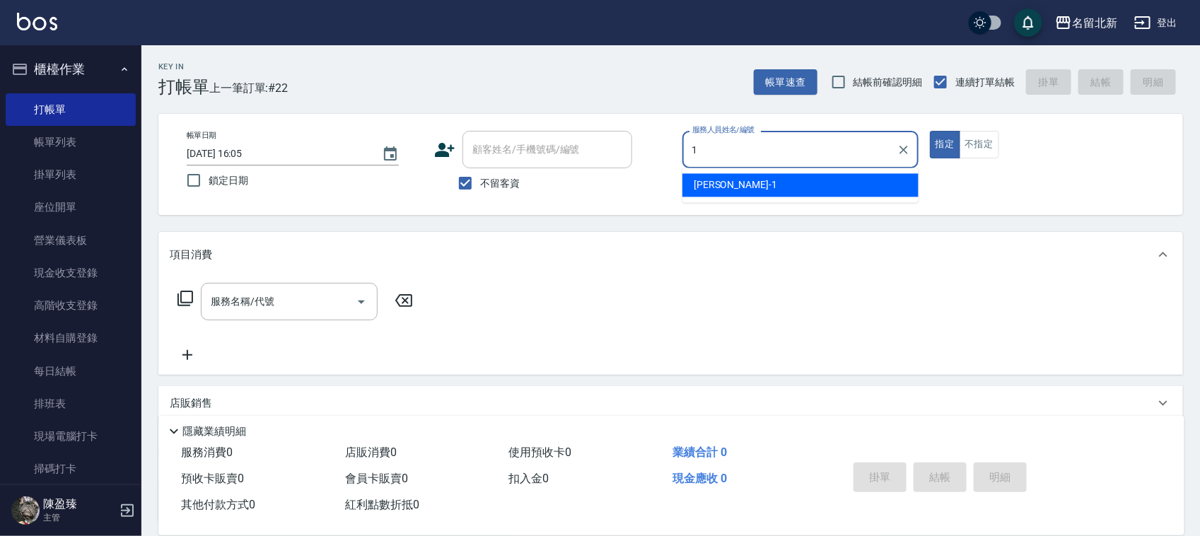
type input "[PERSON_NAME]-1"
type button "true"
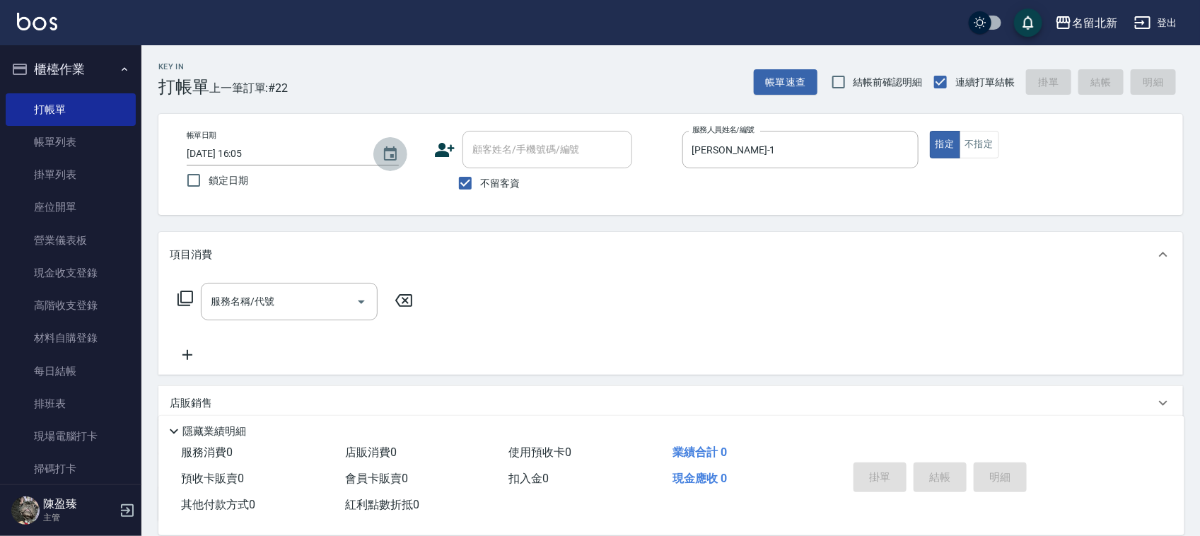
click at [390, 149] on icon "Choose date, selected date is 2025-08-22" at bounding box center [390, 153] width 13 height 14
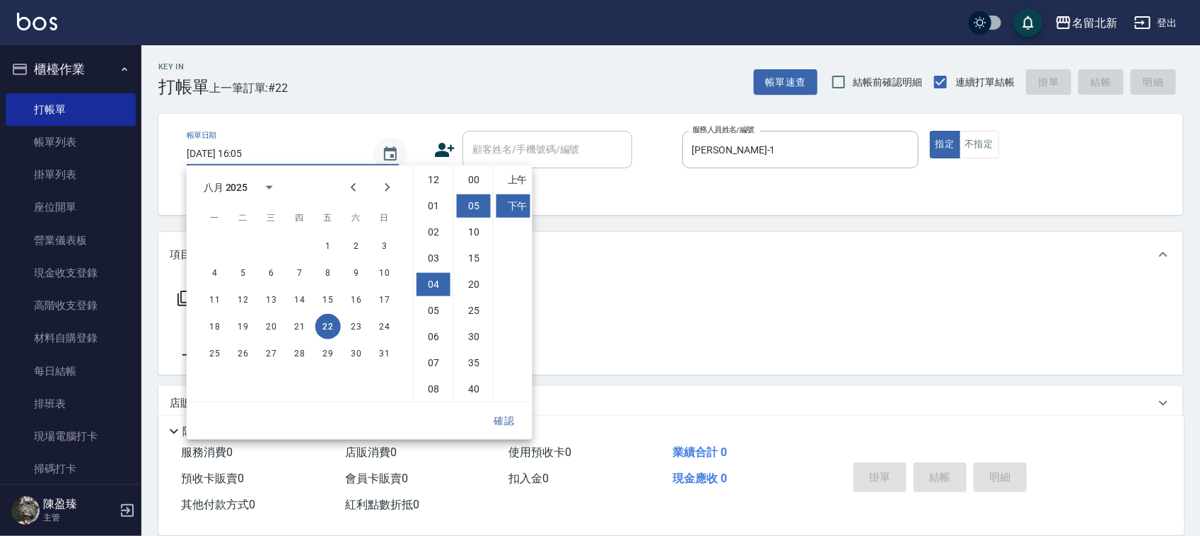
scroll to position [26, 0]
click at [237, 354] on button "26" at bounding box center [243, 353] width 25 height 25
type input "[DATE] 16:05"
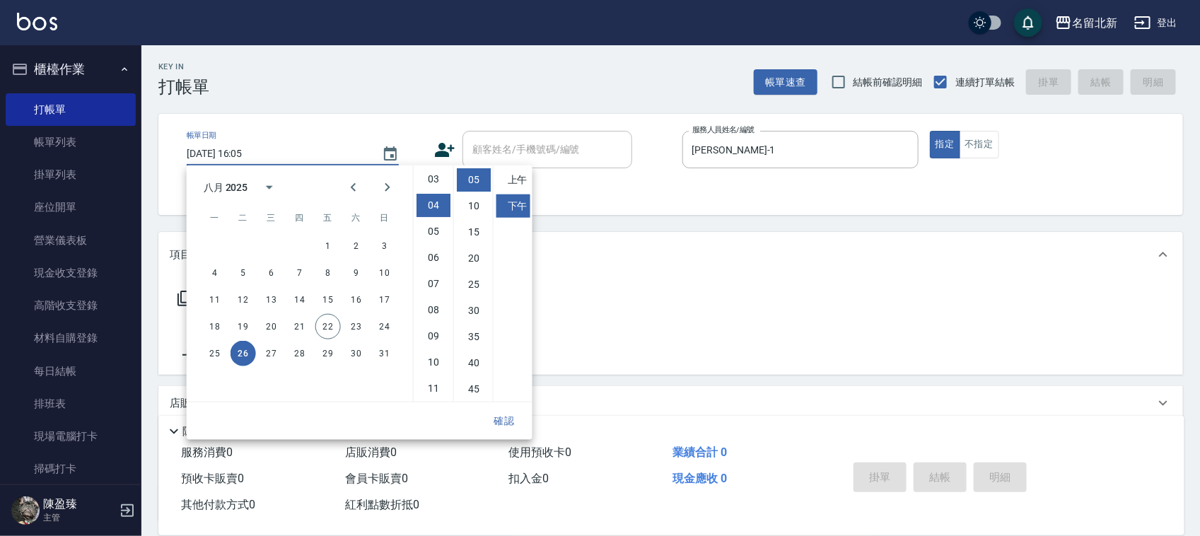
click at [495, 414] on button "確認" at bounding box center [504, 421] width 45 height 26
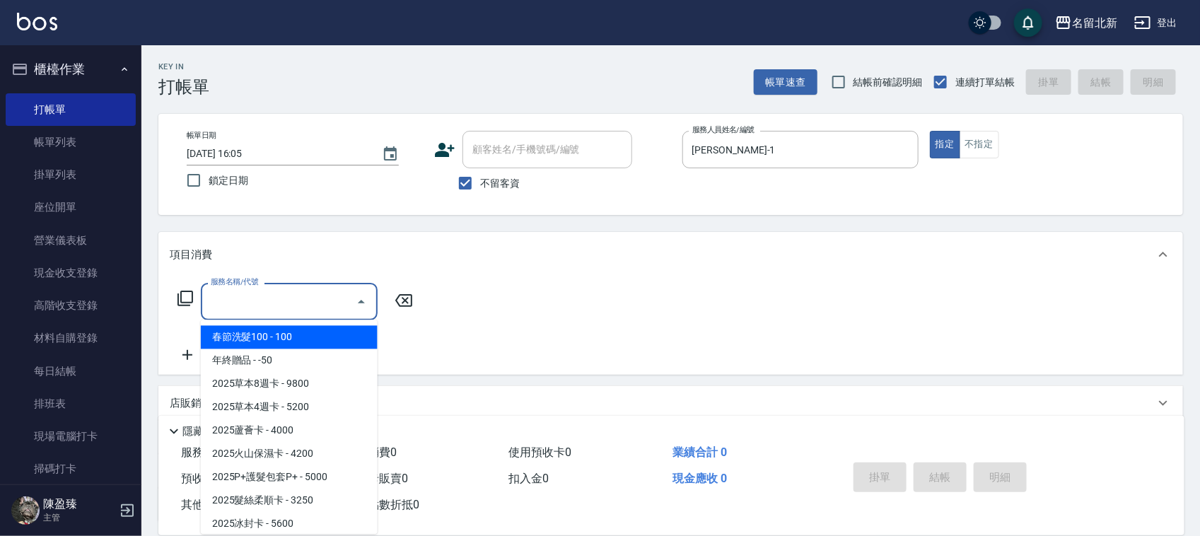
drag, startPoint x: 266, startPoint y: 302, endPoint x: 274, endPoint y: 306, distance: 8.9
click at [272, 306] on input "服務名稱/代號" at bounding box center [278, 301] width 143 height 25
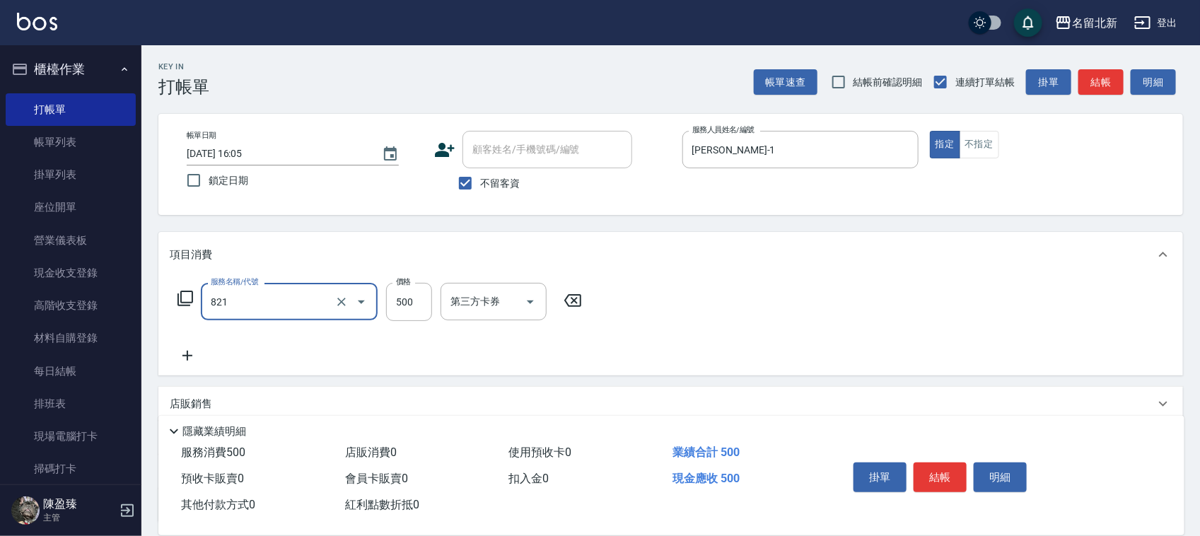
type input "2025草本4週(821)"
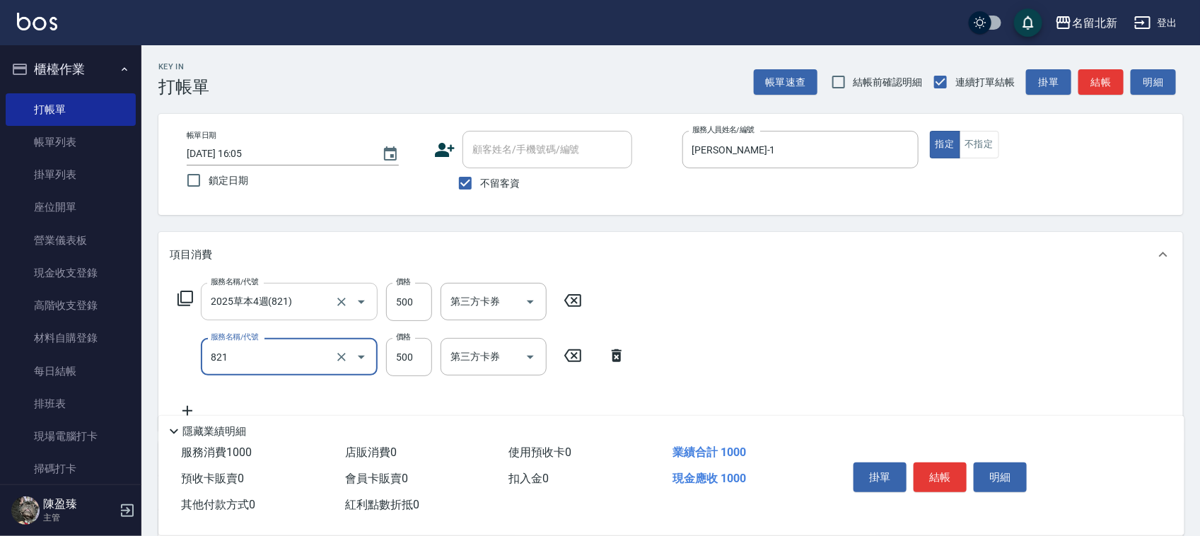
type input "2025草本4週(821)"
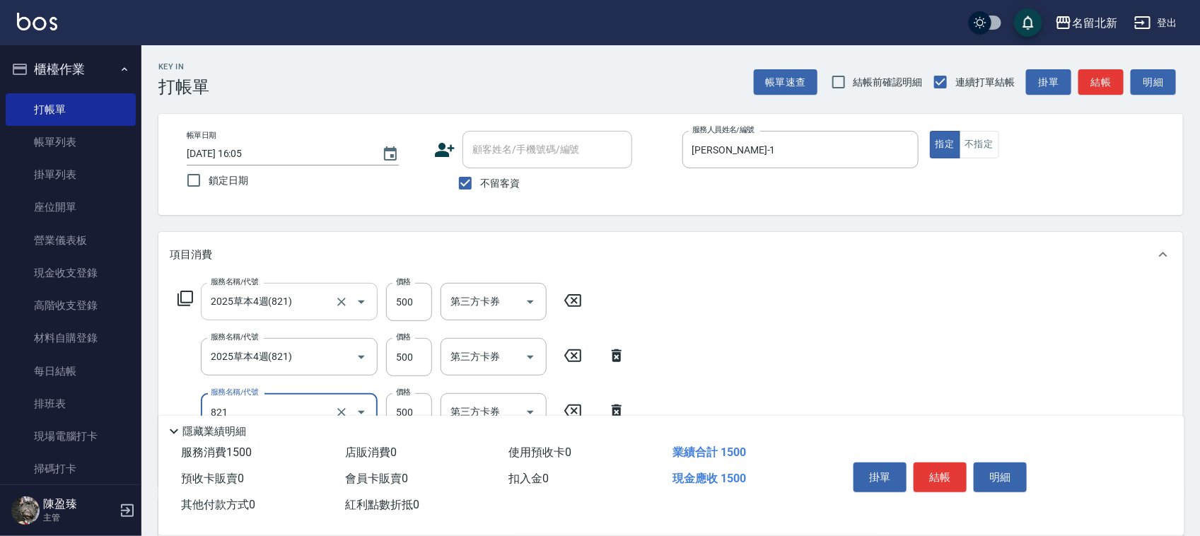
type input "2025草本4週(821)"
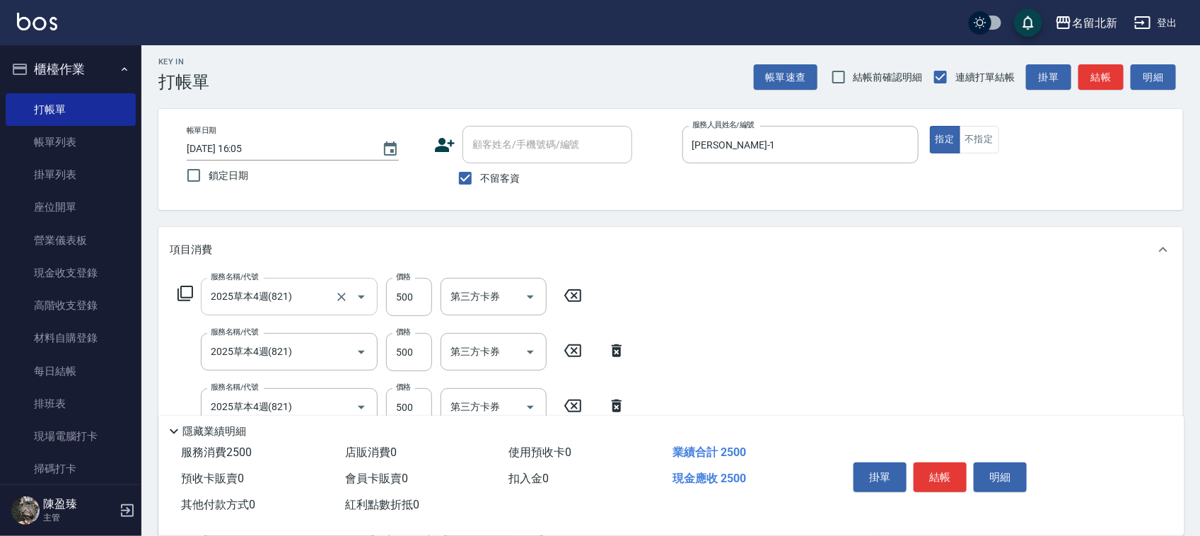
scroll to position [288, 0]
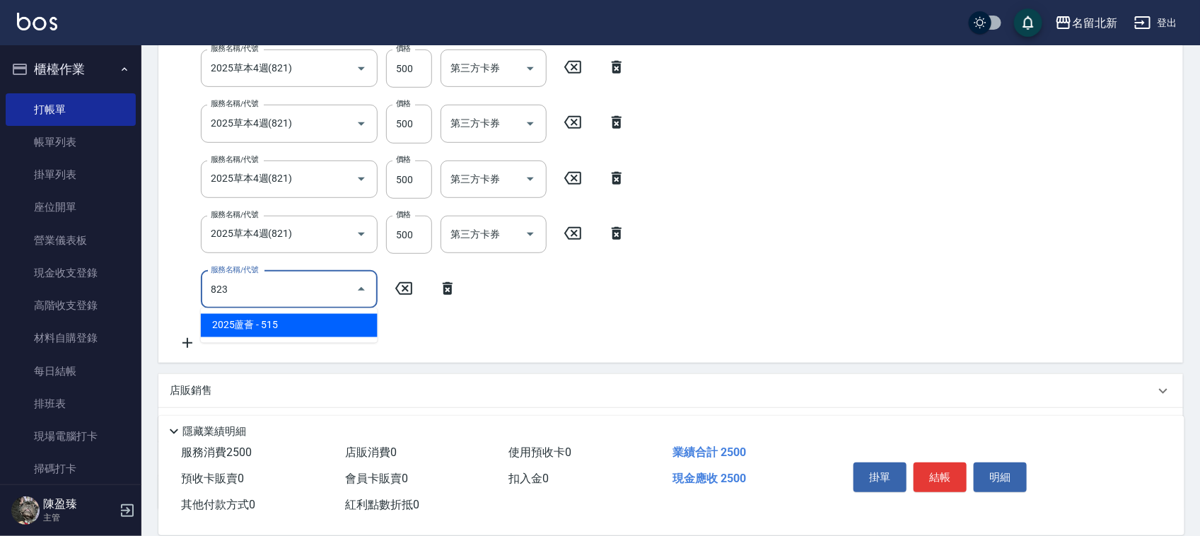
type input "2025蘆薈(823)"
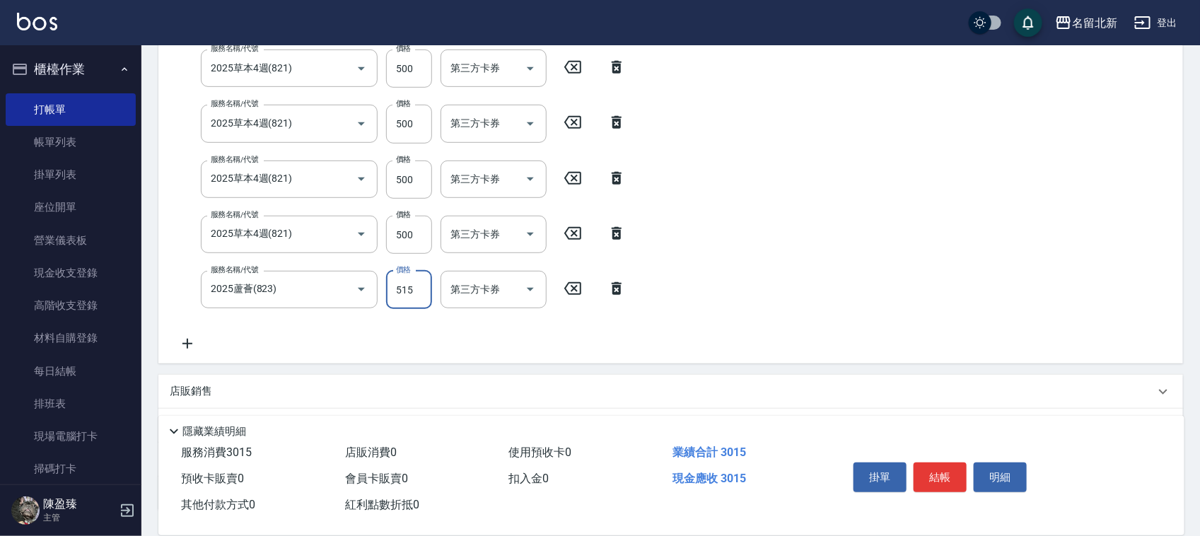
scroll to position [283, 0]
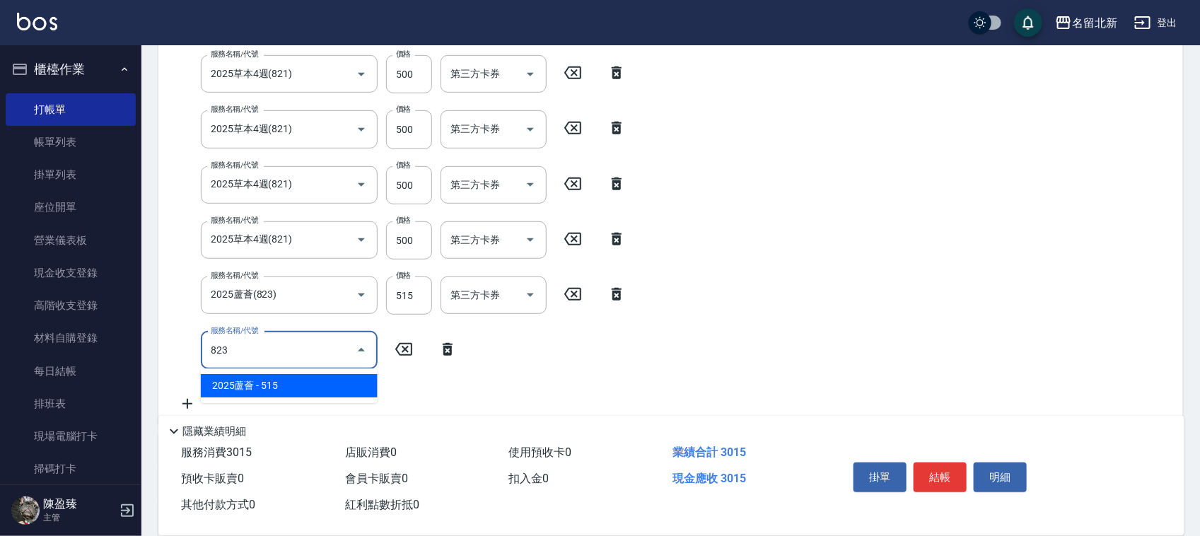
type input "2025蘆薈(823)"
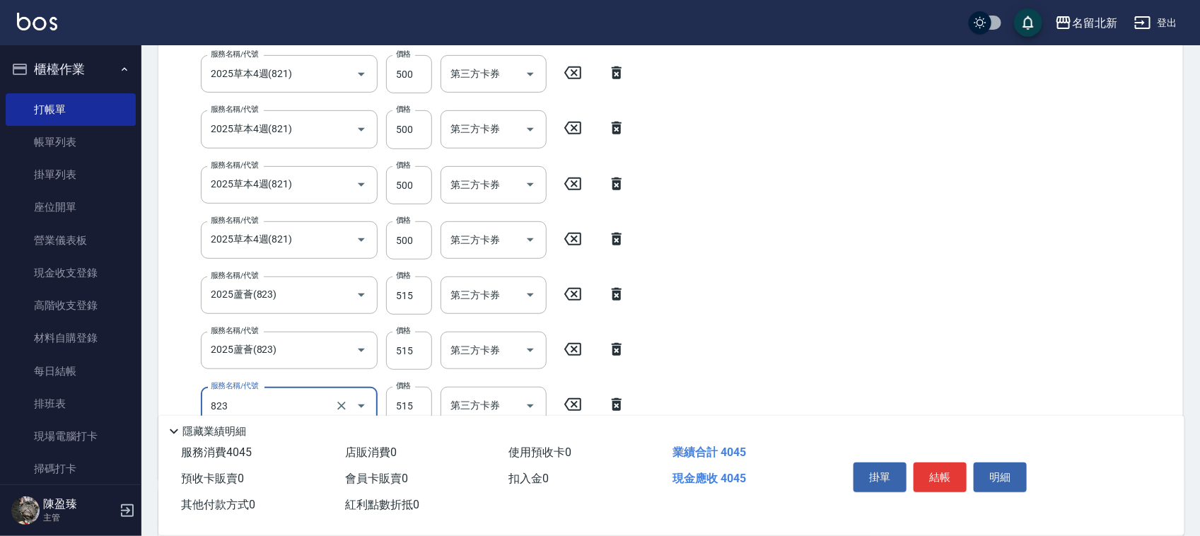
type input "2025蘆薈(823)"
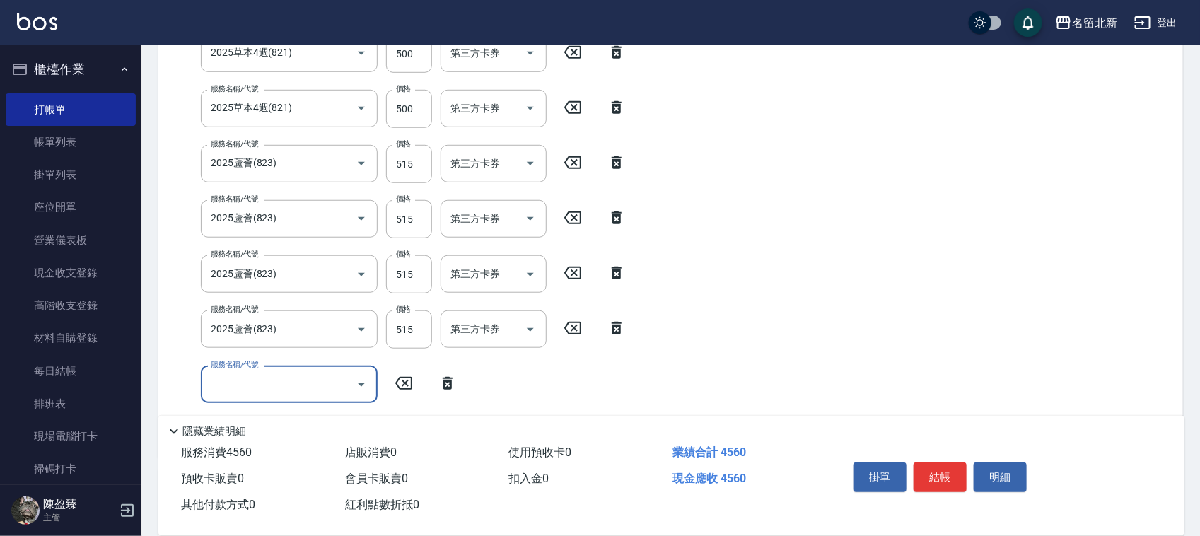
scroll to position [548, 0]
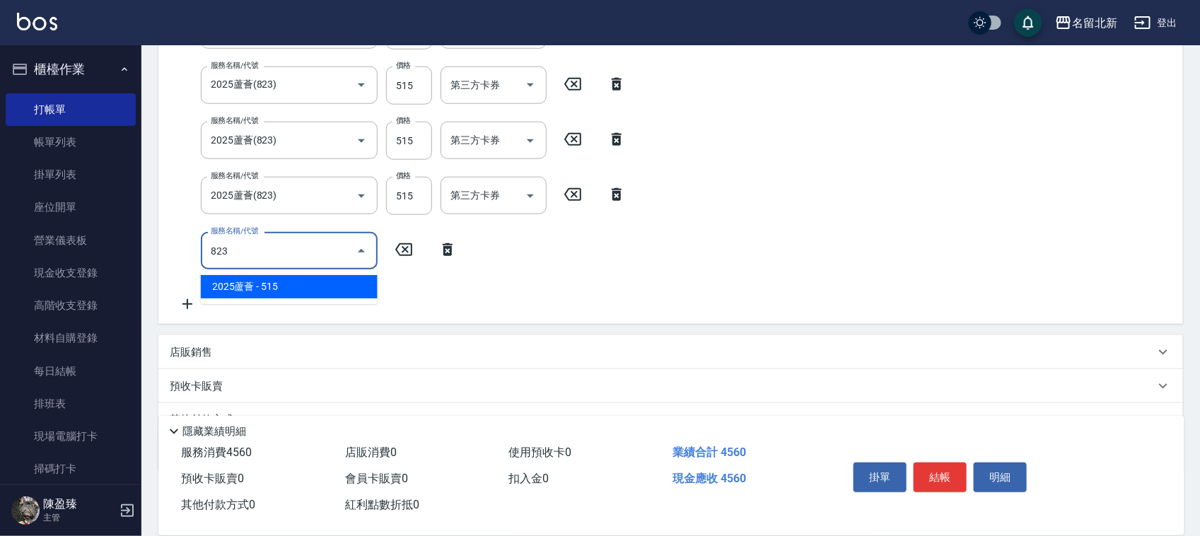
drag, startPoint x: 253, startPoint y: 255, endPoint x: 186, endPoint y: 265, distance: 68.0
click at [186, 265] on div "服務名稱/代號 823 服務名稱/代號" at bounding box center [318, 250] width 296 height 37
type input "823"
click at [615, 198] on icon at bounding box center [617, 194] width 10 height 13
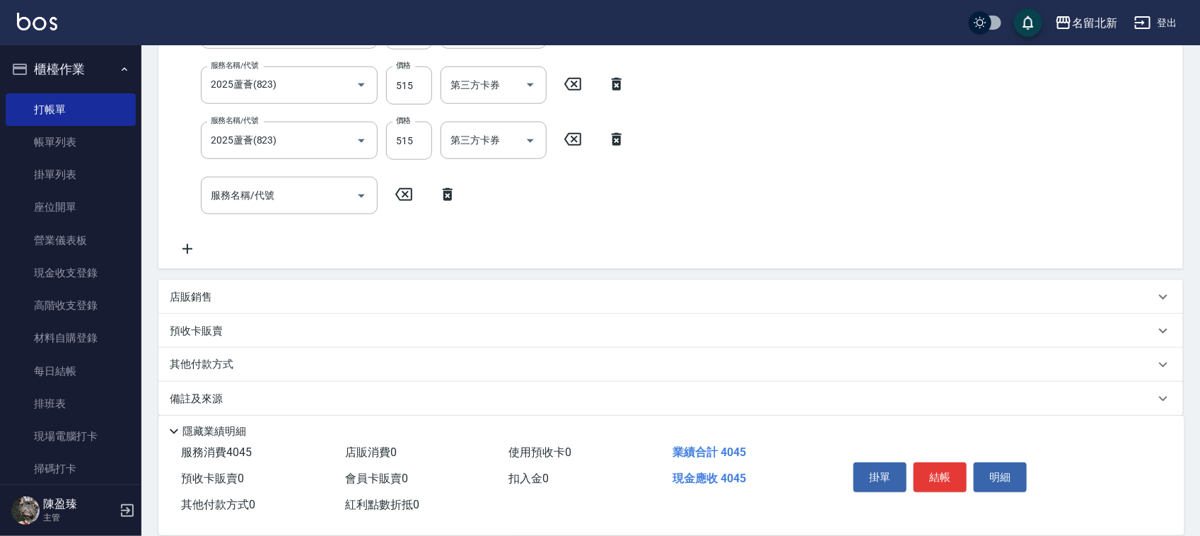
drag, startPoint x: 621, startPoint y: 136, endPoint x: 620, endPoint y: 119, distance: 17.7
click at [621, 139] on icon at bounding box center [616, 139] width 35 height 17
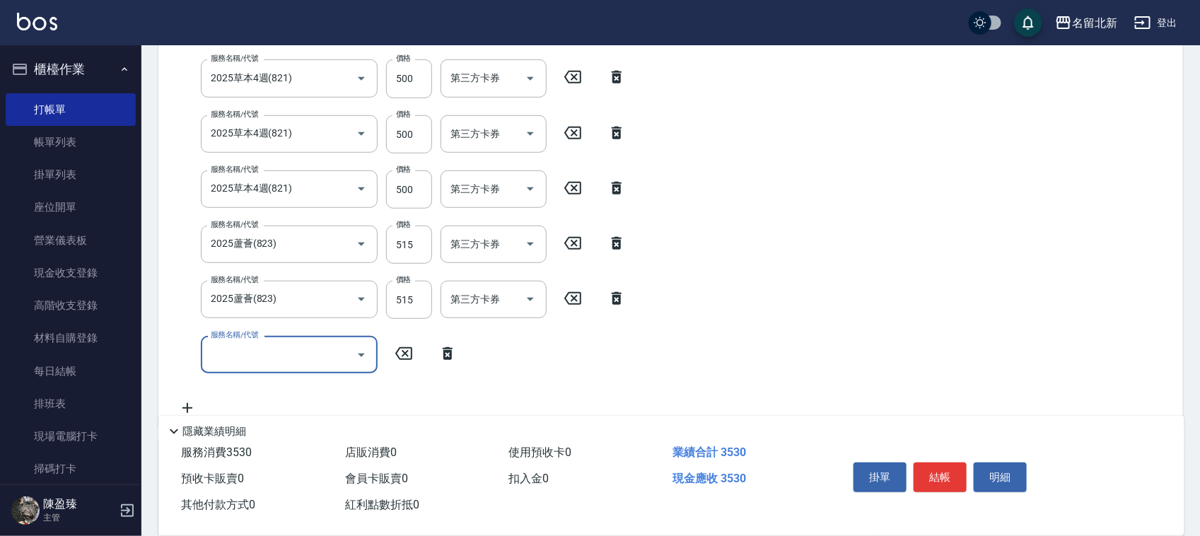
scroll to position [329, 0]
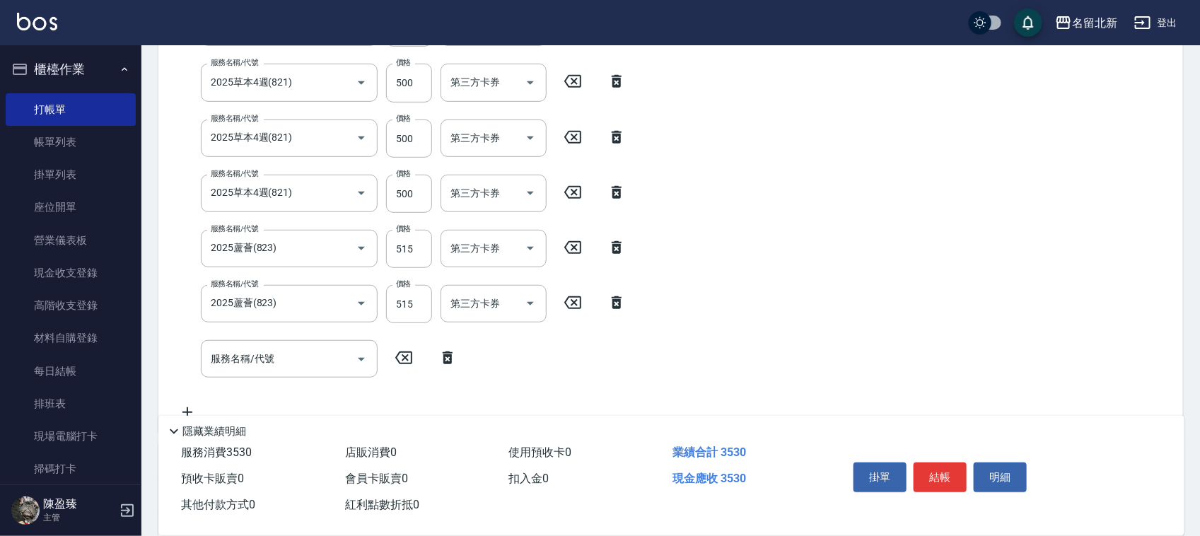
click at [614, 244] on icon at bounding box center [617, 247] width 10 height 13
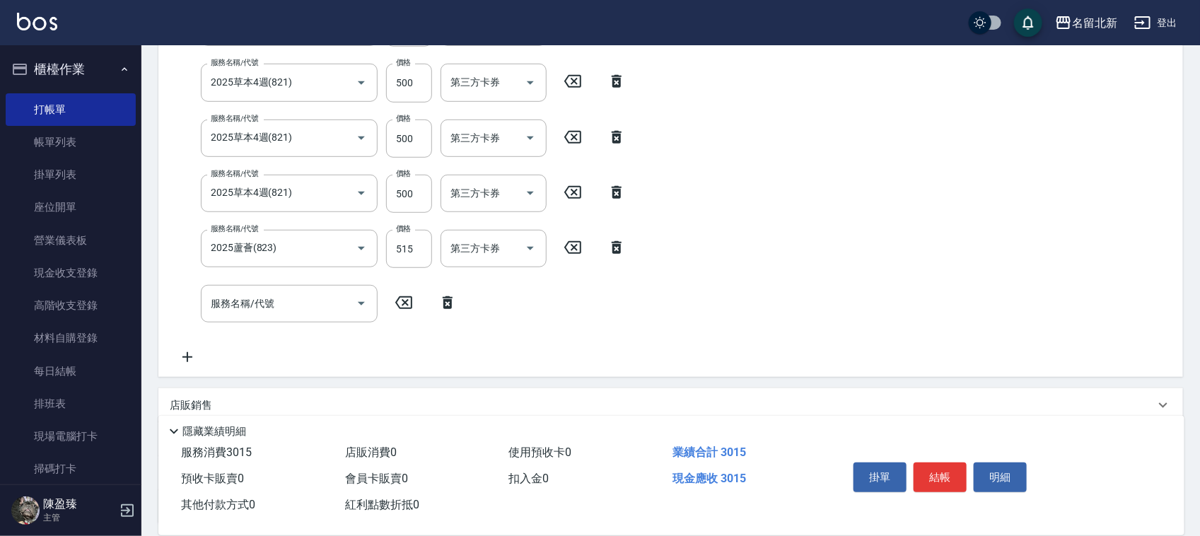
click at [614, 244] on icon at bounding box center [617, 247] width 10 height 13
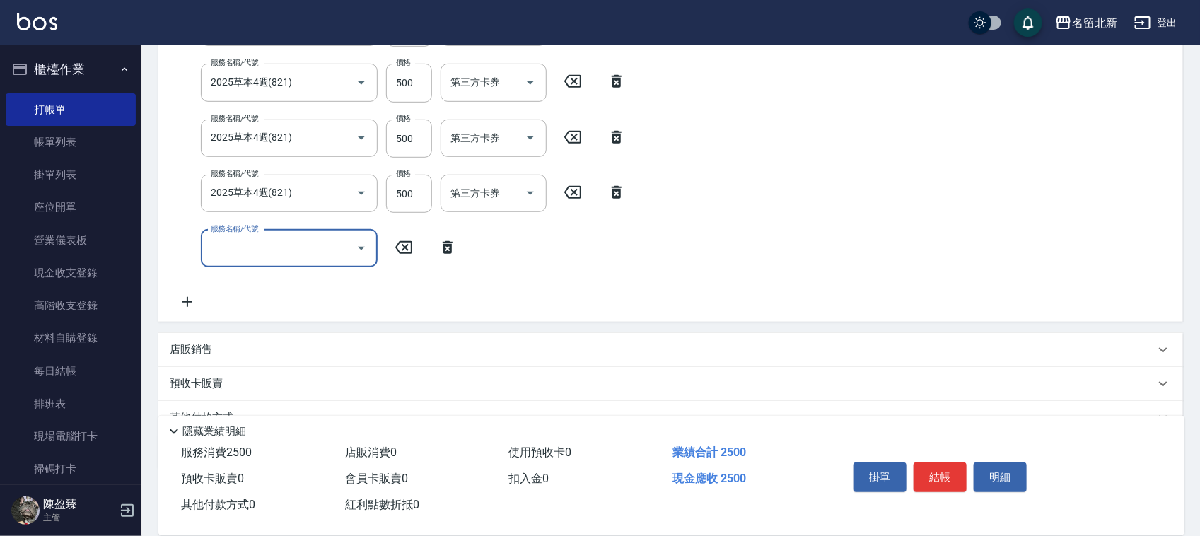
click at [251, 245] on input "服務名稱/代號" at bounding box center [278, 248] width 143 height 25
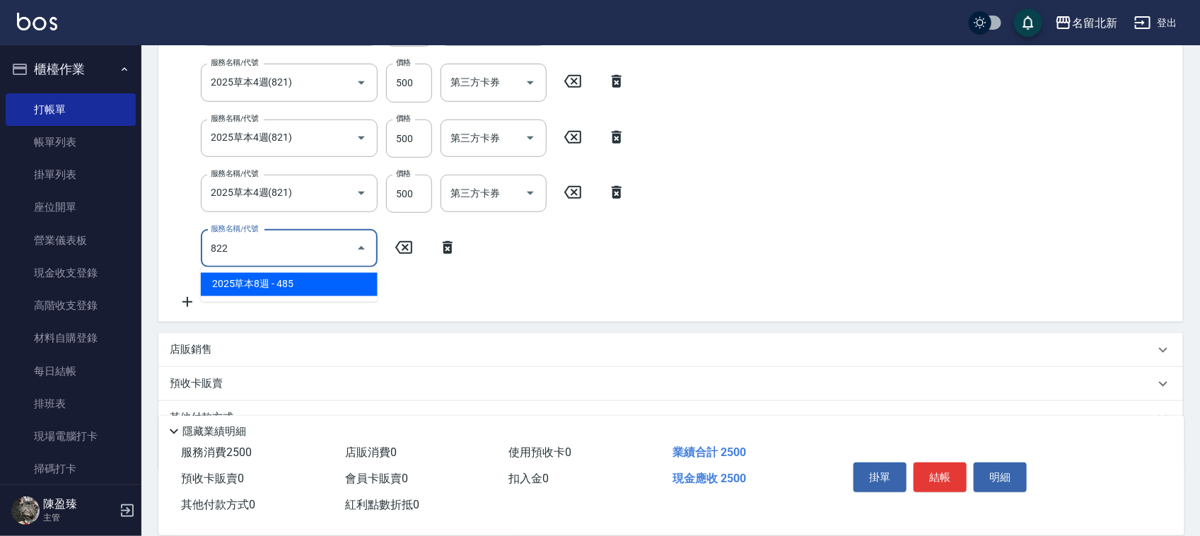
drag, startPoint x: 234, startPoint y: 242, endPoint x: 220, endPoint y: 249, distance: 15.8
click at [193, 245] on div "服務名稱/代號 822 服務名稱/代號" at bounding box center [318, 248] width 296 height 37
click at [263, 245] on input "822" at bounding box center [278, 248] width 143 height 25
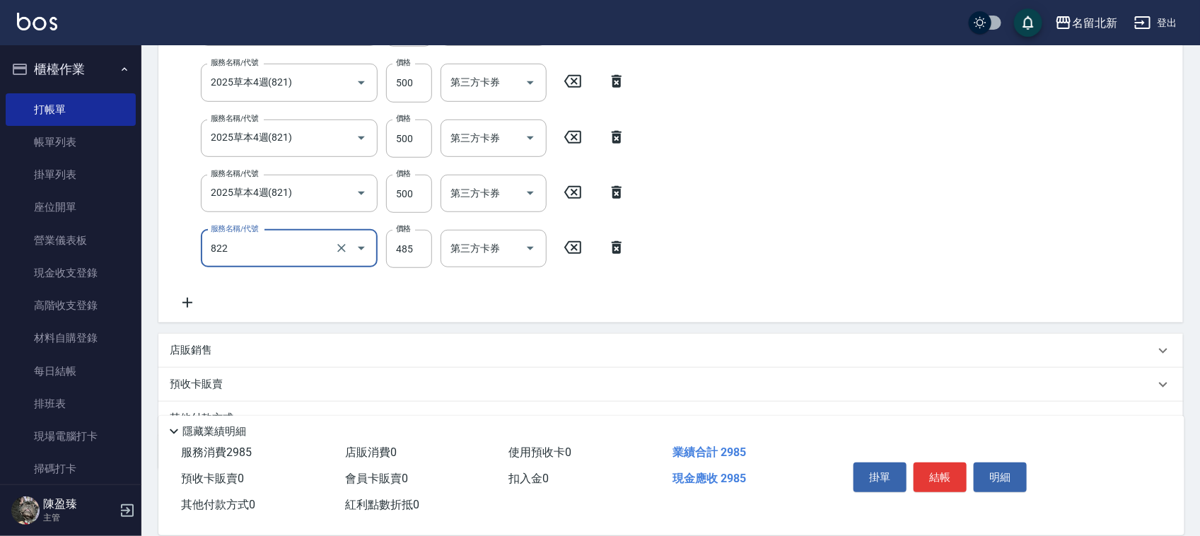
type input "2025草本8週(822)"
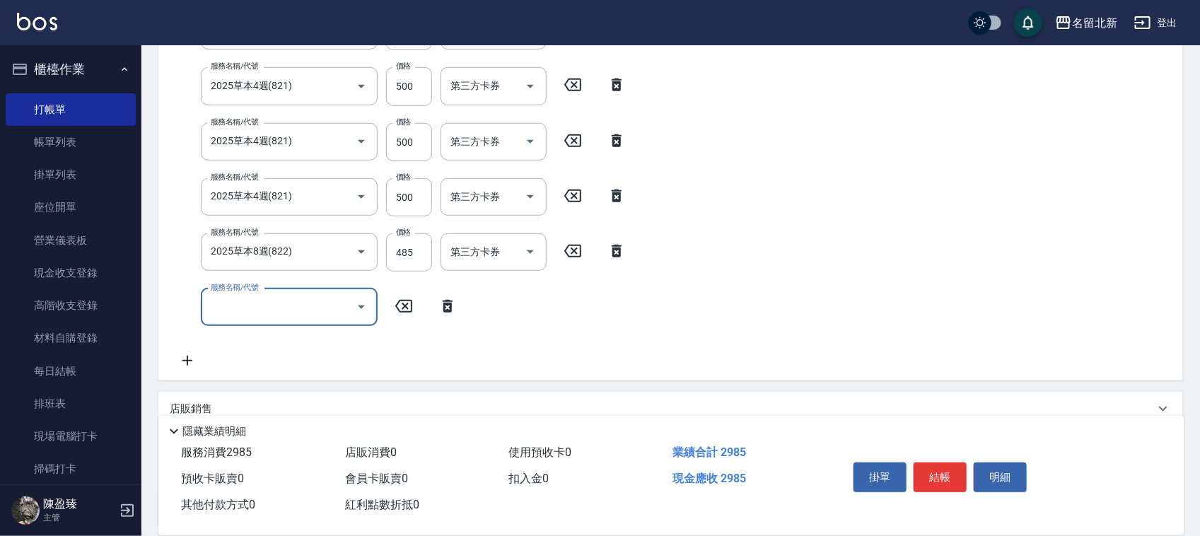
scroll to position [364, 0]
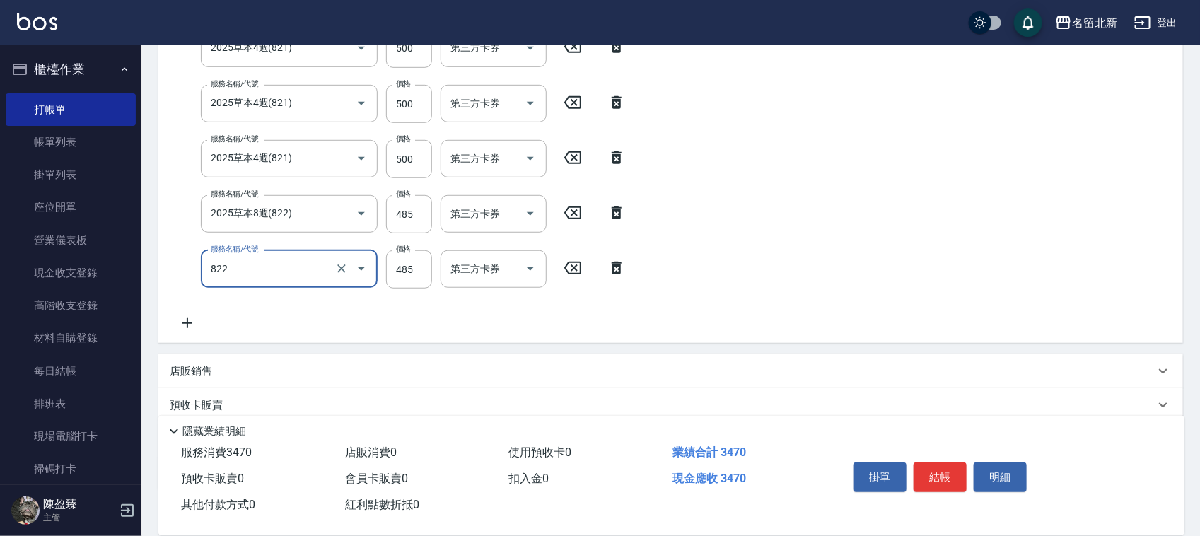
type input "2025草本8週(822)"
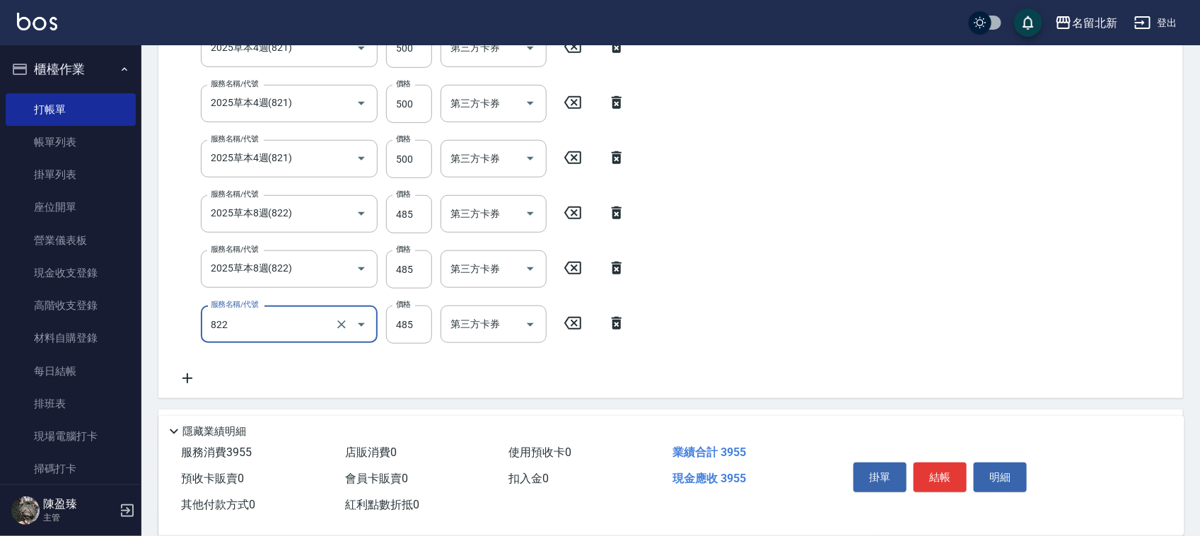
type input "2025草本8週(822)"
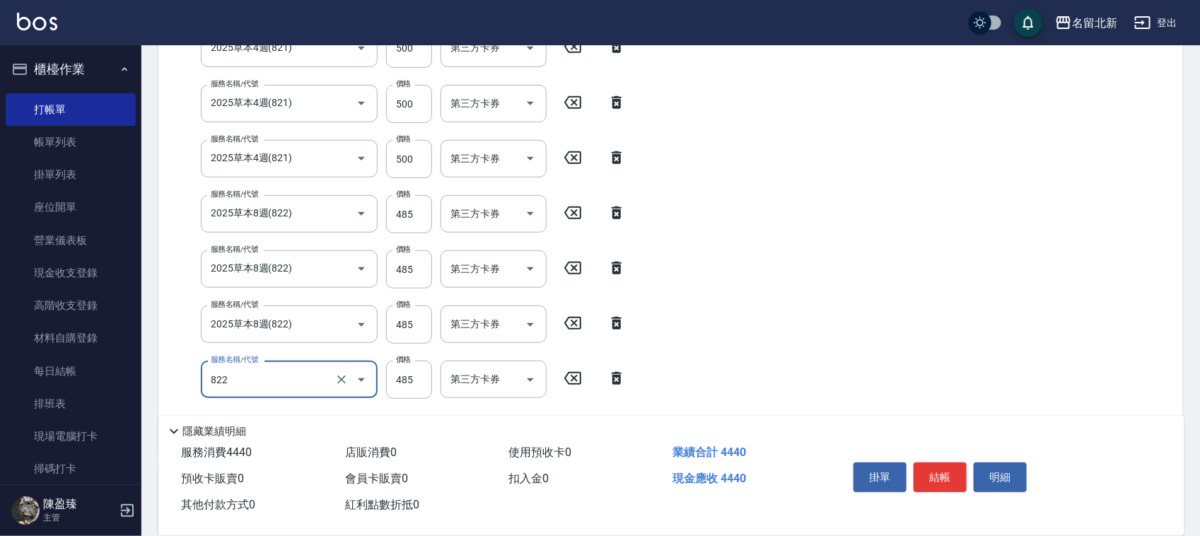
type input "2025草本8週(822)"
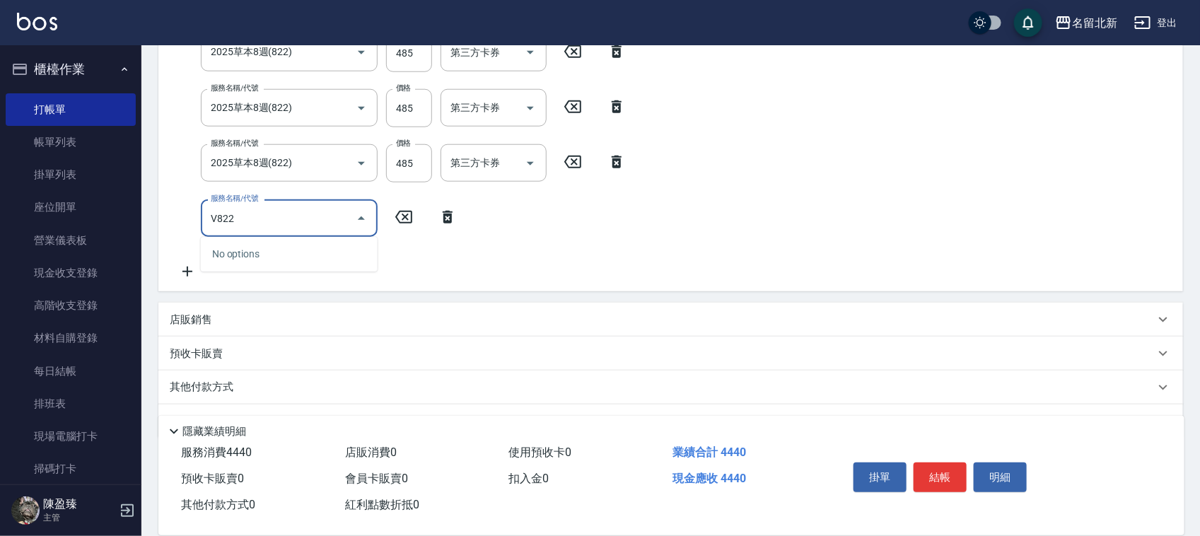
scroll to position [617, 0]
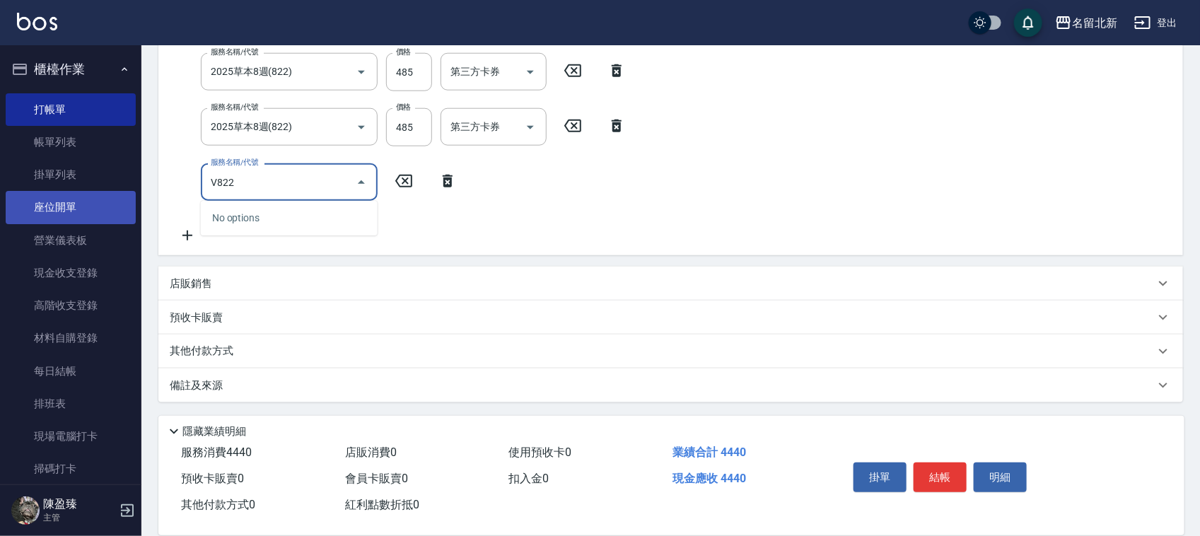
drag, startPoint x: 223, startPoint y: 188, endPoint x: 128, endPoint y: 193, distance: 95.6
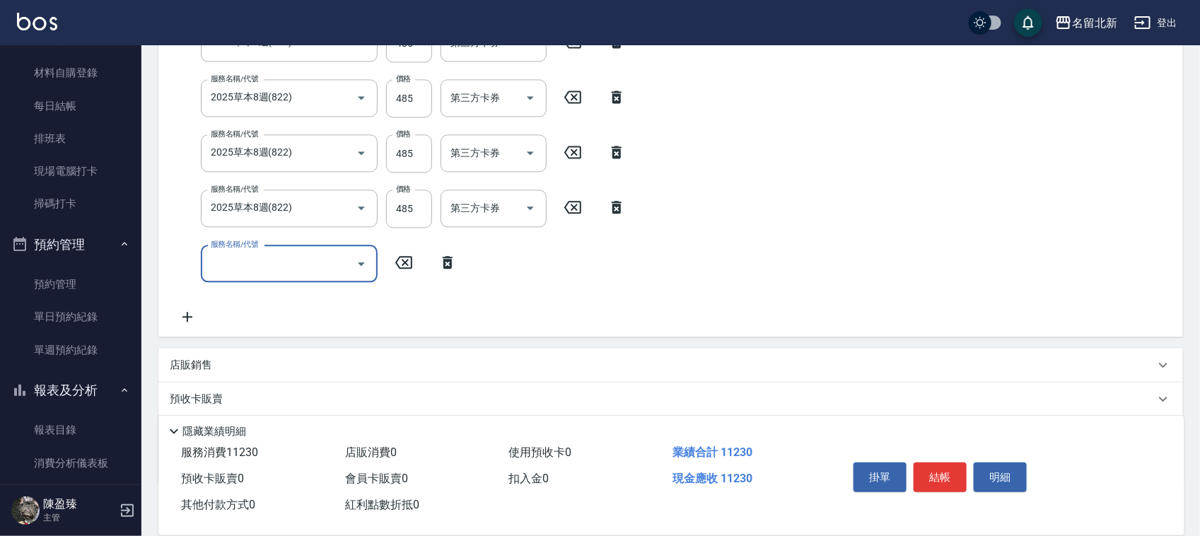
scroll to position [1312, 0]
click at [617, 196] on icon at bounding box center [616, 203] width 35 height 17
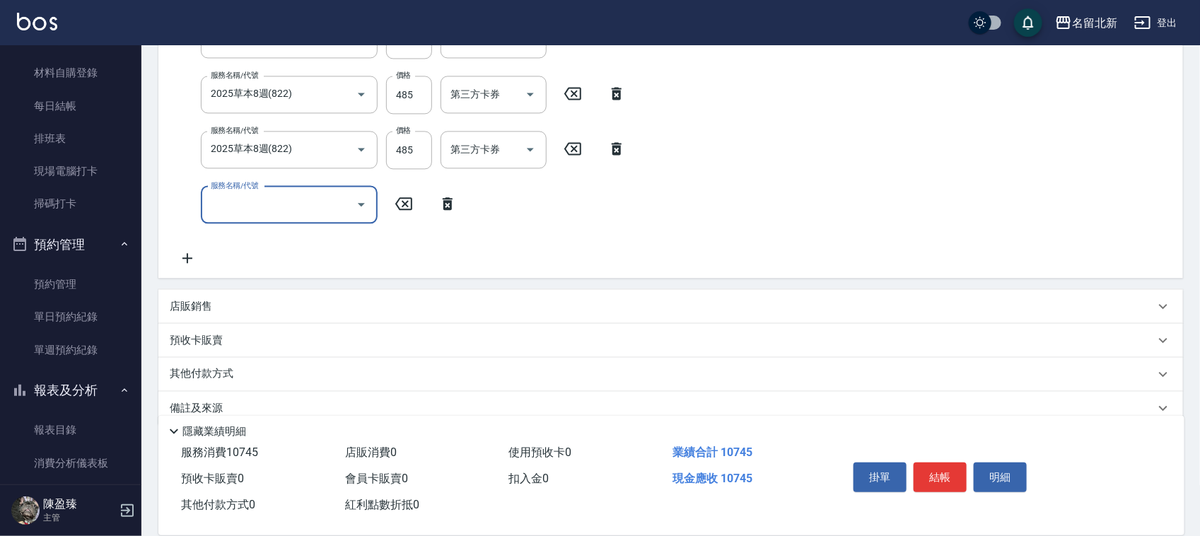
paste input "822"
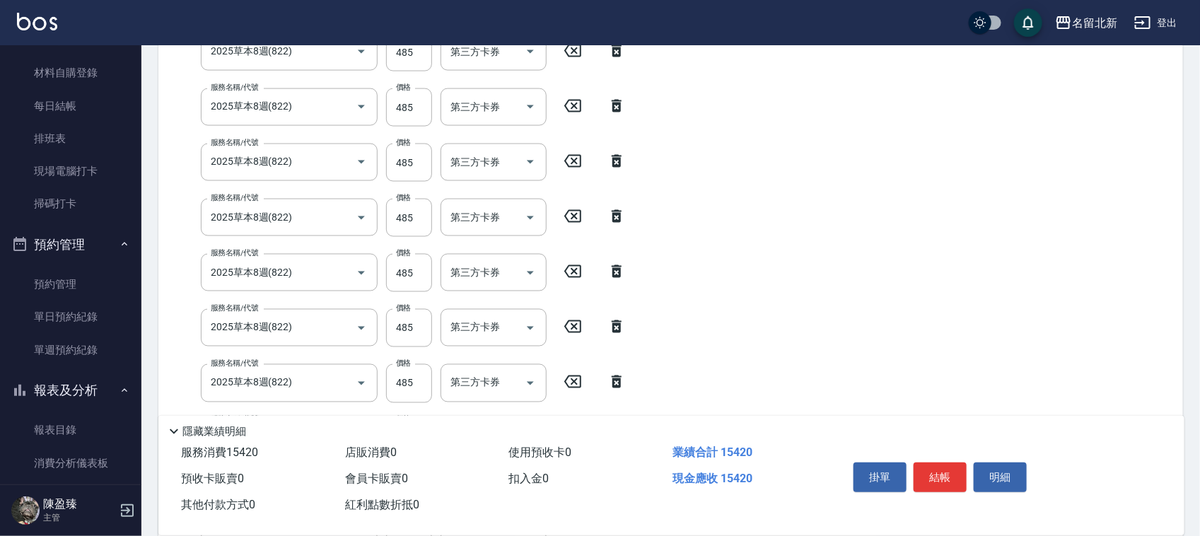
scroll to position [1071, 0]
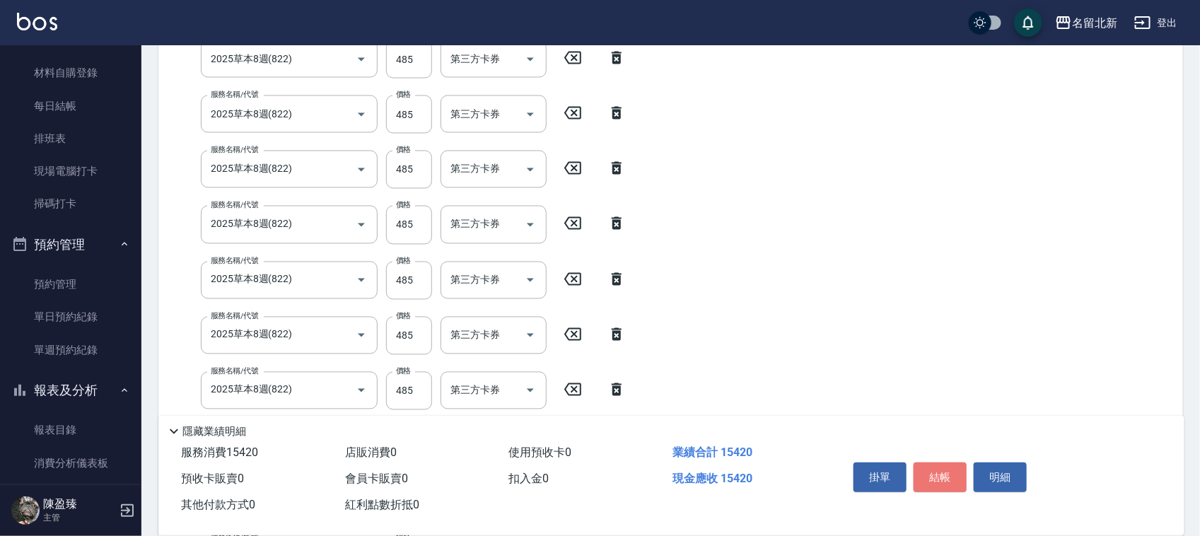
click at [949, 474] on button "結帳" at bounding box center [940, 477] width 53 height 30
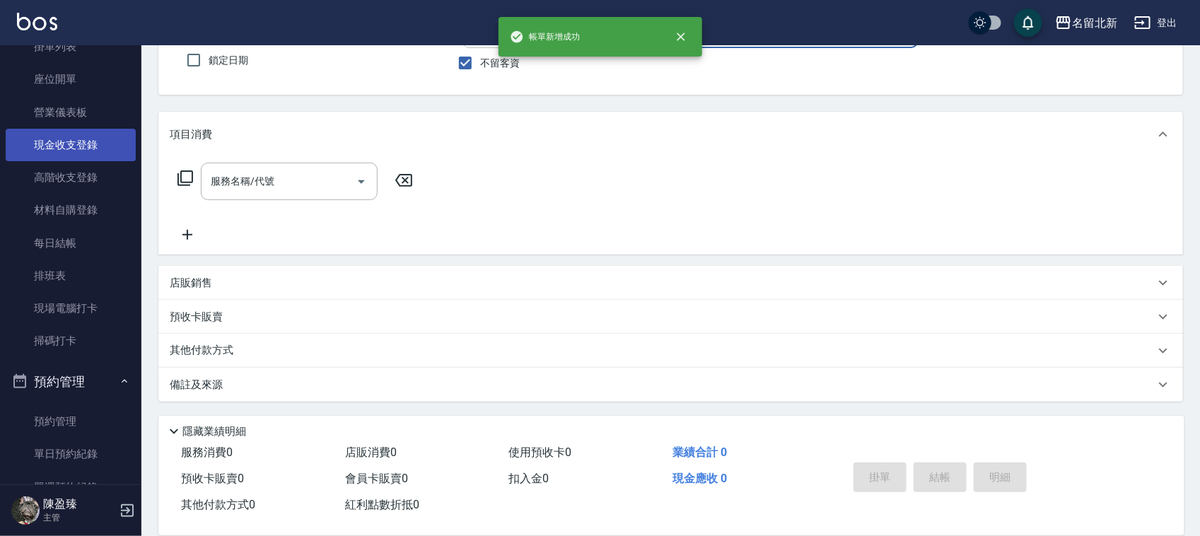
scroll to position [0, 0]
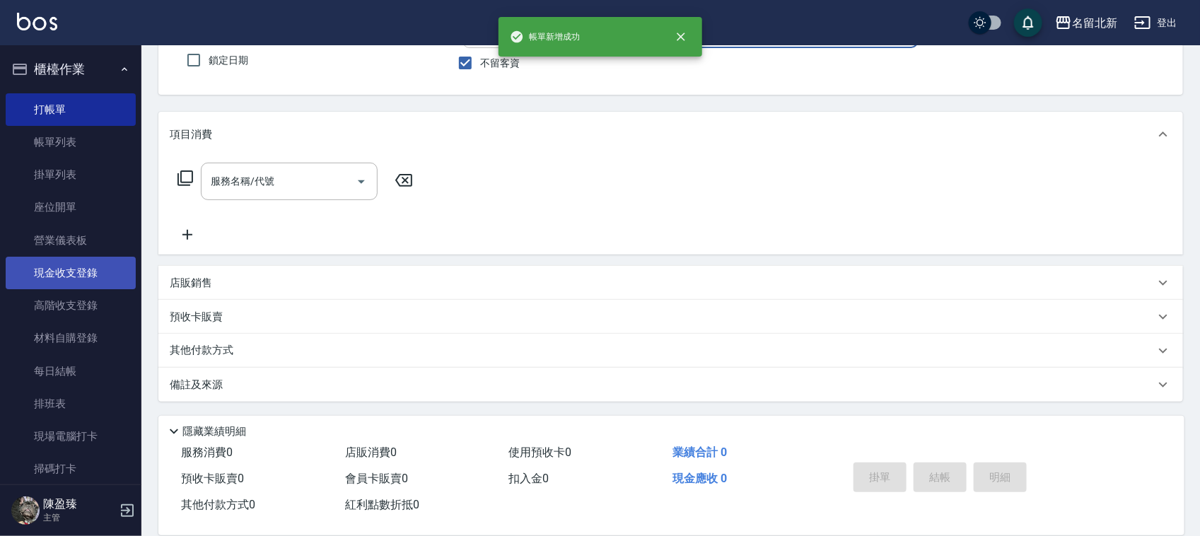
click at [83, 274] on link "現金收支登錄" at bounding box center [71, 273] width 130 height 33
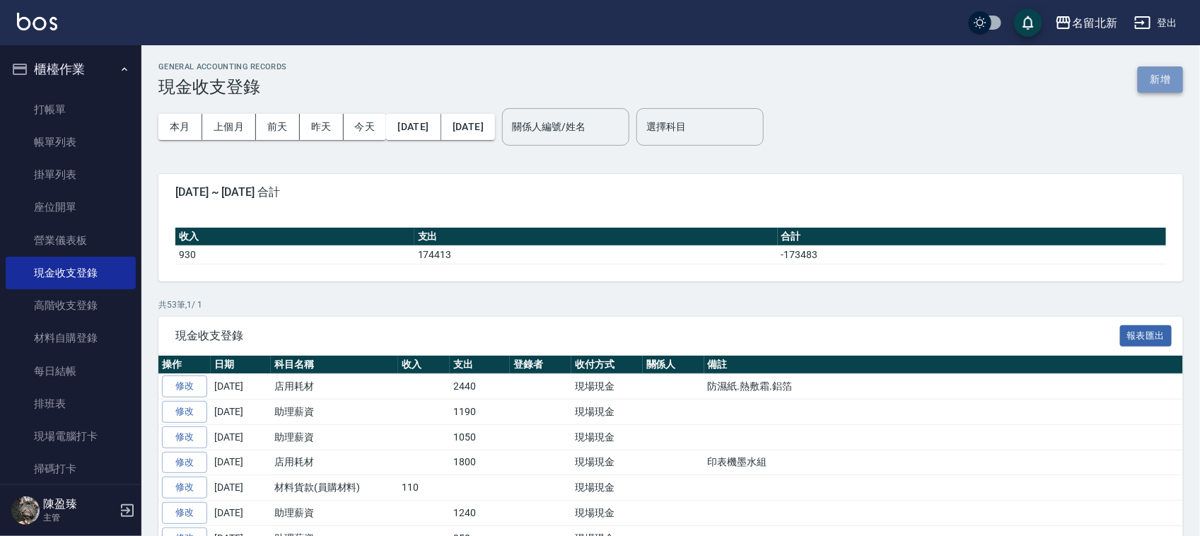
click at [1150, 83] on button "新增" at bounding box center [1160, 79] width 45 height 26
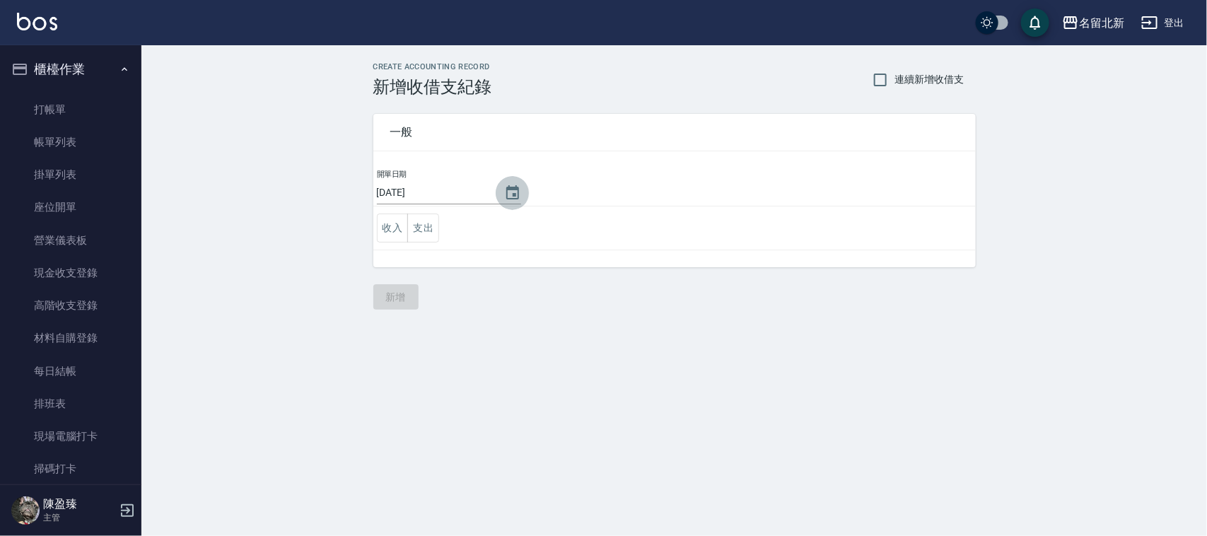
click at [513, 185] on icon "Choose date, selected date is 2025-08-22" at bounding box center [512, 193] width 17 height 17
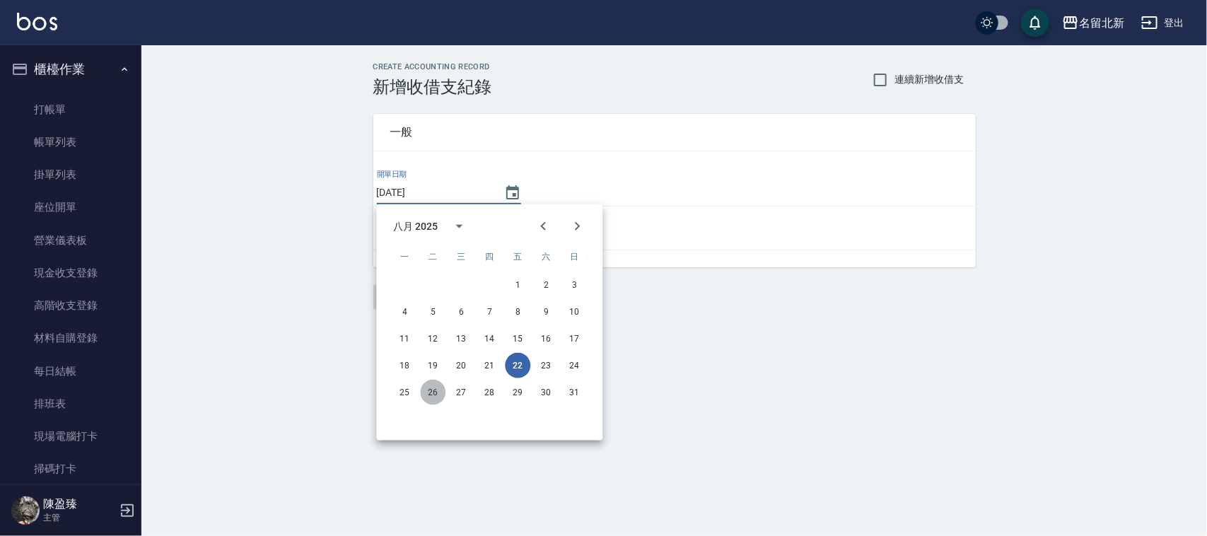
click at [435, 390] on button "26" at bounding box center [433, 392] width 25 height 25
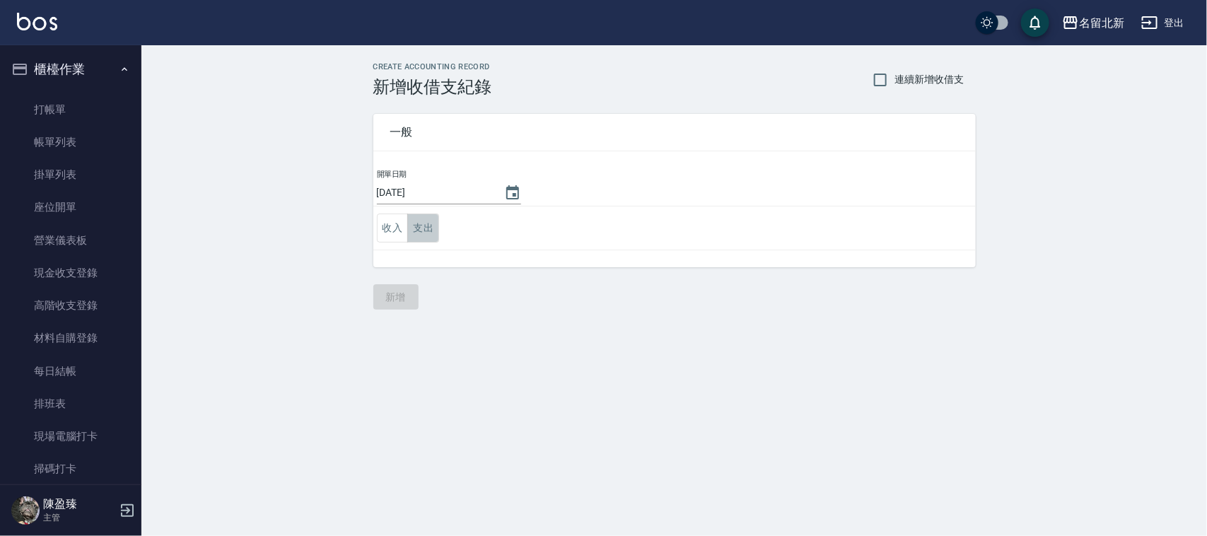
click at [426, 223] on button "支出" at bounding box center [423, 228] width 32 height 29
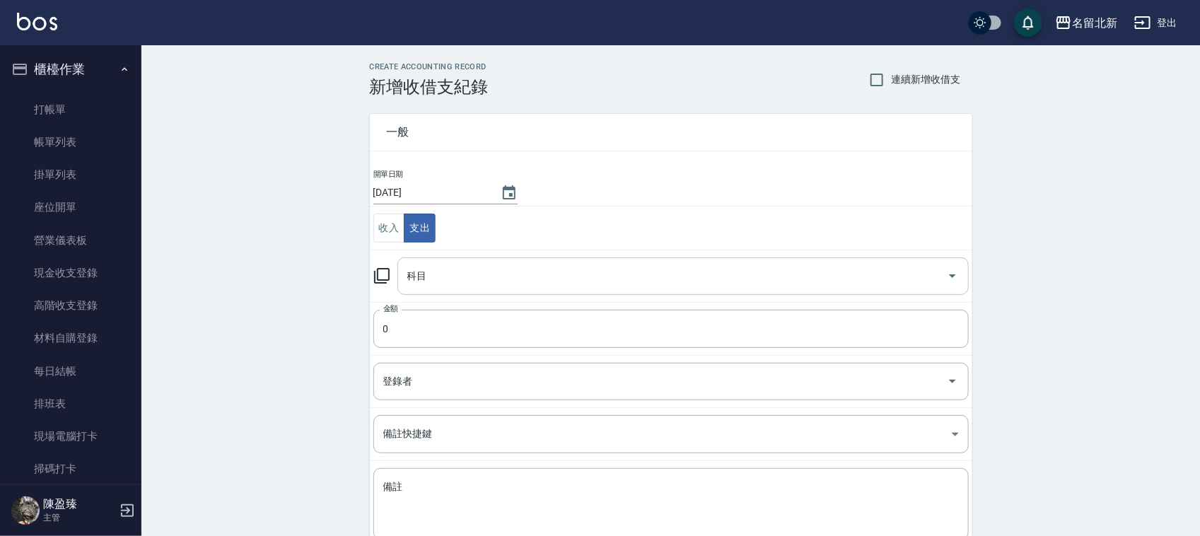
click at [460, 288] on input "科目" at bounding box center [672, 276] width 537 height 25
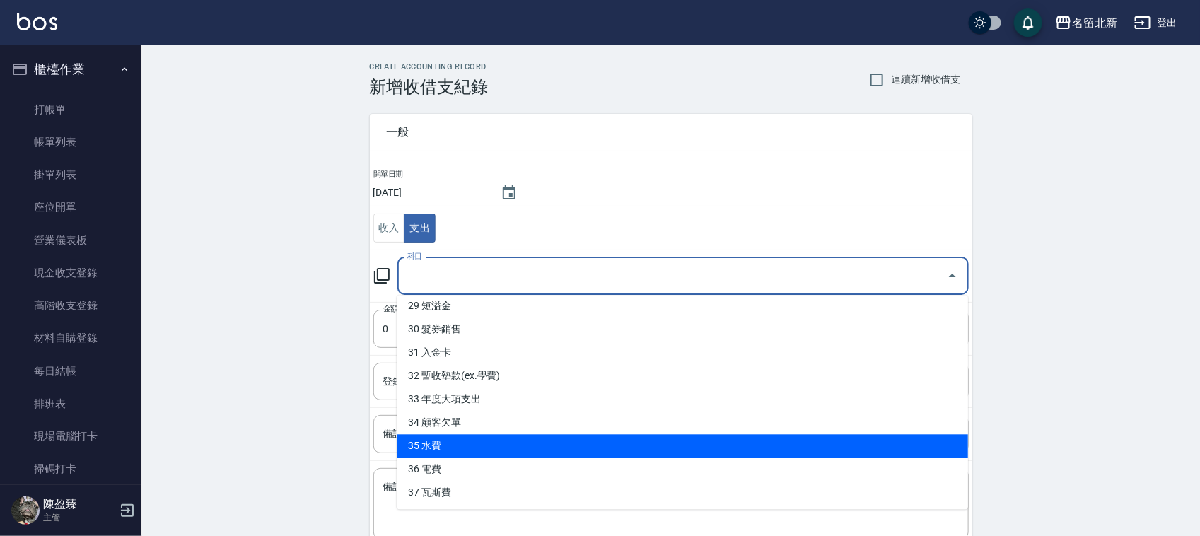
scroll to position [89, 0]
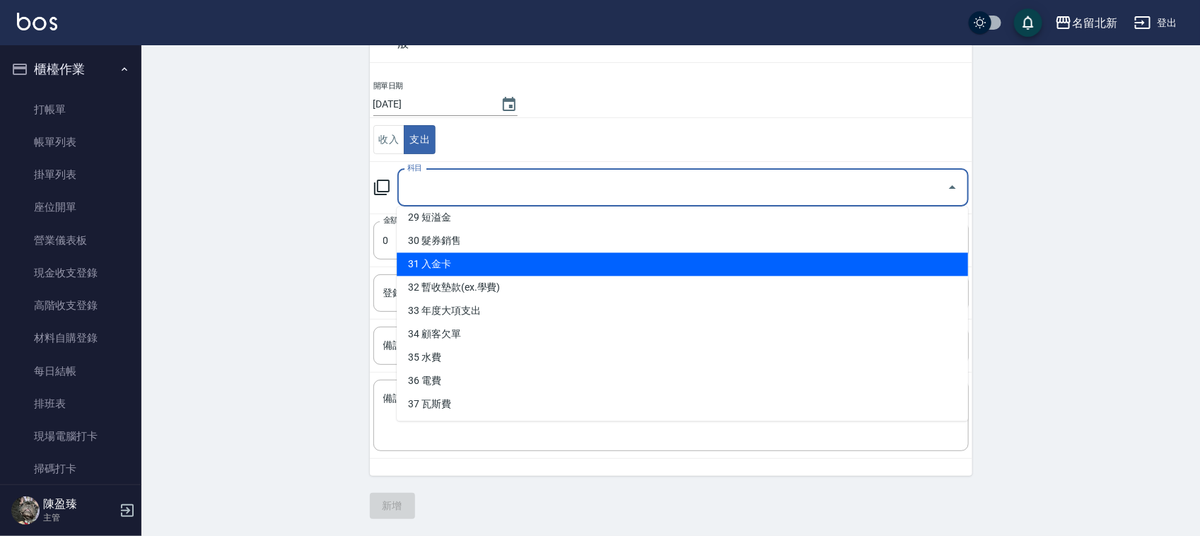
click at [474, 259] on li "31 入金卡" at bounding box center [682, 264] width 571 height 23
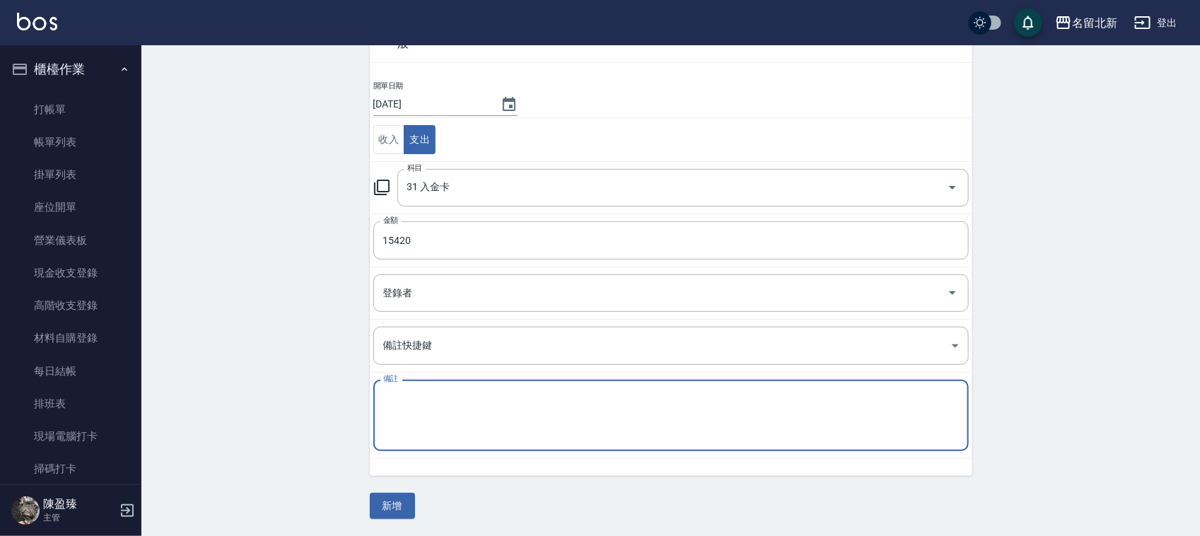
click at [442, 412] on textarea "備註" at bounding box center [671, 416] width 576 height 48
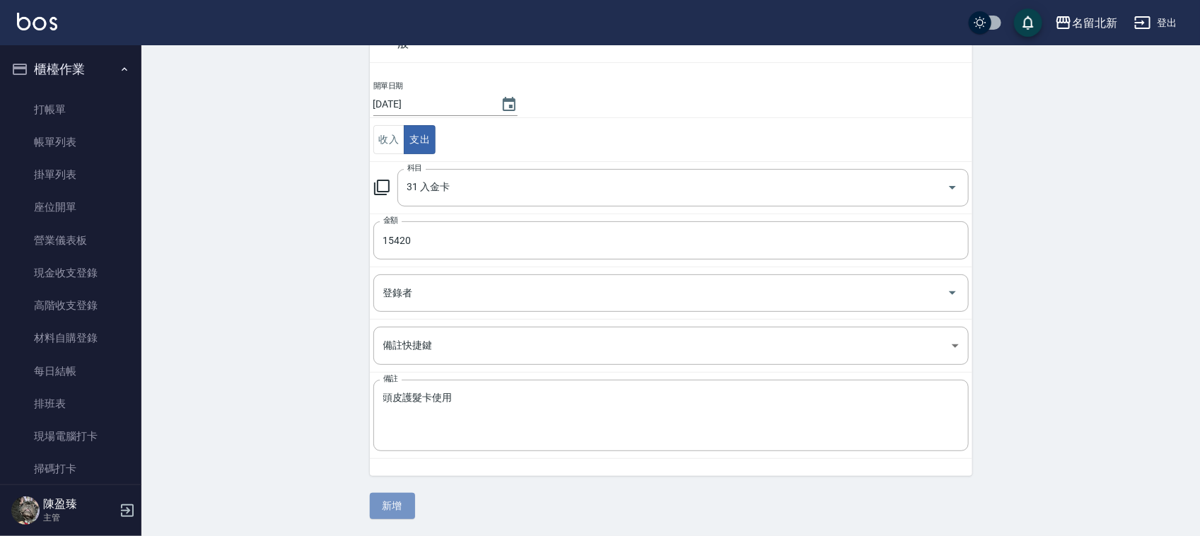
click at [397, 506] on button "新增" at bounding box center [392, 506] width 45 height 26
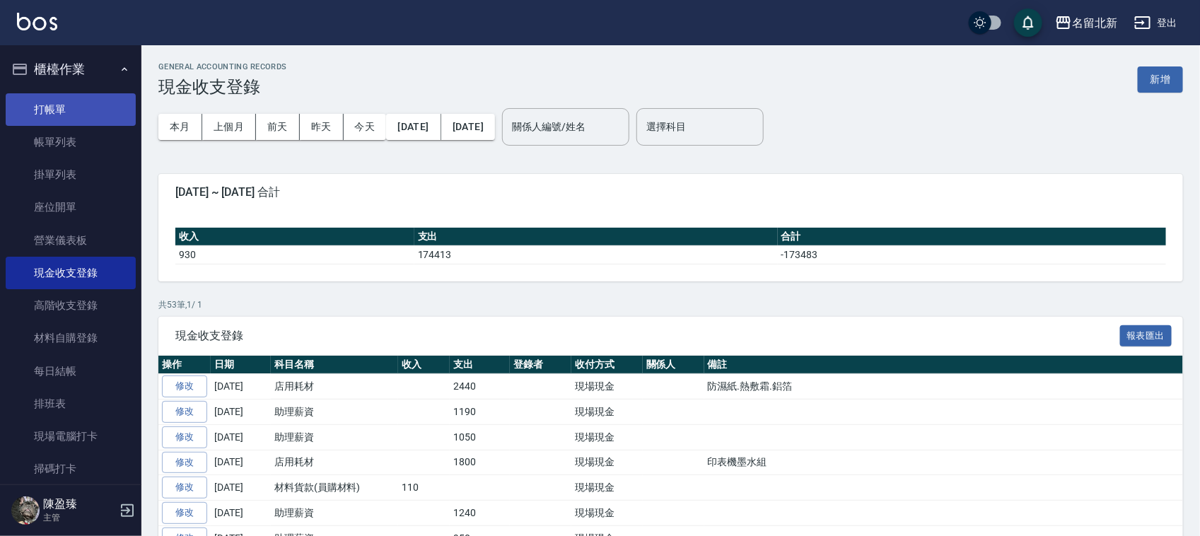
click at [62, 117] on link "打帳單" at bounding box center [71, 109] width 130 height 33
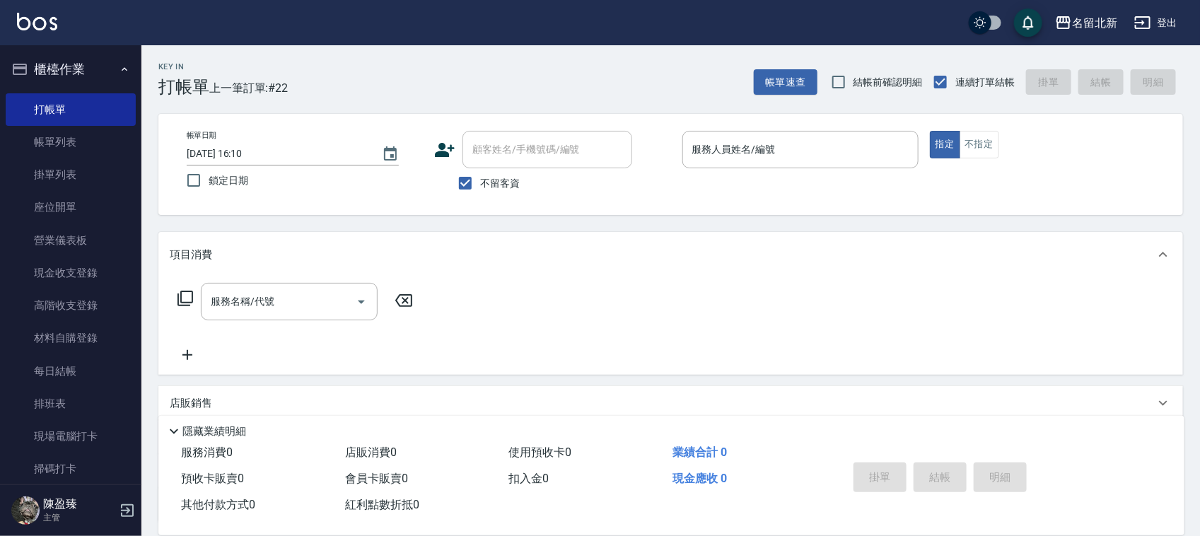
click at [753, 253] on div "項目消費" at bounding box center [662, 254] width 985 height 15
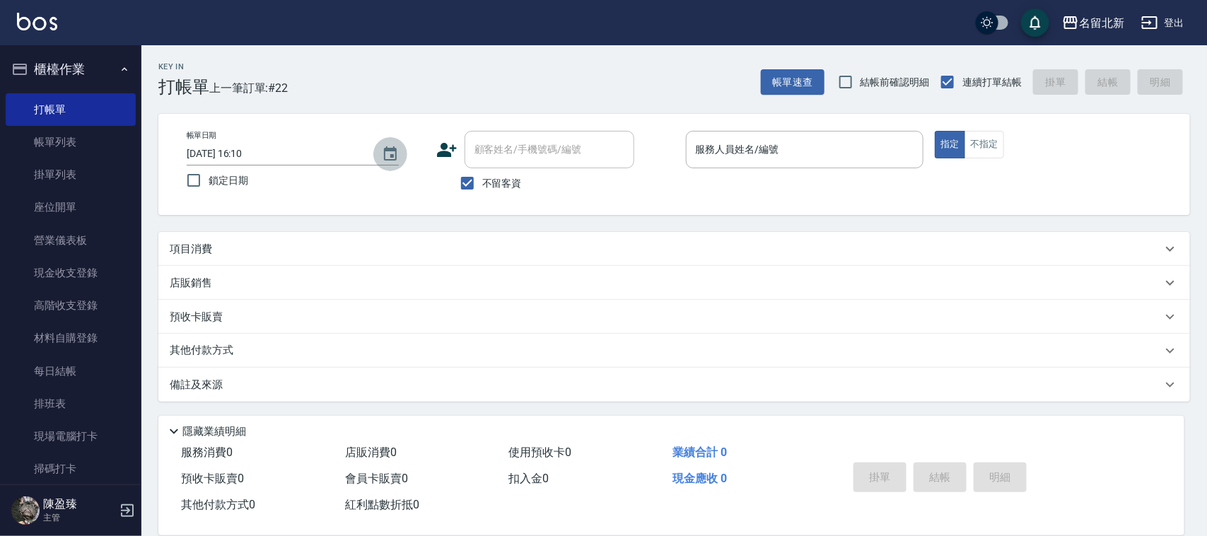
click at [390, 151] on icon "Choose date, selected date is 2025-08-22" at bounding box center [390, 154] width 17 height 17
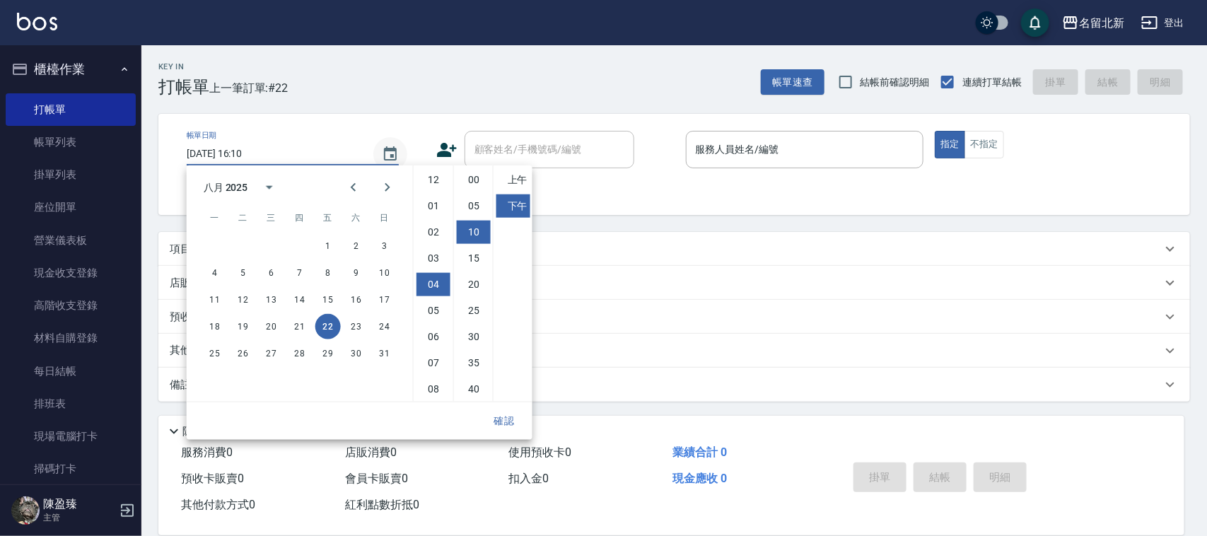
scroll to position [52, 0]
click at [274, 350] on button "27" at bounding box center [271, 353] width 25 height 25
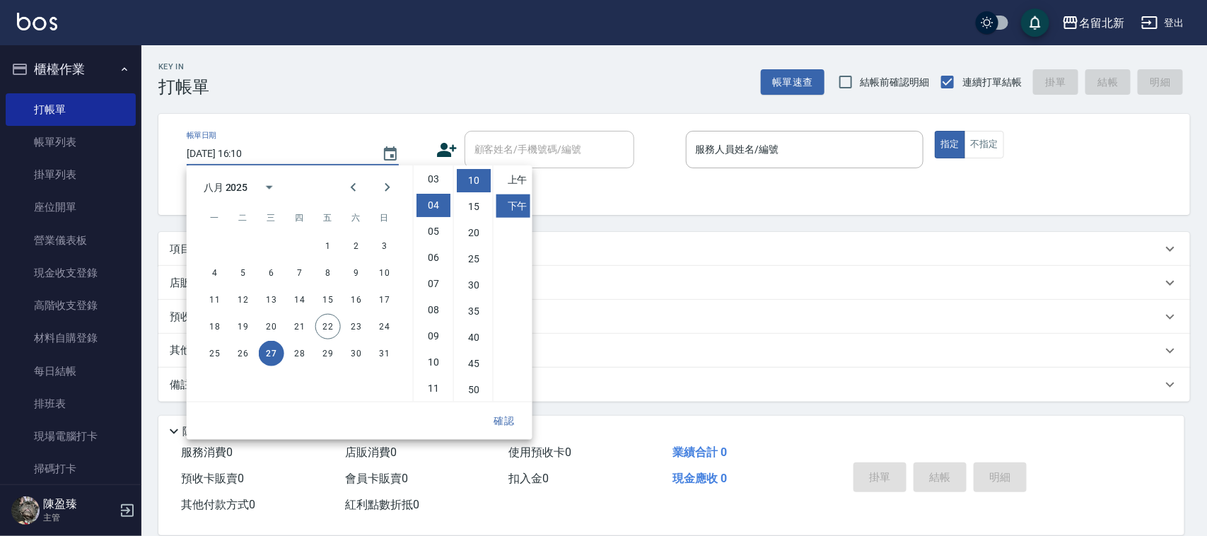
click at [497, 426] on button "確認" at bounding box center [504, 421] width 45 height 26
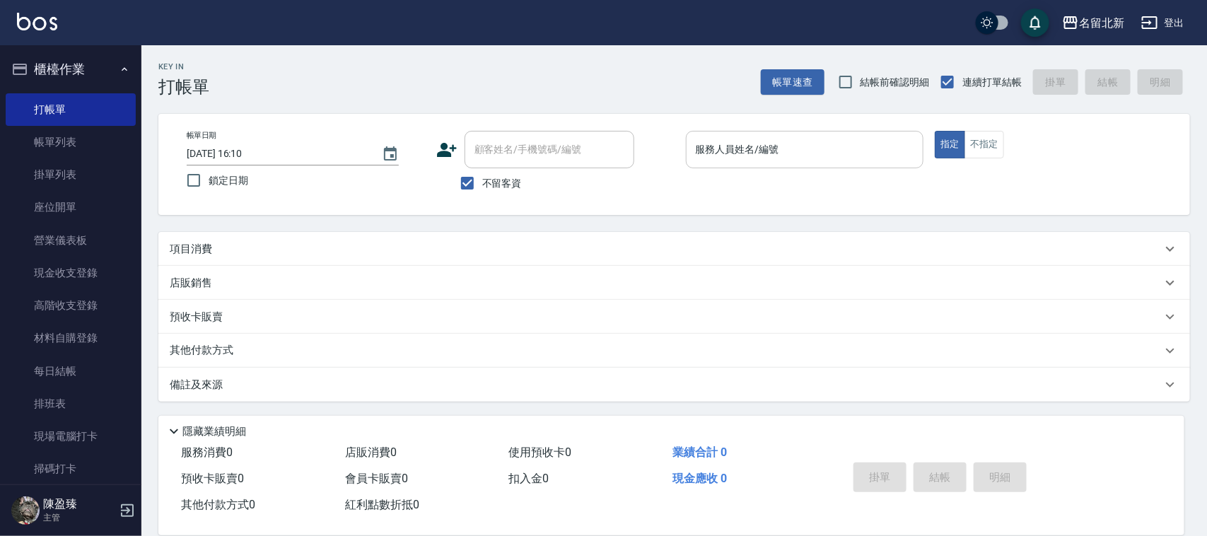
click at [741, 139] on input "服務人員姓名/編號" at bounding box center [805, 149] width 226 height 25
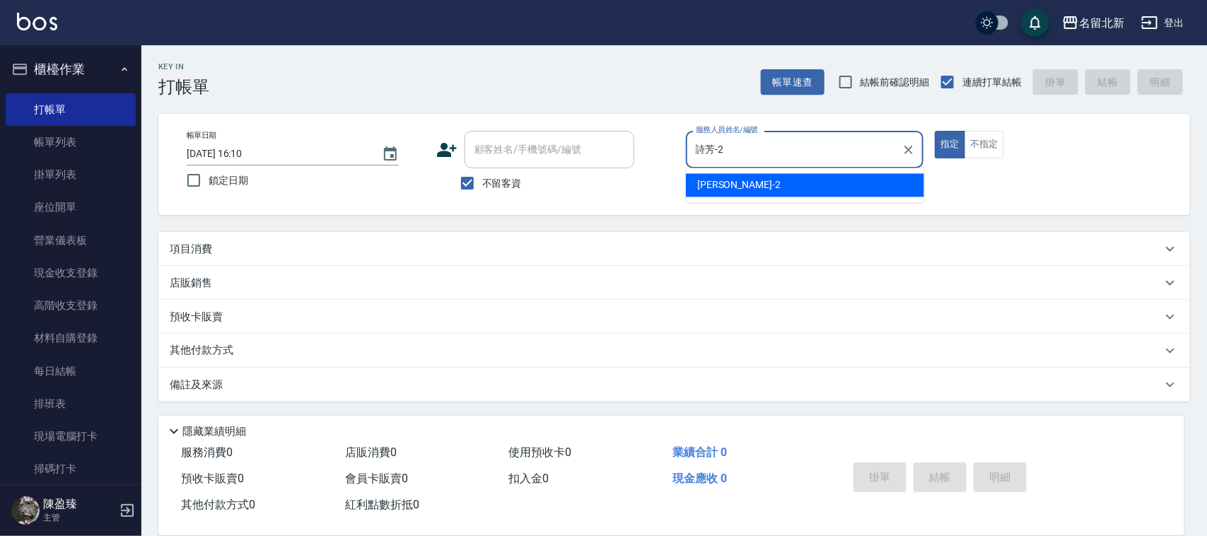
click at [935, 131] on button "指定" at bounding box center [950, 145] width 30 height 28
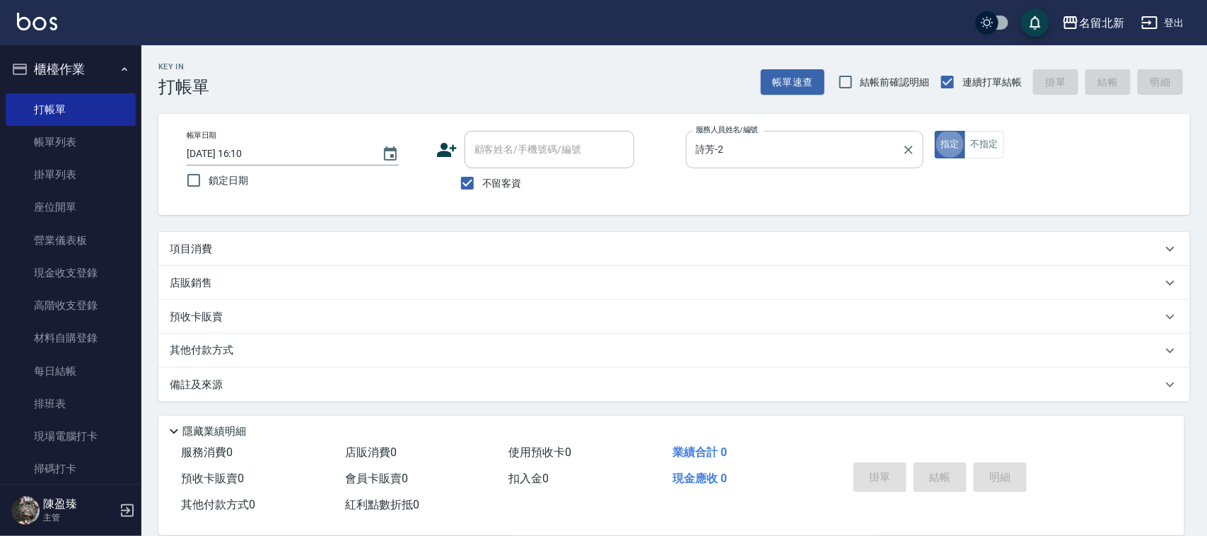
click at [935, 131] on button "指定" at bounding box center [950, 145] width 30 height 28
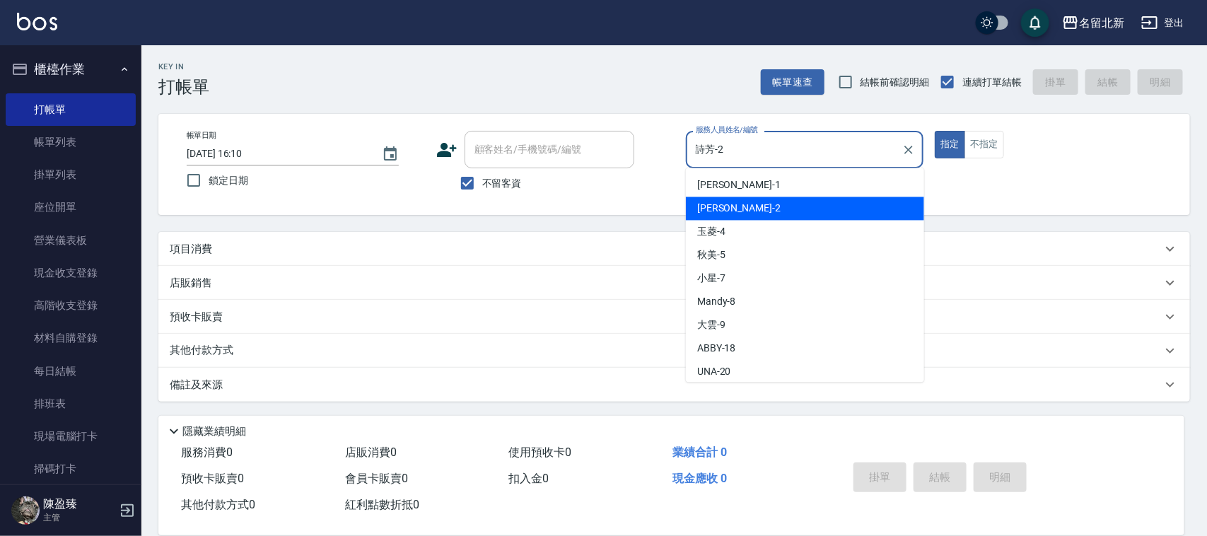
click at [769, 139] on input "詩芳-2" at bounding box center [794, 149] width 204 height 25
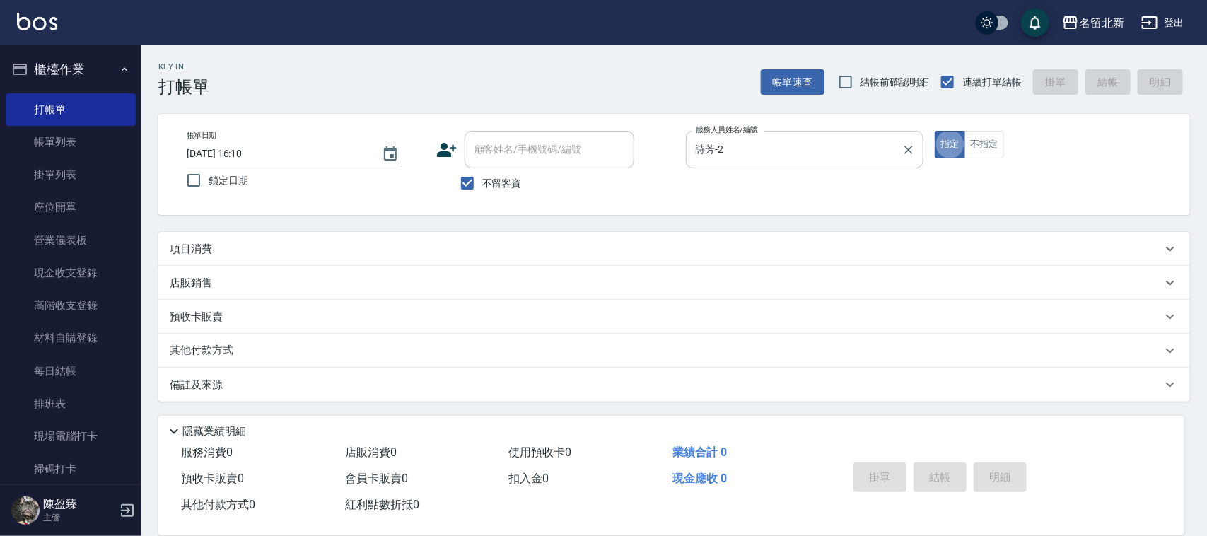
click at [935, 131] on button "指定" at bounding box center [950, 145] width 30 height 28
drag, startPoint x: 175, startPoint y: 244, endPoint x: 225, endPoint y: 240, distance: 50.3
click at [181, 246] on p "項目消費" at bounding box center [191, 249] width 42 height 15
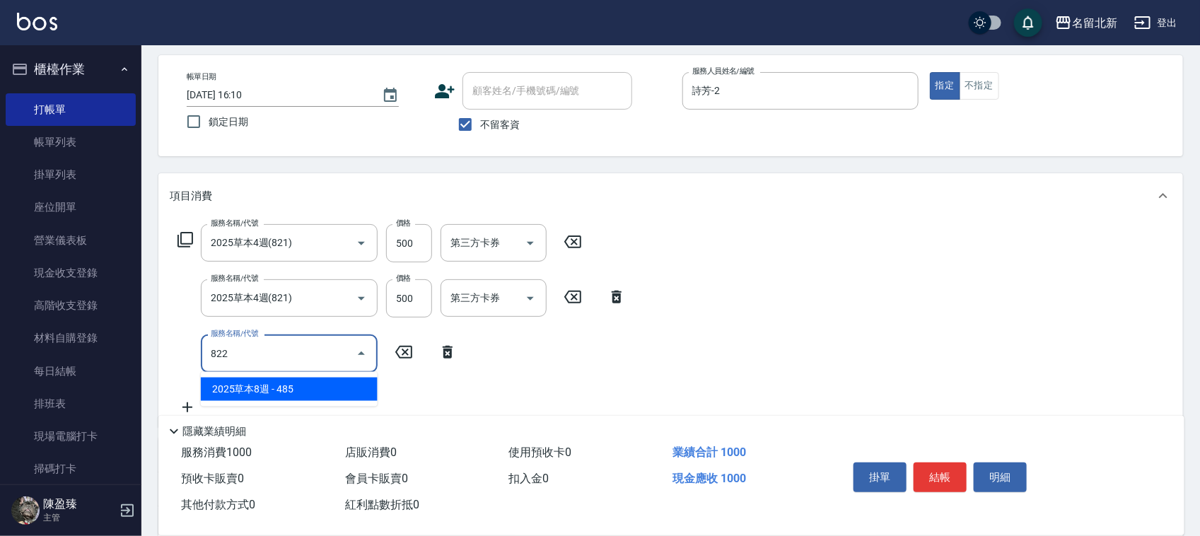
scroll to position [177, 0]
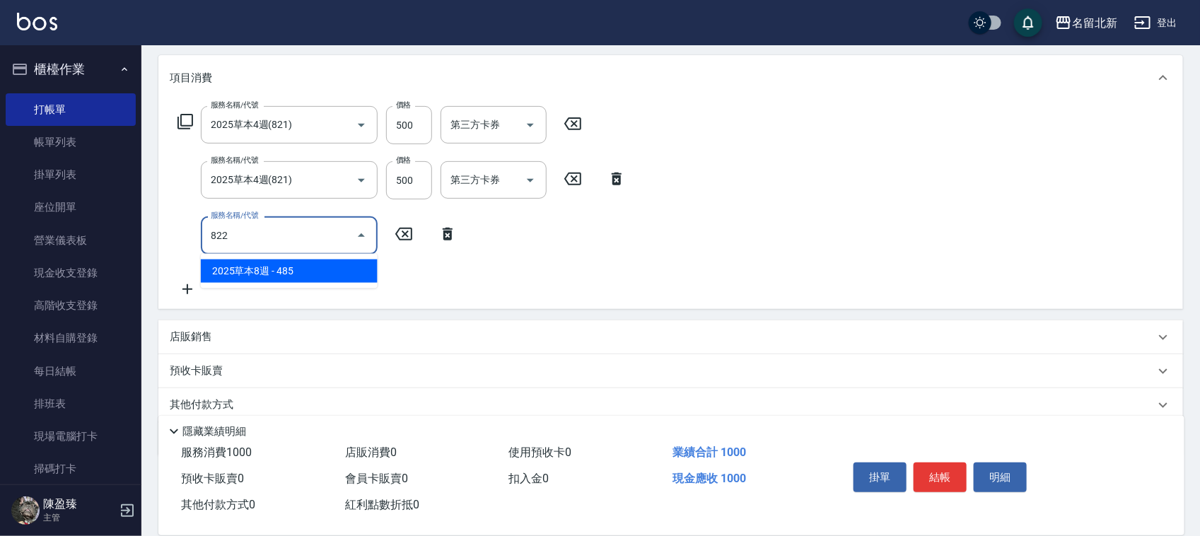
click at [177, 239] on div "服務名稱/代號 822 服務名稱/代號" at bounding box center [318, 234] width 296 height 37
click at [269, 247] on input "822" at bounding box center [278, 235] width 143 height 25
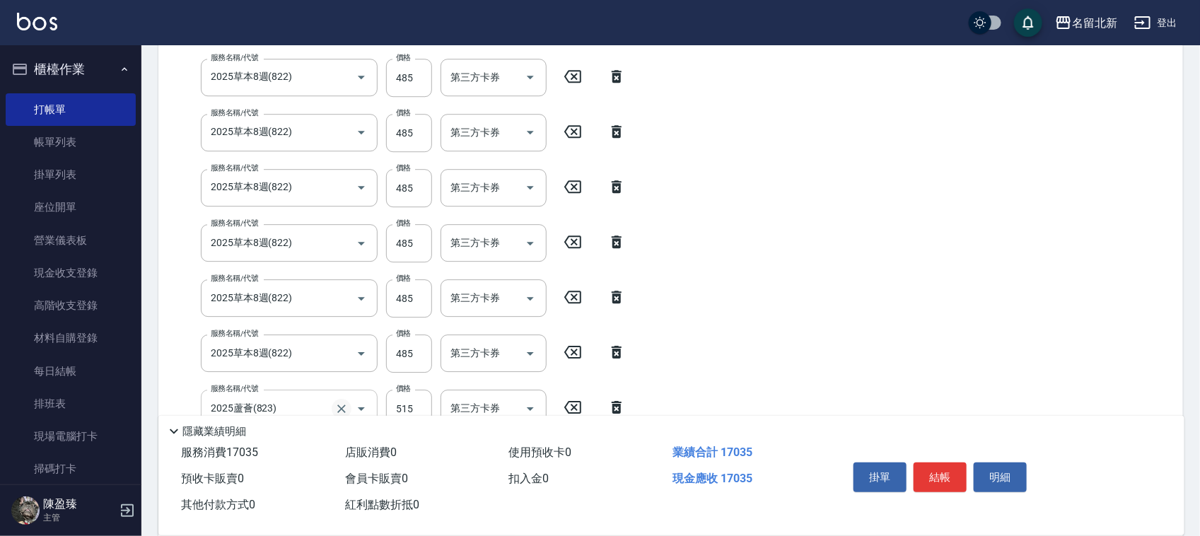
scroll to position [1886, 0]
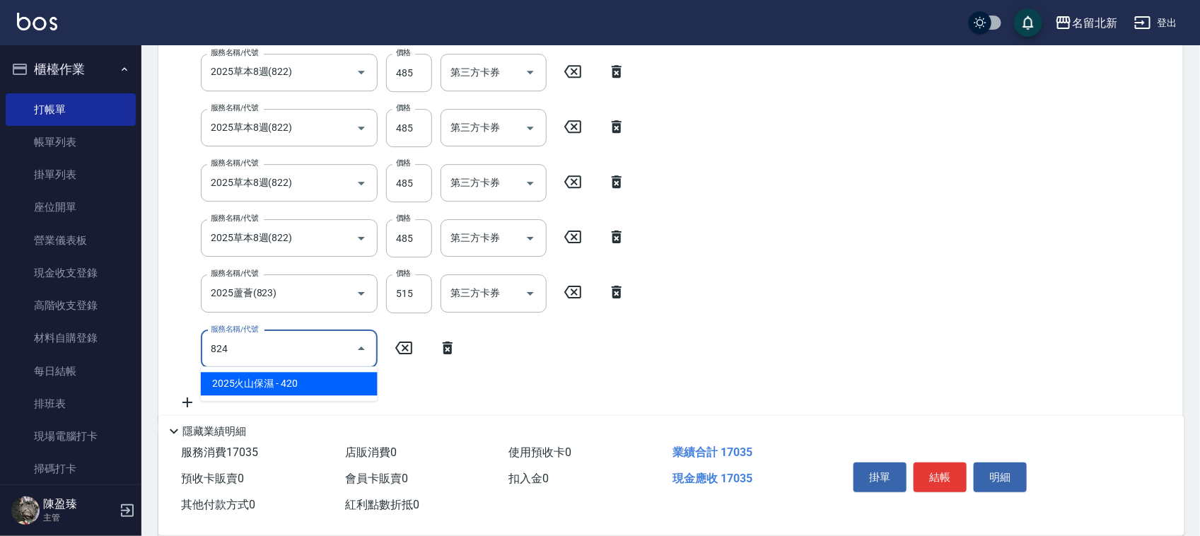
drag, startPoint x: 255, startPoint y: 344, endPoint x: 192, endPoint y: 351, distance: 63.4
click at [192, 350] on div "服務名稱/代號 824 服務名稱/代號" at bounding box center [318, 348] width 296 height 37
click at [270, 342] on input "824" at bounding box center [278, 349] width 143 height 25
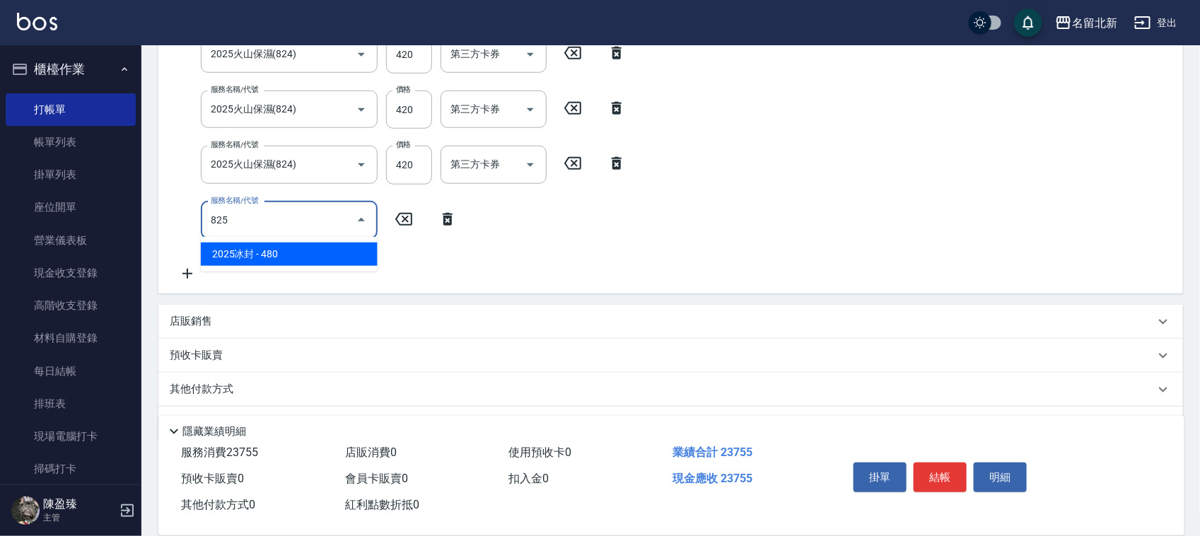
scroll to position [2936, 0]
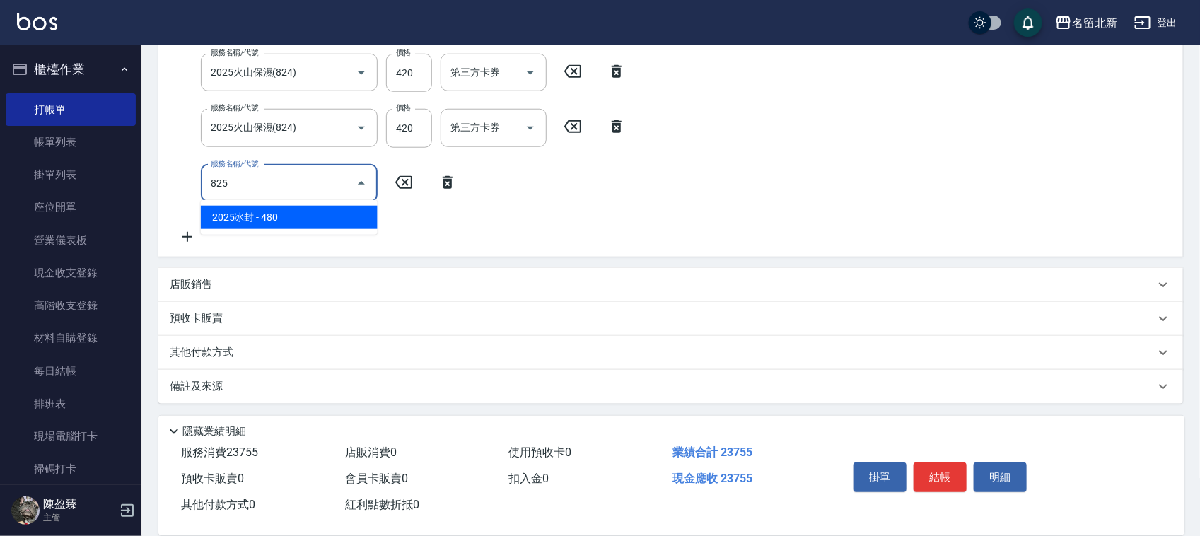
drag, startPoint x: 223, startPoint y: 179, endPoint x: 203, endPoint y: 185, distance: 20.8
click at [203, 185] on div "825 服務名稱/代號" at bounding box center [289, 183] width 177 height 37
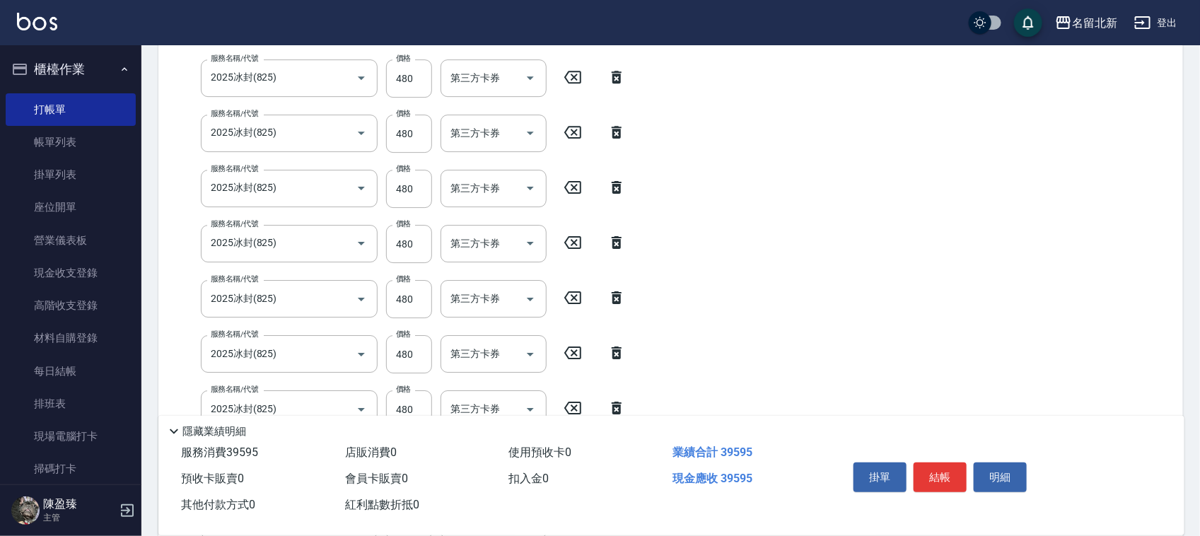
scroll to position [4671, 0]
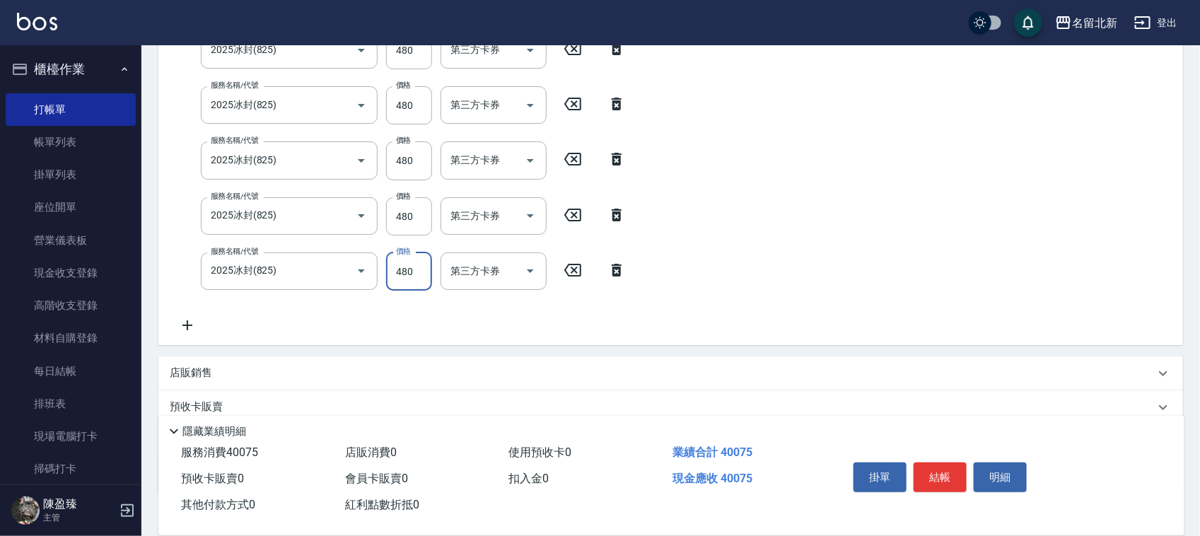
click at [578, 265] on icon at bounding box center [572, 270] width 35 height 17
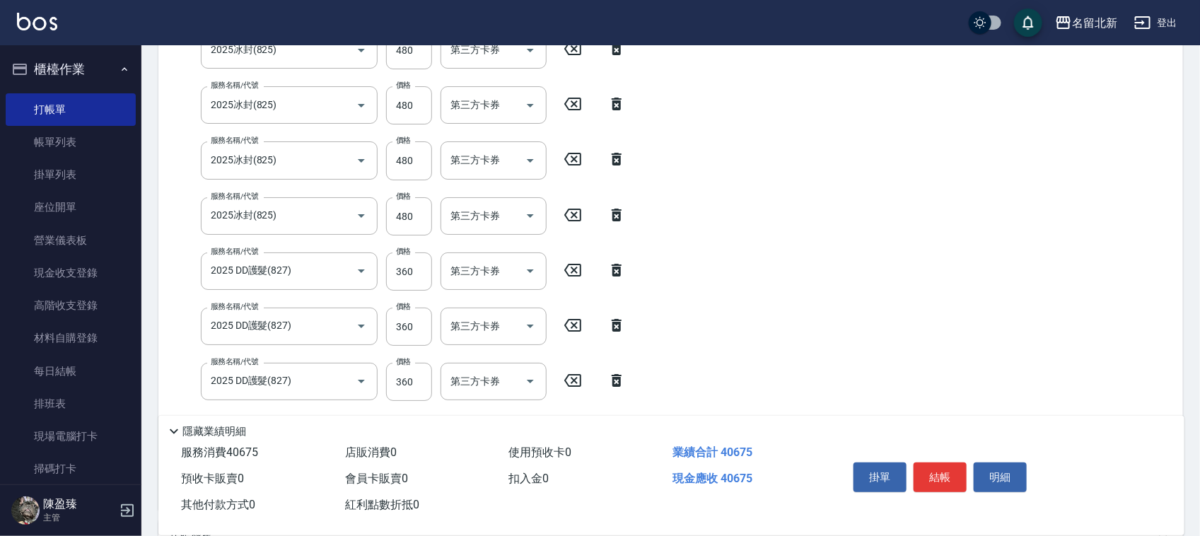
drag, startPoint x: 619, startPoint y: 373, endPoint x: 614, endPoint y: 322, distance: 51.9
click at [619, 375] on icon at bounding box center [617, 380] width 10 height 13
drag, startPoint x: 614, startPoint y: 322, endPoint x: 620, endPoint y: 269, distance: 53.4
click at [614, 322] on icon at bounding box center [617, 325] width 10 height 13
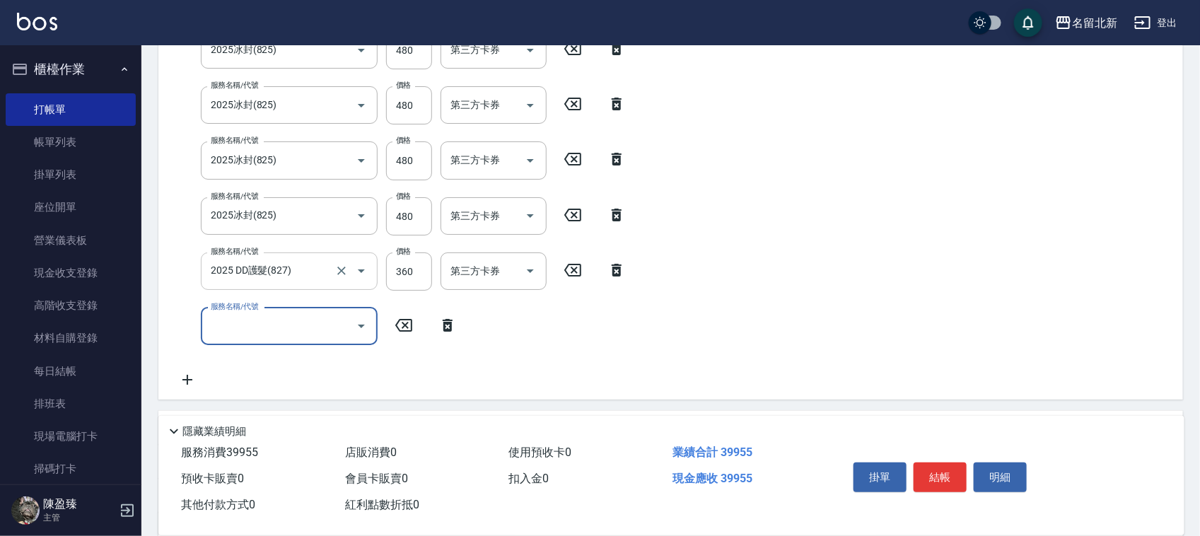
click at [270, 269] on input "2025 DD護髮(827)" at bounding box center [269, 271] width 124 height 25
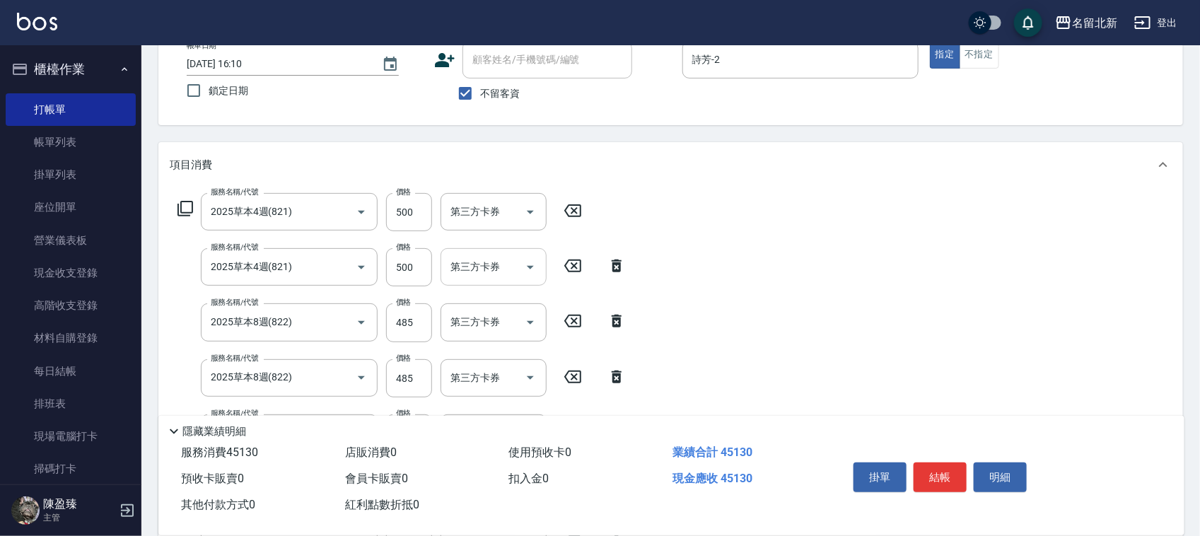
scroll to position [0, 0]
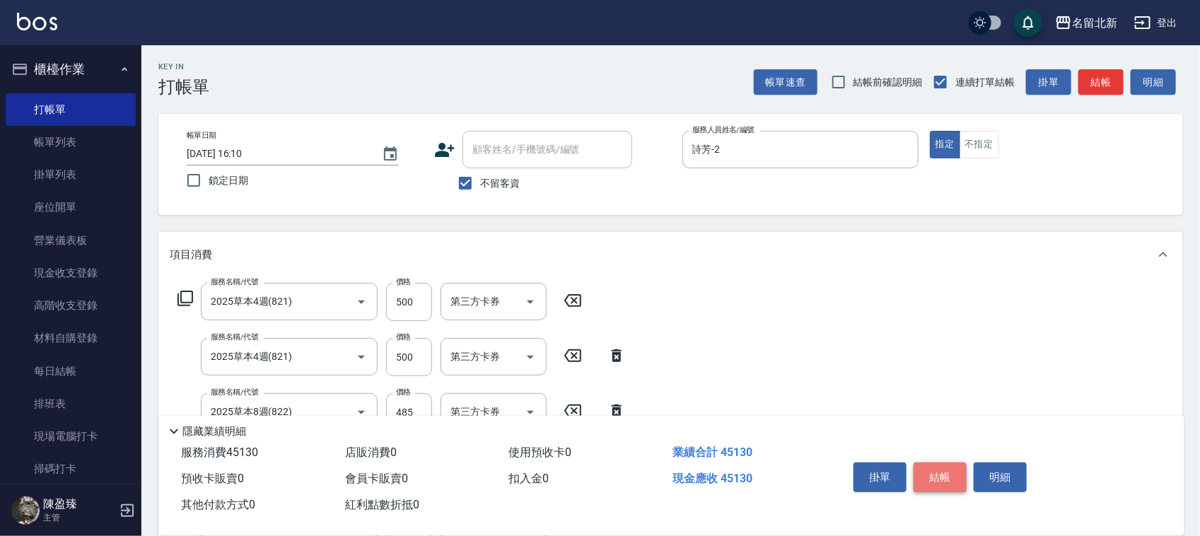
click at [945, 463] on button "結帳" at bounding box center [940, 477] width 53 height 30
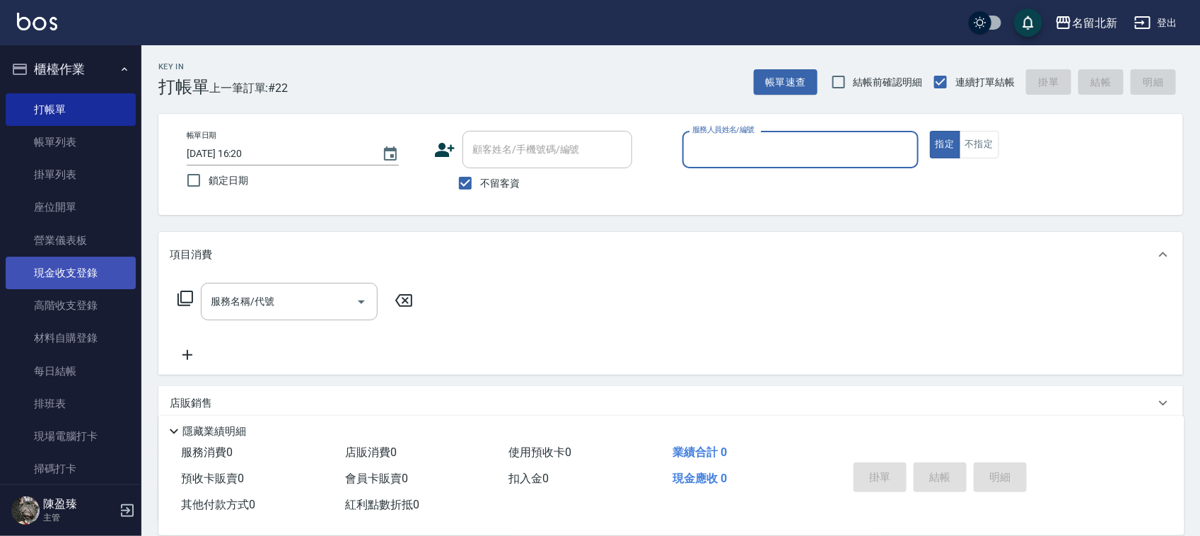
click at [79, 274] on link "現金收支登錄" at bounding box center [71, 273] width 130 height 33
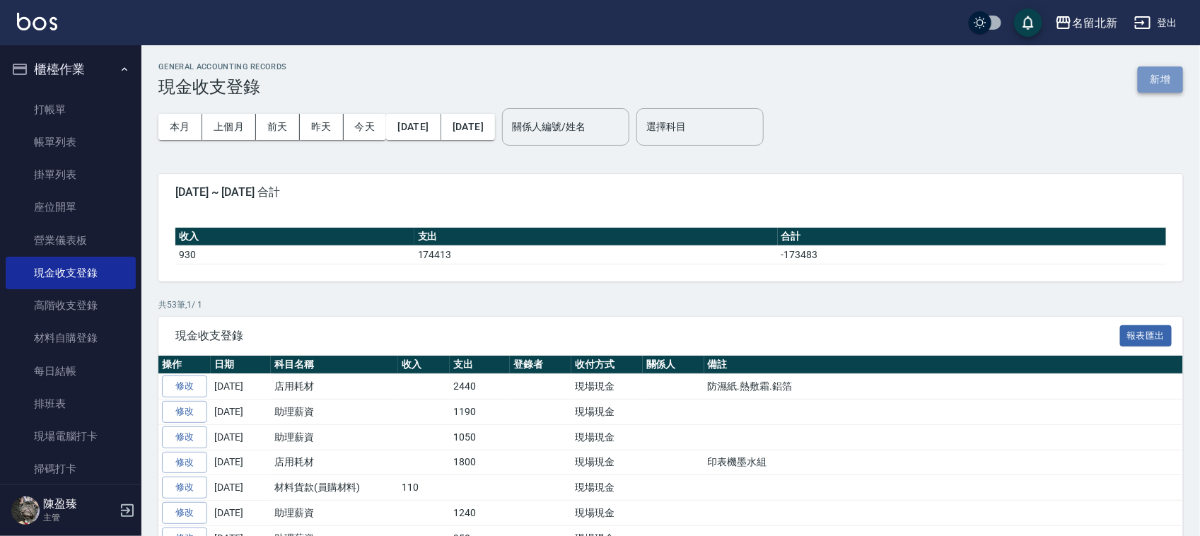
click at [1165, 69] on button "新增" at bounding box center [1160, 79] width 45 height 26
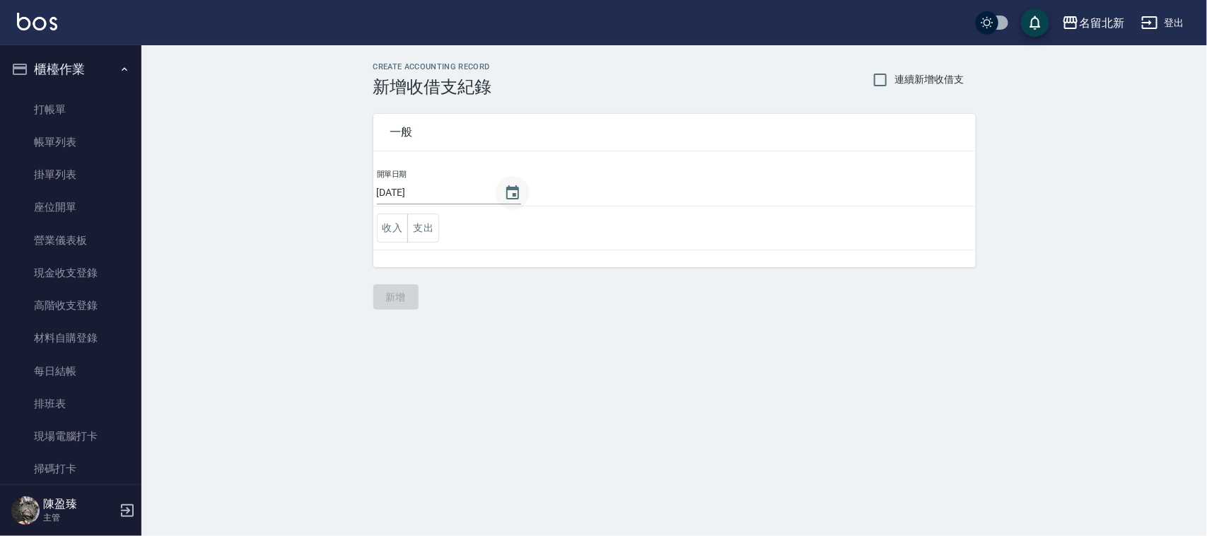
click at [517, 198] on icon "Choose date, selected date is 2025-08-22" at bounding box center [512, 192] width 13 height 14
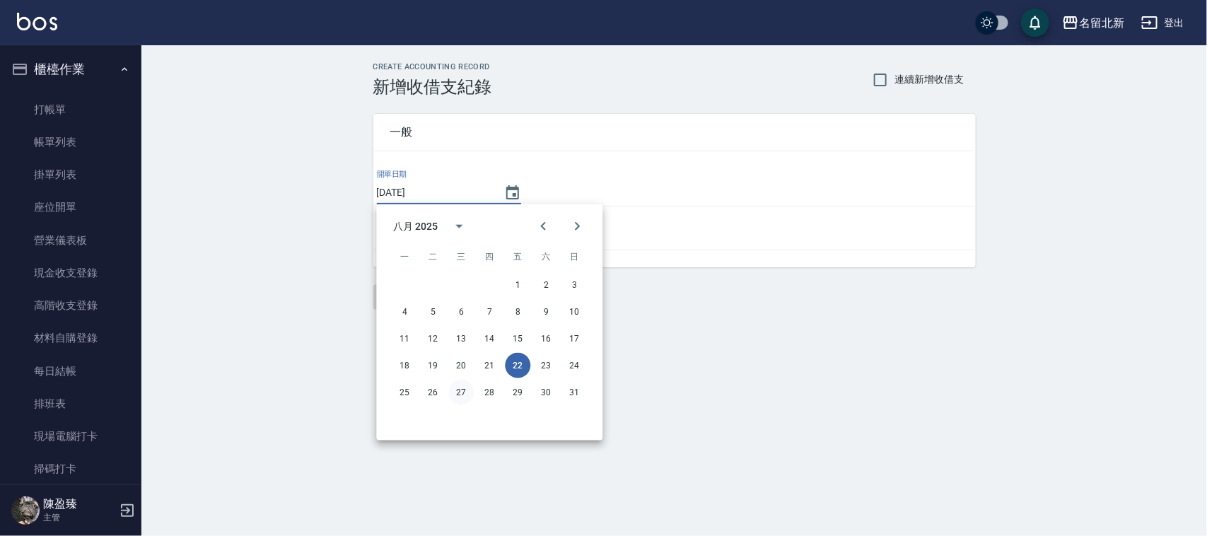
click at [469, 399] on button "27" at bounding box center [461, 392] width 25 height 25
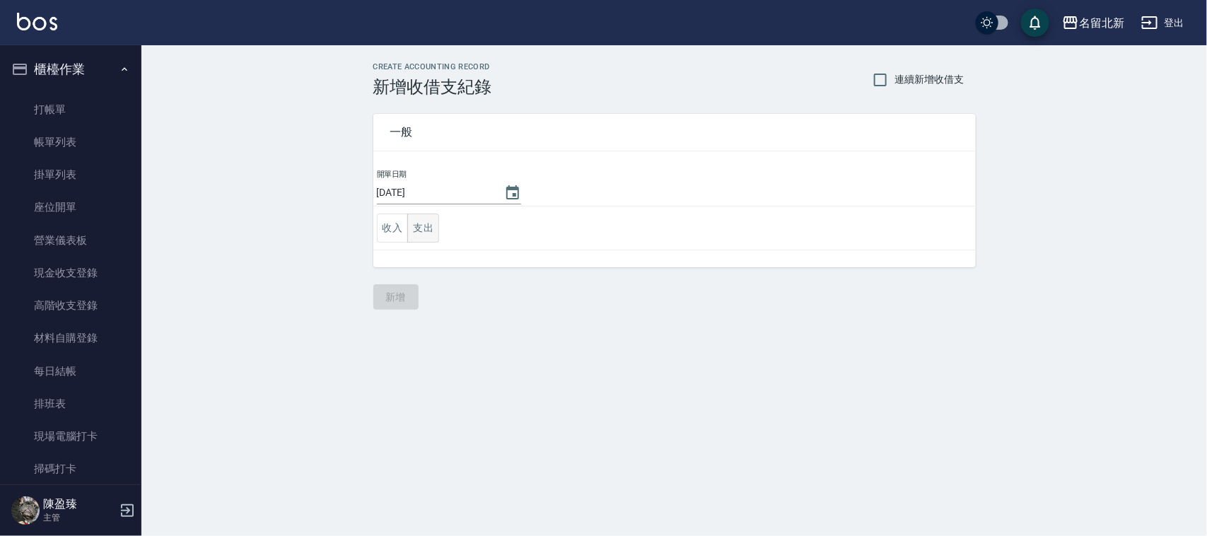
click at [415, 221] on button "支出" at bounding box center [423, 228] width 32 height 29
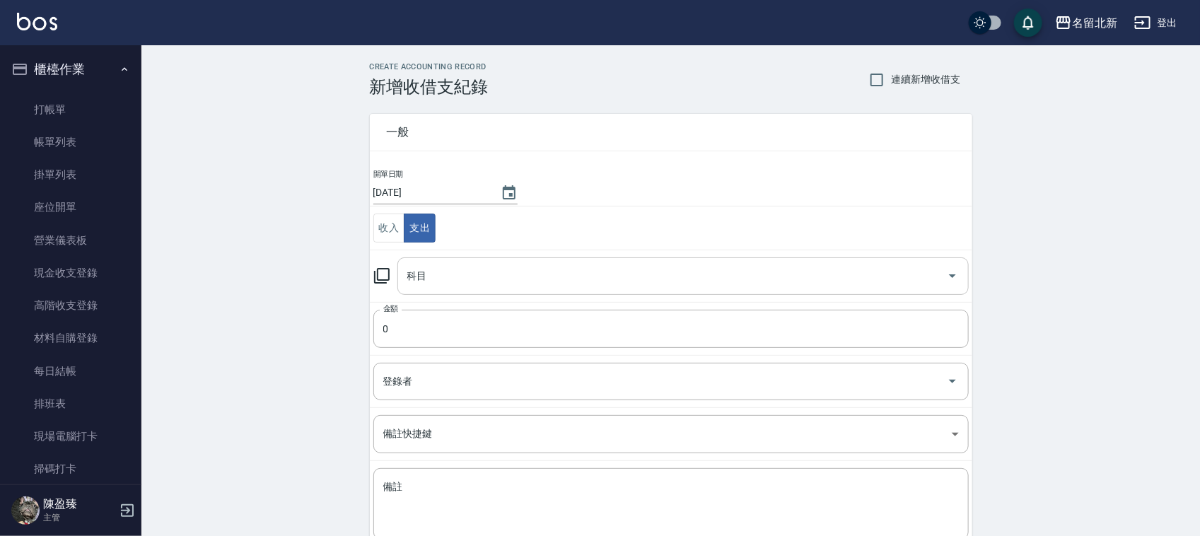
drag, startPoint x: 425, startPoint y: 276, endPoint x: 436, endPoint y: 291, distance: 18.1
click at [426, 279] on input "科目" at bounding box center [672, 276] width 537 height 25
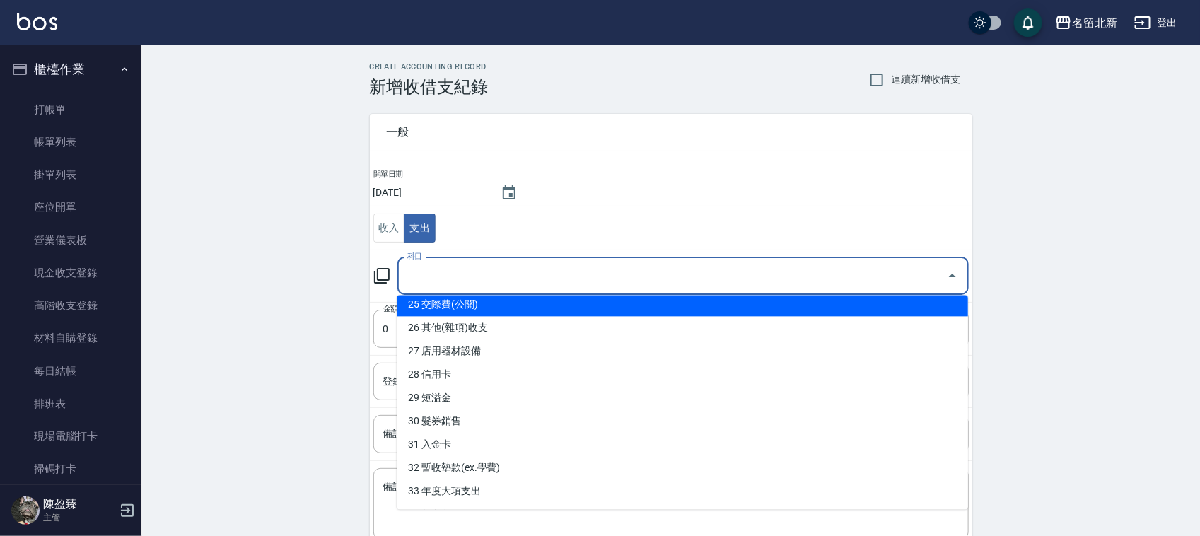
scroll to position [683, 0]
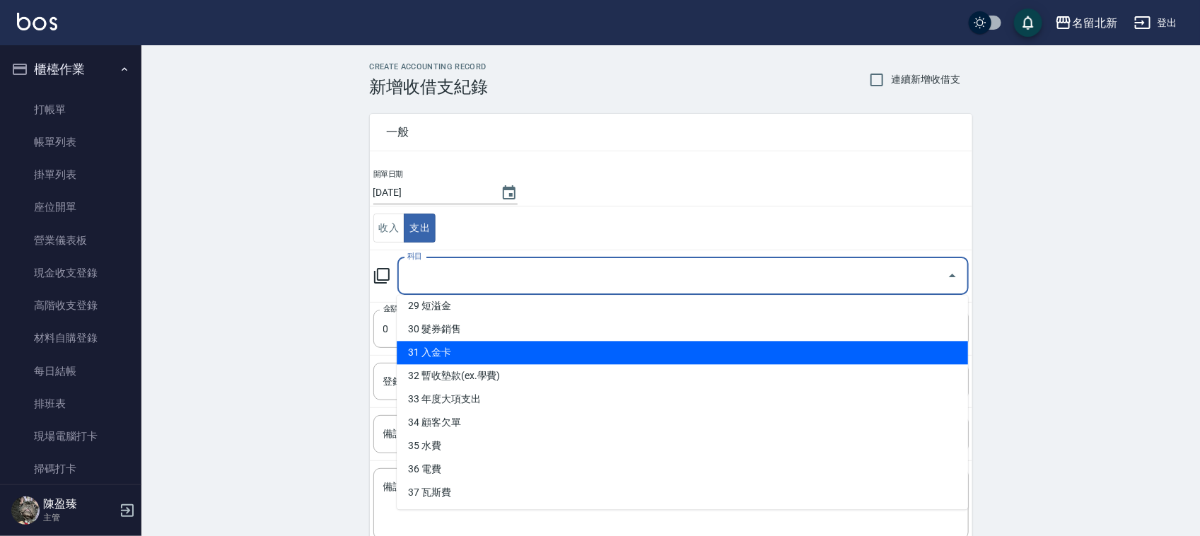
click at [460, 354] on li "31 入金卡" at bounding box center [682, 353] width 571 height 23
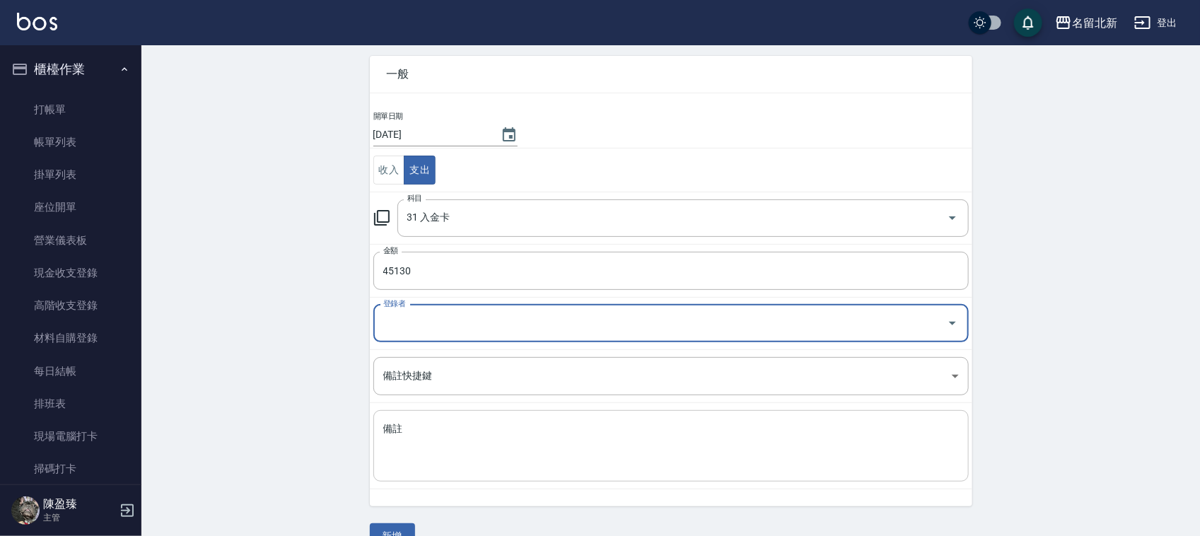
scroll to position [89, 0]
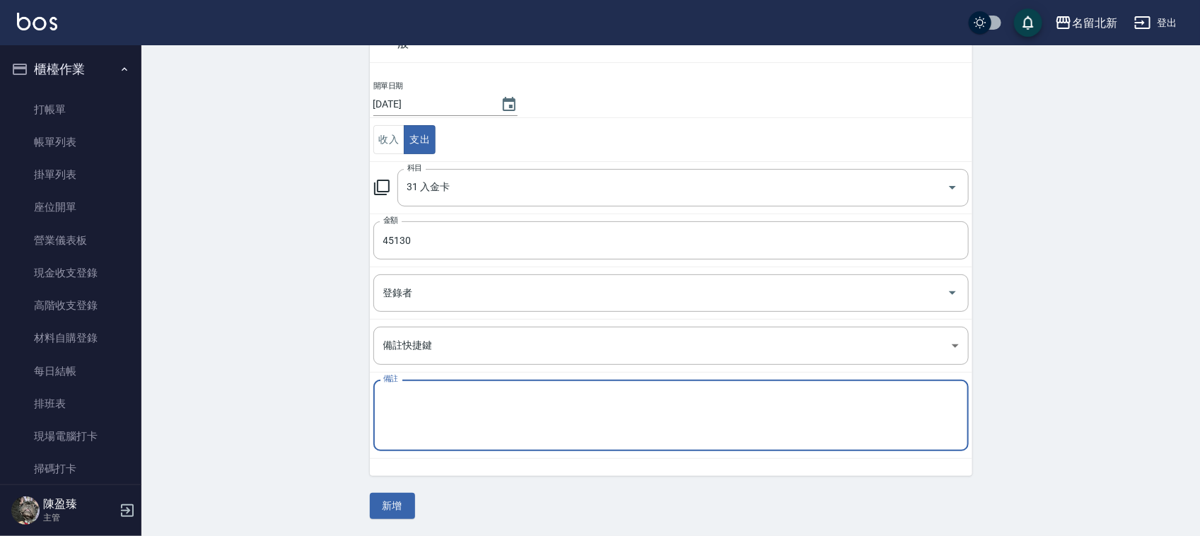
click at [440, 421] on textarea "備註" at bounding box center [671, 416] width 576 height 48
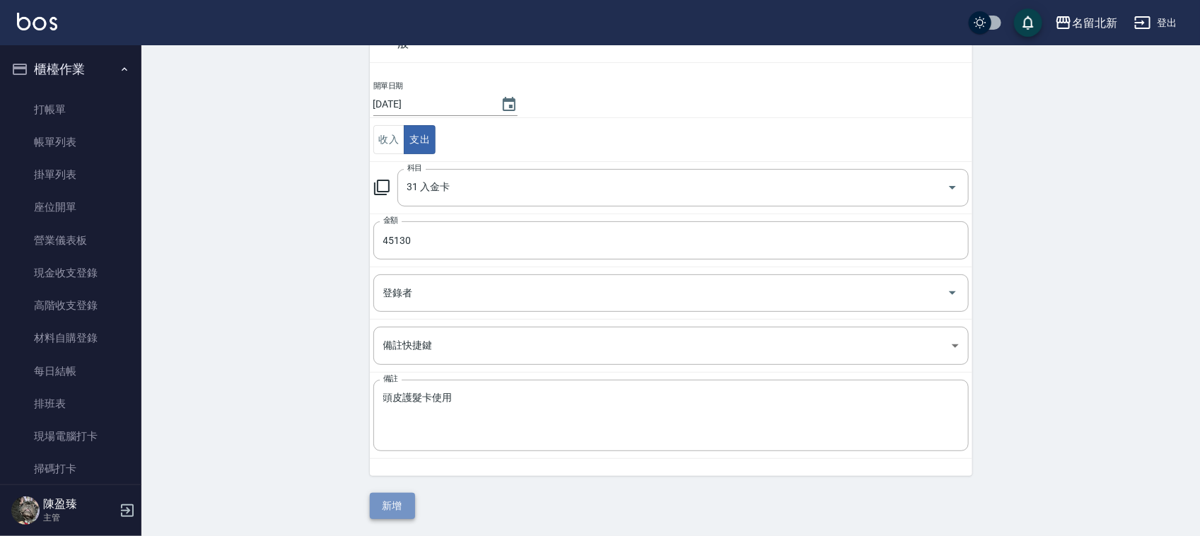
click at [397, 514] on button "新增" at bounding box center [392, 506] width 45 height 26
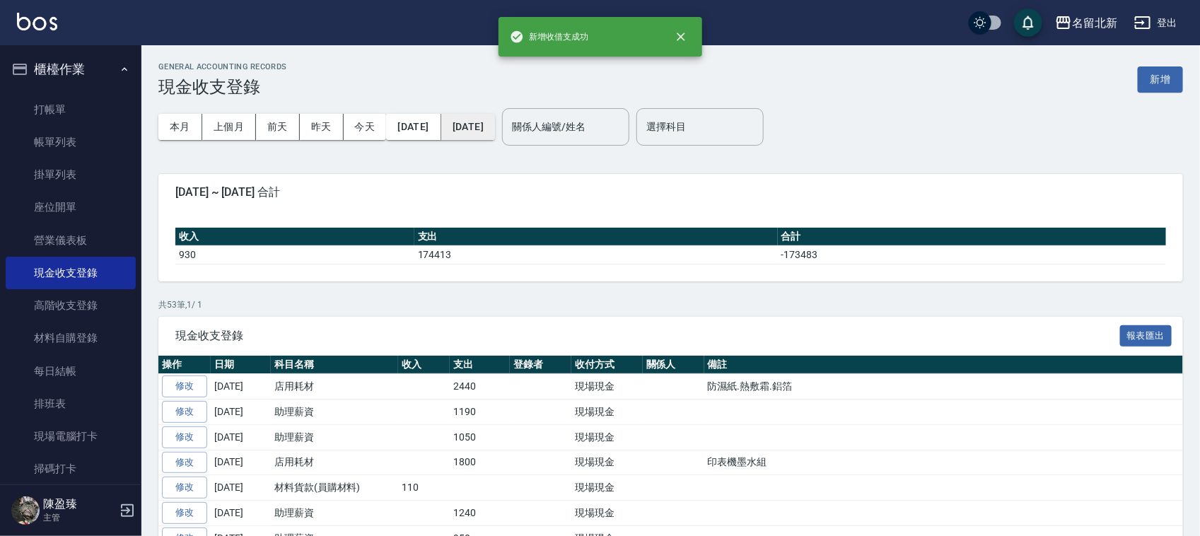
click at [495, 125] on button "[DATE]" at bounding box center [468, 127] width 54 height 26
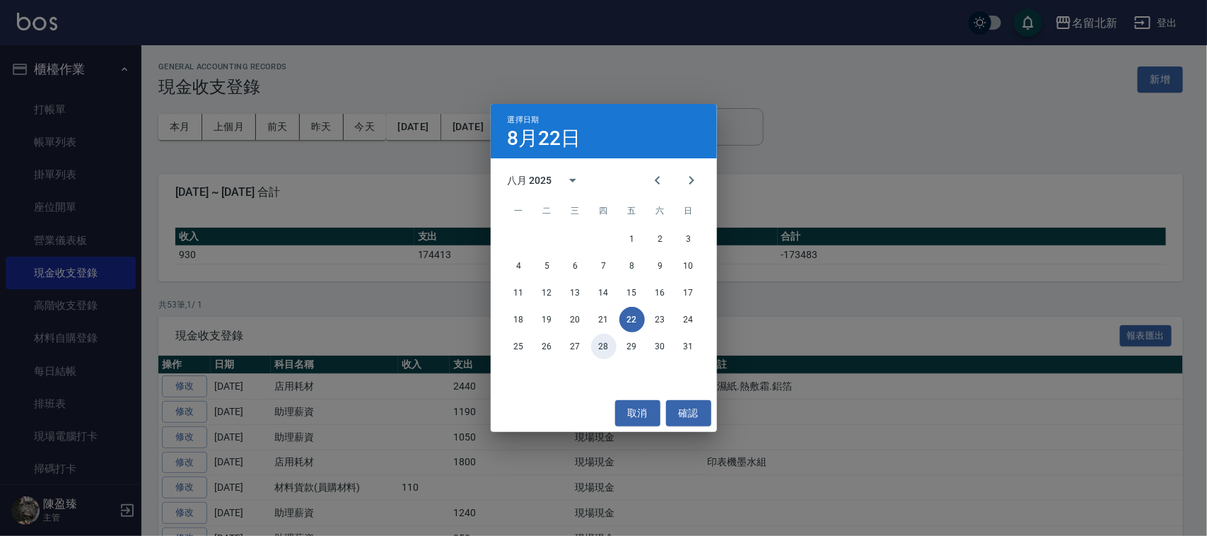
drag, startPoint x: 606, startPoint y: 351, endPoint x: 1206, endPoint y: 525, distance: 624.8
click at [607, 351] on button "28" at bounding box center [603, 346] width 25 height 25
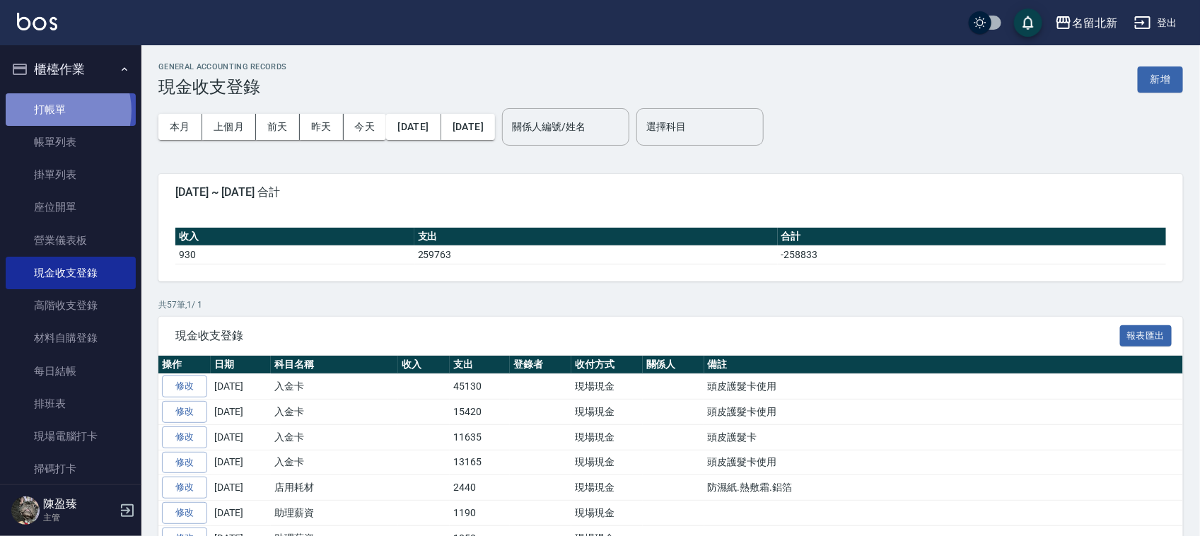
click at [57, 110] on link "打帳單" at bounding box center [71, 109] width 130 height 33
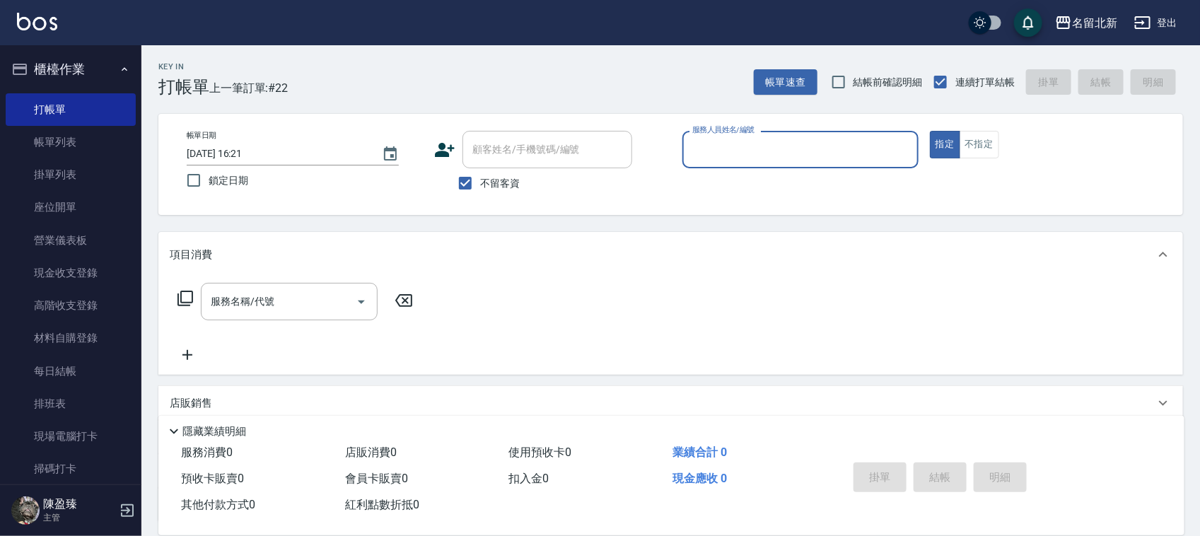
click at [722, 147] on input "服務人員姓名/編號" at bounding box center [800, 149] width 223 height 25
click at [393, 146] on icon "Choose date, selected date is 2025-08-22" at bounding box center [390, 154] width 17 height 17
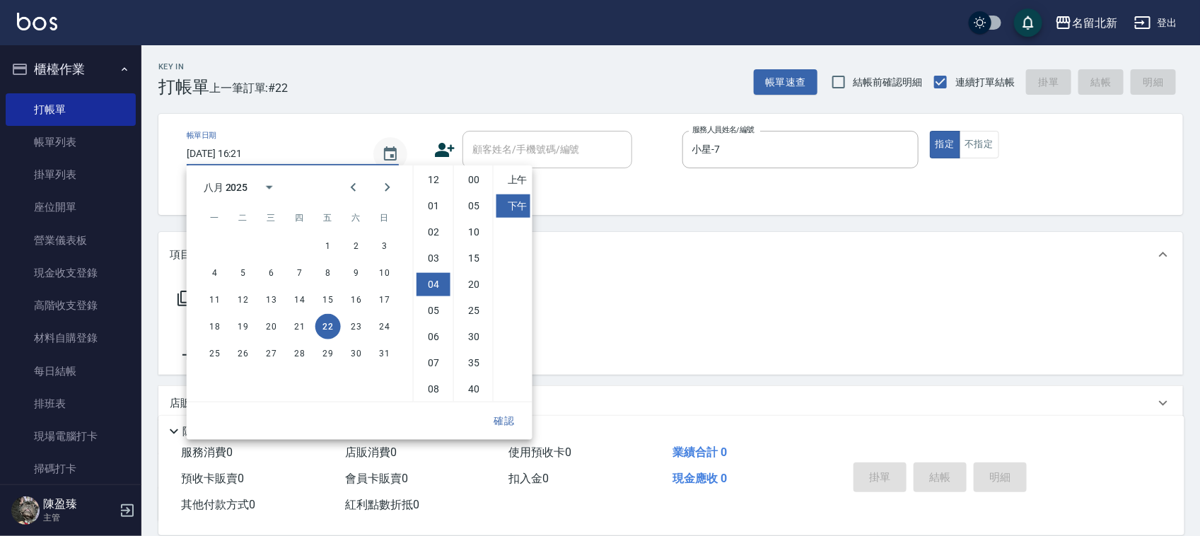
scroll to position [79, 0]
click at [298, 354] on button "28" at bounding box center [299, 353] width 25 height 25
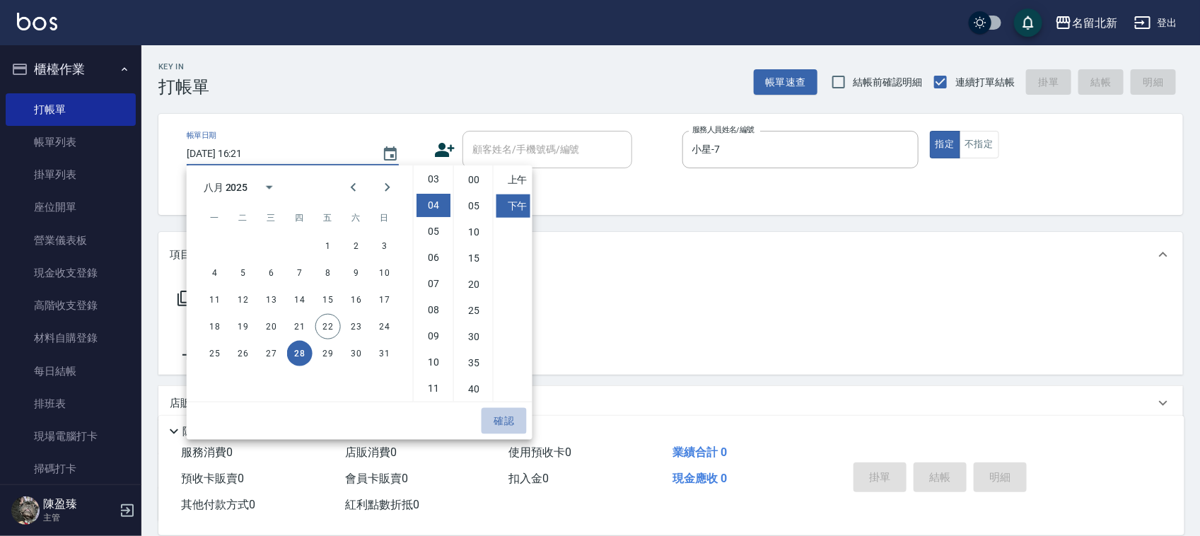
click at [491, 417] on button "確認" at bounding box center [504, 421] width 45 height 26
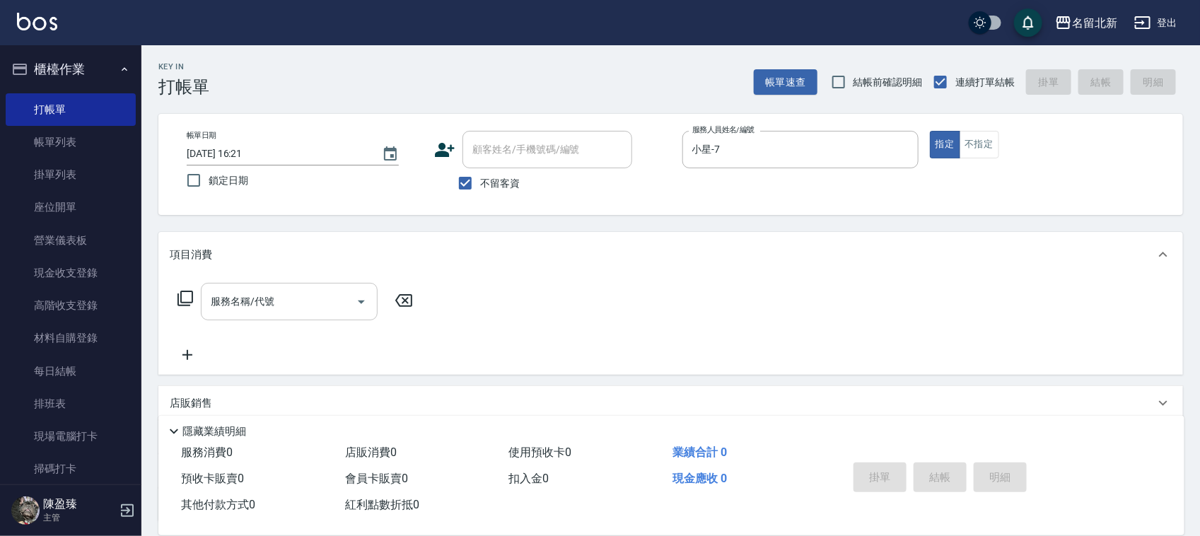
click at [294, 298] on input "服務名稱/代號" at bounding box center [278, 301] width 143 height 25
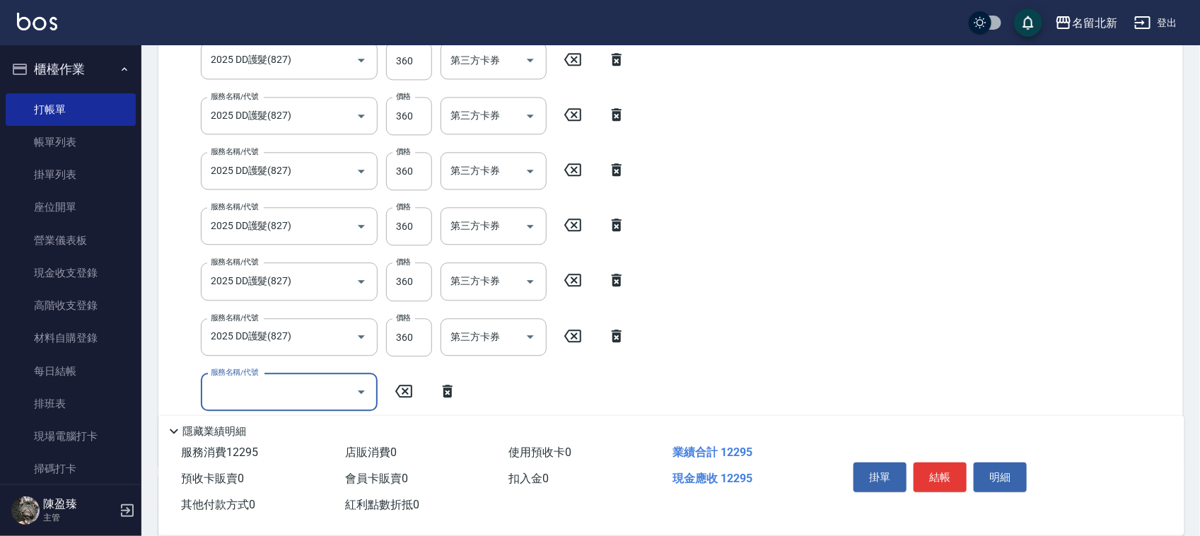
scroll to position [1401, 0]
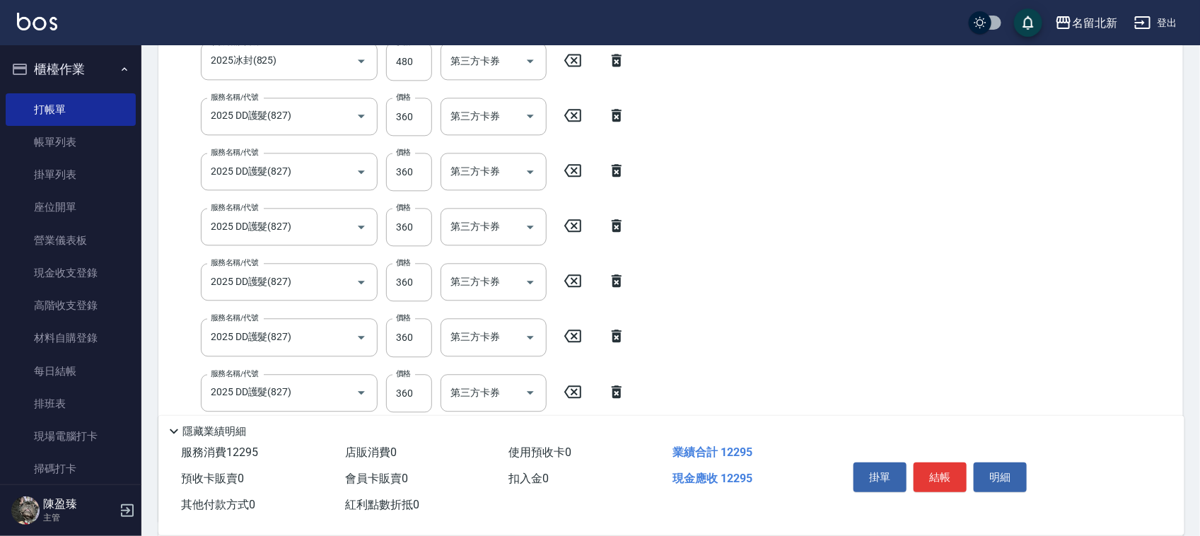
drag, startPoint x: 619, startPoint y: 390, endPoint x: 843, endPoint y: 339, distance: 229.2
click at [619, 391] on icon at bounding box center [617, 391] width 10 height 13
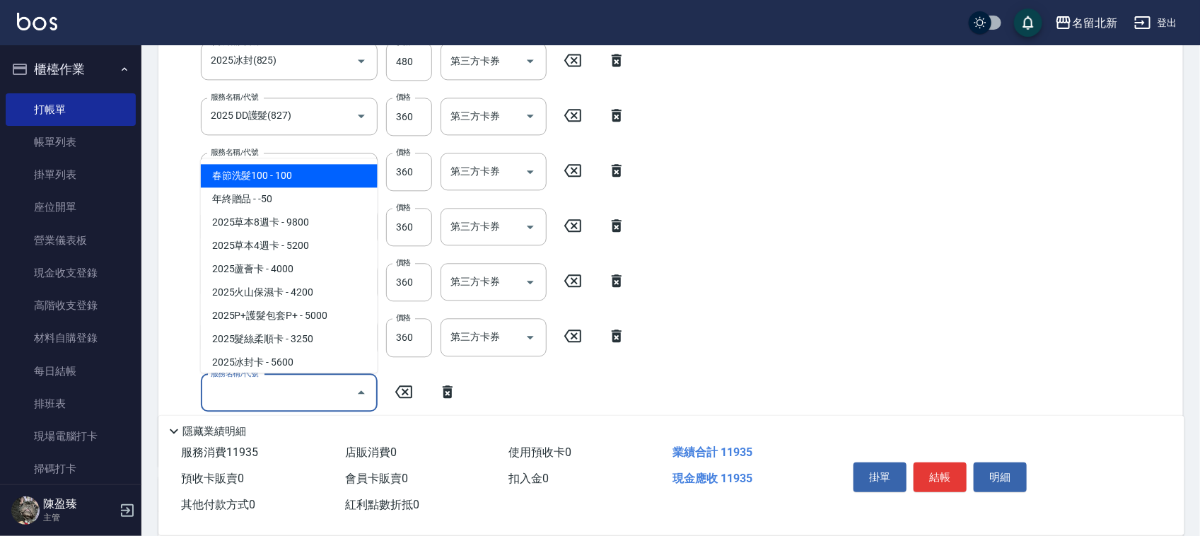
click at [272, 387] on input "服務名稱/代號" at bounding box center [278, 392] width 143 height 25
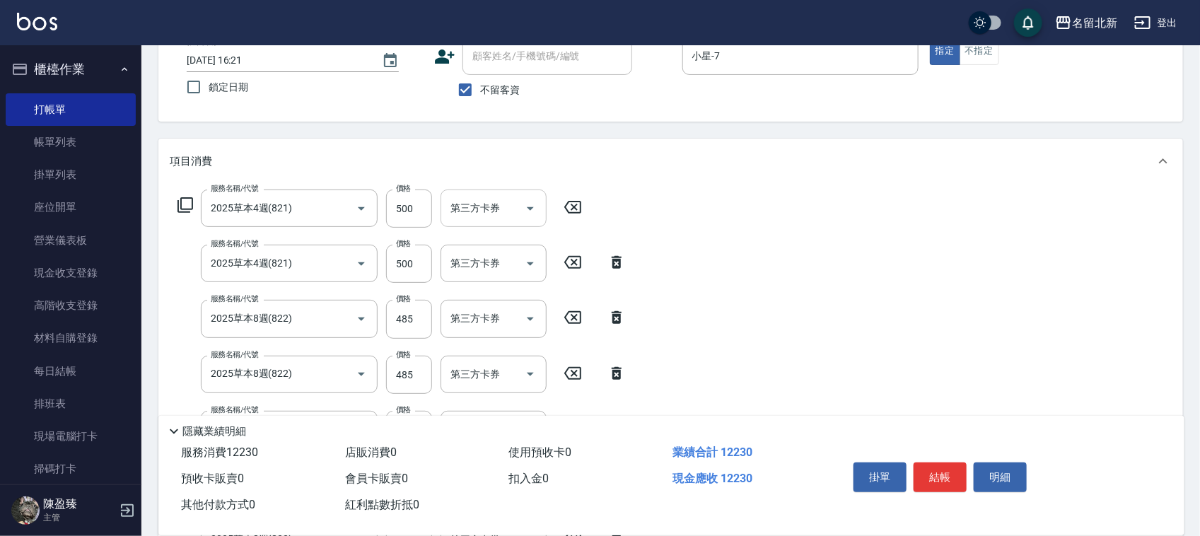
scroll to position [0, 0]
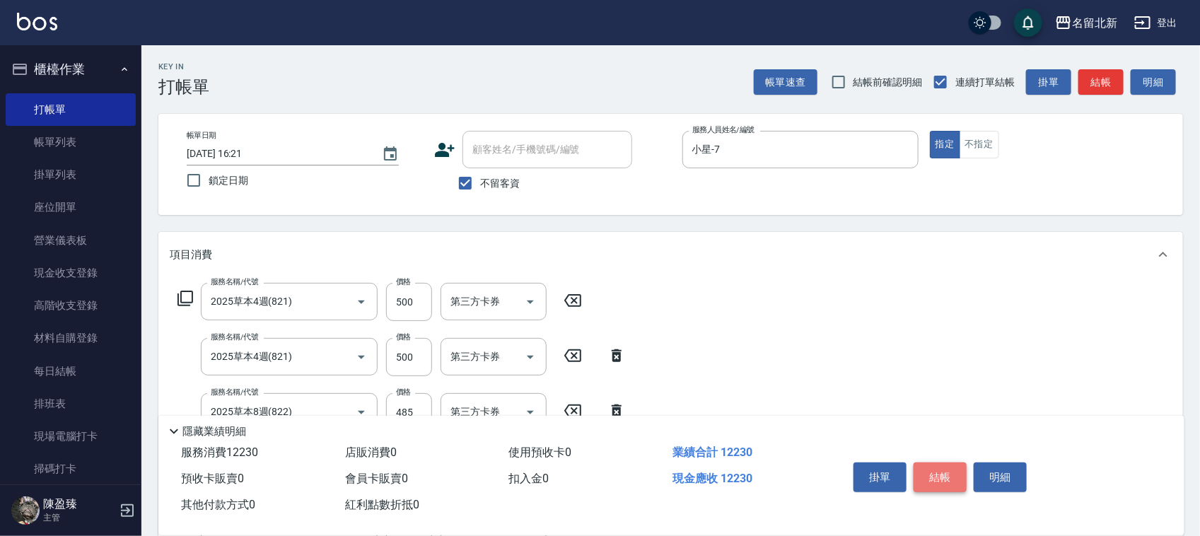
click at [934, 472] on button "結帳" at bounding box center [940, 477] width 53 height 30
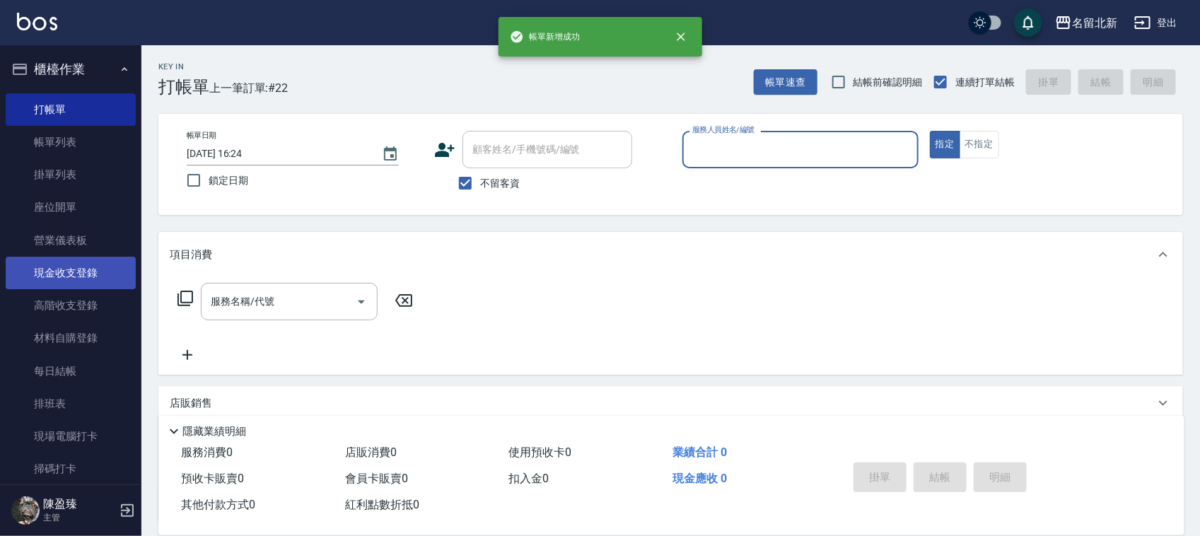
click at [65, 266] on link "現金收支登錄" at bounding box center [71, 273] width 130 height 33
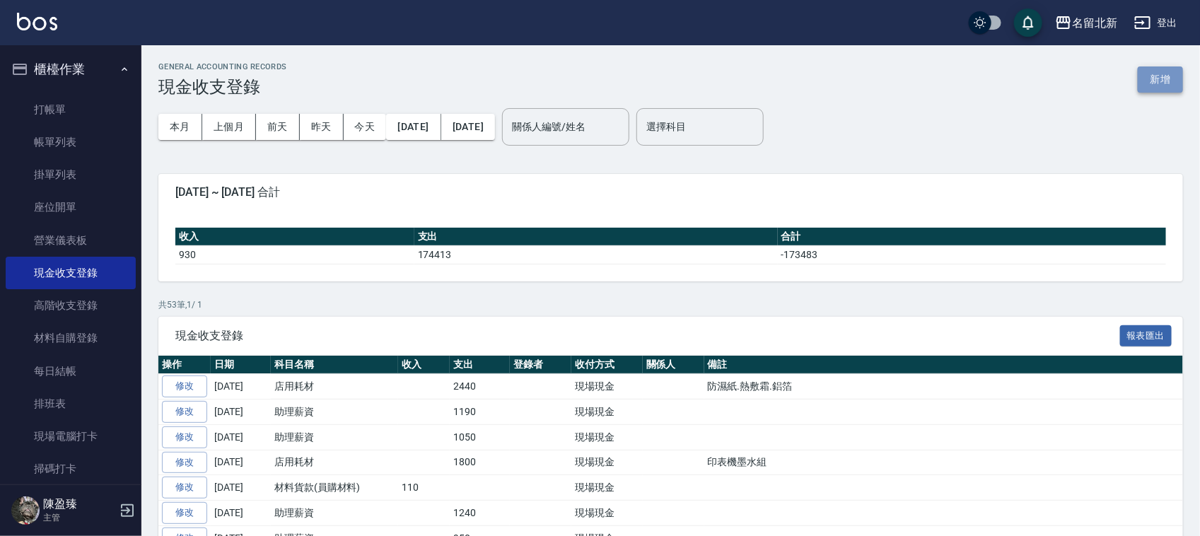
click at [1150, 75] on button "新增" at bounding box center [1160, 79] width 45 height 26
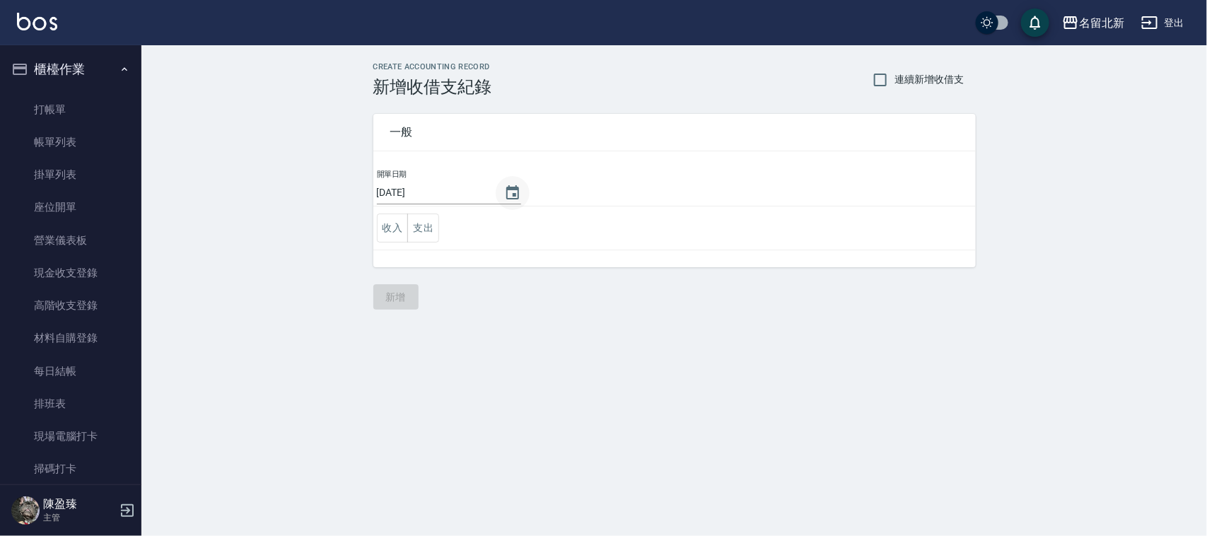
click at [519, 191] on icon "Choose date, selected date is 2025-08-22" at bounding box center [512, 192] width 13 height 14
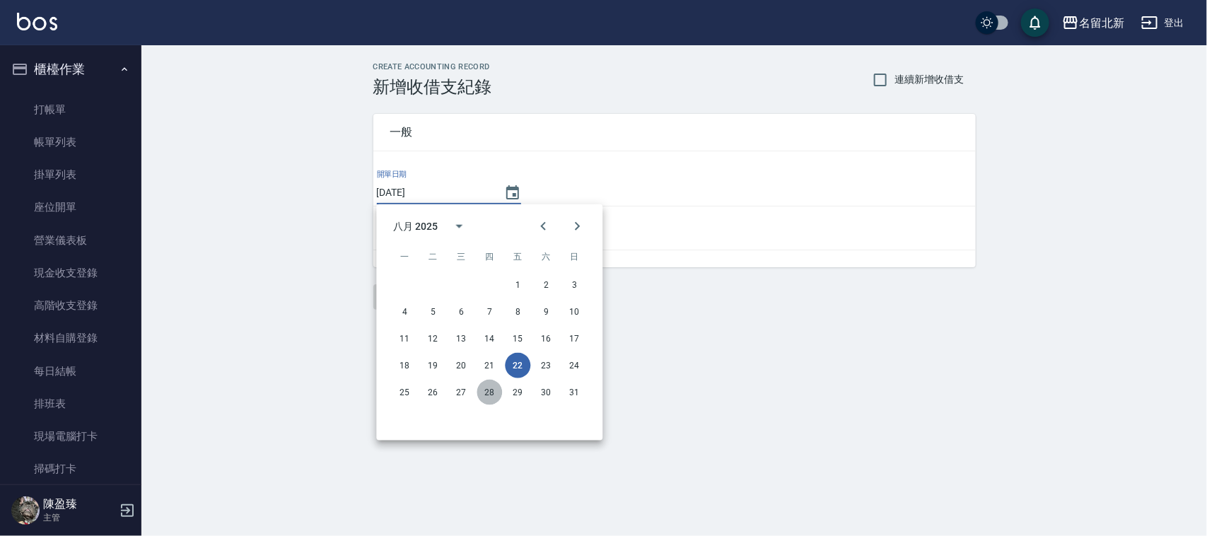
click at [489, 398] on button "28" at bounding box center [489, 392] width 25 height 25
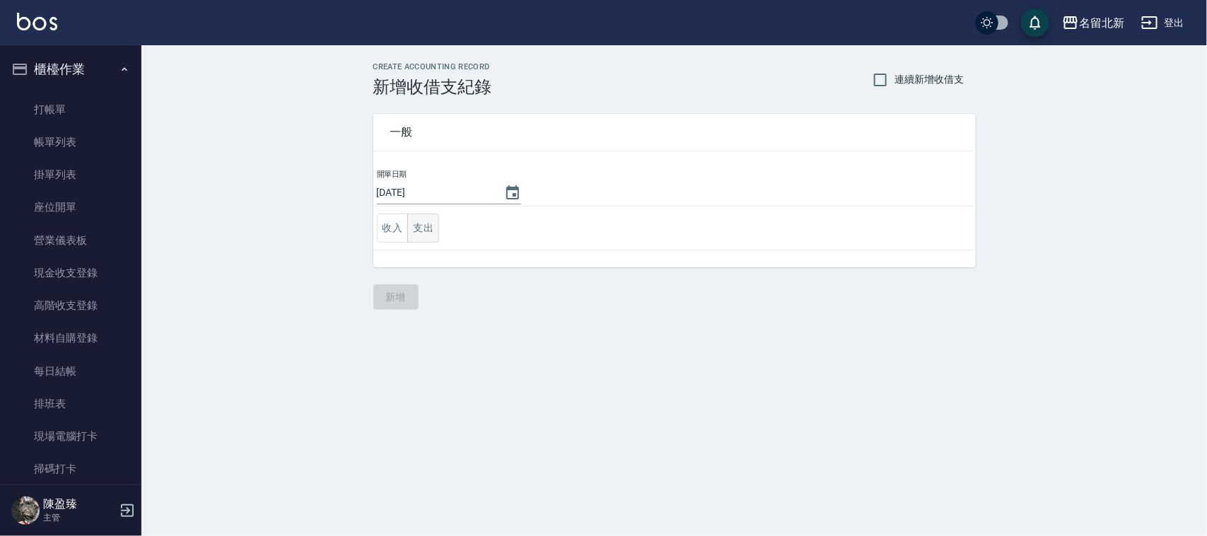
click at [417, 221] on button "支出" at bounding box center [423, 228] width 32 height 29
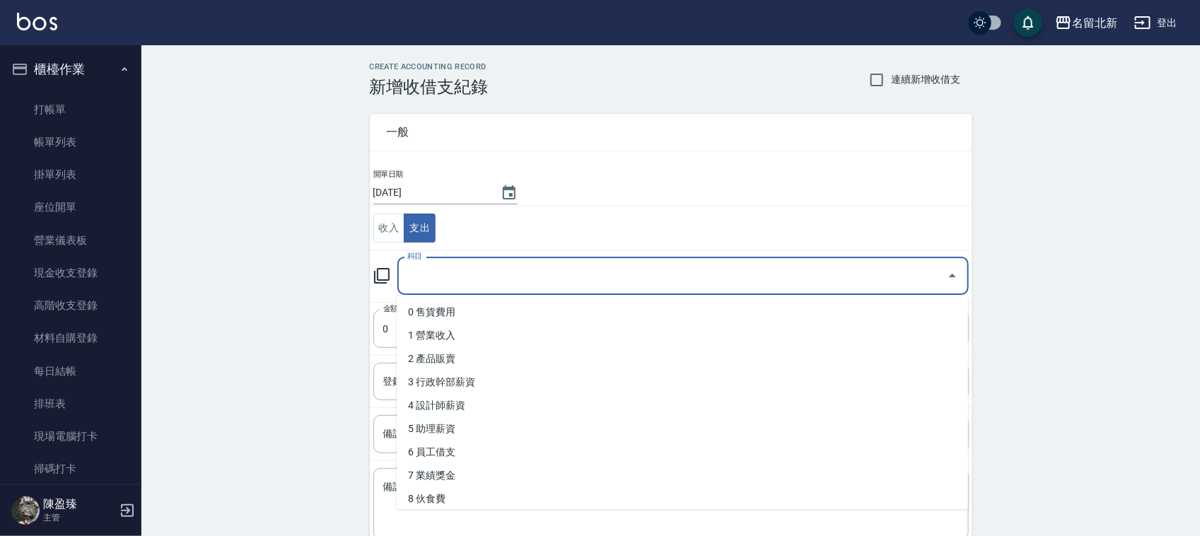
drag, startPoint x: 474, startPoint y: 274, endPoint x: 499, endPoint y: 346, distance: 76.2
click at [478, 278] on input "科目" at bounding box center [672, 276] width 537 height 25
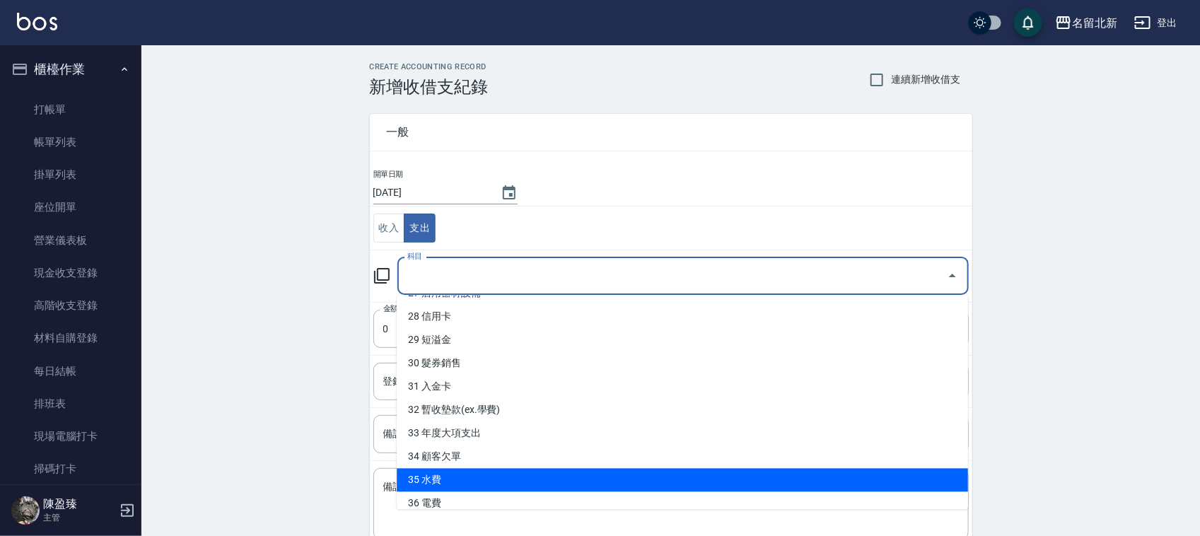
scroll to position [683, 0]
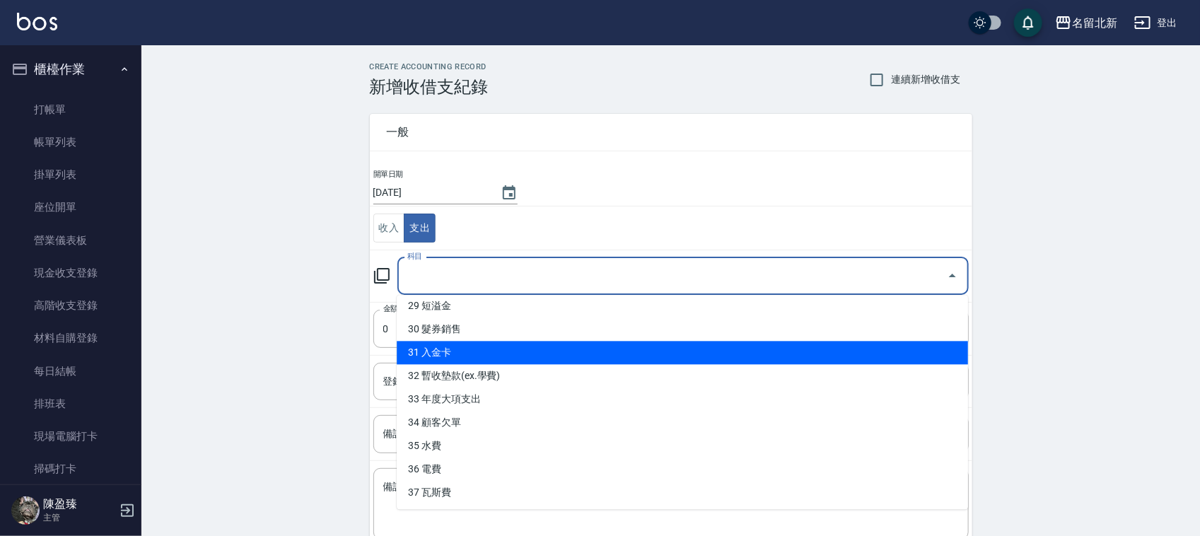
click at [446, 358] on li "31 入金卡" at bounding box center [682, 353] width 571 height 23
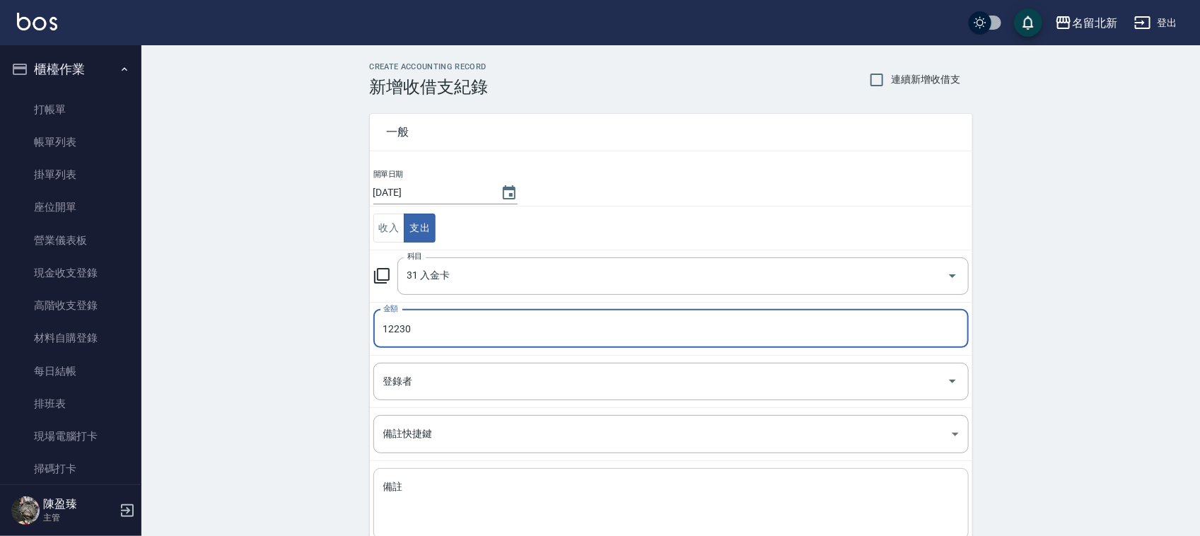
click at [483, 522] on textarea "備註" at bounding box center [671, 504] width 576 height 48
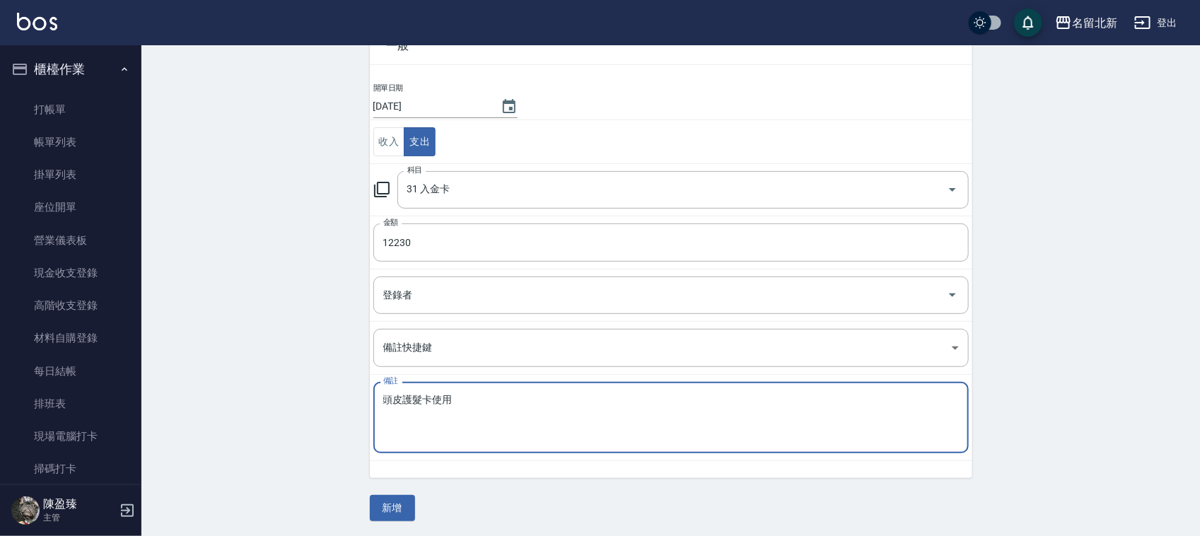
scroll to position [89, 0]
click at [401, 506] on button "新增" at bounding box center [392, 506] width 45 height 26
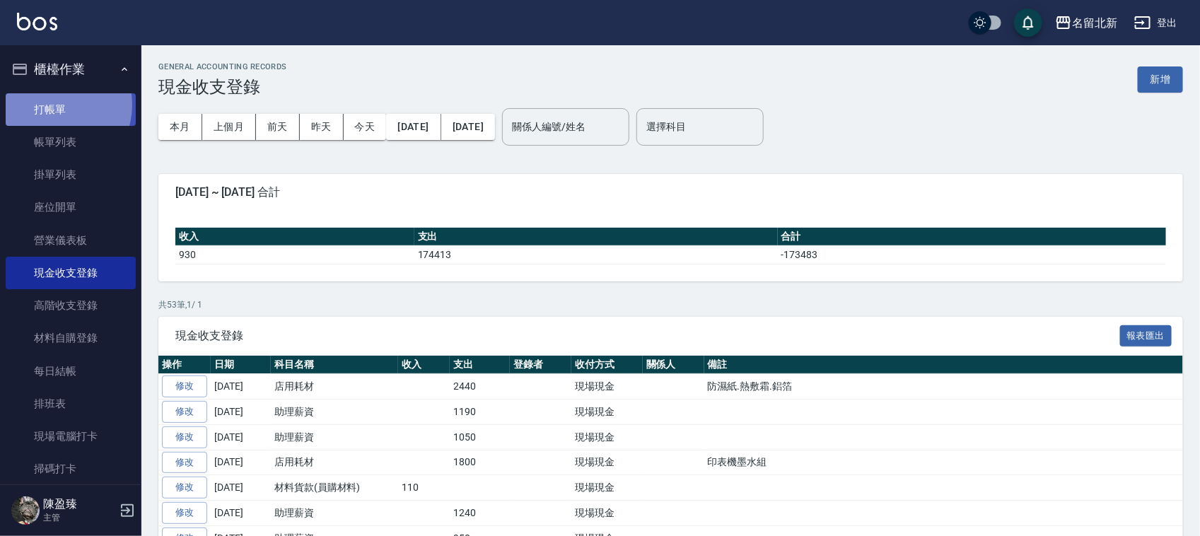
click at [50, 104] on link "打帳單" at bounding box center [71, 109] width 130 height 33
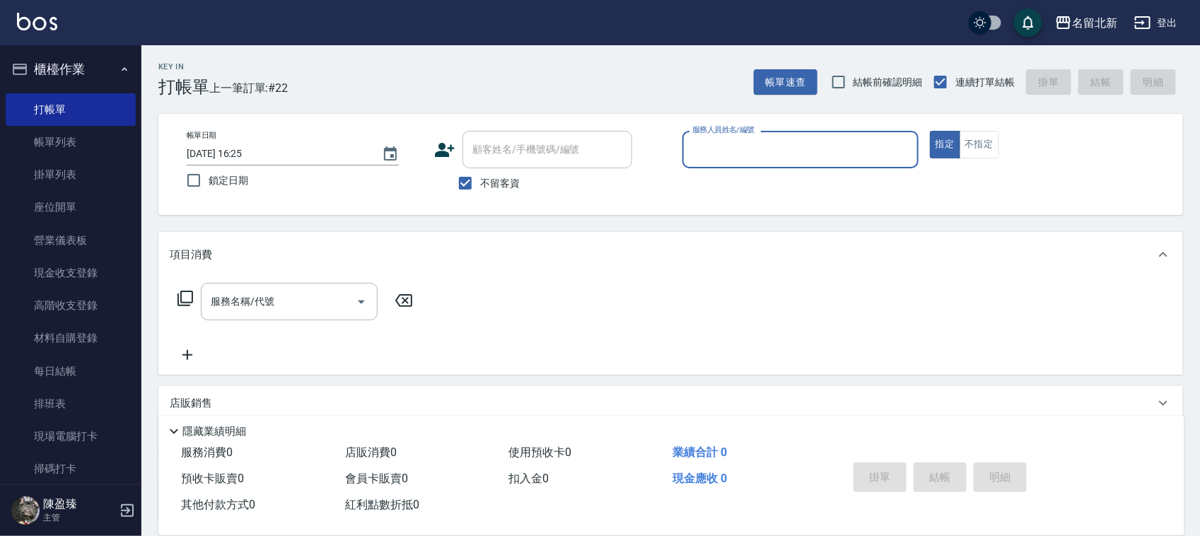
click at [805, 134] on div "服務人員姓名/編號" at bounding box center [800, 149] width 236 height 37
click at [386, 150] on icon "Choose date, selected date is 2025-08-22" at bounding box center [390, 153] width 13 height 14
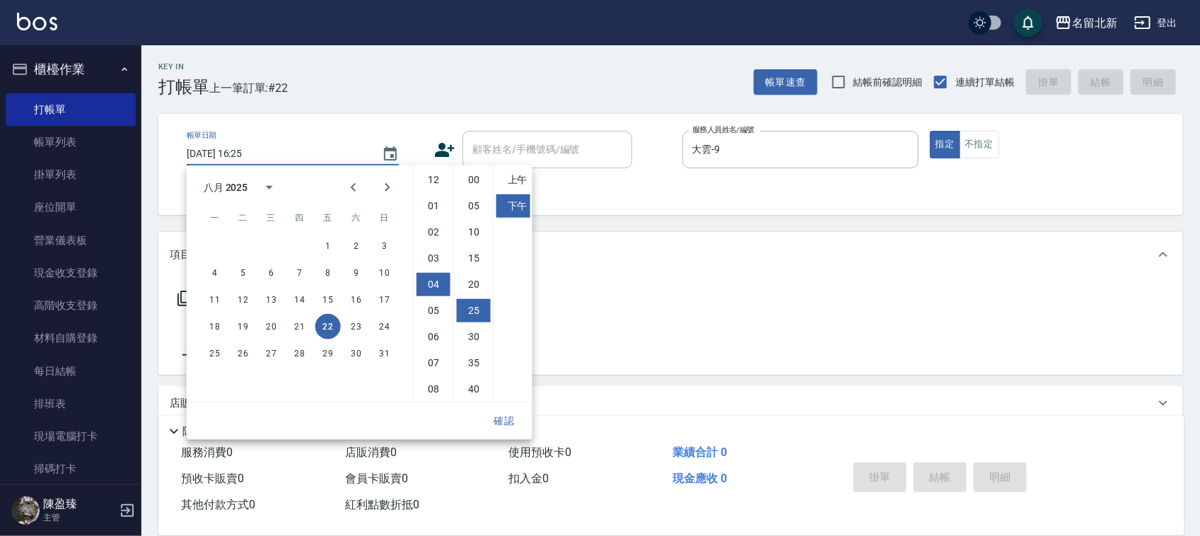
scroll to position [79, 0]
click at [322, 355] on button "29" at bounding box center [327, 353] width 25 height 25
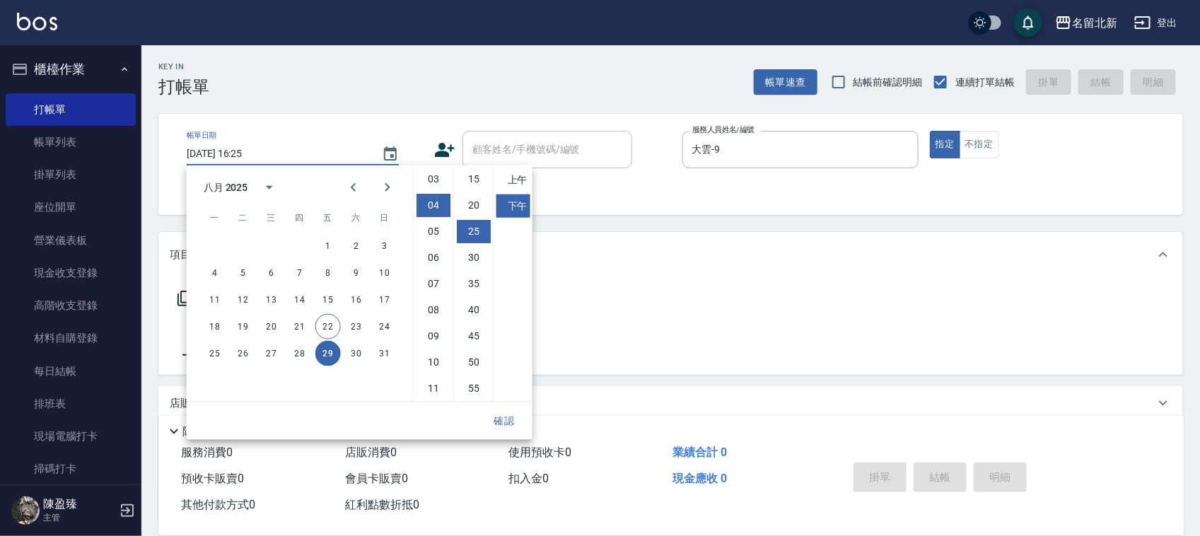
click at [817, 205] on div "帳單日期 [DATE] 16:25 鎖定日期 顧客姓名/手機號碼/編號 顧客姓名/手機號碼/編號 不留客資 服務人員姓名/編號 [PERSON_NAME]-9…" at bounding box center [670, 164] width 1025 height 101
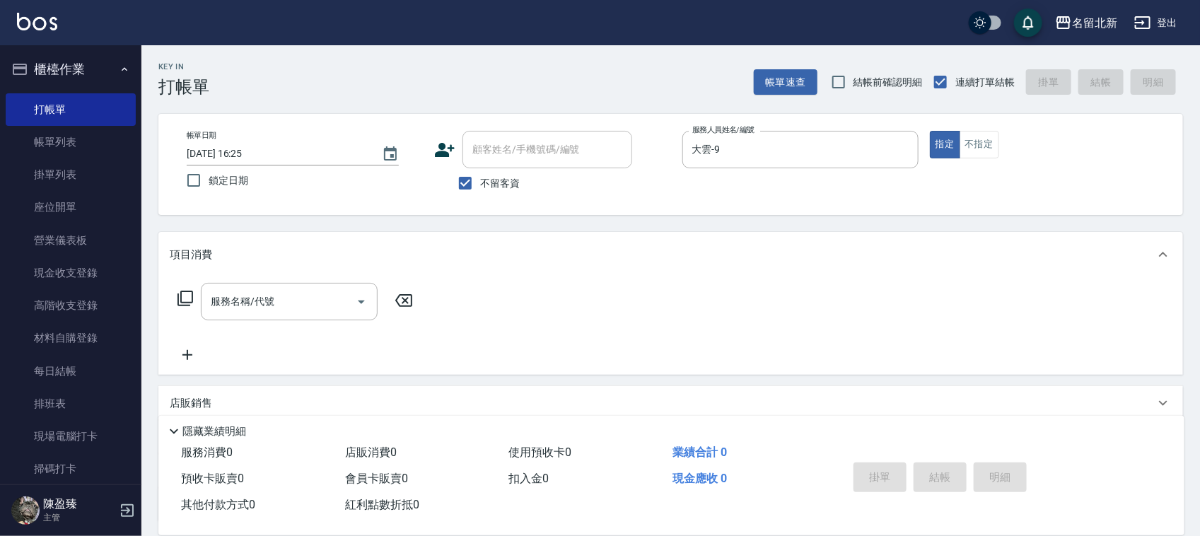
click at [305, 151] on input "[DATE] 16:25" at bounding box center [277, 153] width 181 height 23
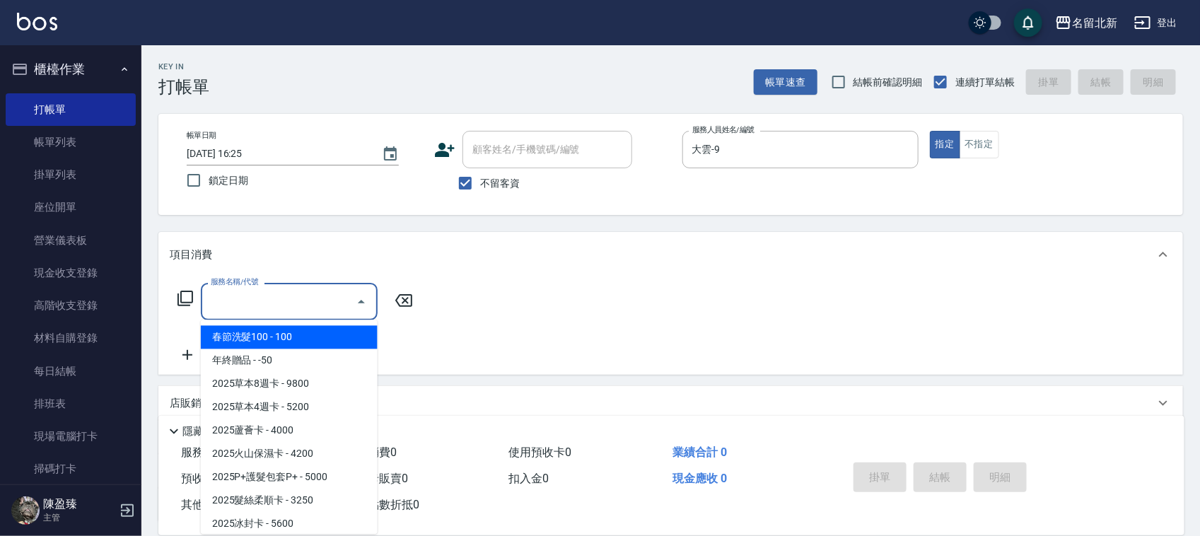
click at [269, 308] on input "服務名稱/代號" at bounding box center [278, 301] width 143 height 25
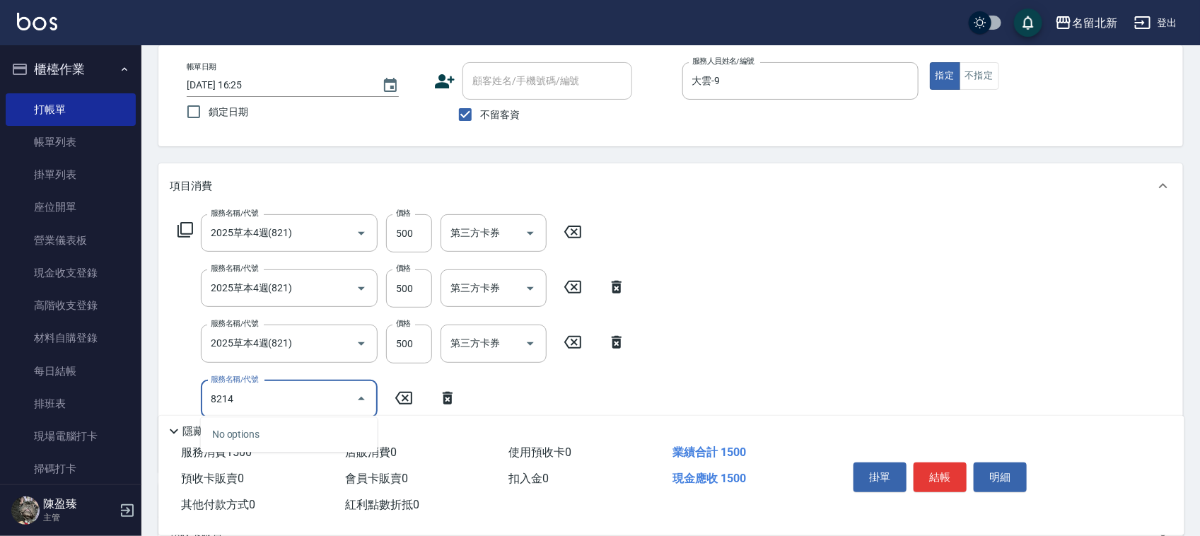
scroll to position [177, 0]
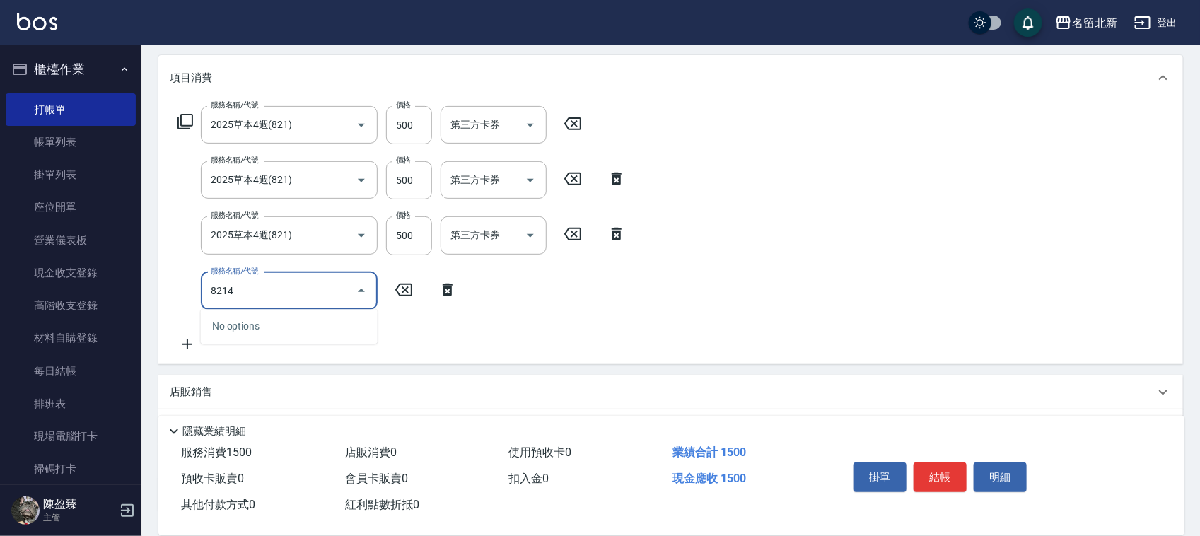
drag, startPoint x: 252, startPoint y: 292, endPoint x: 129, endPoint y: 270, distance: 125.0
click at [129, 271] on div "名留北新 登出 櫃檯作業 打帳單 帳單列表 掛單列表 座位開單 營業儀表板 現金收支登錄 高階收支登錄 材料自購登錄 每日結帳 排班表 現場電腦打卡 掃碼打卡…" at bounding box center [600, 234] width 1200 height 823
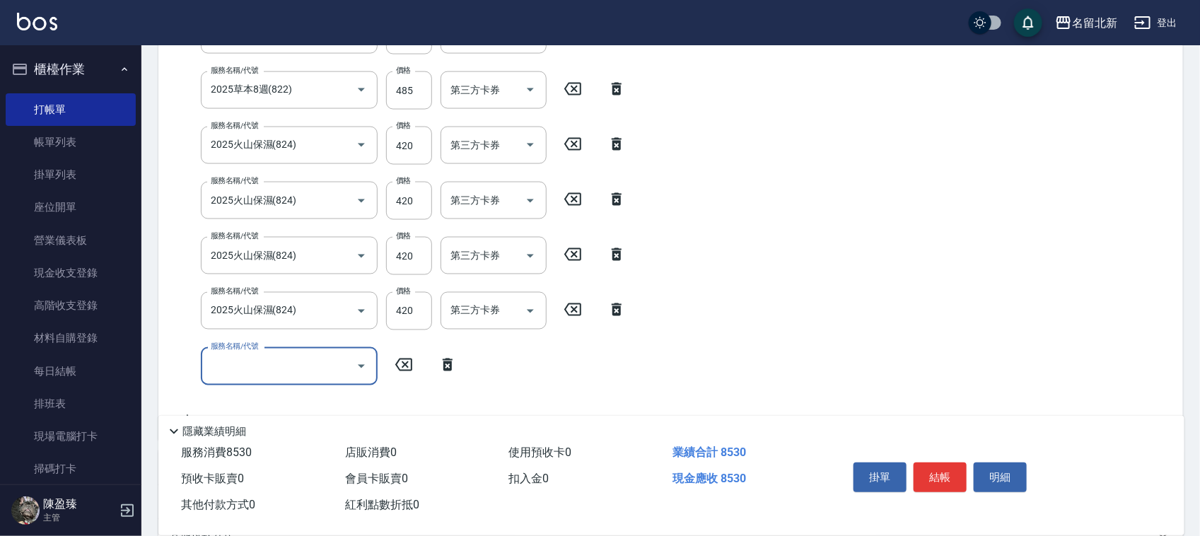
scroll to position [1026, 0]
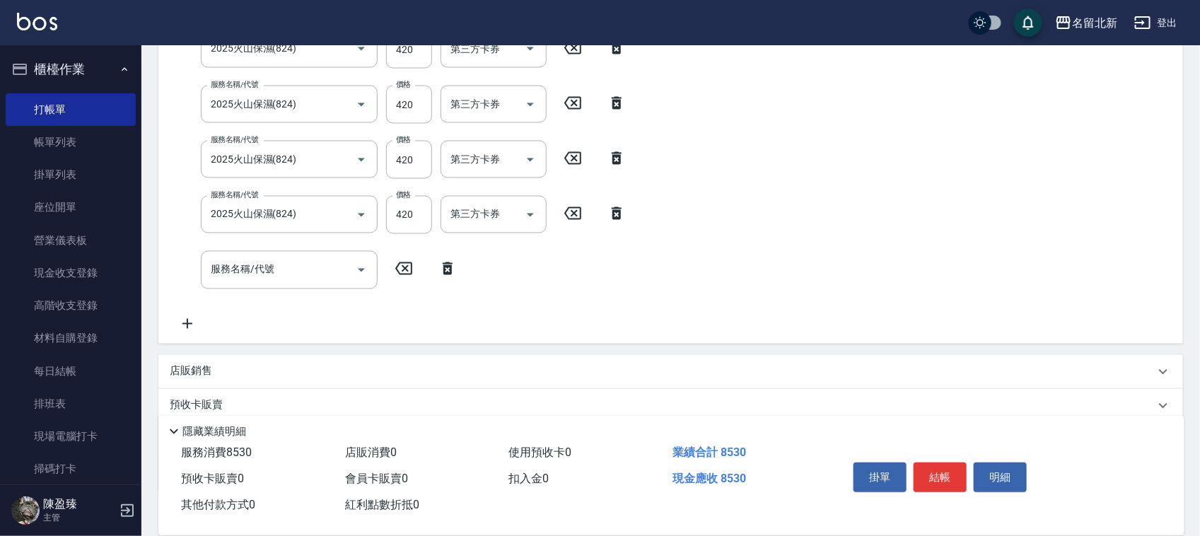
click at [616, 204] on div "服務名稱/代號 2025火山保濕(824) 服務名稱/代號 價格 420 價格 第三方卡券 第三方卡券" at bounding box center [402, 215] width 465 height 38
click at [616, 209] on icon at bounding box center [617, 213] width 10 height 13
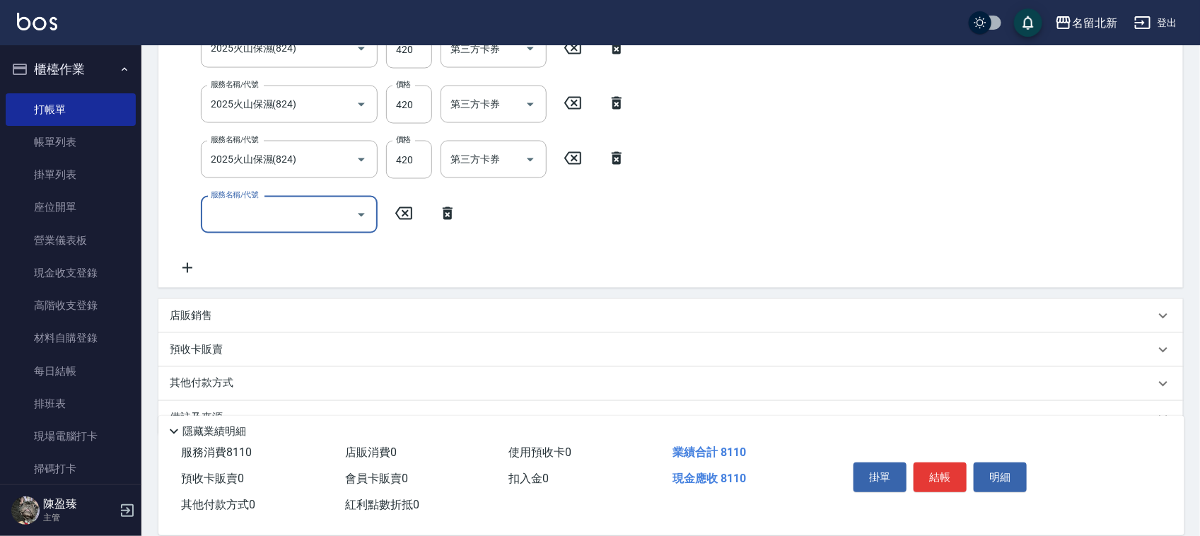
click at [262, 214] on input "服務名稱/代號" at bounding box center [278, 214] width 143 height 25
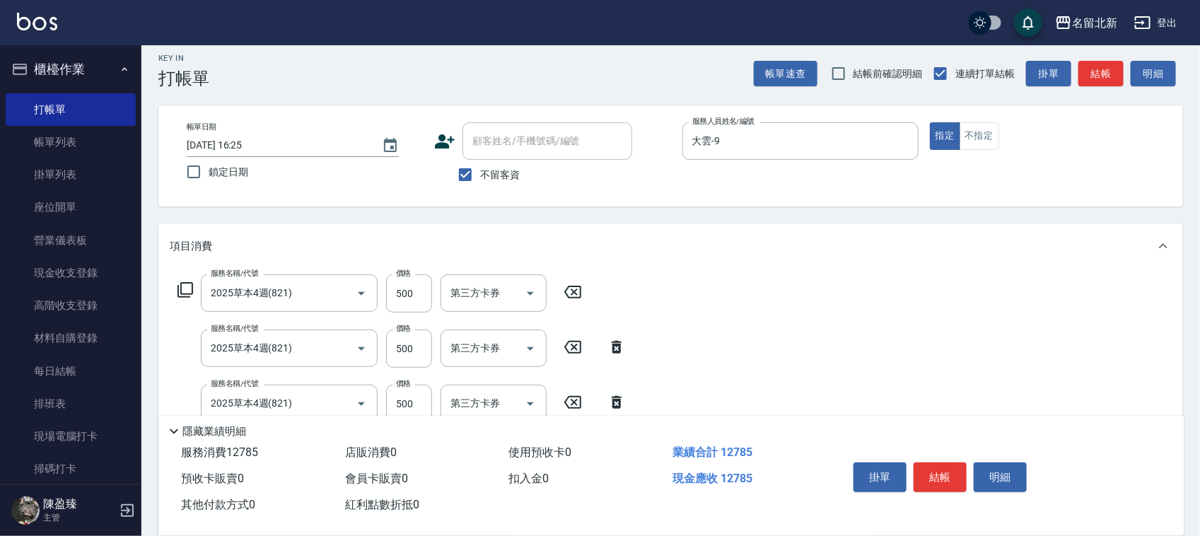
scroll to position [0, 0]
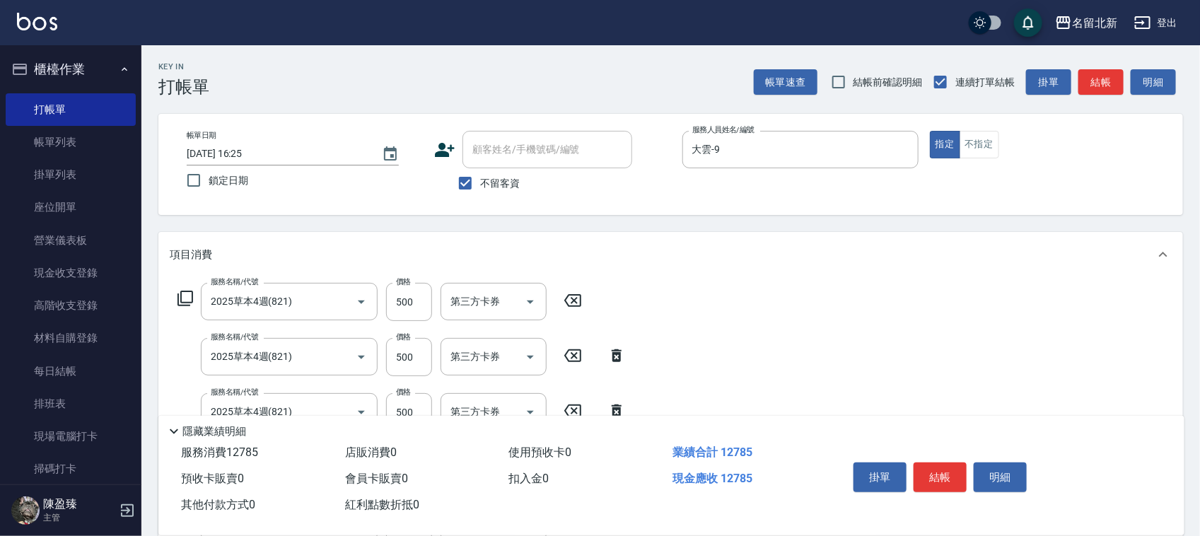
click at [952, 482] on button "結帳" at bounding box center [940, 477] width 53 height 30
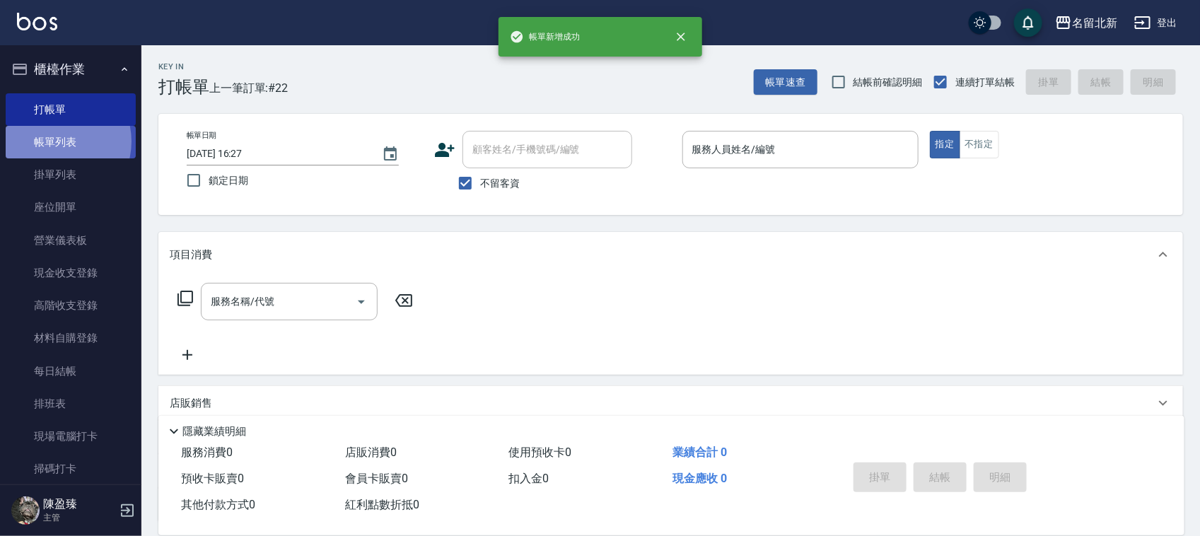
click at [55, 140] on link "帳單列表" at bounding box center [71, 142] width 130 height 33
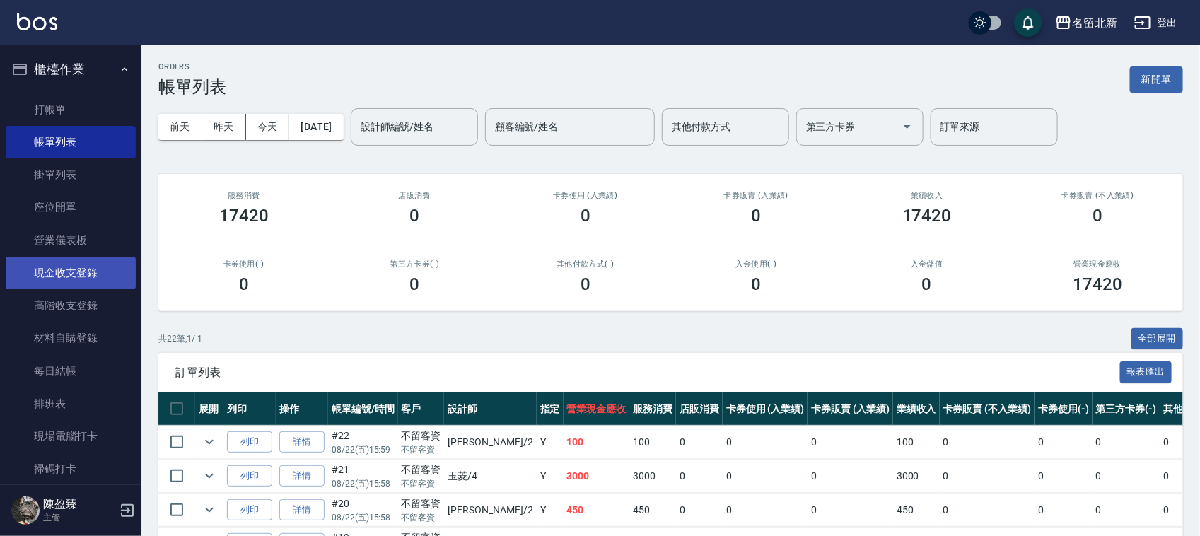
click at [86, 269] on link "現金收支登錄" at bounding box center [71, 273] width 130 height 33
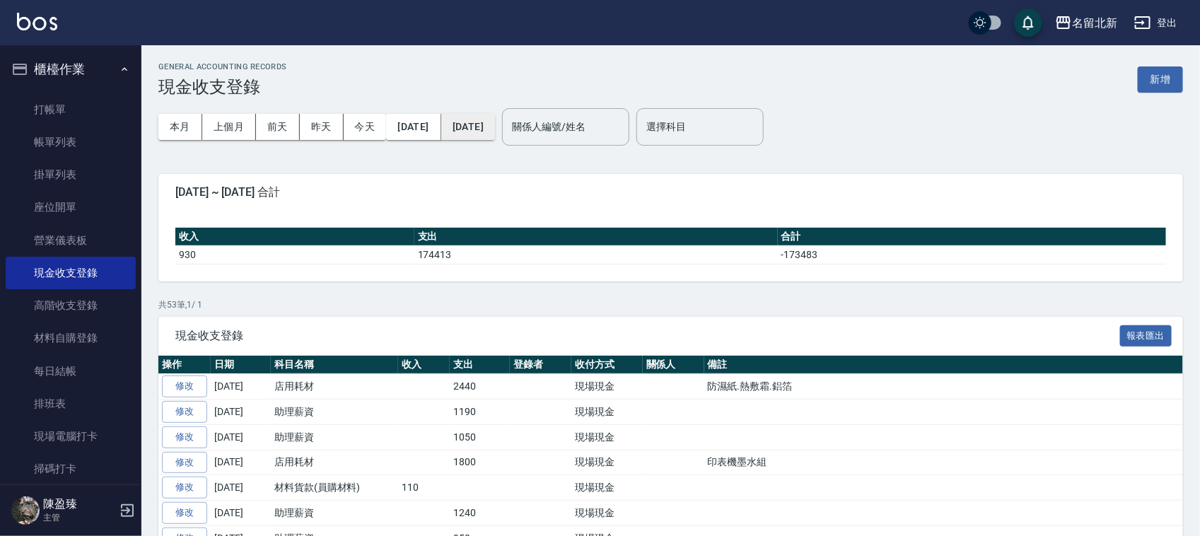
click at [491, 121] on button "[DATE]" at bounding box center [468, 127] width 54 height 26
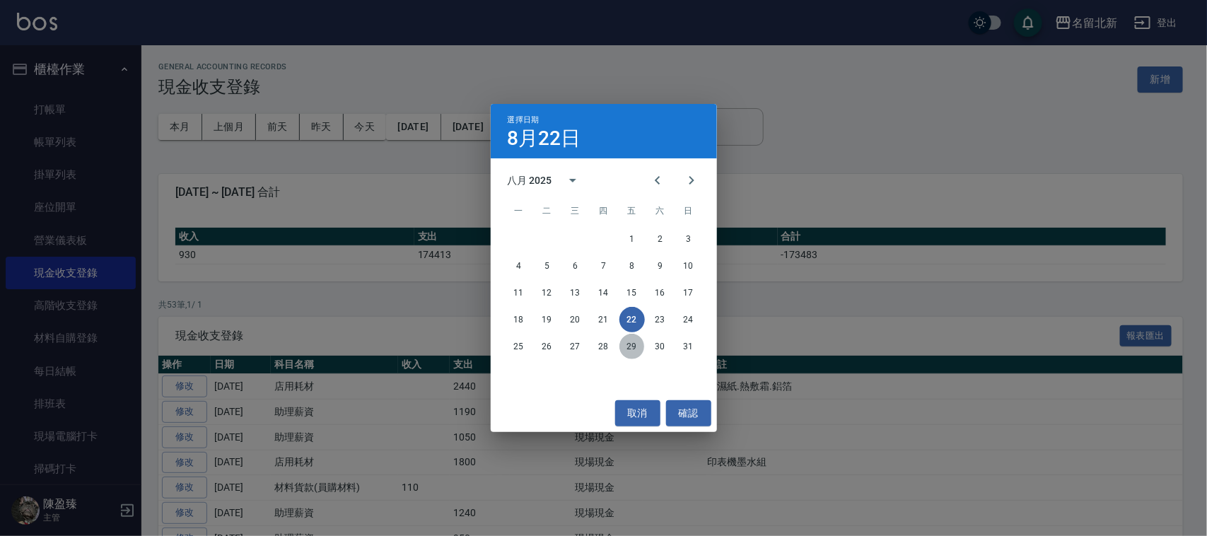
click at [627, 346] on button "29" at bounding box center [631, 346] width 25 height 25
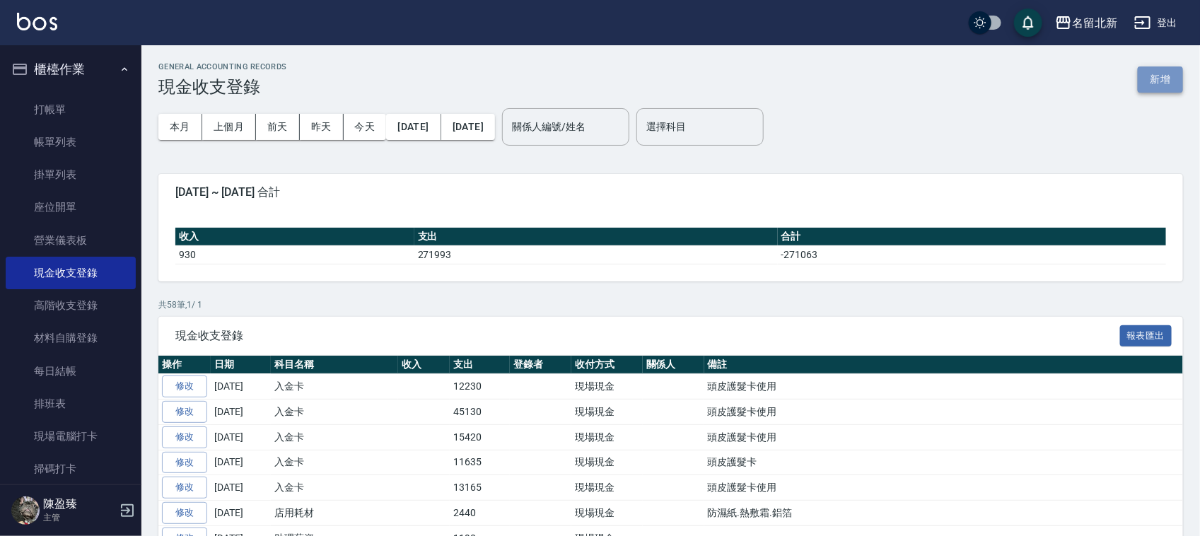
click at [1149, 80] on button "新增" at bounding box center [1160, 79] width 45 height 26
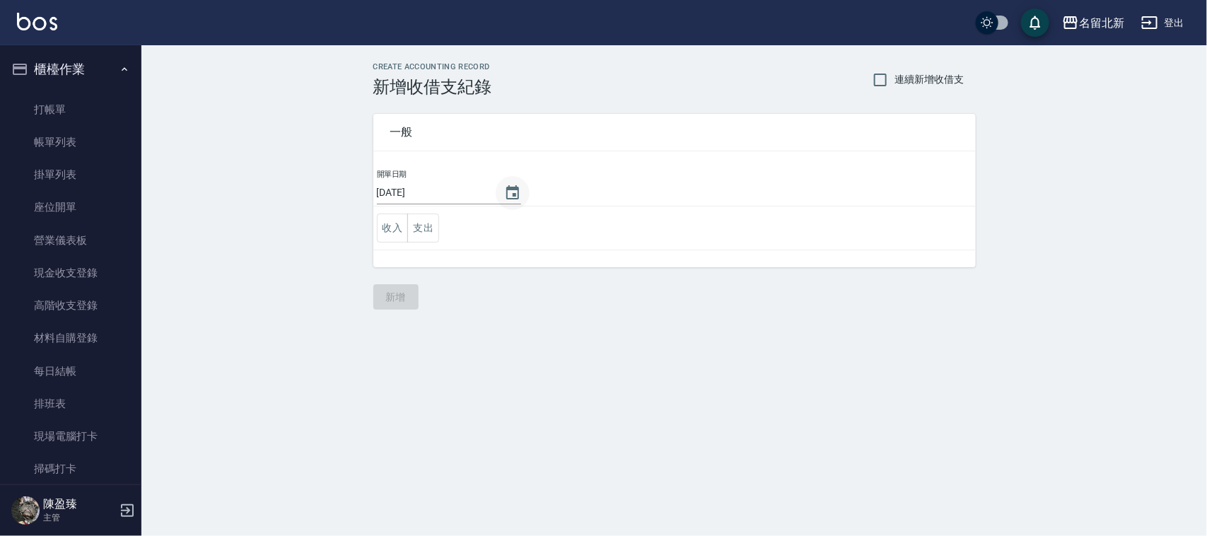
click at [515, 189] on icon "Choose date, selected date is 2025-08-22" at bounding box center [512, 193] width 17 height 17
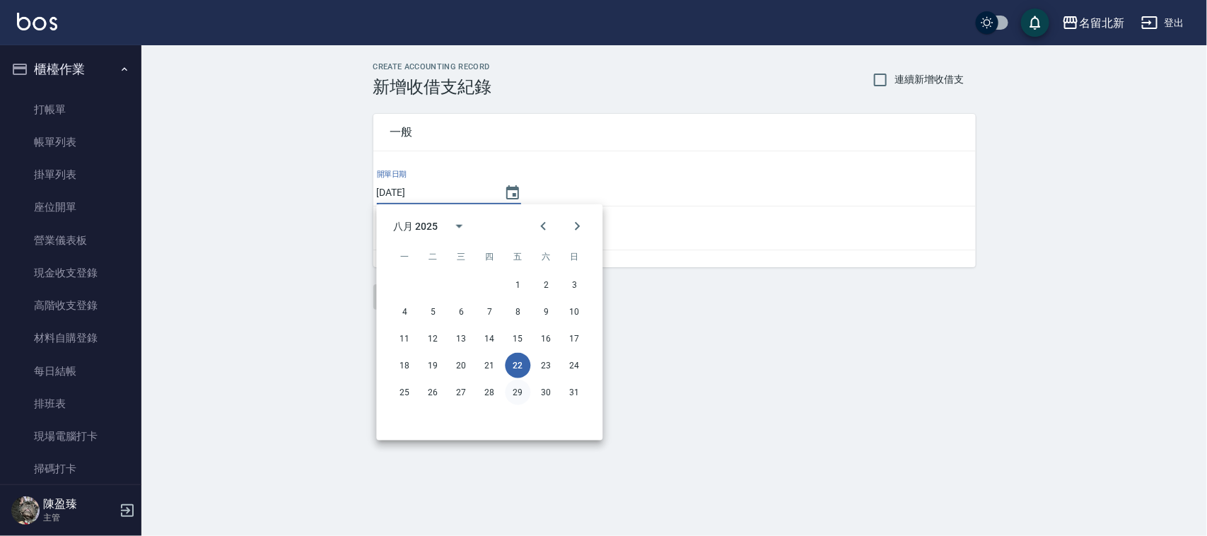
click at [517, 391] on button "29" at bounding box center [518, 392] width 25 height 25
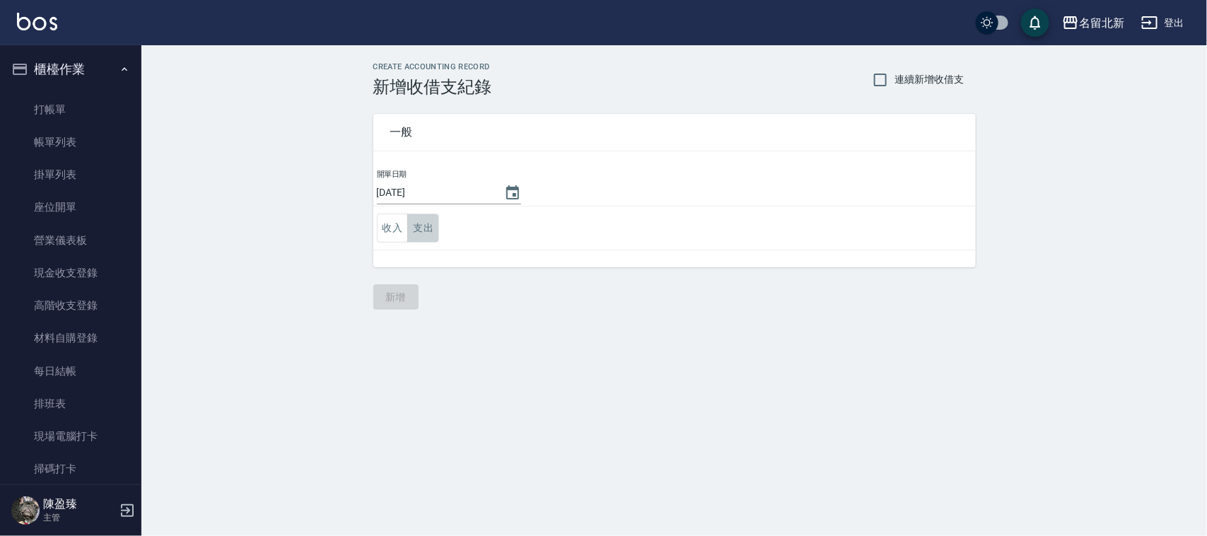
drag, startPoint x: 421, startPoint y: 221, endPoint x: 438, endPoint y: 243, distance: 27.6
click at [421, 223] on button "支出" at bounding box center [423, 228] width 32 height 29
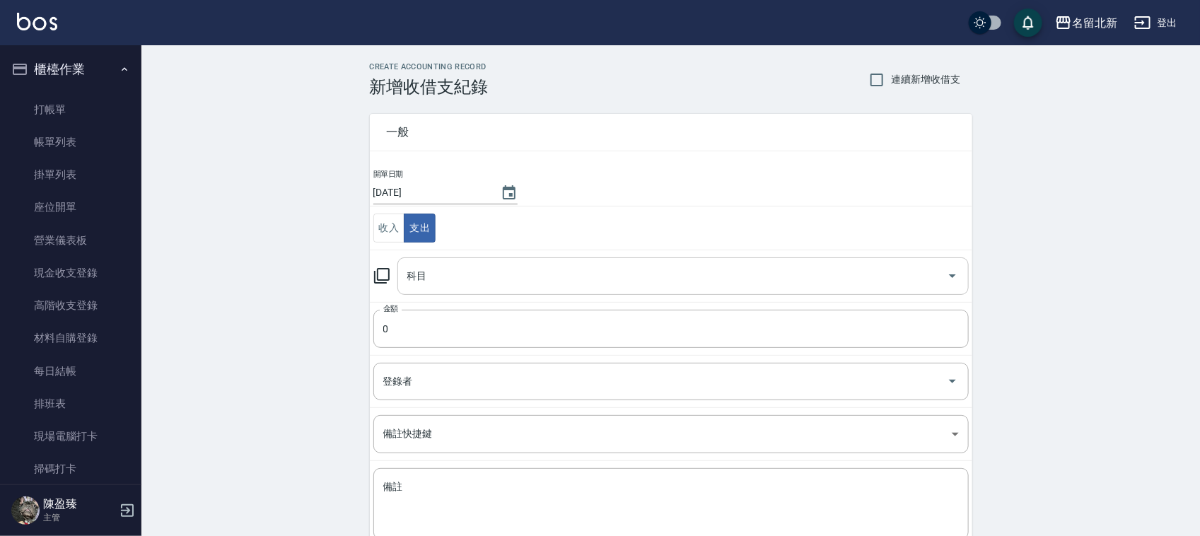
click at [447, 278] on input "科目" at bounding box center [672, 276] width 537 height 25
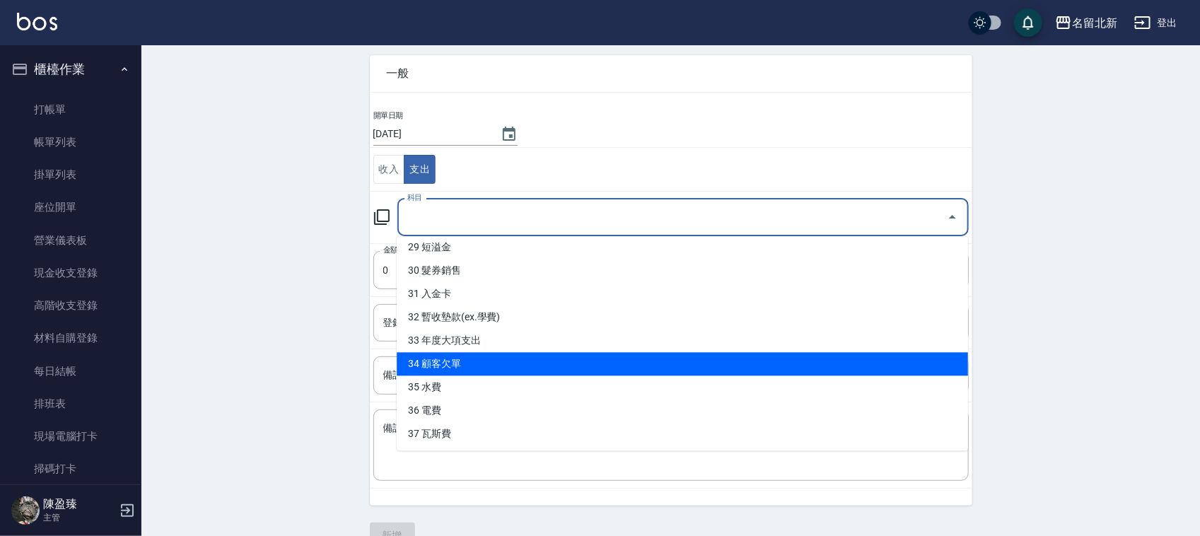
scroll to position [89, 0]
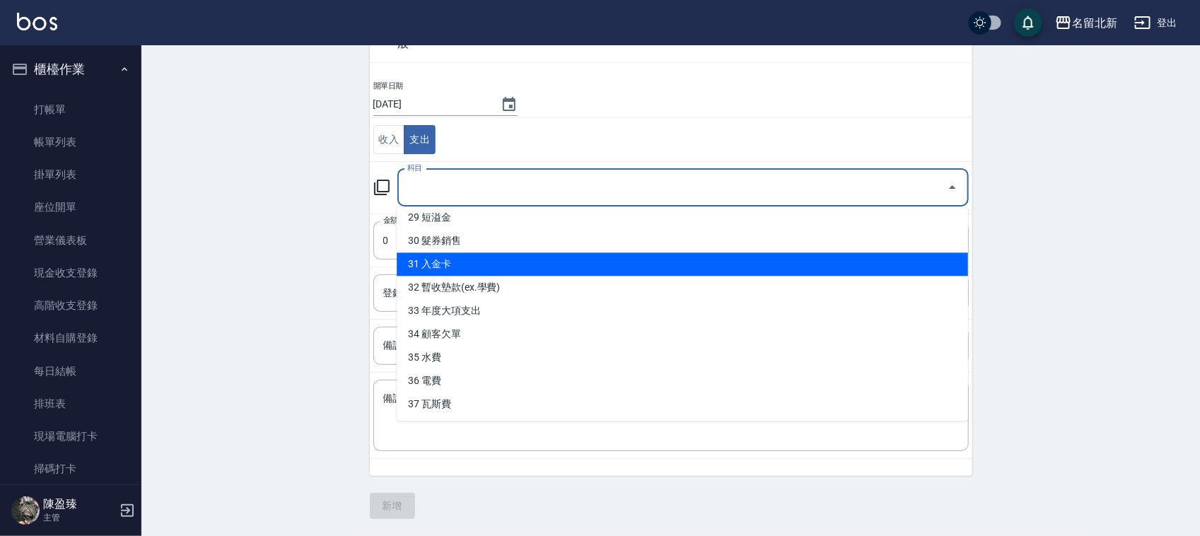
click at [486, 262] on li "31 入金卡" at bounding box center [682, 264] width 571 height 23
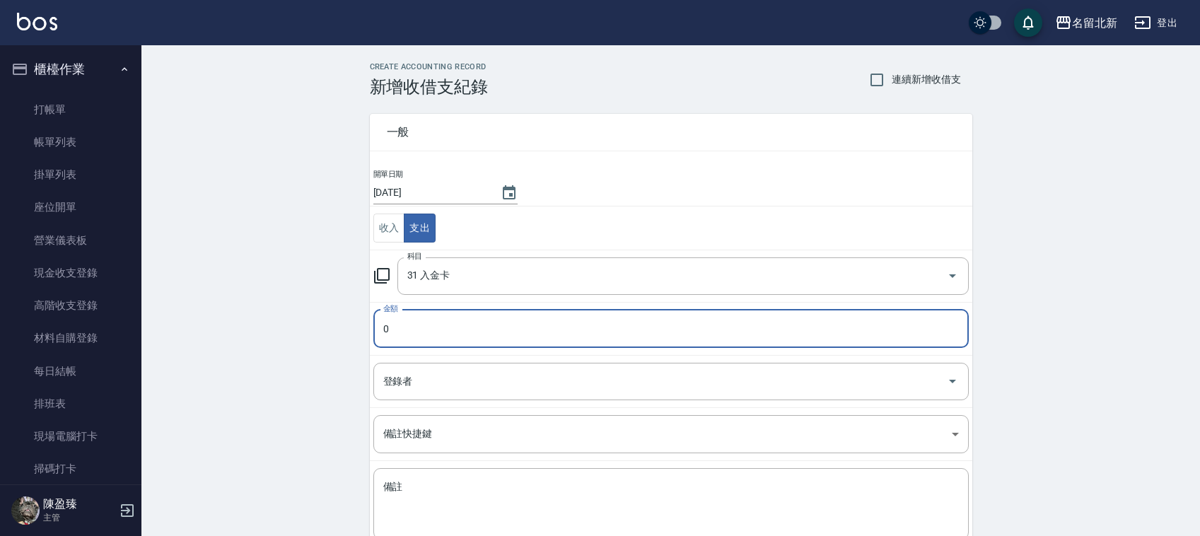
scroll to position [89, 0]
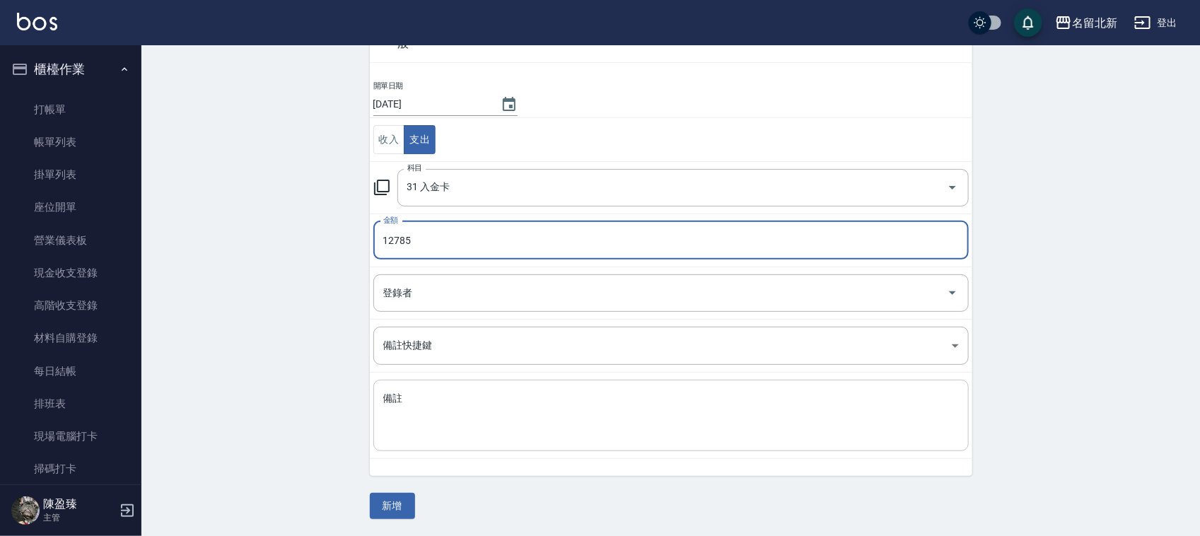
type input "12785"
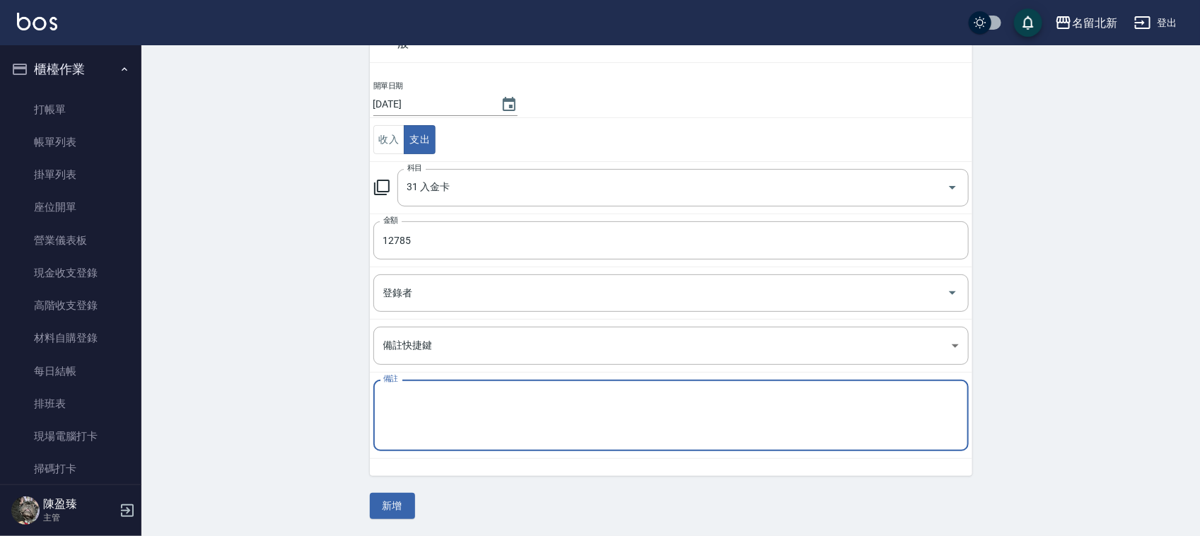
drag, startPoint x: 462, startPoint y: 407, endPoint x: 503, endPoint y: 412, distance: 41.9
click at [463, 407] on textarea "備註" at bounding box center [671, 416] width 576 height 48
drag, startPoint x: 430, startPoint y: 417, endPoint x: 492, endPoint y: 419, distance: 62.3
click at [450, 429] on textarea "備註" at bounding box center [671, 416] width 576 height 48
type textarea "W"
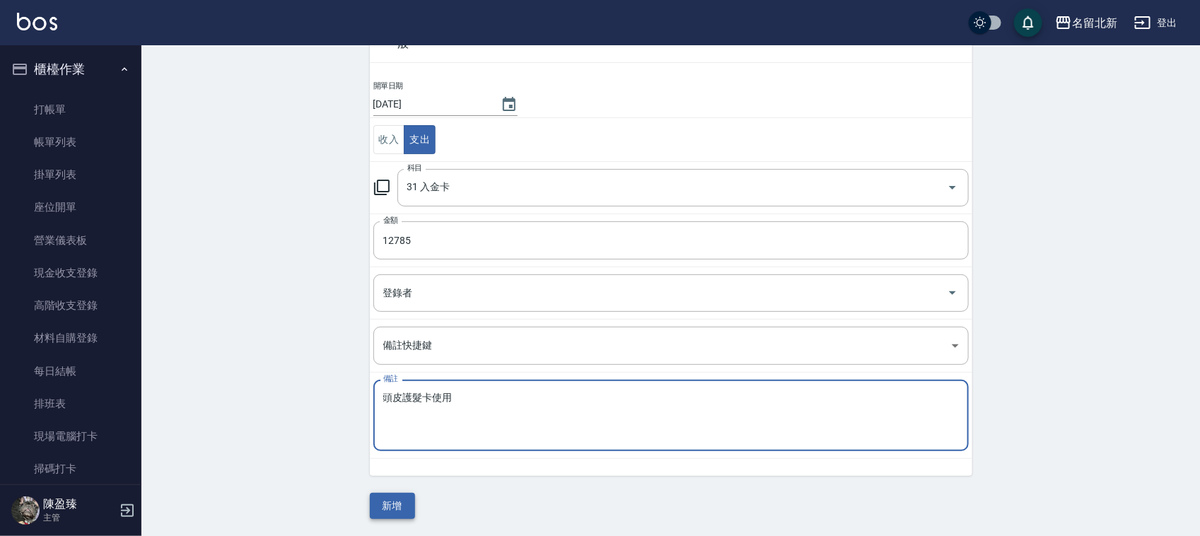
type textarea "頭皮護髮卡使用"
drag, startPoint x: 407, startPoint y: 509, endPoint x: 417, endPoint y: 496, distance: 16.6
click at [407, 509] on button "新增" at bounding box center [392, 506] width 45 height 26
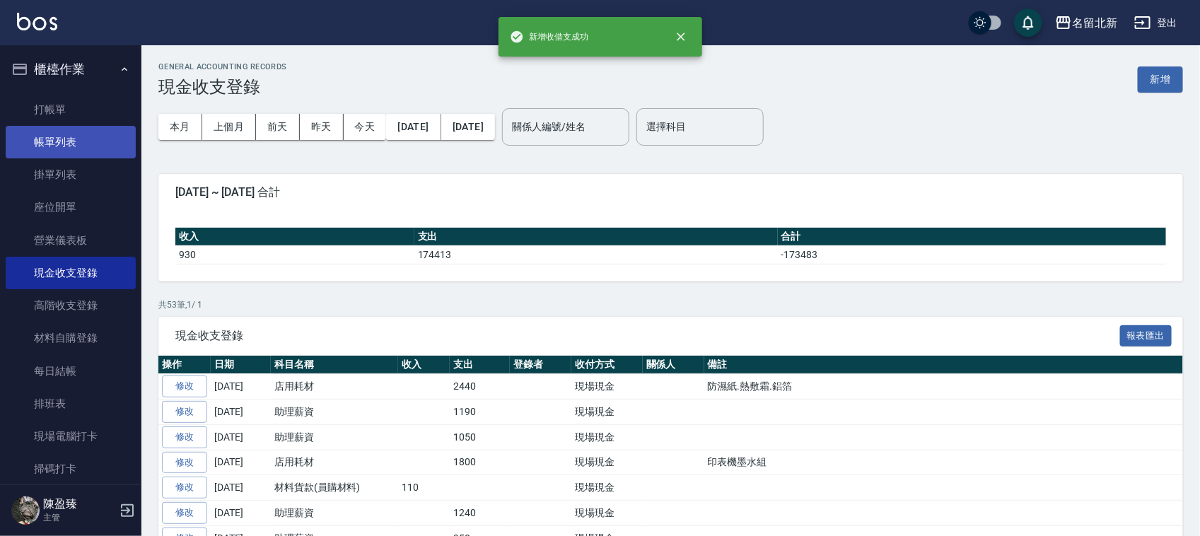
click at [43, 141] on link "帳單列表" at bounding box center [71, 142] width 130 height 33
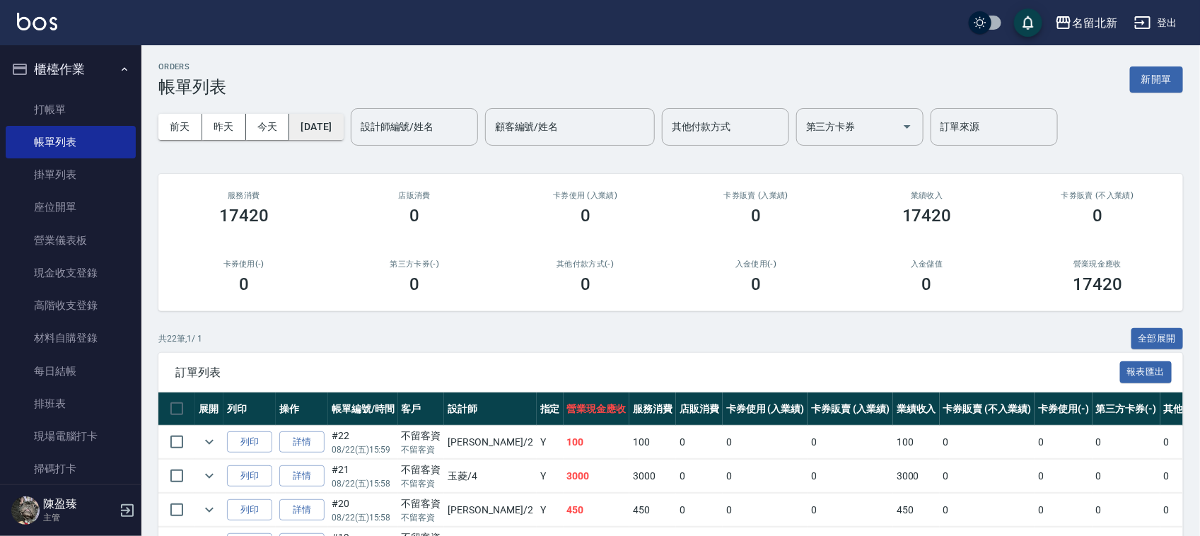
click at [343, 122] on button "[DATE]" at bounding box center [316, 127] width 54 height 26
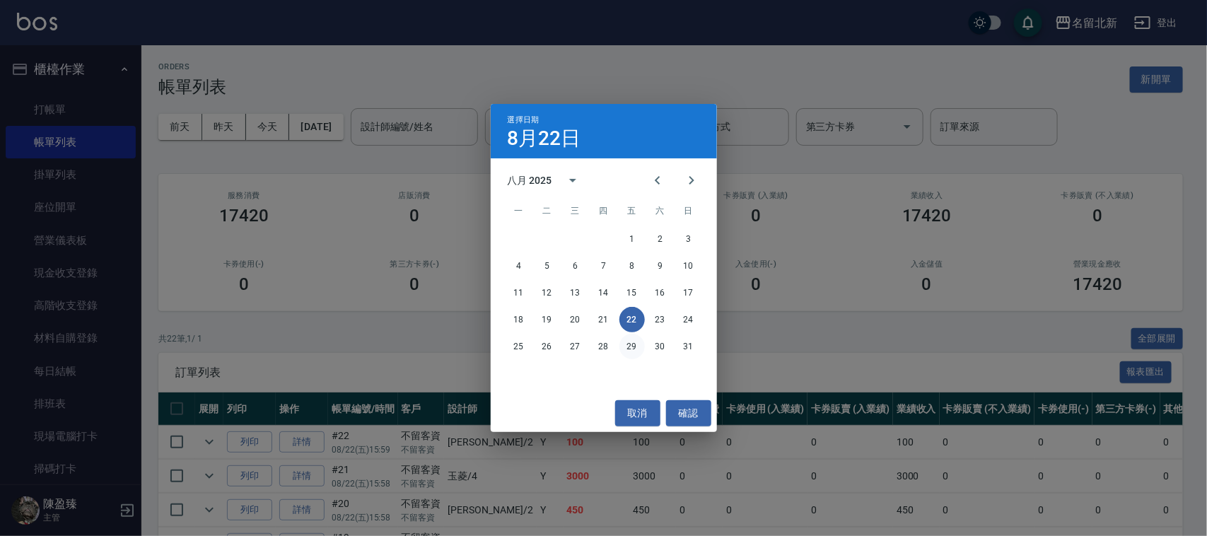
click at [627, 340] on button "29" at bounding box center [631, 346] width 25 height 25
